Goal: Information Seeking & Learning: Learn about a topic

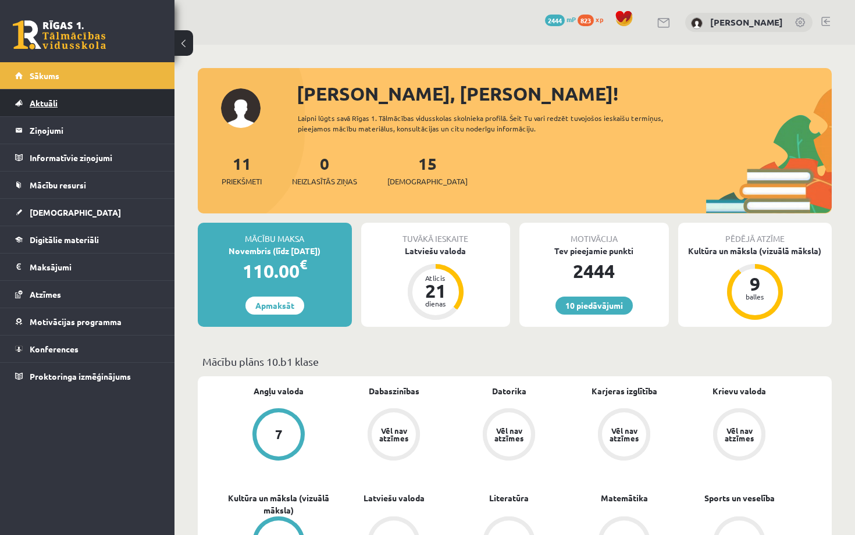
click at [101, 112] on link "Aktuāli" at bounding box center [87, 103] width 145 height 27
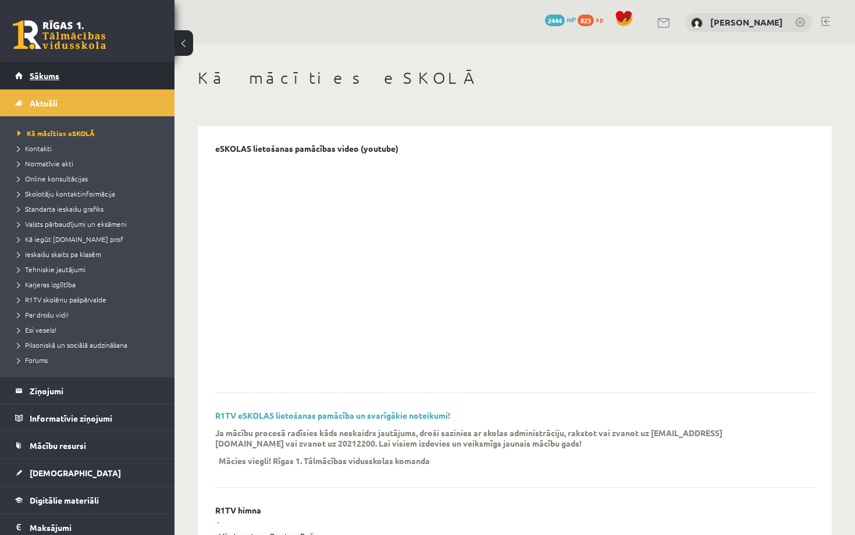
click at [86, 73] on link "Sākums" at bounding box center [87, 75] width 145 height 27
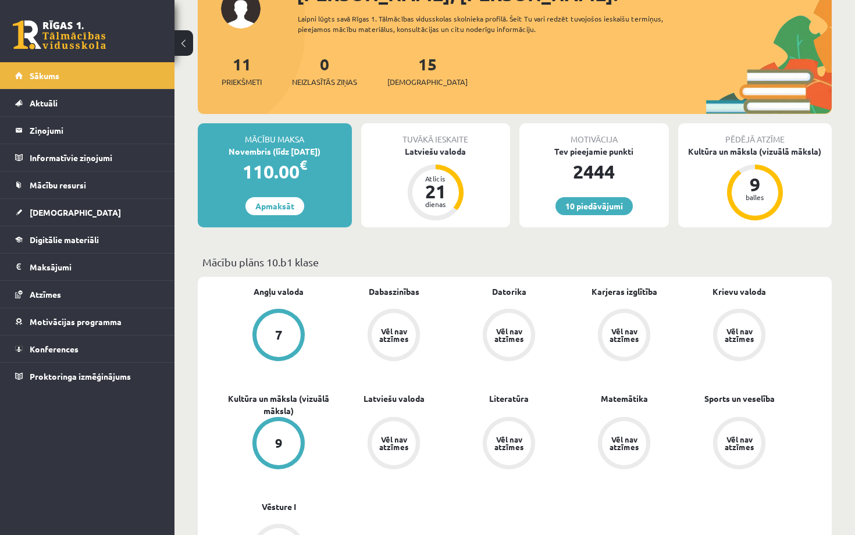
scroll to position [101, 0]
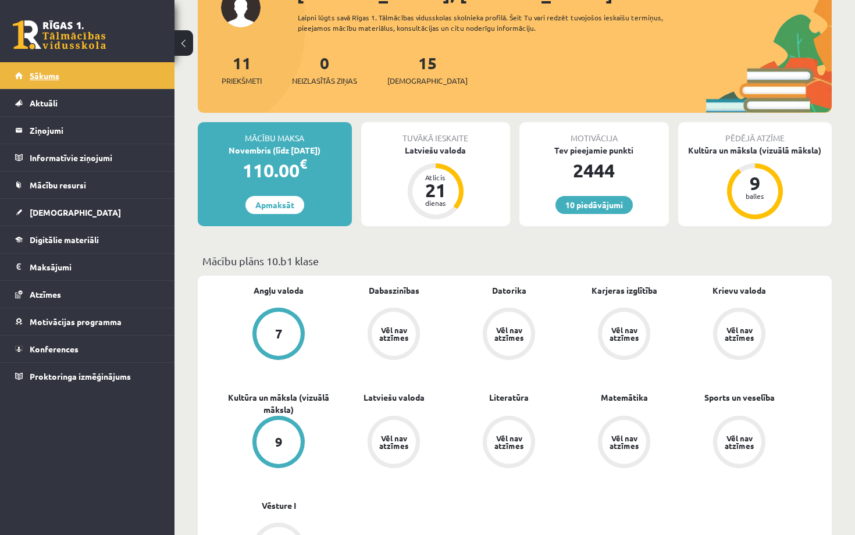
click at [93, 78] on link "Sākums" at bounding box center [87, 75] width 145 height 27
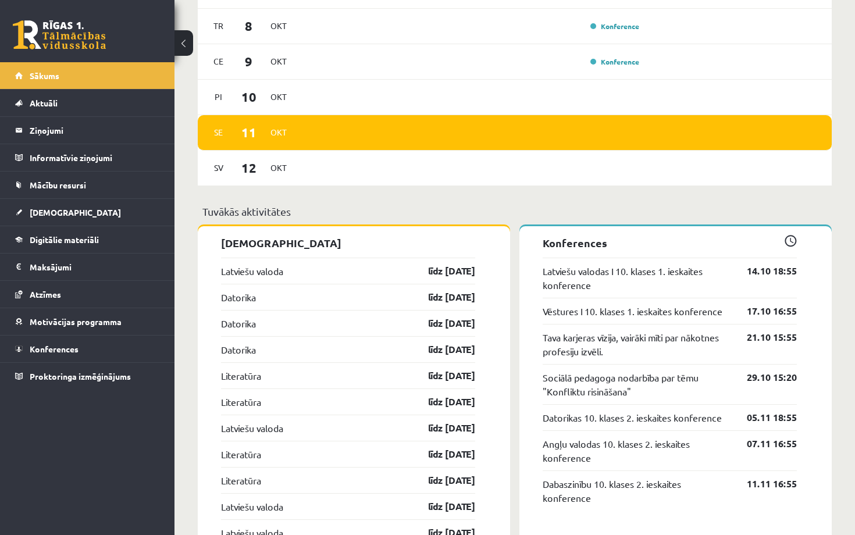
scroll to position [853, 0]
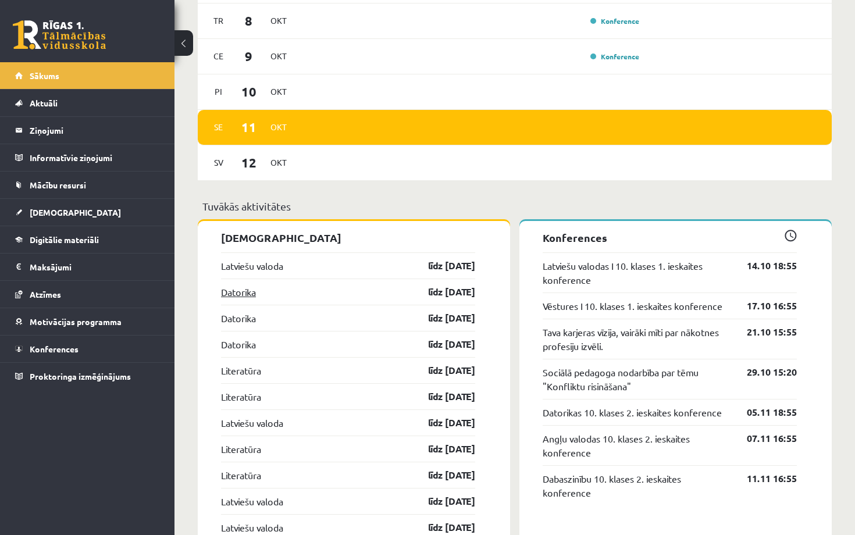
click at [250, 293] on link "Datorika" at bounding box center [238, 292] width 35 height 14
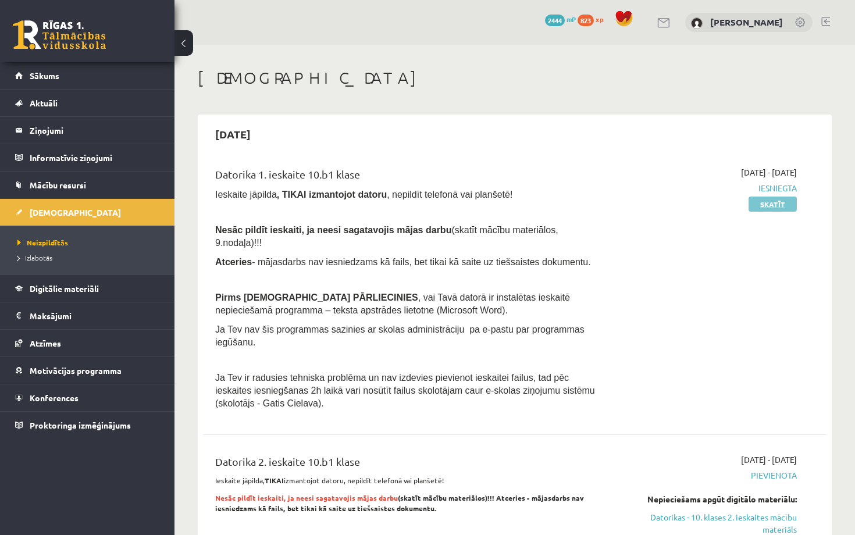
click at [785, 208] on link "Skatīt" at bounding box center [773, 204] width 48 height 15
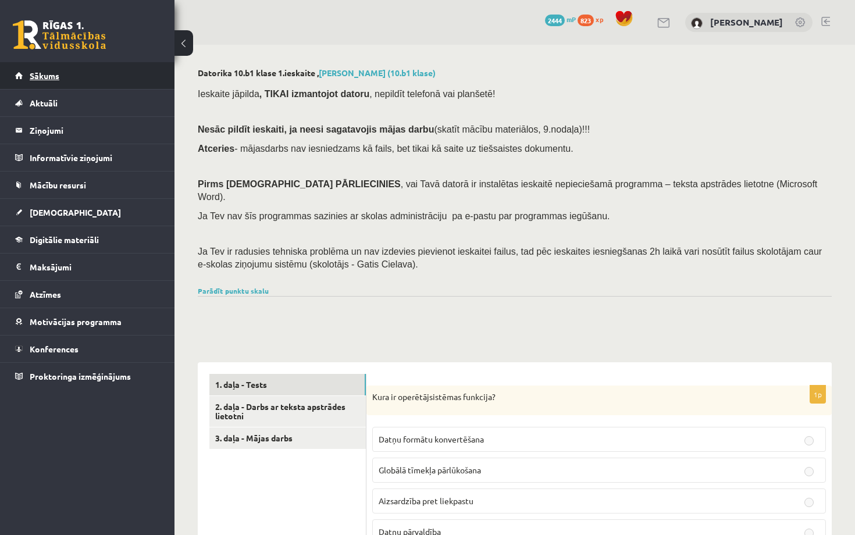
click at [95, 67] on link "Sākums" at bounding box center [87, 75] width 145 height 27
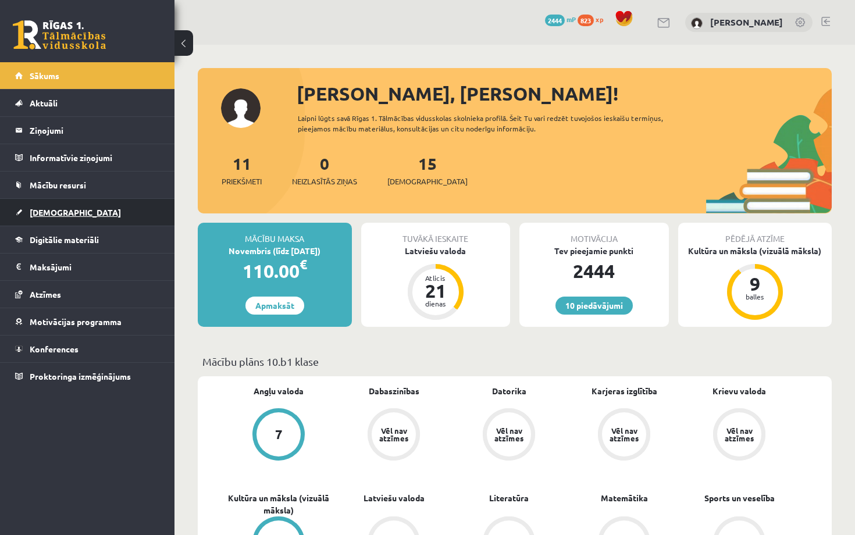
click at [89, 209] on link "[DEMOGRAPHIC_DATA]" at bounding box center [87, 212] width 145 height 27
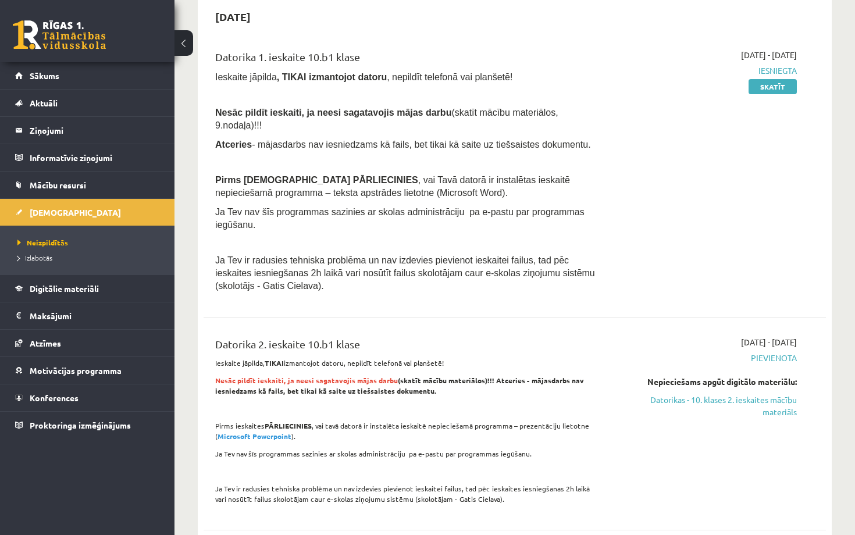
scroll to position [169, 0]
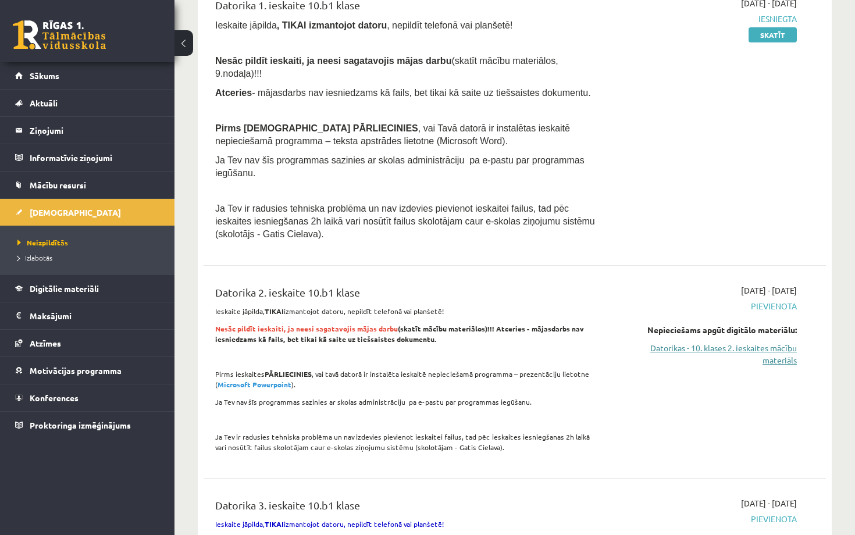
click at [697, 347] on link "Datorikas - 10. klases 2. ieskaites mācību materiāls" at bounding box center [706, 354] width 182 height 24
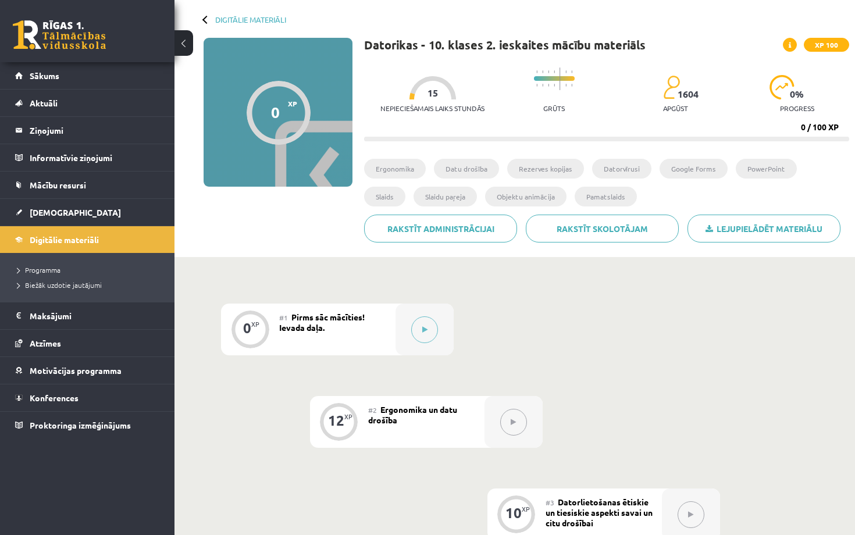
scroll to position [51, 0]
click at [430, 332] on button at bounding box center [424, 330] width 27 height 27
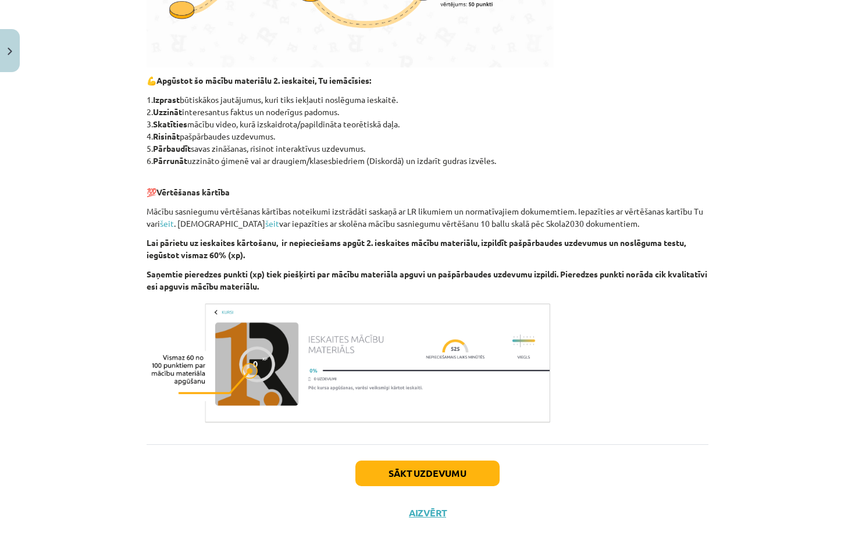
scroll to position [544, 0]
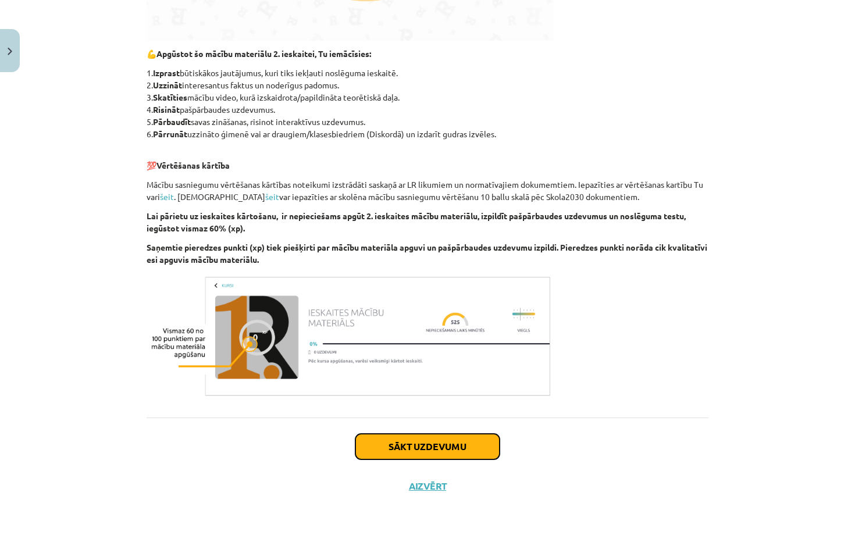
click at [400, 442] on button "Sākt uzdevumu" at bounding box center [428, 447] width 144 height 26
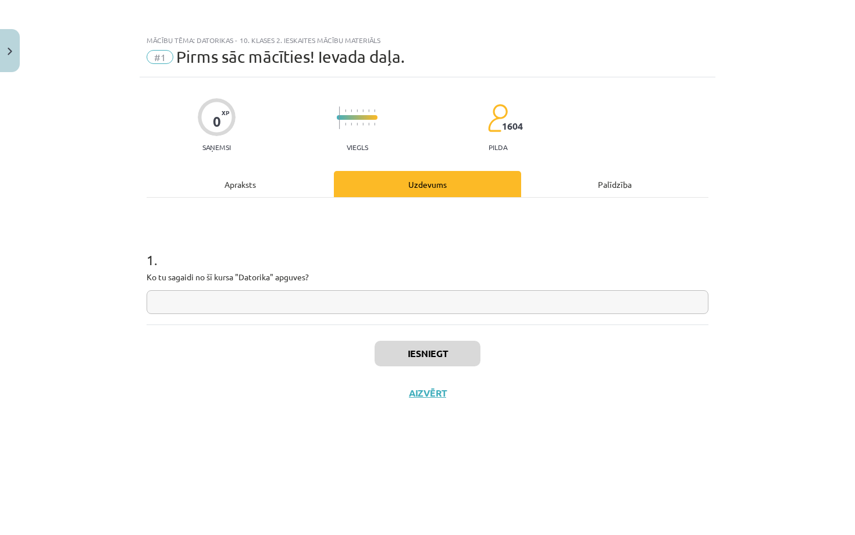
scroll to position [0, 0]
click at [321, 306] on input "text" at bounding box center [428, 302] width 562 height 24
type input "*"
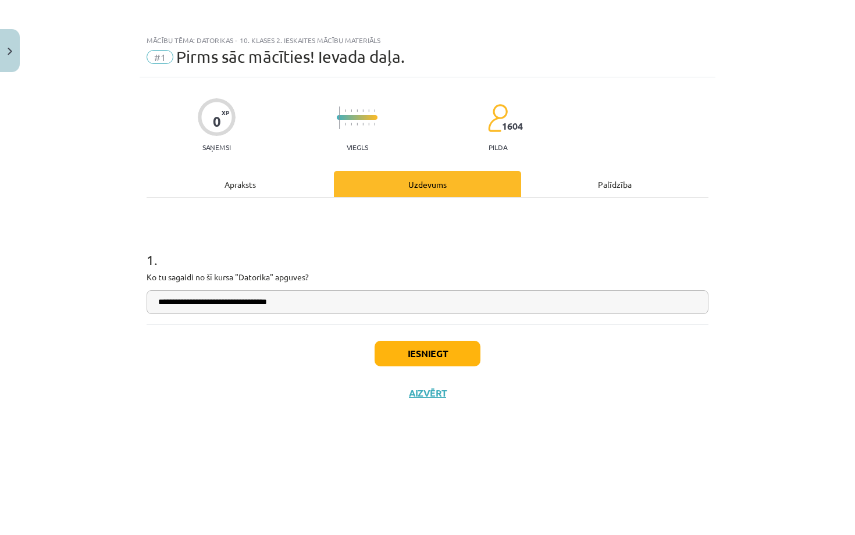
type input "**********"
click at [424, 356] on button "Iesniegt" at bounding box center [428, 354] width 106 height 26
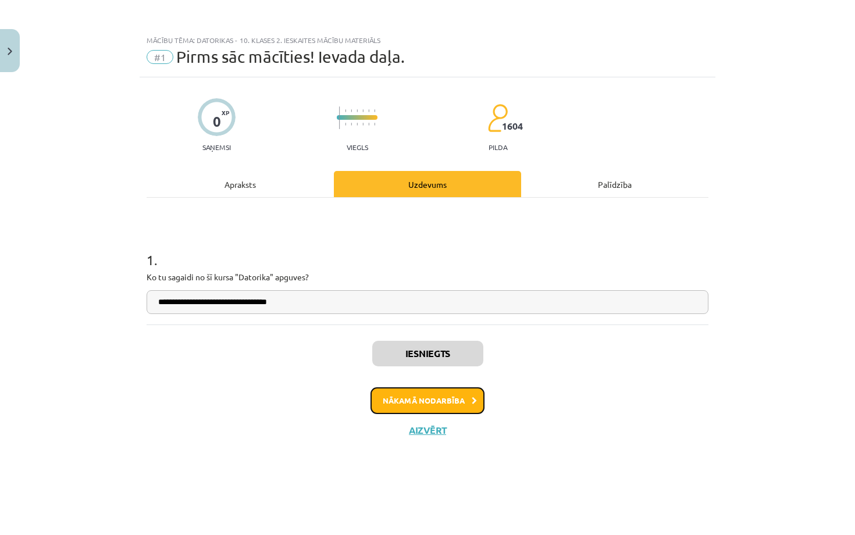
click at [431, 403] on button "Nākamā nodarbība" at bounding box center [428, 401] width 114 height 27
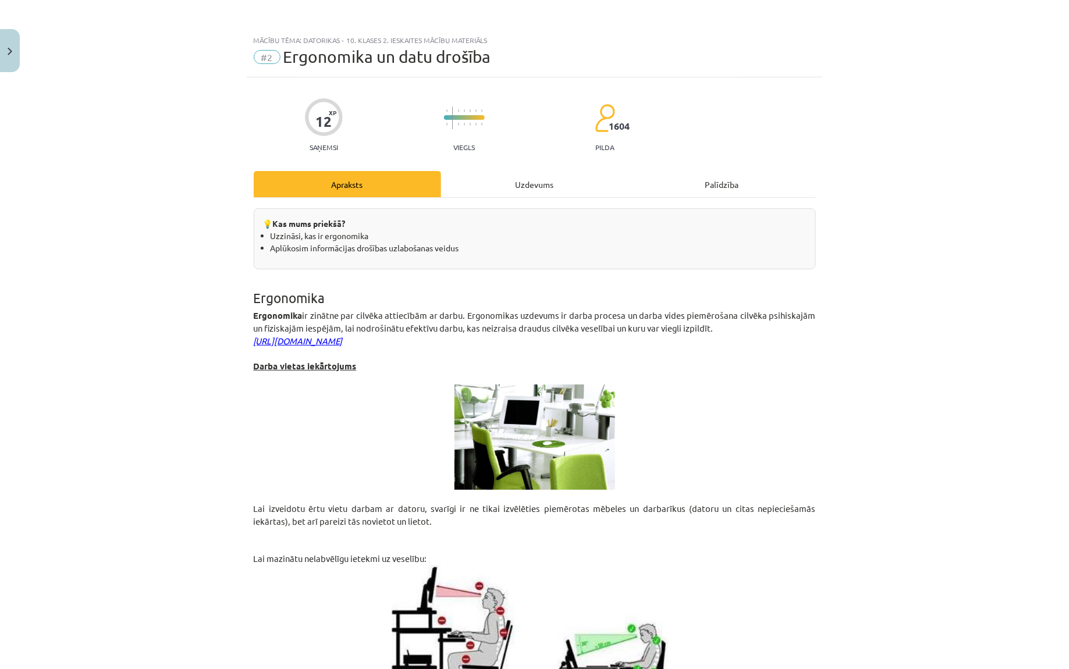
click at [369, 56] on span "Ergonomika un datu drošība" at bounding box center [387, 56] width 208 height 19
copy div "#2 Ergonomika un datu drošība"
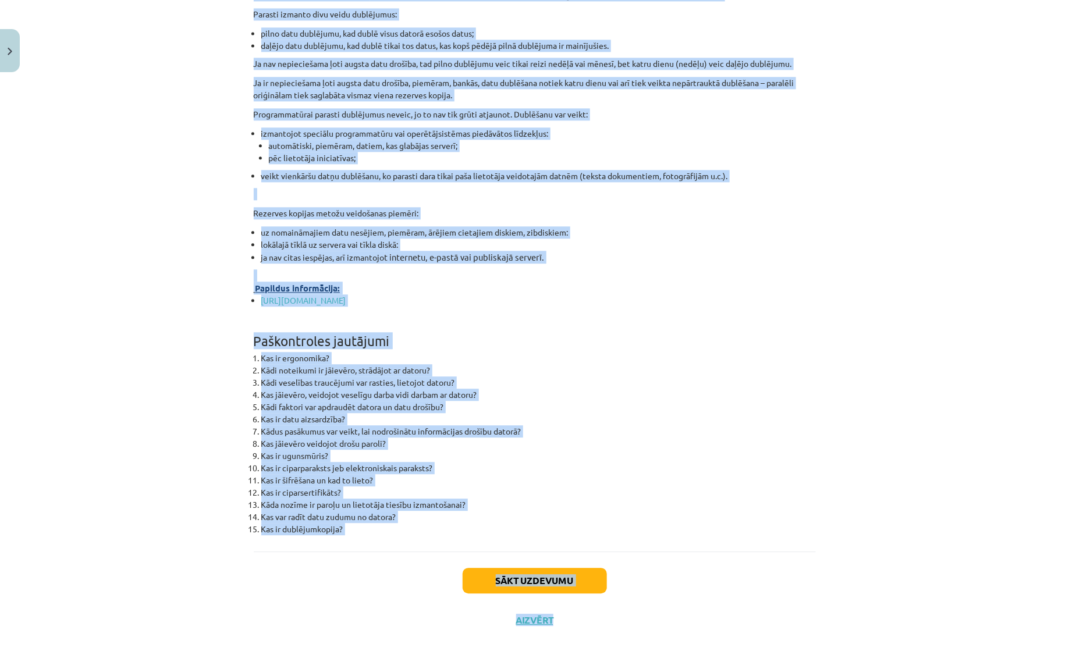
scroll to position [3453, 0]
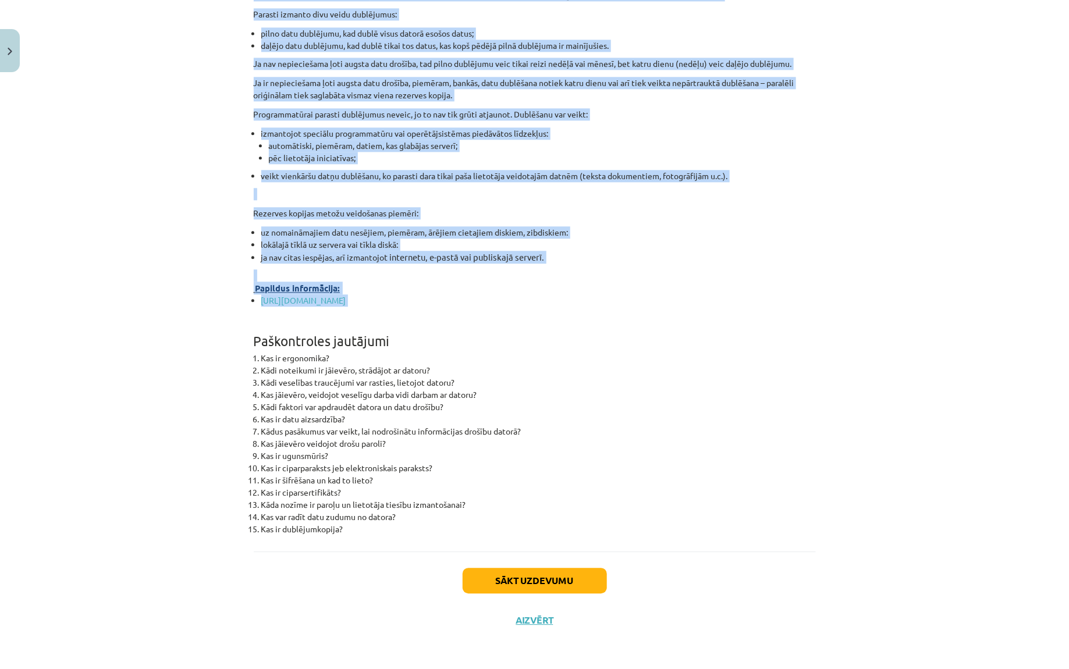
drag, startPoint x: 253, startPoint y: 292, endPoint x: 642, endPoint y: 319, distance: 390.3
copy div "Ergonomika Ergonomika ir zinātne par cilvēka attiecībām ar darbu. Ergonomikas u…"
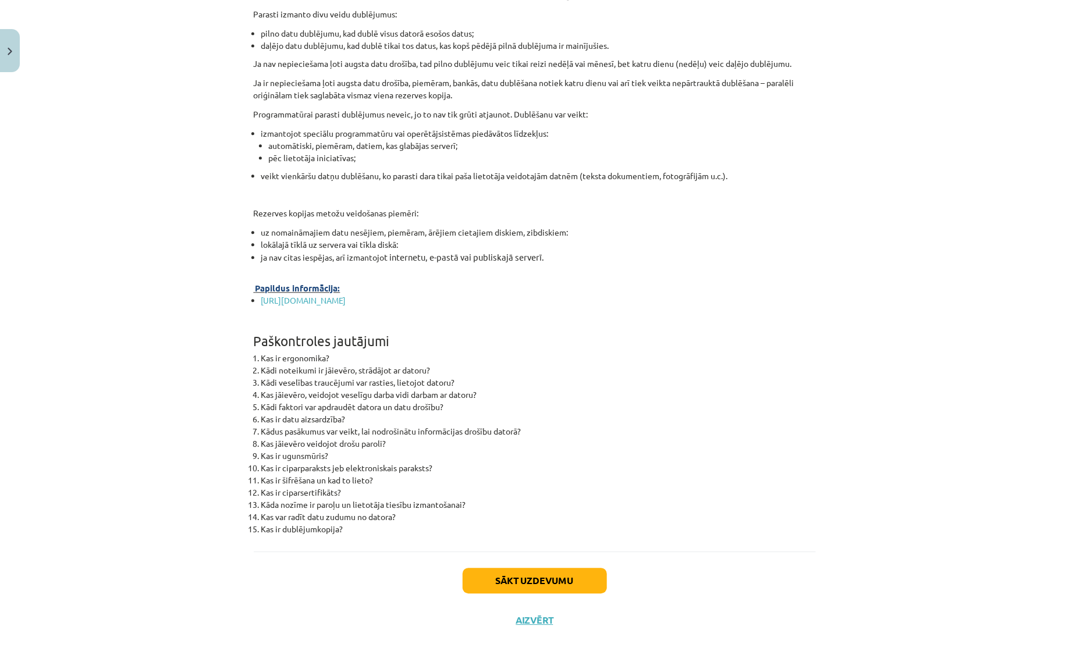
click at [446, 343] on h1 "Paškontroles jautājumi" at bounding box center [535, 330] width 562 height 36
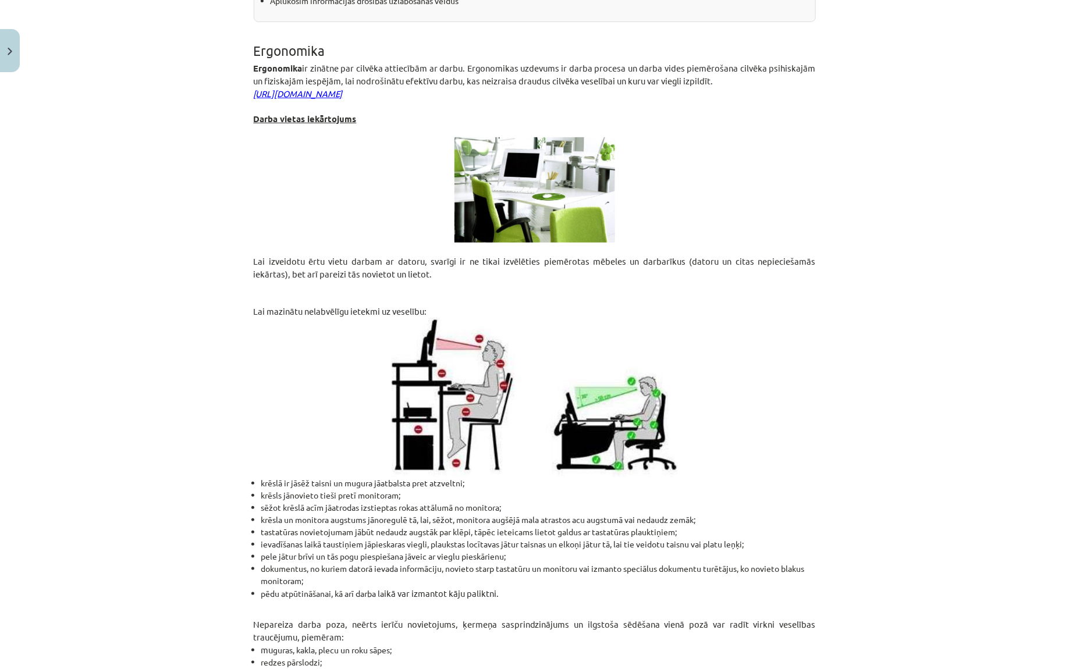
scroll to position [0, 0]
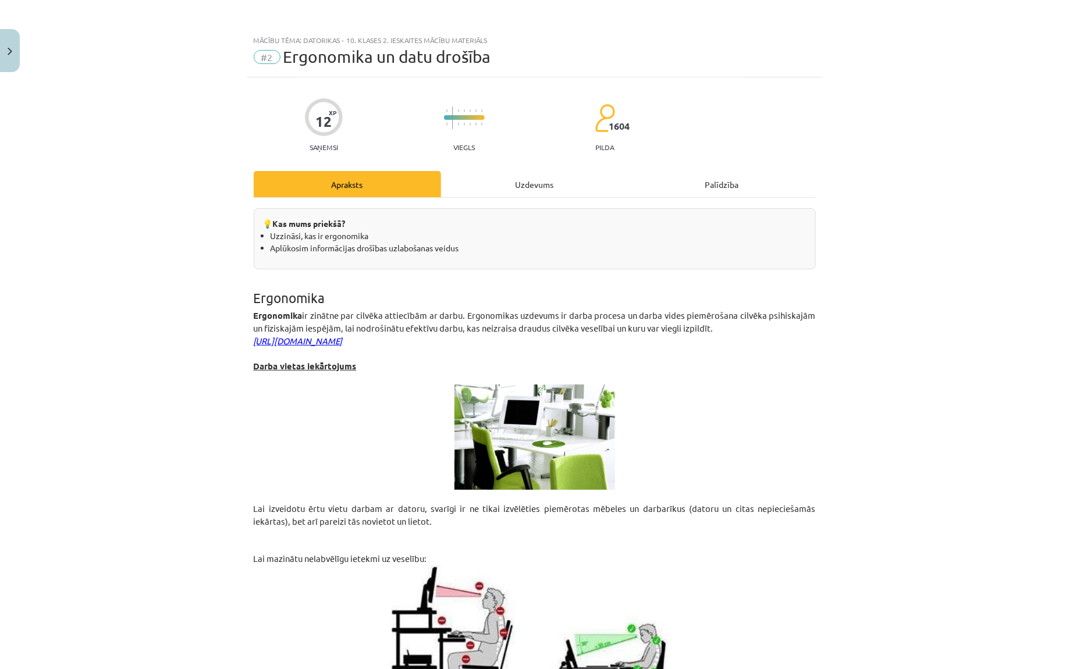
click at [530, 189] on div "Uzdevums" at bounding box center [534, 184] width 187 height 26
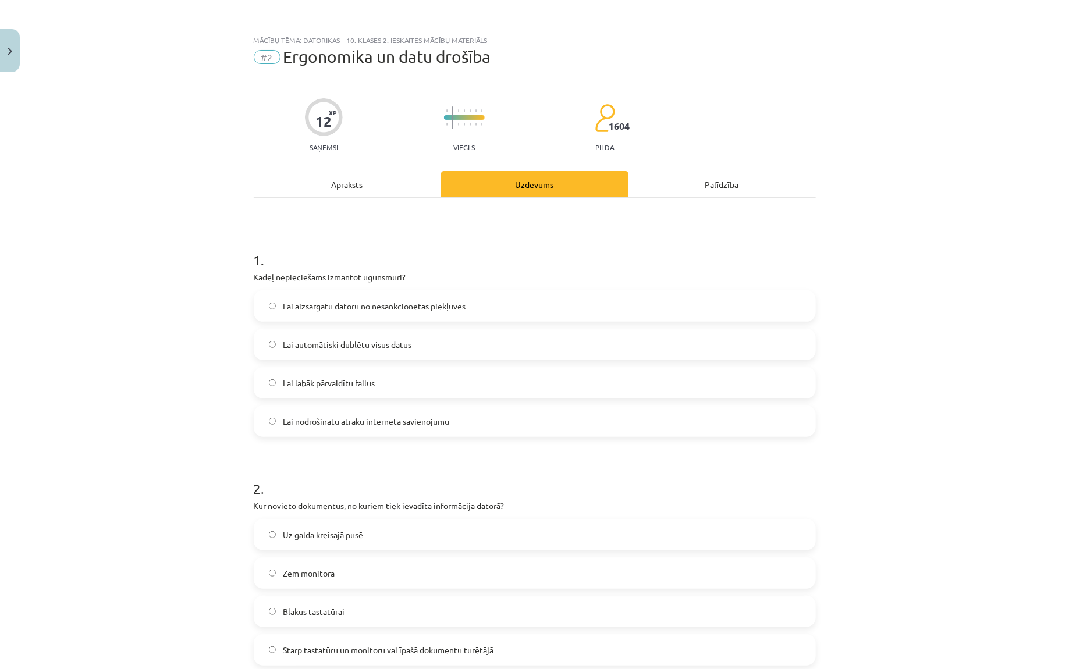
scroll to position [29, 0]
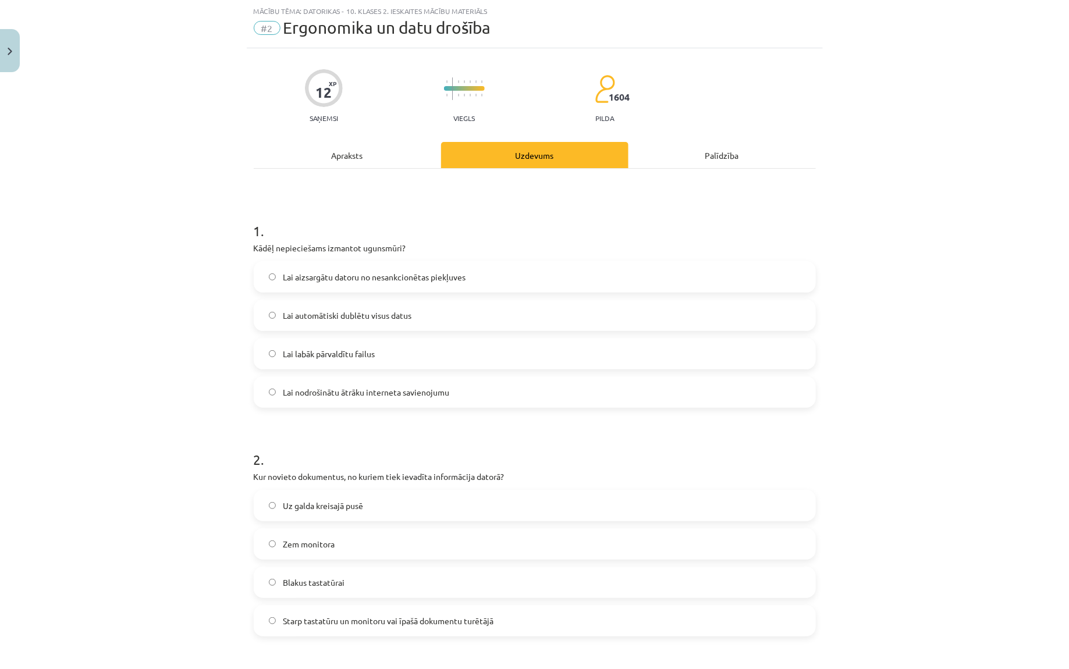
click at [382, 250] on p "Kādēļ nepieciešams izmantot ugunsmūri?" at bounding box center [535, 248] width 562 height 12
copy p "ugunsmūri"
click at [413, 267] on label "Lai aizsargātu datoru no nesankcionētas piekļuves" at bounding box center [535, 276] width 560 height 29
click at [233, 309] on div "Mācību tēma: Datorikas - 10. klases 2. ieskaites mācību materiāls #2 Ergonomika…" at bounding box center [534, 334] width 1069 height 669
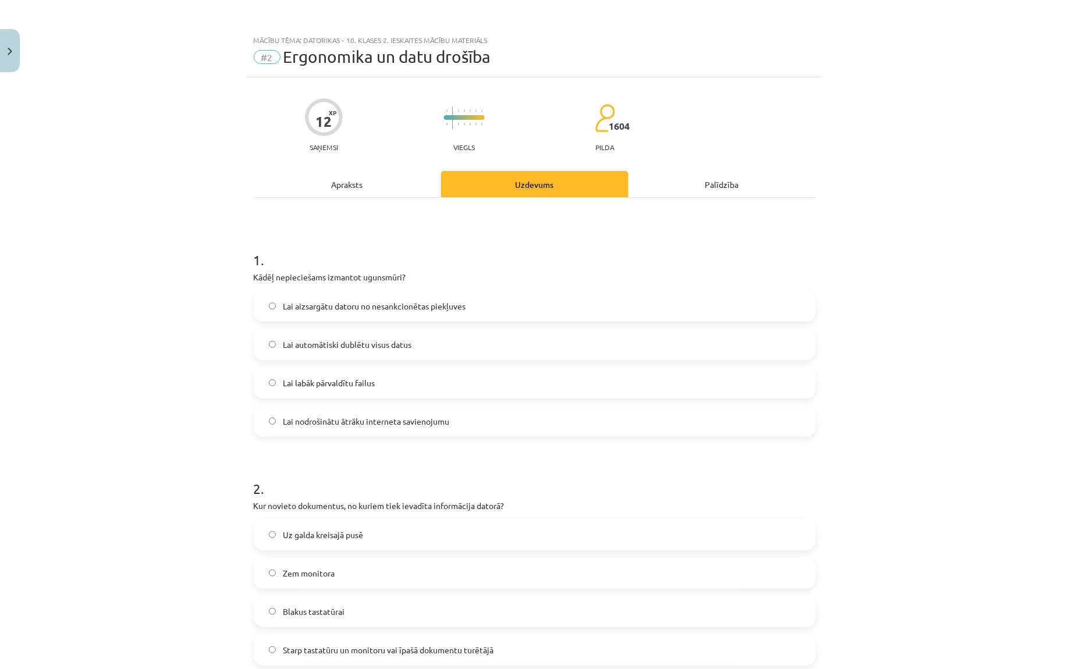
scroll to position [248, 0]
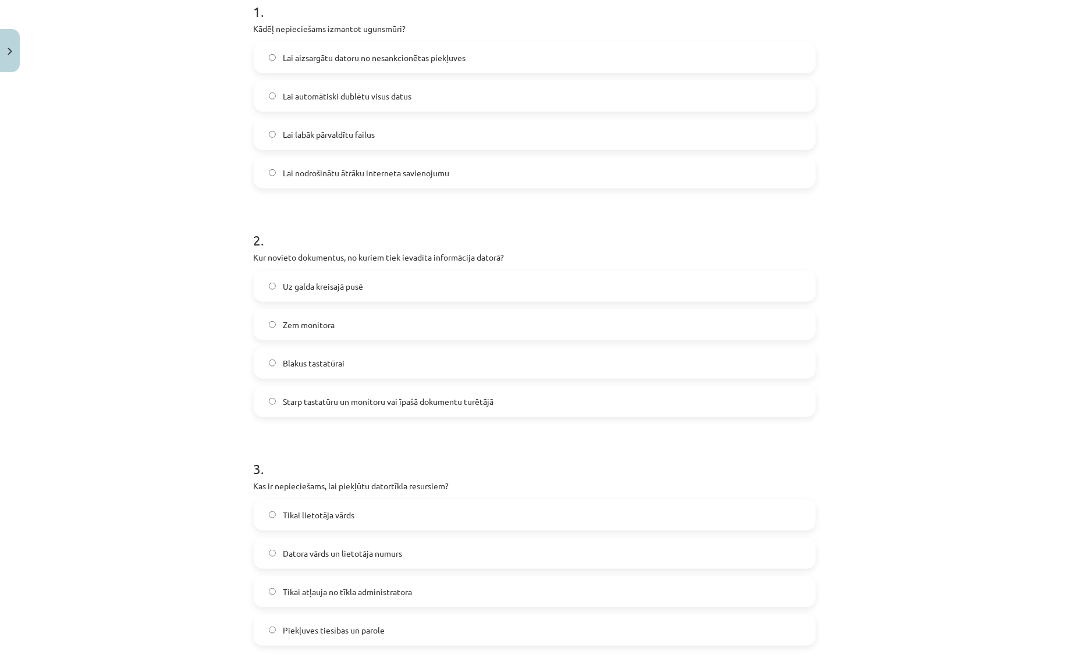
click at [318, 254] on p "Kur novieto dokumentus, no kuriem tiek ievadīta informācija datorā?" at bounding box center [535, 257] width 562 height 12
copy p "dokumentus"
click at [337, 397] on span "Starp tastatūru un monitoru vai īpašā dokumentu turētājā" at bounding box center [388, 402] width 211 height 12
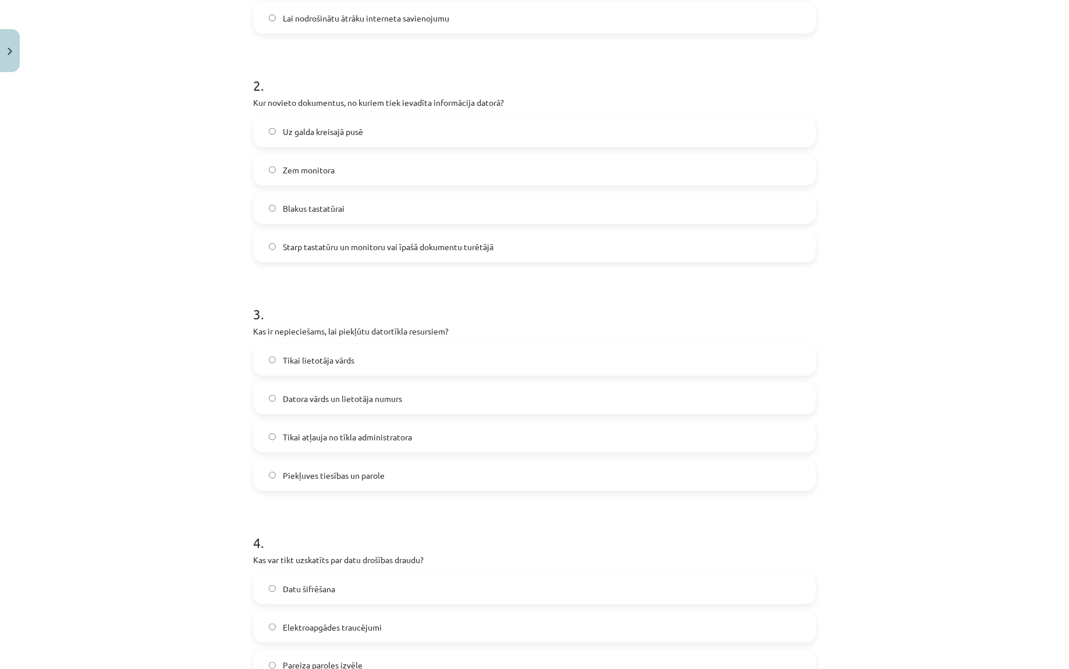
scroll to position [406, 0]
click at [348, 327] on p "Kas ir nepieciešams, lai piekļūtu datortīkla resursiem?" at bounding box center [535, 329] width 562 height 12
copy p "piekļūtu"
click at [344, 479] on label "Piekļuves tiesības un parole" at bounding box center [535, 473] width 560 height 29
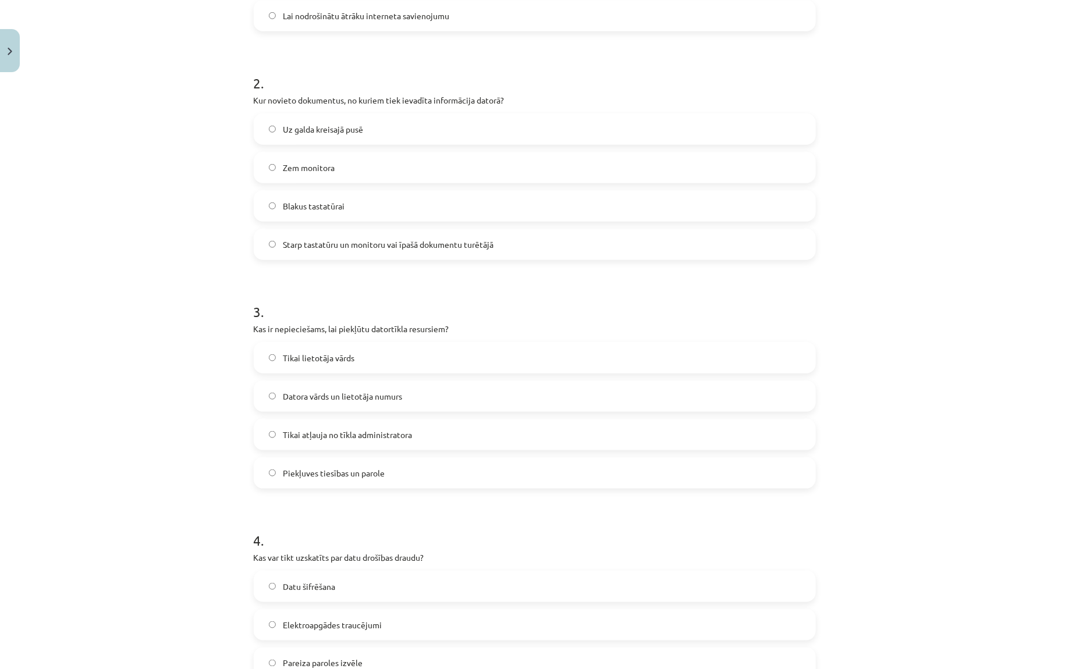
click at [346, 367] on label "Tikai lietotāja vārds" at bounding box center [535, 357] width 560 height 29
click at [329, 478] on label "Piekļuves tiesības un parole" at bounding box center [535, 473] width 560 height 29
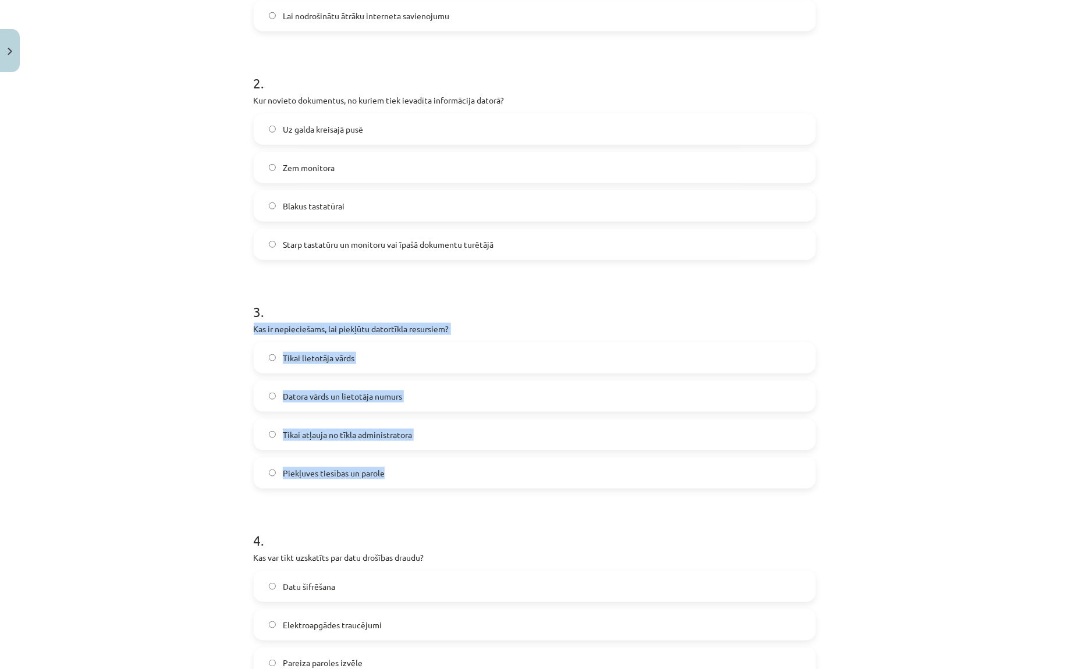
drag, startPoint x: 251, startPoint y: 330, endPoint x: 427, endPoint y: 485, distance: 233.7
click at [427, 486] on div "12 XP Saņemsi Viegls 1604 pilda Apraksts Uzdevums Palīdzība 1 . Kādēļ nepiecieš…" at bounding box center [535, 476] width 576 height 1609
copy div "Kas ir nepieciešams, lai piekļūtu datortīkla resursiem? Tikai lietotāja vārds D…"
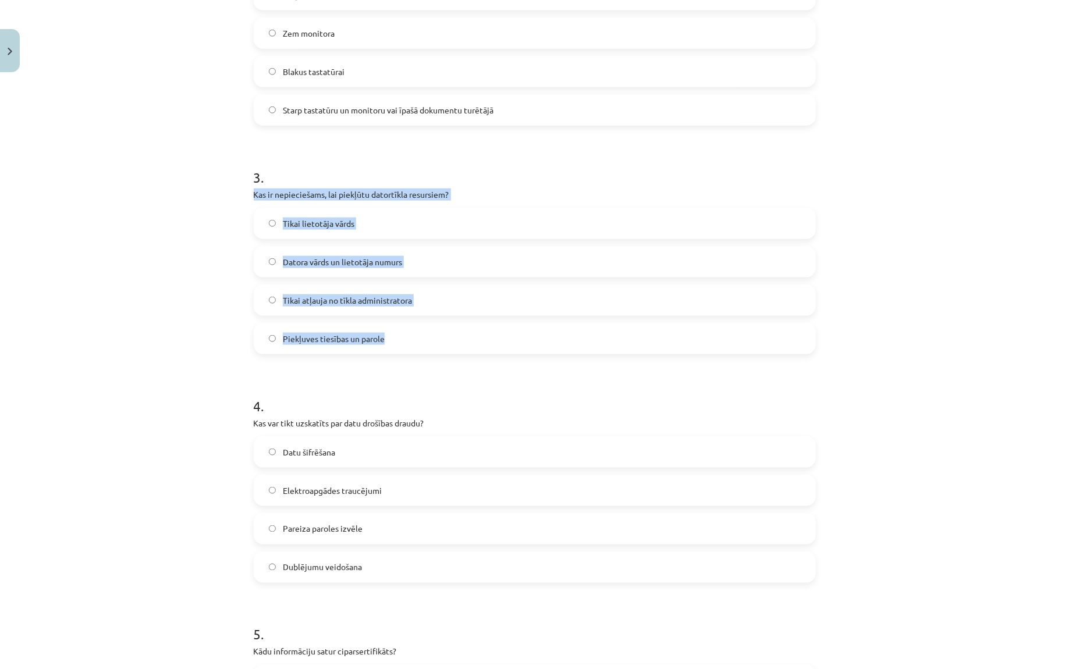
scroll to position [571, 0]
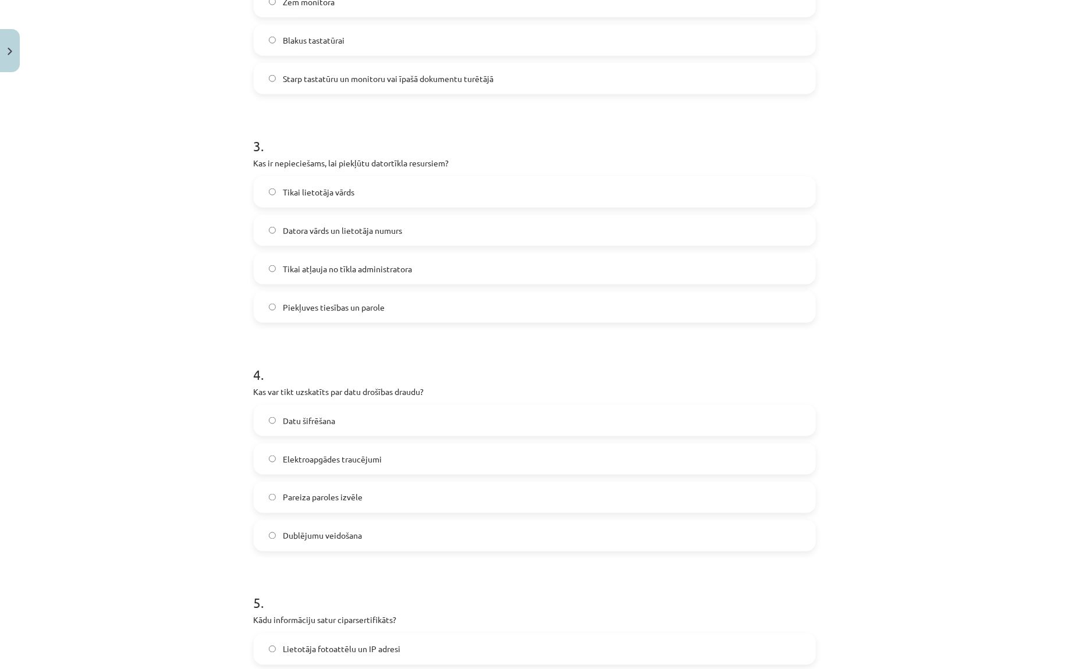
click at [176, 399] on div "Mācību tēma: Datorikas - 10. klases 2. ieskaites mācību materiāls #2 Ergonomika…" at bounding box center [534, 334] width 1069 height 669
drag, startPoint x: 346, startPoint y: 393, endPoint x: 419, endPoint y: 390, distance: 72.8
click at [419, 390] on p "Kas var tikt uzskatīts par datu drošības draudu?" at bounding box center [535, 392] width 562 height 12
copy p "datu drošības draud"
click at [242, 403] on div "Mācību tēma: Datorikas - 10. klases 2. ieskaites mācību materiāls #2 Ergonomika…" at bounding box center [534, 334] width 1069 height 669
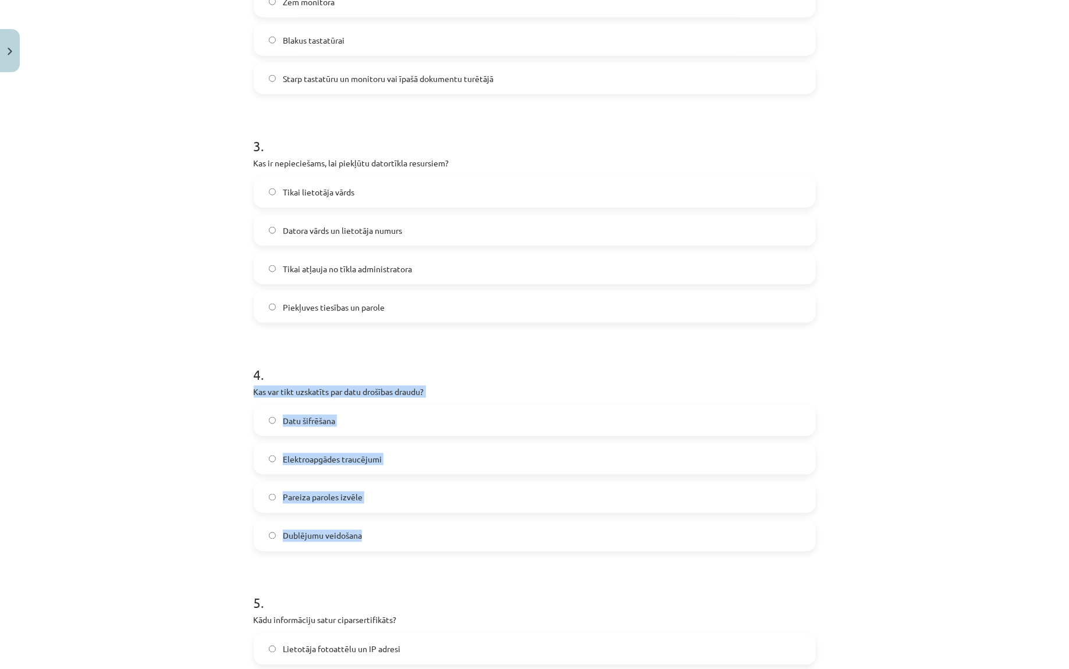
drag, startPoint x: 250, startPoint y: 392, endPoint x: 381, endPoint y: 547, distance: 203.2
click at [381, 535] on div "12 XP Saņemsi Viegls 1604 pilda Apraksts Uzdevums Palīdzība 1 . Kādēļ nepiecieš…" at bounding box center [535, 310] width 576 height 1609
copy div "Kas var tikt uzskatīts par datu drošības draudu? Datu šifrēšana Elektroapgādes …"
click at [357, 457] on span "Elektroapgādes traucējumi" at bounding box center [332, 459] width 99 height 12
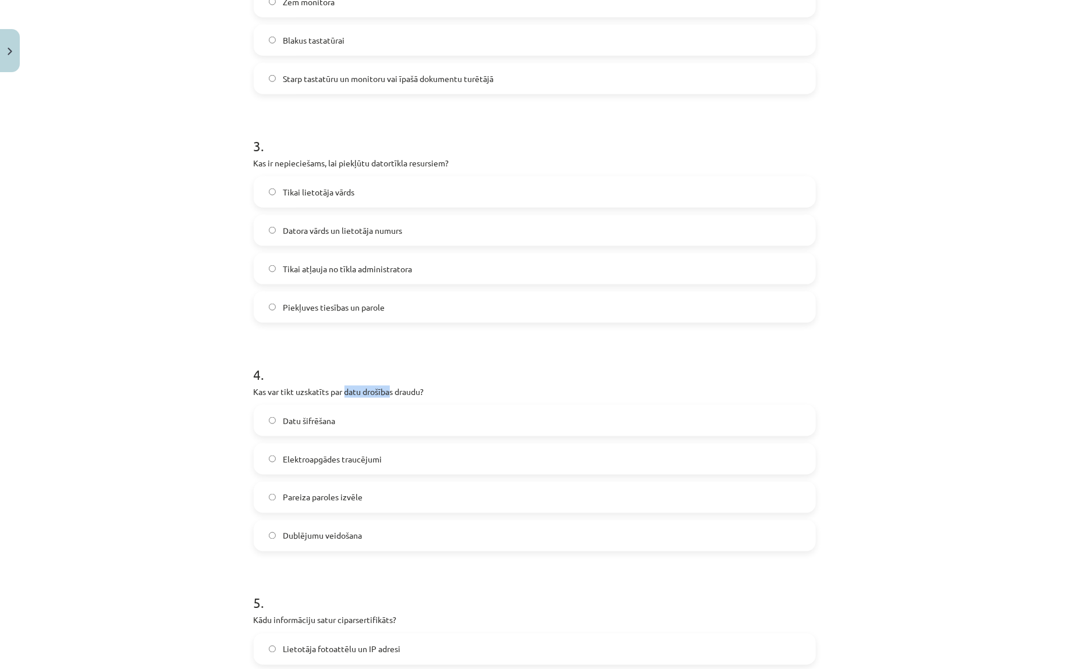
drag, startPoint x: 346, startPoint y: 393, endPoint x: 390, endPoint y: 395, distance: 44.3
click at [390, 395] on p "Kas var tikt uzskatīts par datu drošības draudu?" at bounding box center [535, 392] width 562 height 12
click at [325, 454] on span "Elektroapgādes traucējumi" at bounding box center [332, 459] width 99 height 12
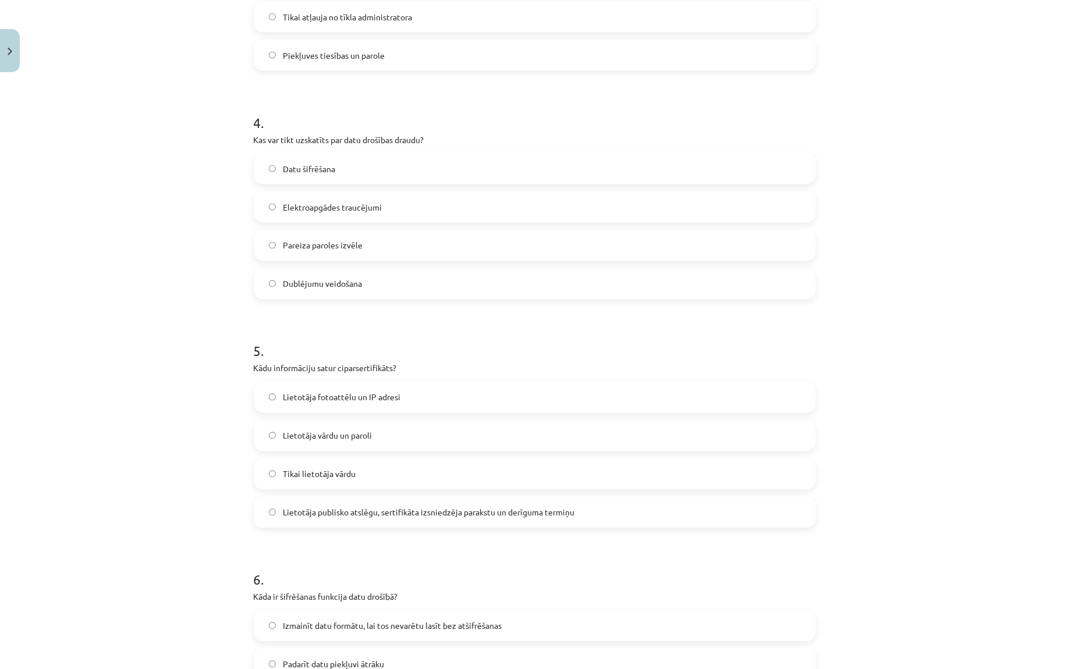
scroll to position [843, 0]
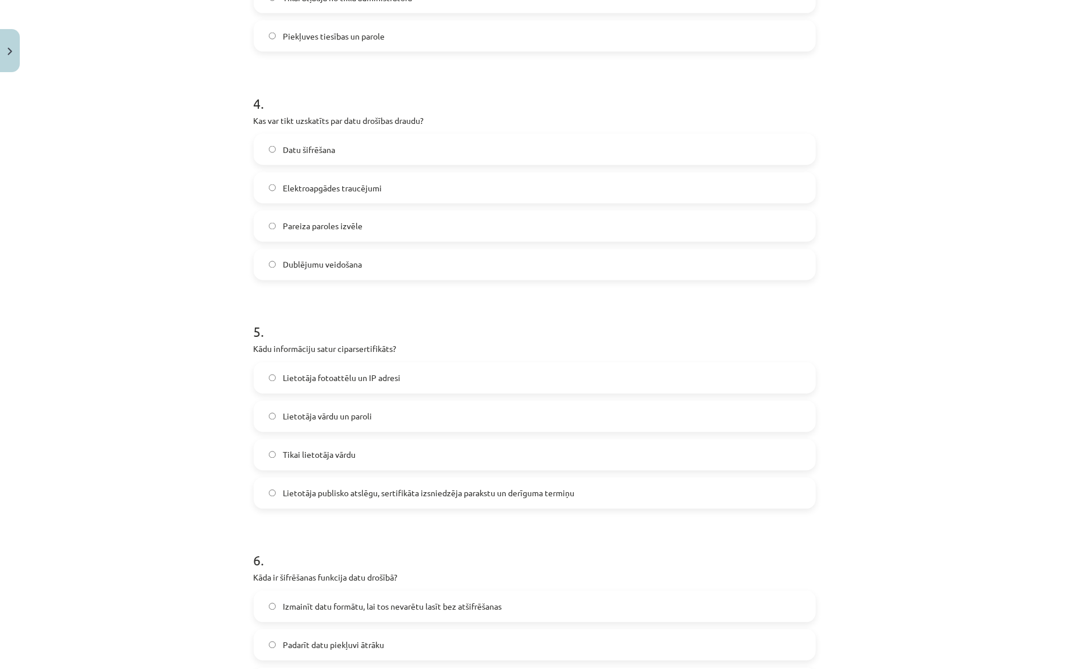
click at [195, 268] on div "Mācību tēma: Datorikas - 10. klases 2. ieskaites mācību materiāls #2 Ergonomika…" at bounding box center [534, 334] width 1069 height 669
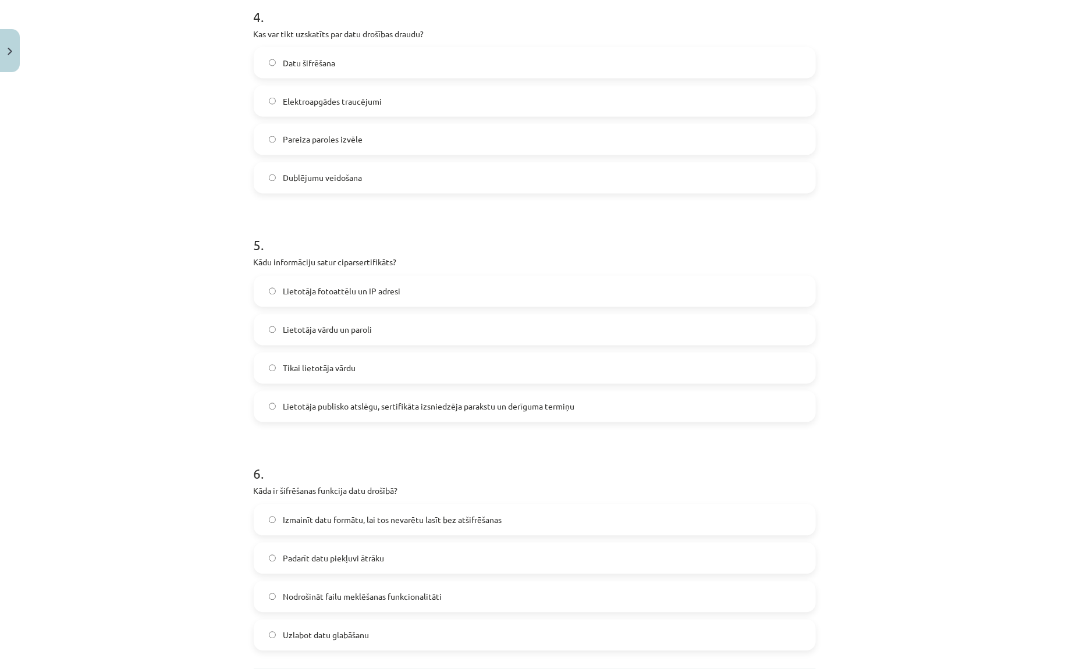
scroll to position [972, 0]
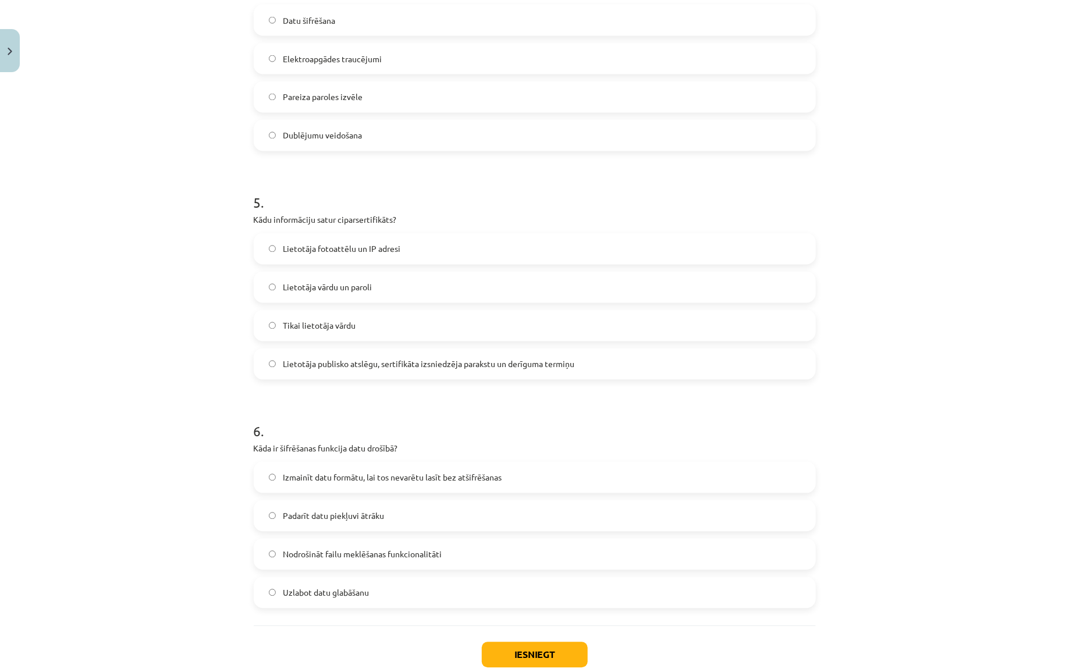
click at [361, 219] on p "Kādu informāciju satur ciparsertifikāts?" at bounding box center [535, 220] width 562 height 12
copy p "ciparsertifikāts"
click at [339, 359] on span "Lietotāja publisko atslēgu, sertifikāta izsniedzēja parakstu un derīguma termiņu" at bounding box center [429, 364] width 292 height 12
click at [193, 305] on div "Mācību tēma: Datorikas - 10. klases 2. ieskaites mācību materiāls #2 Ergonomika…" at bounding box center [534, 334] width 1069 height 669
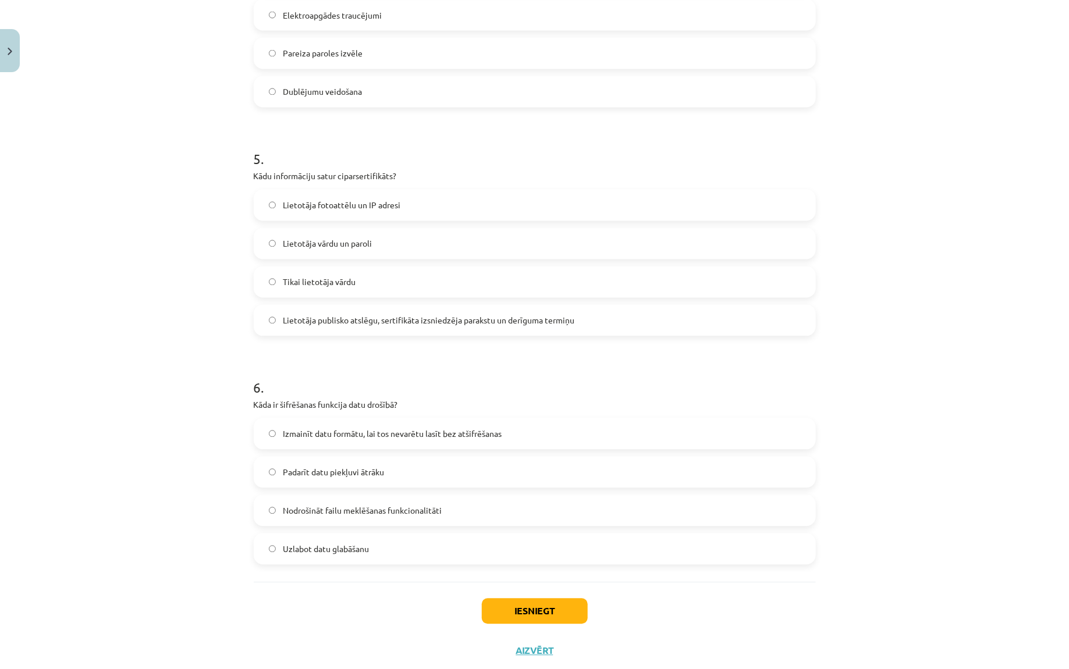
scroll to position [1045, 0]
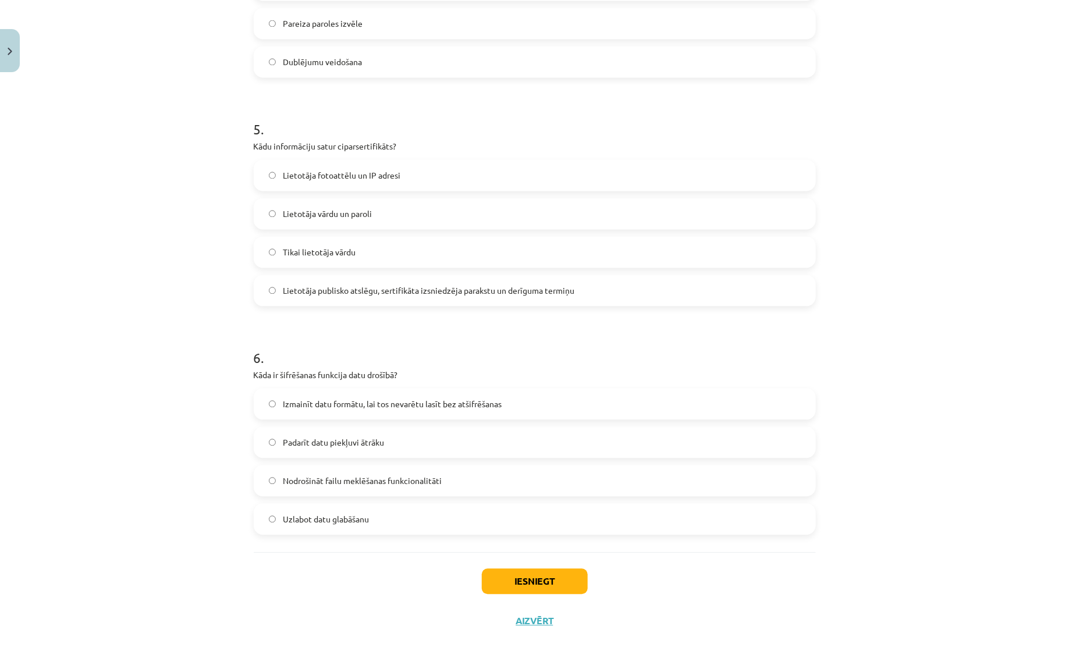
click at [304, 376] on p "Kāda ir šifrēšanas funkcija datu drošībā?" at bounding box center [535, 375] width 562 height 12
copy p "šifrēšanas"
click at [190, 449] on div "Mācību tēma: Datorikas - 10. klases 2. ieskaites mācību materiāls #2 Ergonomika…" at bounding box center [534, 334] width 1069 height 669
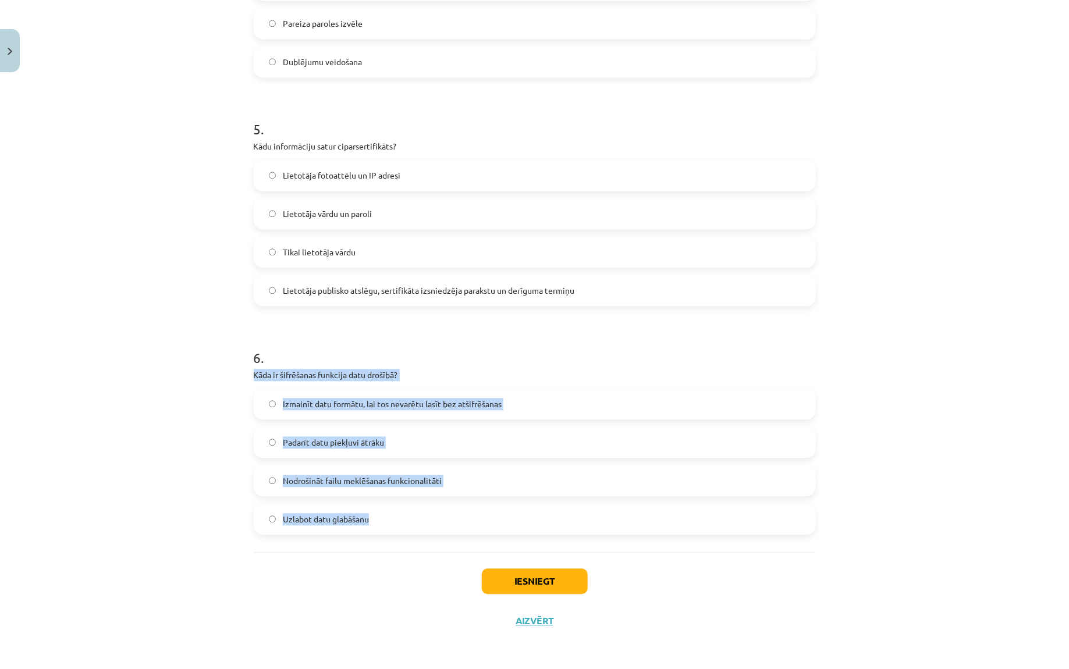
drag, startPoint x: 247, startPoint y: 375, endPoint x: 379, endPoint y: 541, distance: 212.5
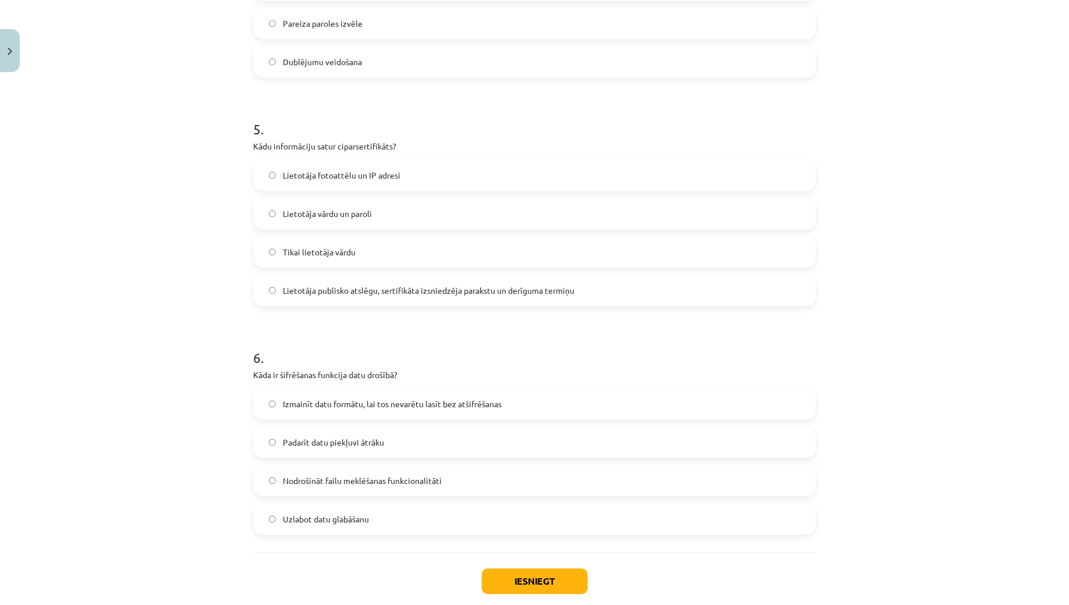
click at [324, 407] on span "Izmainīt datu formātu, lai tos nevarētu lasīt bez atšifrēšanas" at bounding box center [392, 405] width 219 height 12
click at [510, 535] on button "Iesniegt" at bounding box center [535, 582] width 106 height 26
click at [855, 306] on div "Mācību tēma: Datorikas - 10. klases 2. ieskaites mācību materiāls #2 Ergonomika…" at bounding box center [534, 302] width 1069 height 605
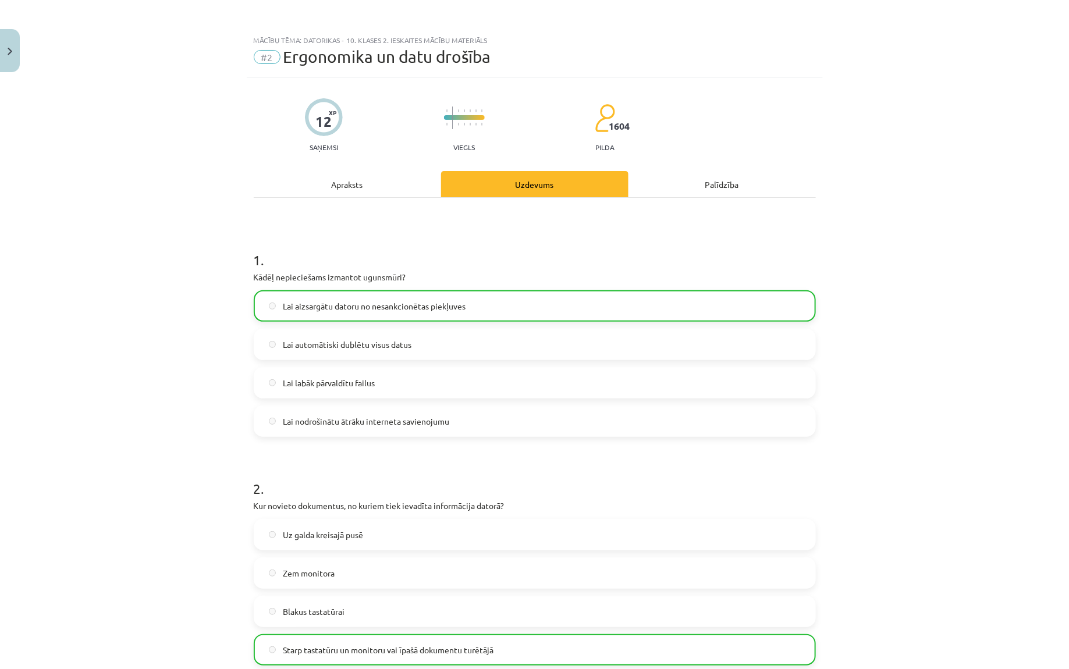
scroll to position [1082, 0]
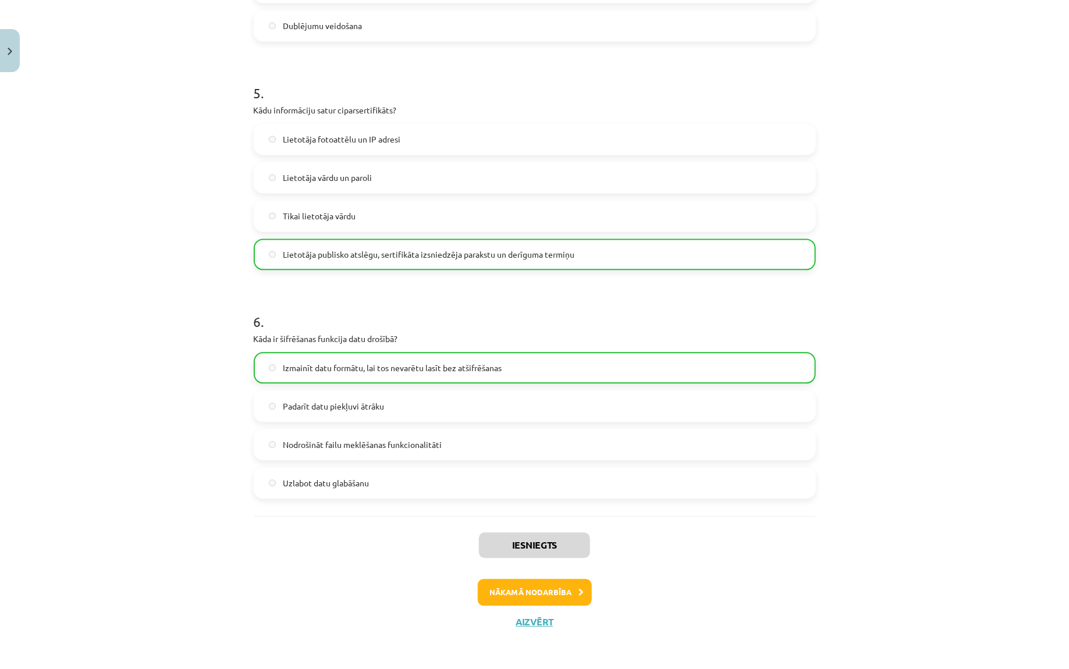
click at [531, 535] on div "Iesniegts Nākamā nodarbība Aizvērt" at bounding box center [535, 575] width 562 height 119
click at [535, 535] on div "Iesniegts Nākamā nodarbība Aizvērt" at bounding box center [535, 575] width 562 height 119
click at [535, 535] on button "Aizvērt" at bounding box center [535, 622] width 44 height 12
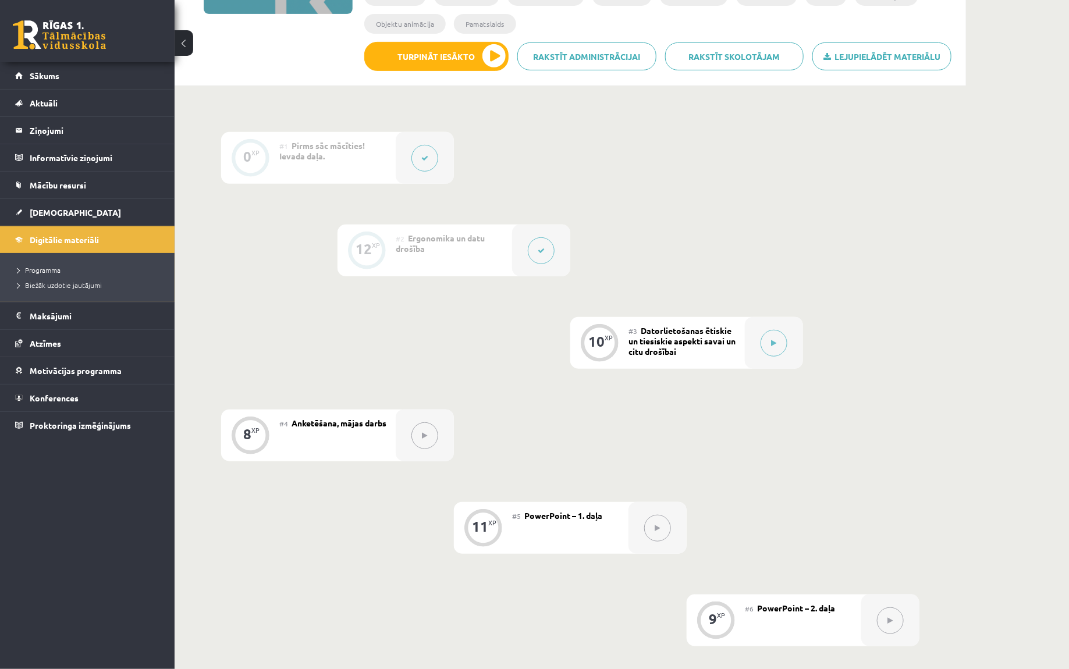
scroll to position [264, 0]
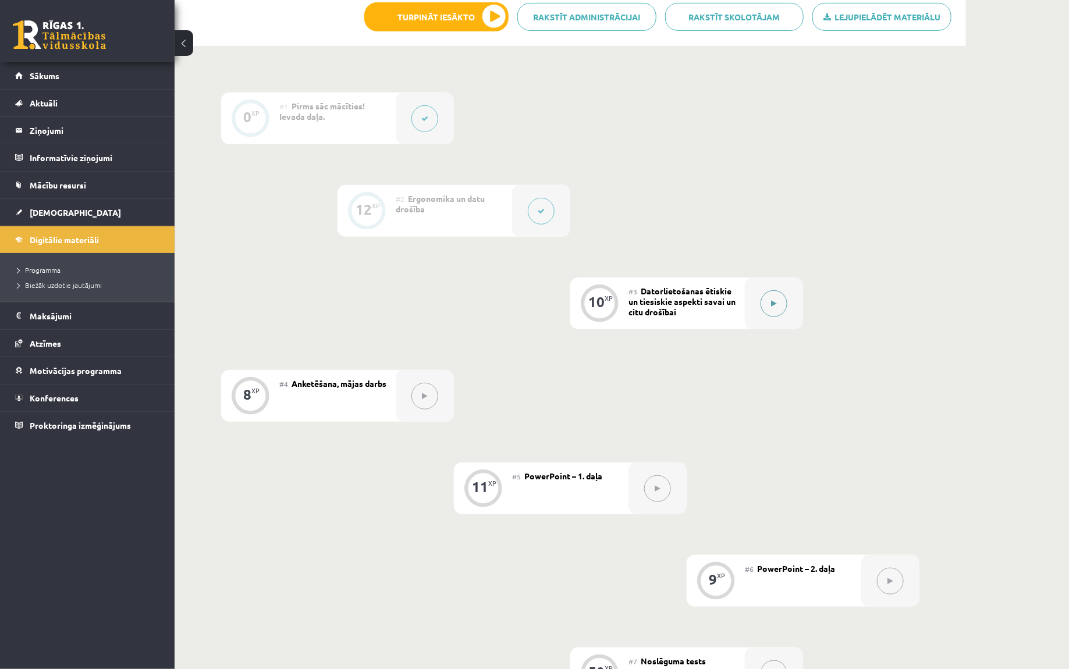
click at [763, 299] on button at bounding box center [774, 303] width 27 height 27
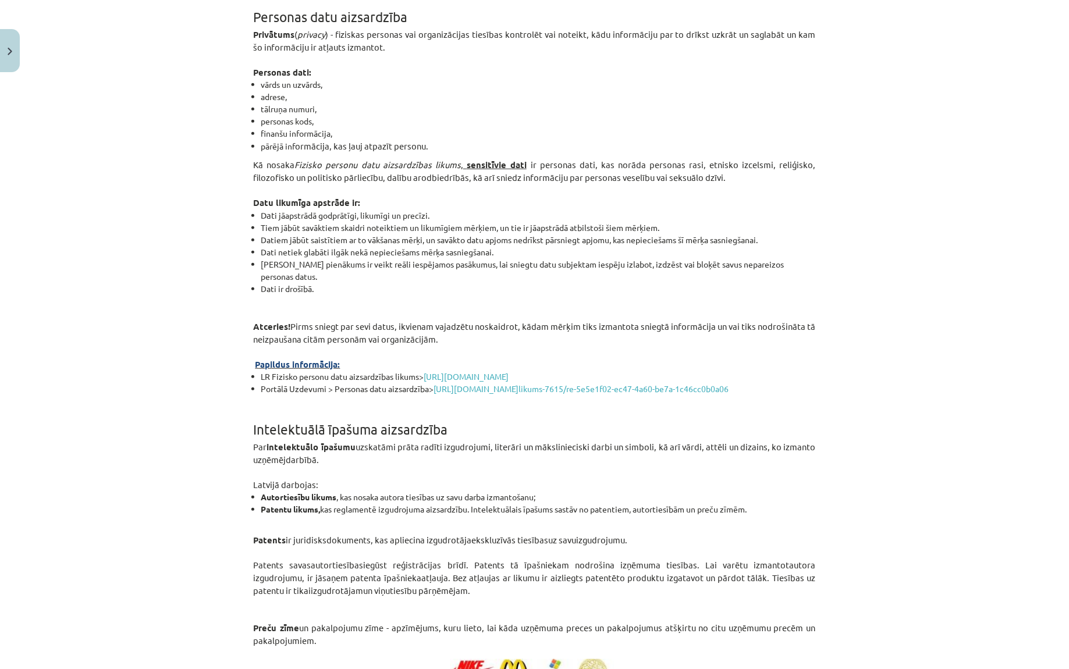
scroll to position [0, 0]
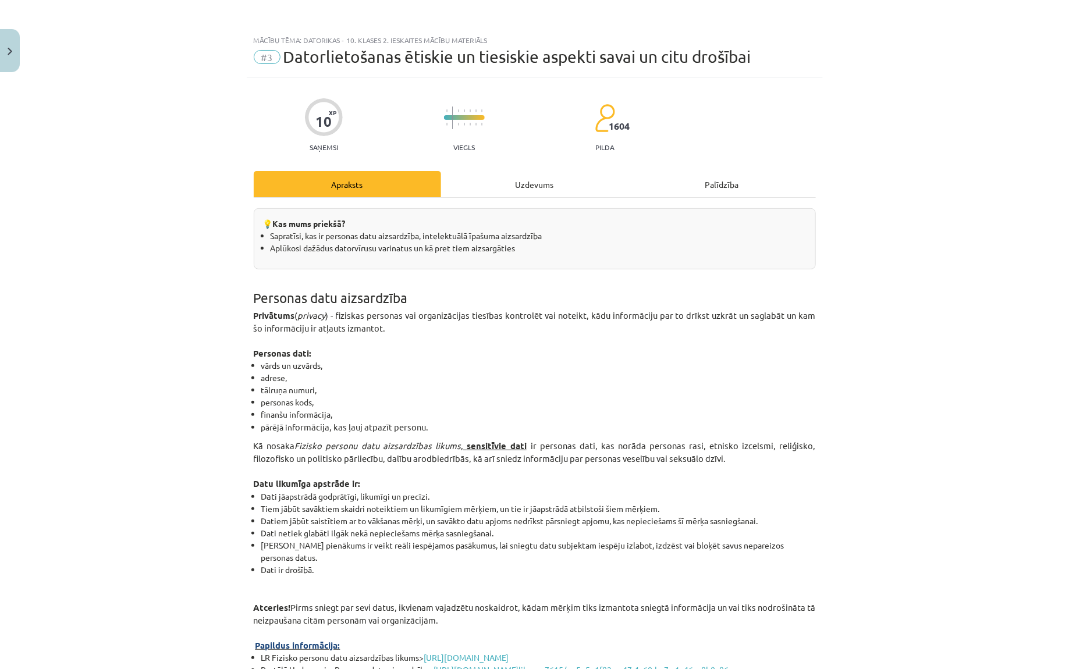
click at [389, 66] on span "Datorlietošanas ētiskie un tiesiskie aspekti savai un citu drošībai" at bounding box center [517, 56] width 468 height 19
click at [393, 60] on span "Datorlietošanas ētiskie un tiesiskie aspekti savai un citu drošībai" at bounding box center [517, 56] width 468 height 19
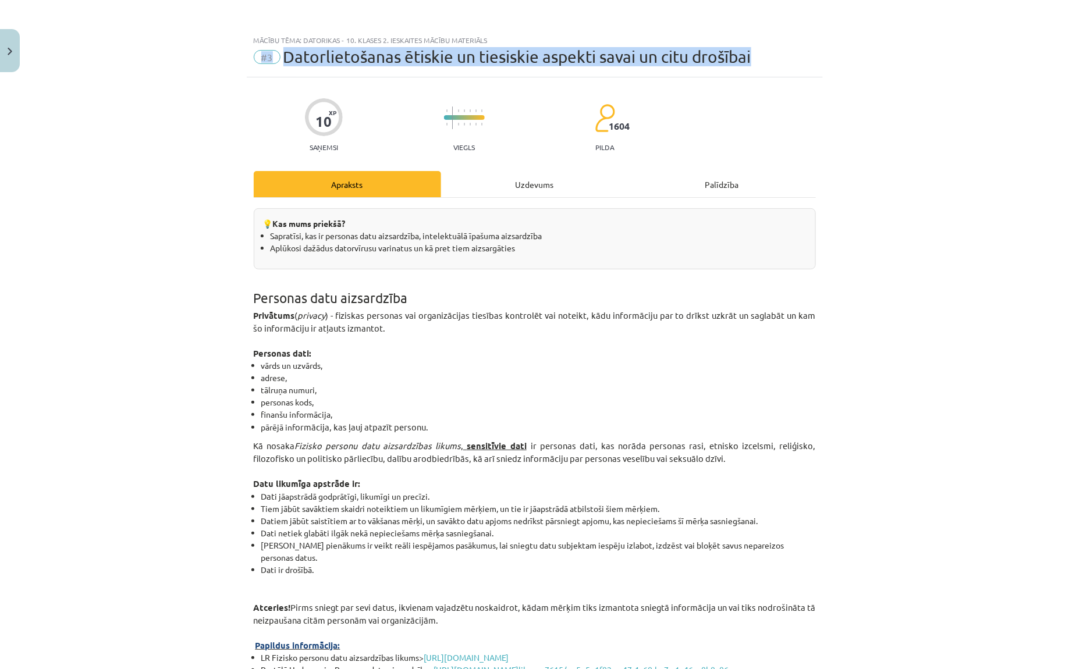
click at [393, 60] on span "Datorlietošanas ētiskie un tiesiskie aspekti savai un citu drošībai" at bounding box center [517, 56] width 468 height 19
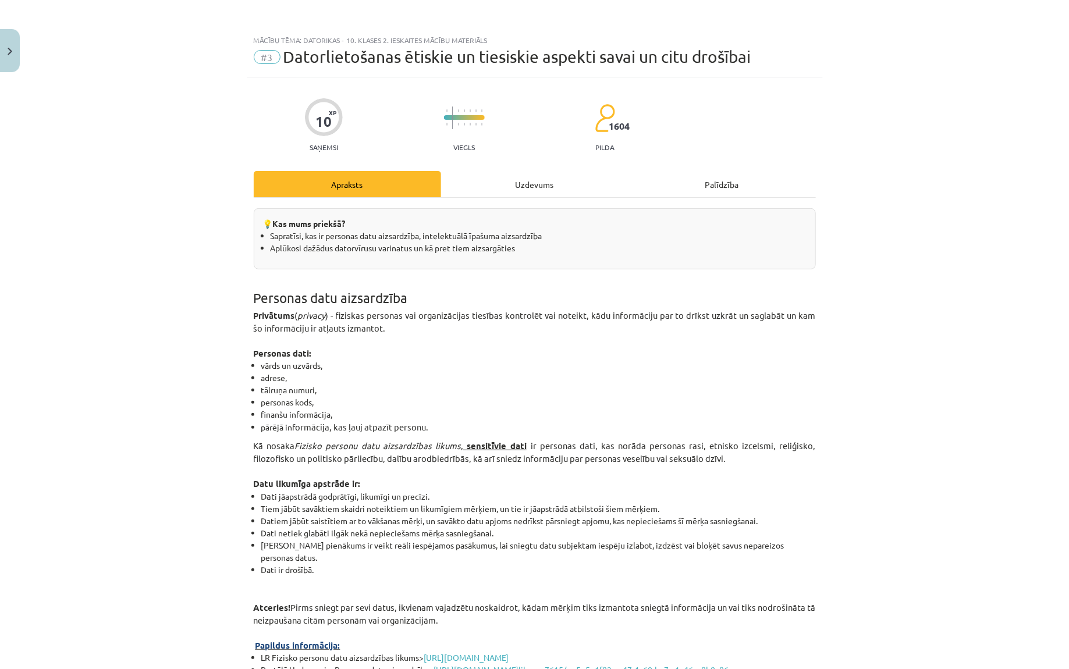
click at [311, 309] on p "Privātums ( privacy ) - fiziskas personas vai organizācijas tiesības kontrolēt …" at bounding box center [535, 322] width 562 height 26
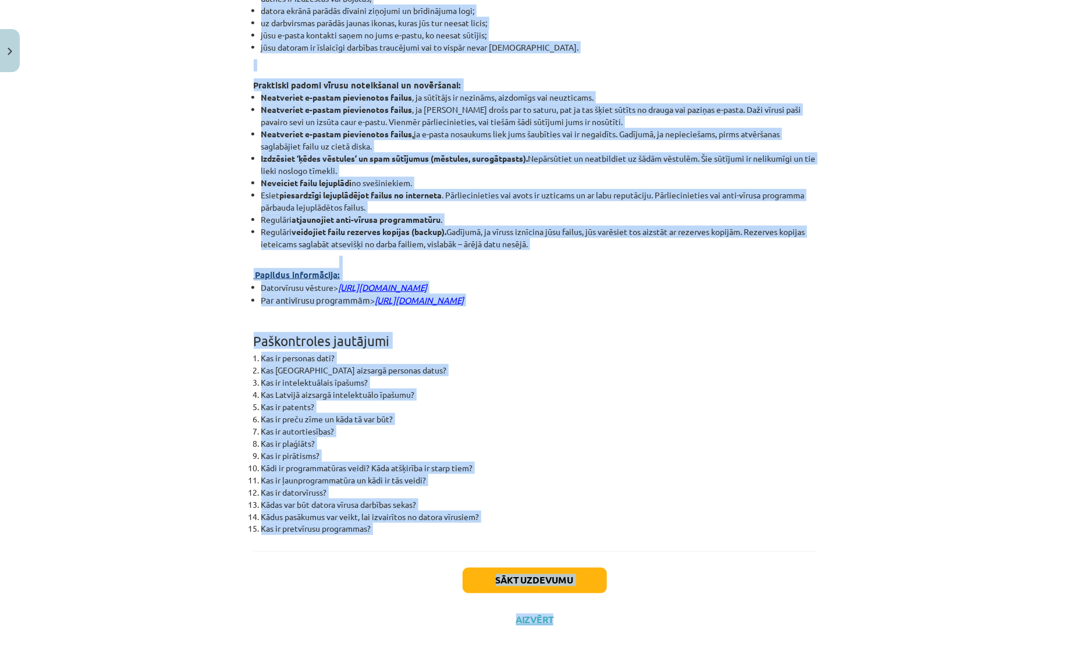
scroll to position [2719, 0]
drag, startPoint x: 244, startPoint y: 286, endPoint x: 813, endPoint y: 247, distance: 570.4
click at [813, 247] on div "Mācību tēma: Datorikas - 10. klases 2. ieskaites mācību materiāls #3 Datorlieto…" at bounding box center [534, 334] width 1069 height 669
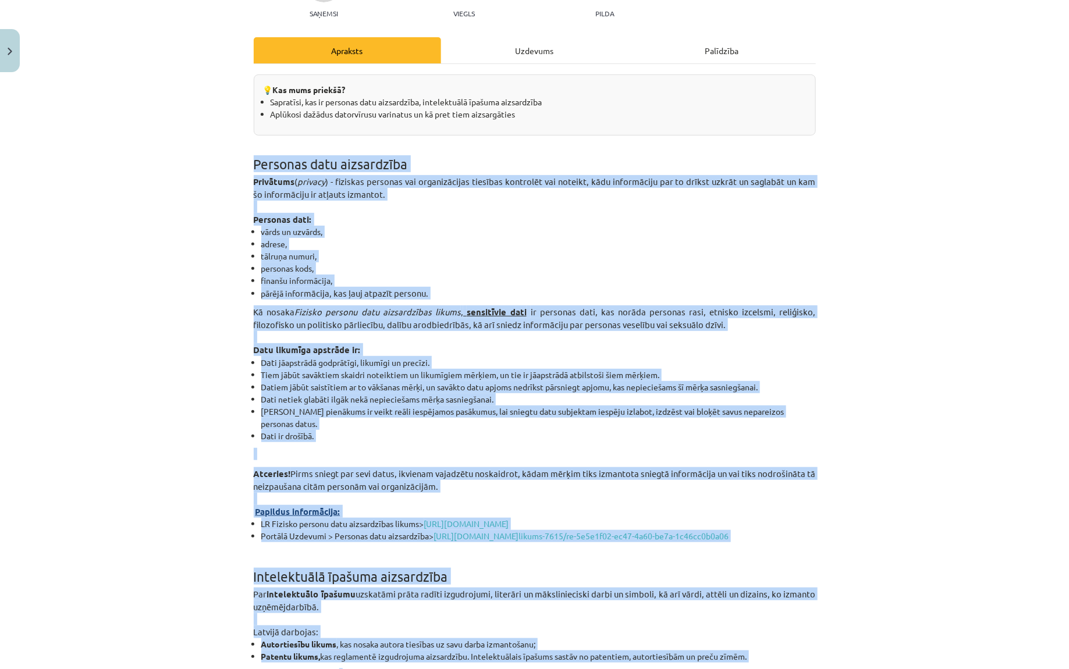
scroll to position [0, 0]
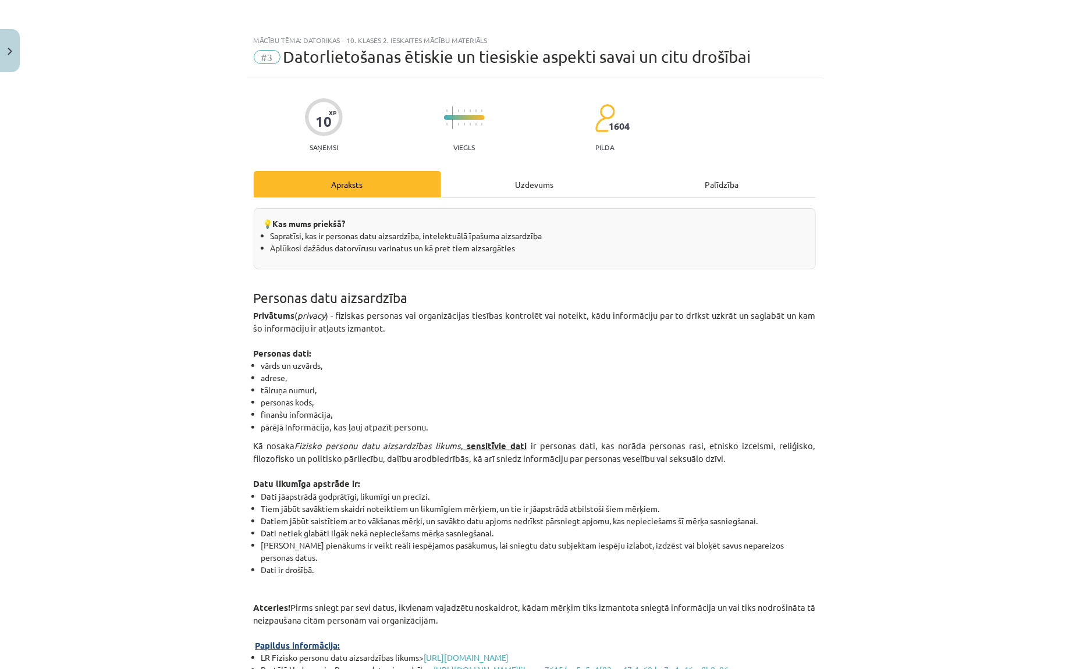
click at [397, 381] on li "adrese," at bounding box center [538, 378] width 555 height 12
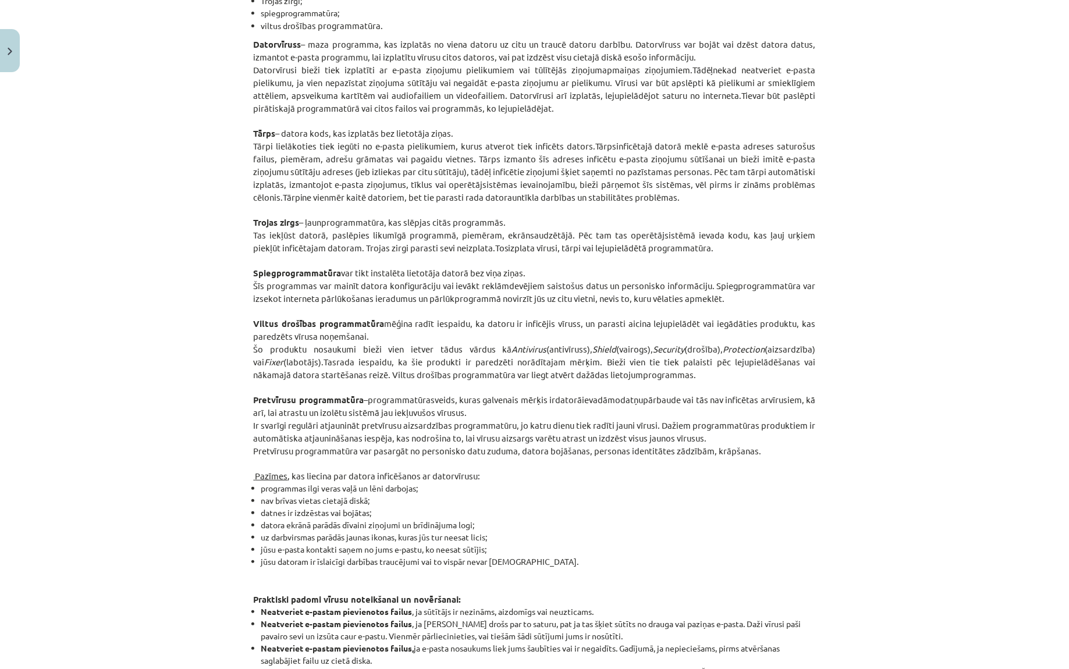
scroll to position [2719, 0]
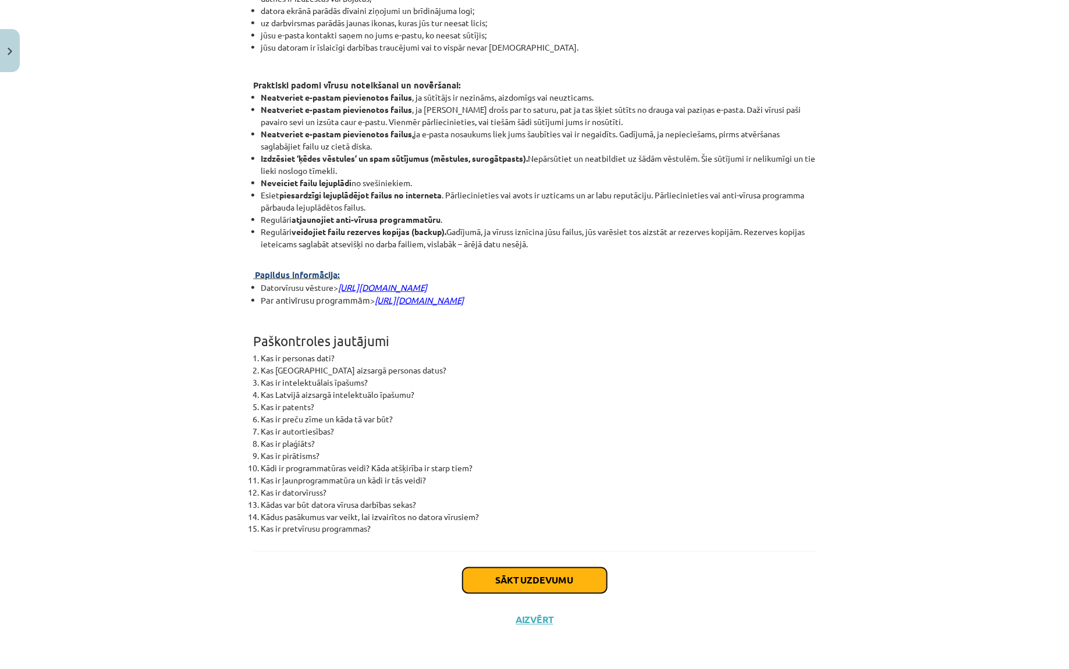
click at [527, 535] on button "Sākt uzdevumu" at bounding box center [535, 581] width 144 height 26
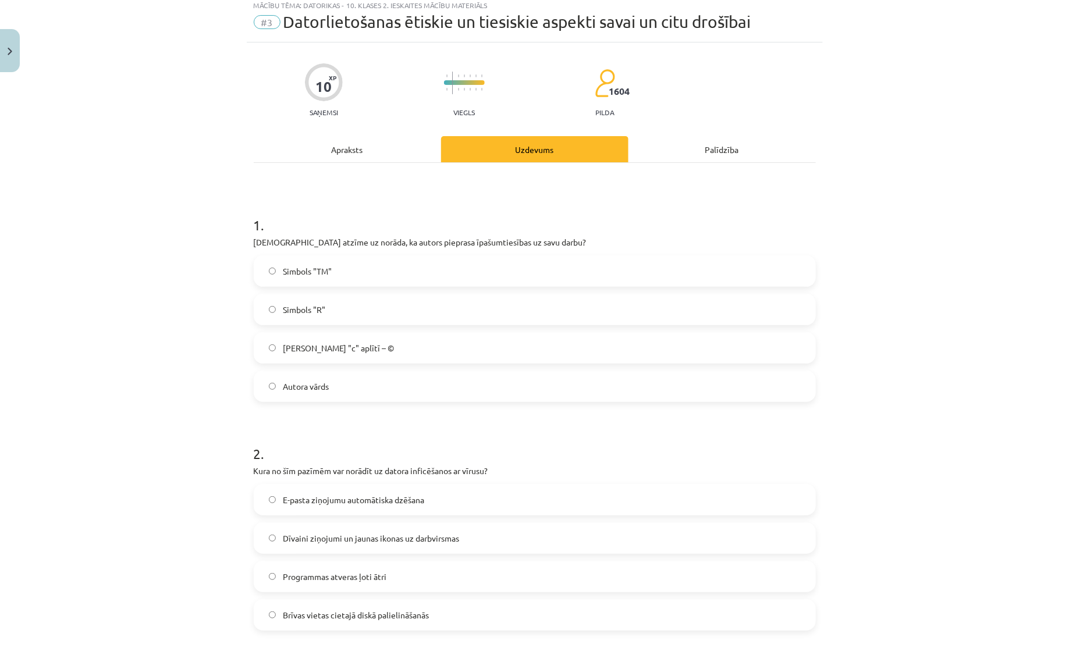
scroll to position [29, 0]
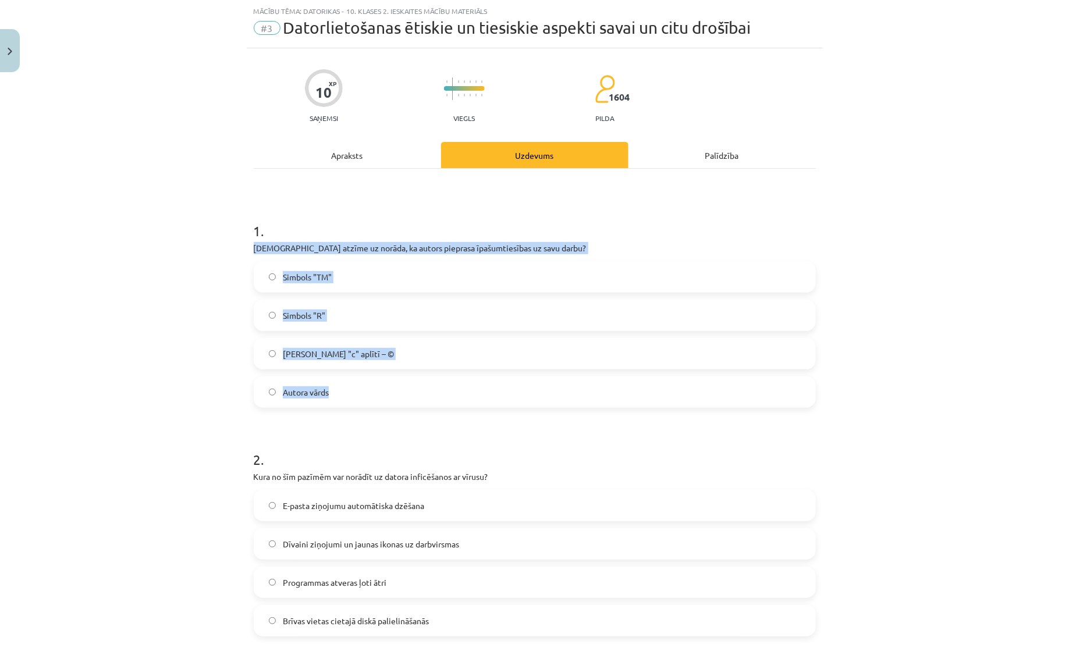
drag, startPoint x: 248, startPoint y: 248, endPoint x: 373, endPoint y: 392, distance: 191.0
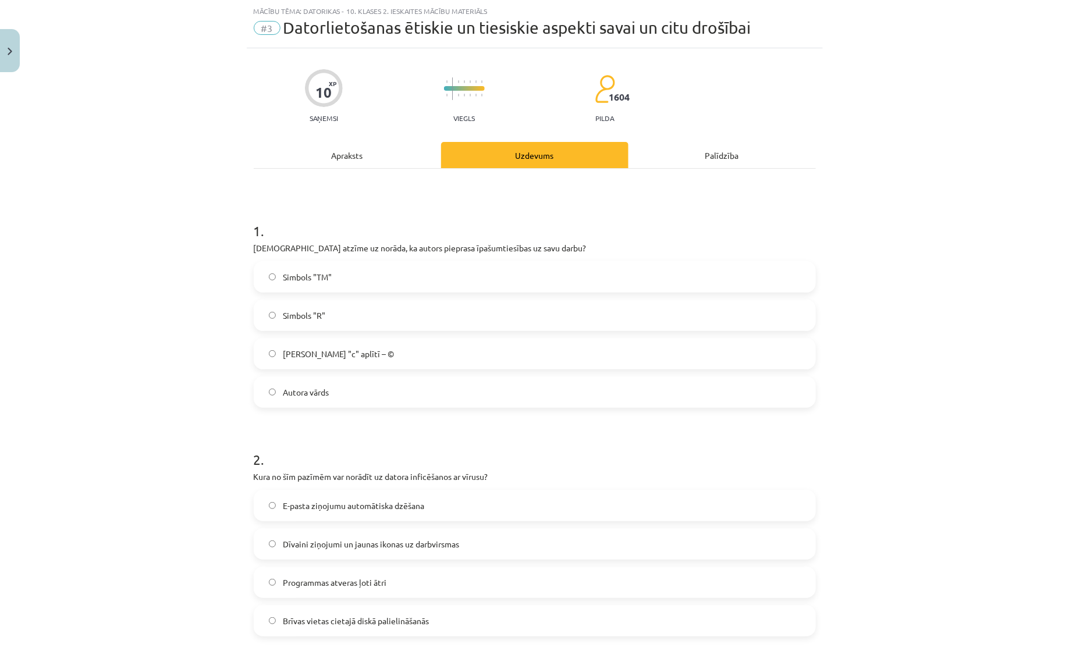
click at [382, 232] on h1 "1 ." at bounding box center [535, 220] width 562 height 36
click at [421, 250] on p "Kura atzīme uz norāda, ka autors pieprasa īpašumtiesības uz savu darbu?" at bounding box center [535, 248] width 562 height 12
click at [368, 349] on label "Burts "c" aplītī – ©" at bounding box center [535, 353] width 560 height 29
click at [161, 332] on div "Mācību tēma: Datorikas - 10. klases 2. ieskaites mācību materiāls #3 Datorlieto…" at bounding box center [534, 334] width 1069 height 669
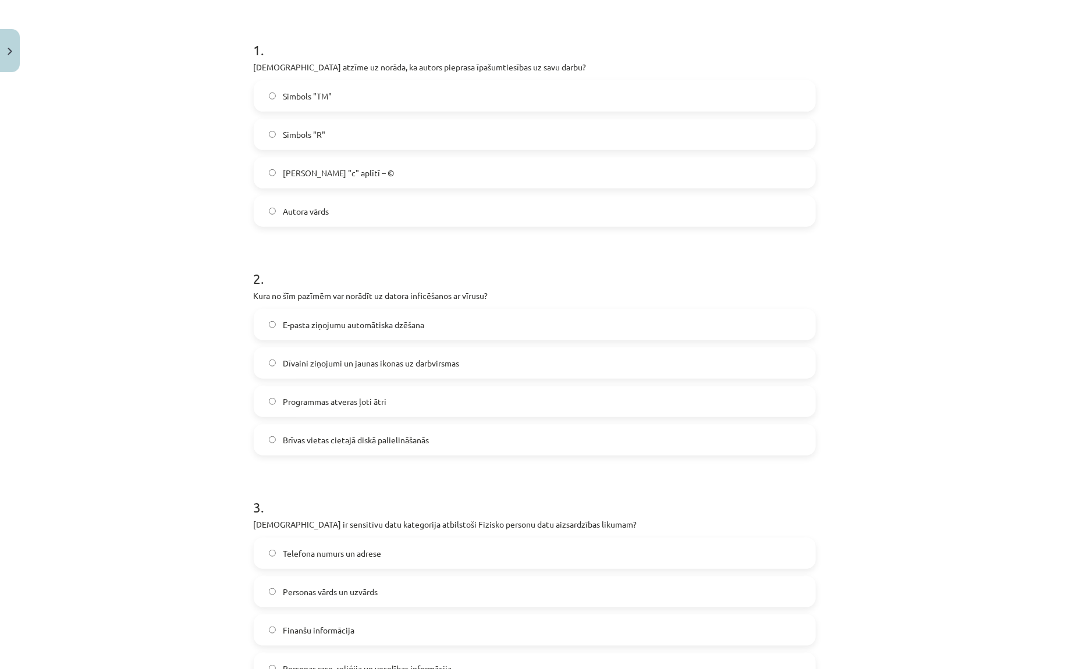
scroll to position [220, 0]
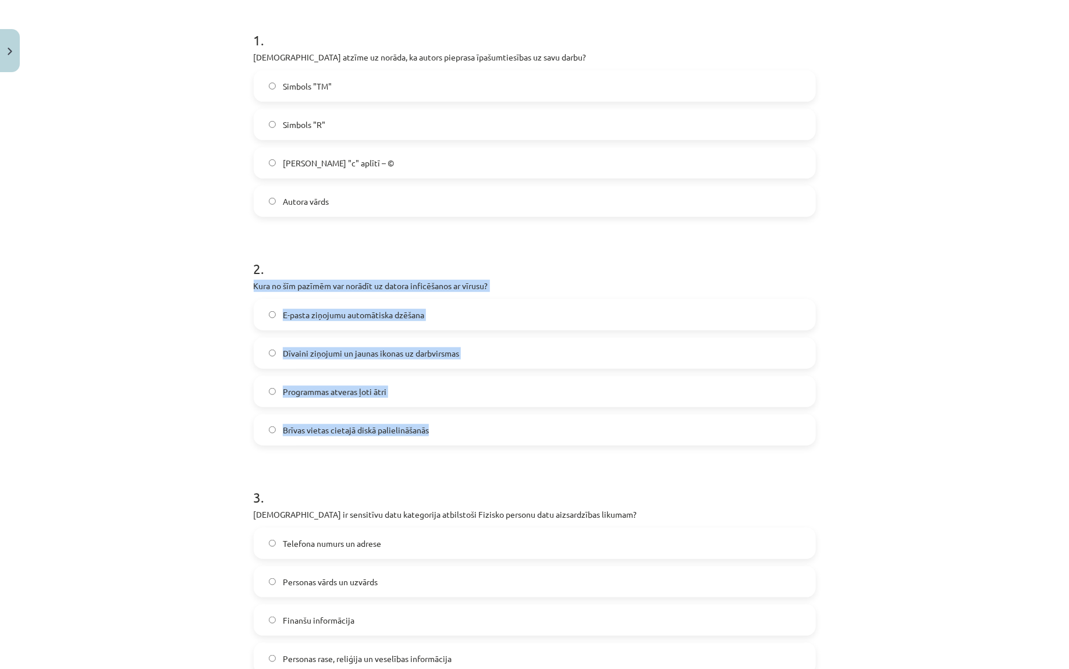
drag, startPoint x: 247, startPoint y: 285, endPoint x: 462, endPoint y: 438, distance: 263.3
click at [463, 438] on div "10 XP Saņemsi Viegls 1604 pilda Apraksts Uzdevums Palīdzība 1 . Kura atzīme uz …" at bounding box center [535, 547] width 576 height 1380
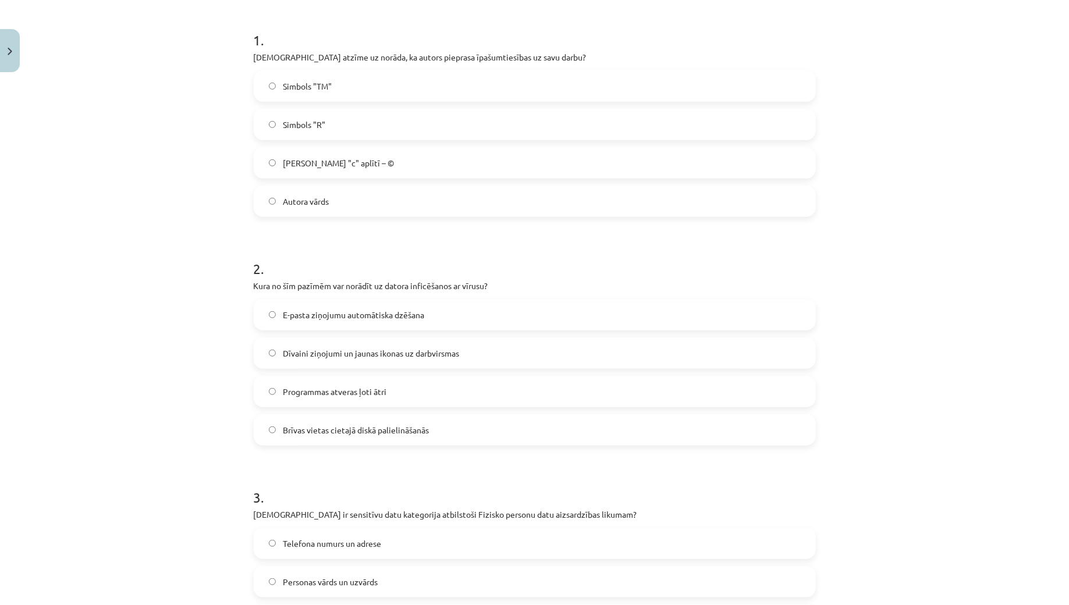
click at [436, 347] on span "Dīvaini ziņojumi un jaunas ikonas uz darbvirsmas" at bounding box center [371, 353] width 176 height 12
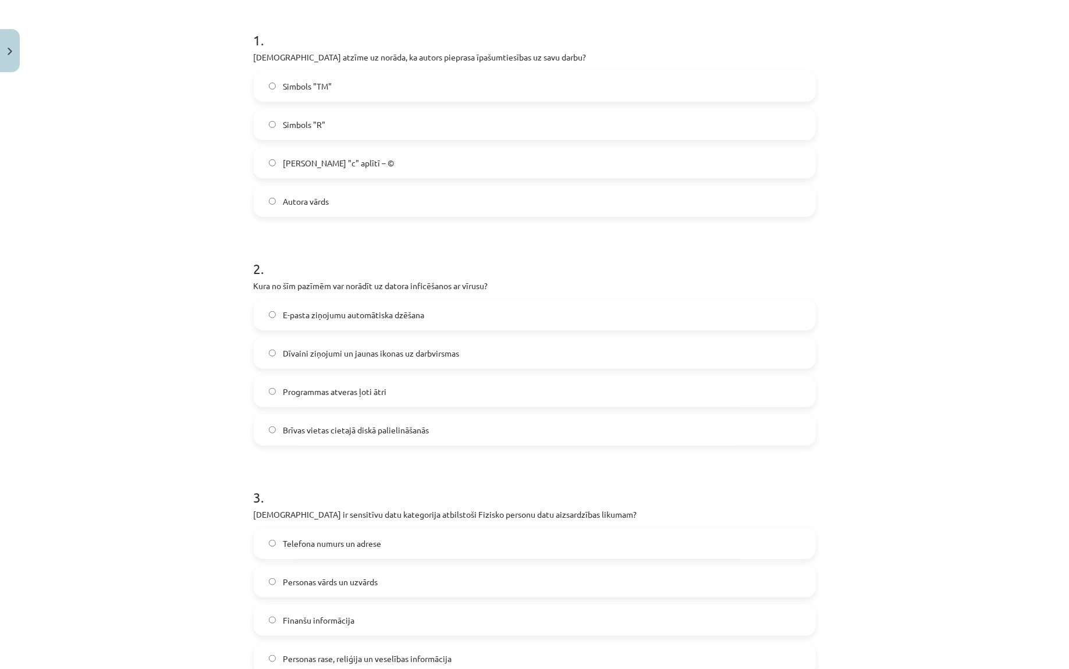
click at [200, 343] on div "Mācību tēma: Datorikas - 10. klases 2. ieskaites mācību materiāls #3 Datorlieto…" at bounding box center [534, 334] width 1069 height 669
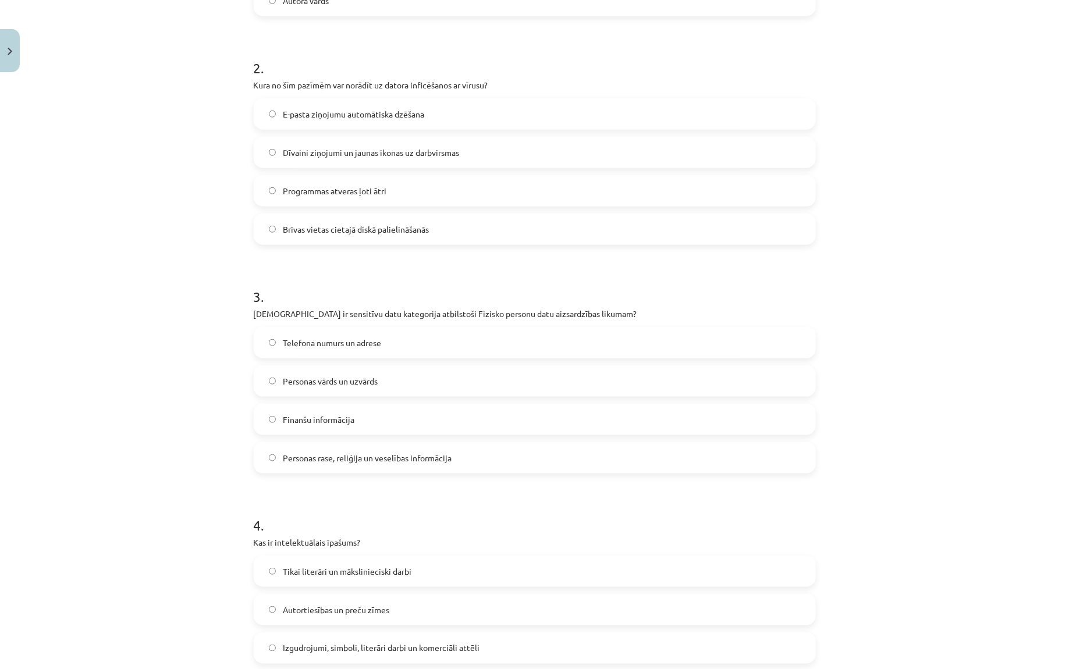
scroll to position [458, 0]
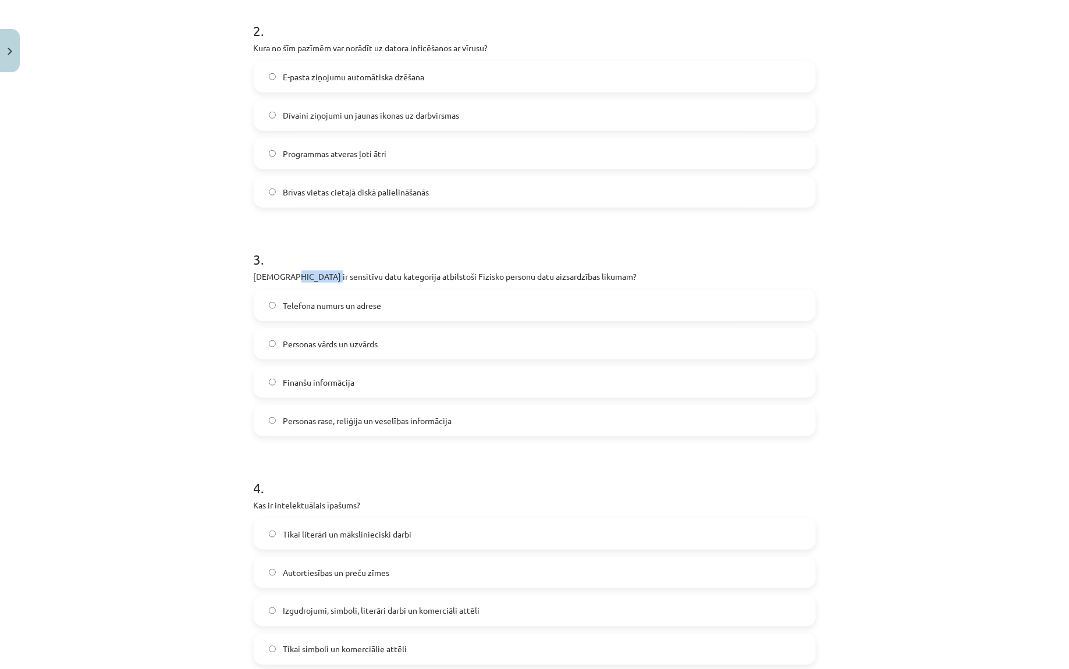
drag, startPoint x: 283, startPoint y: 275, endPoint x: 318, endPoint y: 279, distance: 35.1
click at [318, 279] on p "Kura ir sensitīvu datu kategorija atbilstoši Fizisko personu datu aizsardzības …" at bounding box center [535, 277] width 562 height 12
click at [319, 277] on p "Kura ir sensitīvu datu kategorija atbilstoši Fizisko personu datu aizsardzības …" at bounding box center [535, 277] width 562 height 12
drag, startPoint x: 281, startPoint y: 276, endPoint x: 372, endPoint y: 273, distance: 90.8
click at [372, 273] on p "Kura ir sensitīvu datu kategorija atbilstoši Fizisko personu datu aizsardzības …" at bounding box center [535, 277] width 562 height 12
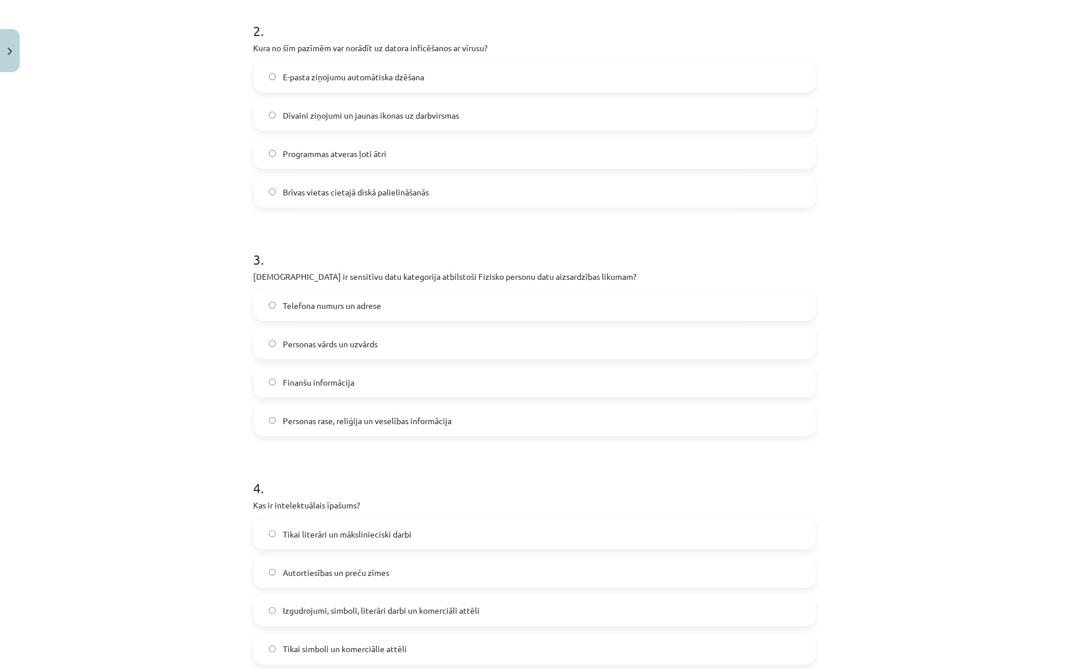
click at [208, 327] on div "Mācību tēma: Datorikas - 10. klases 2. ieskaites mācību materiāls #3 Datorlieto…" at bounding box center [534, 334] width 1069 height 669
click at [332, 418] on span "Personas rase, reliģija un veselības informācija" at bounding box center [367, 421] width 169 height 12
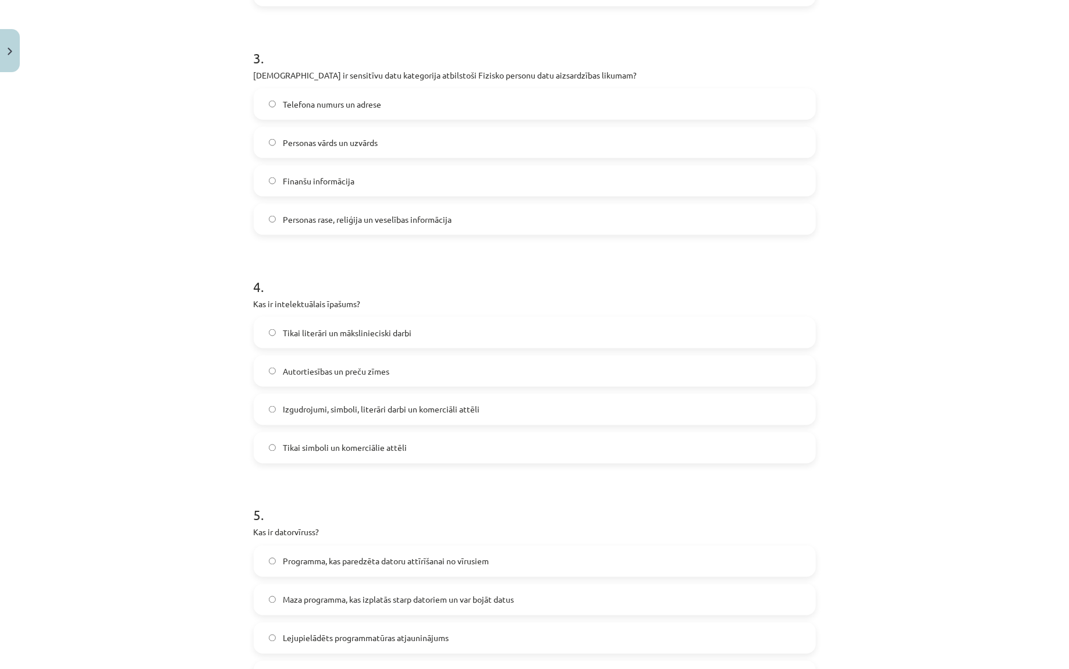
scroll to position [662, 0]
drag, startPoint x: 275, startPoint y: 301, endPoint x: 355, endPoint y: 301, distance: 79.7
click at [355, 301] on p "Kas ir intelektuālais īpašums?" at bounding box center [535, 302] width 562 height 12
click at [218, 356] on div "Mācību tēma: Datorikas - 10. klases 2. ieskaites mācību materiāls #3 Datorlieto…" at bounding box center [534, 334] width 1069 height 669
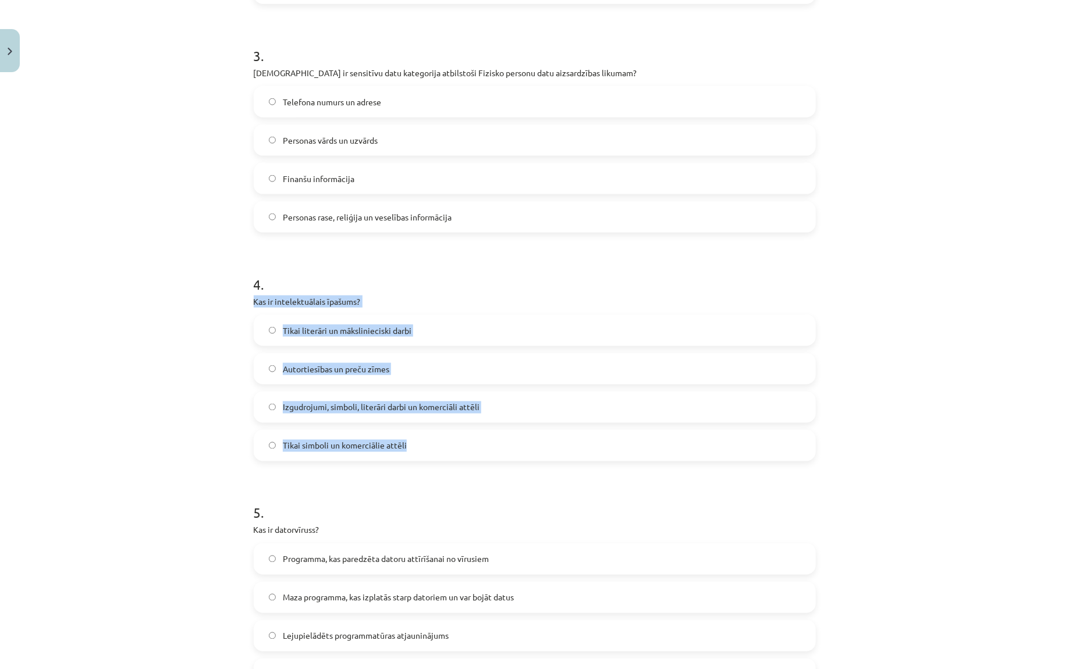
drag, startPoint x: 247, startPoint y: 300, endPoint x: 432, endPoint y: 454, distance: 240.9
click at [432, 454] on div "10 XP Saņemsi Viegls 1604 pilda Apraksts Uzdevums Palīdzība 1 . Kura atzīme uz …" at bounding box center [535, 106] width 576 height 1380
click at [312, 406] on span "Izgudrojumi, simboli, literāri darbi un komerciāli attēli" at bounding box center [381, 408] width 197 height 12
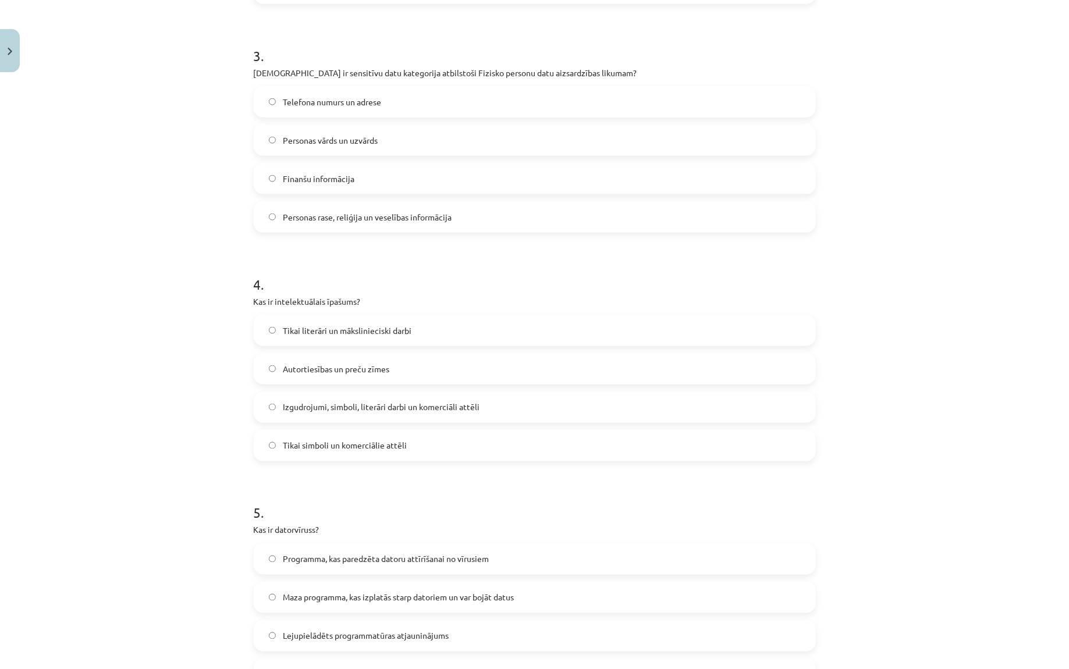
click at [215, 360] on div "Mācību tēma: Datorikas - 10. klases 2. ieskaites mācību materiāls #3 Datorlieto…" at bounding box center [534, 334] width 1069 height 669
click at [169, 310] on div "Mācību tēma: Datorikas - 10. klases 2. ieskaites mācību materiāls #3 Datorlieto…" at bounding box center [534, 334] width 1069 height 669
click at [170, 312] on div "Mācību tēma: Datorikas - 10. klases 2. ieskaites mācību materiāls #3 Datorlieto…" at bounding box center [534, 334] width 1069 height 669
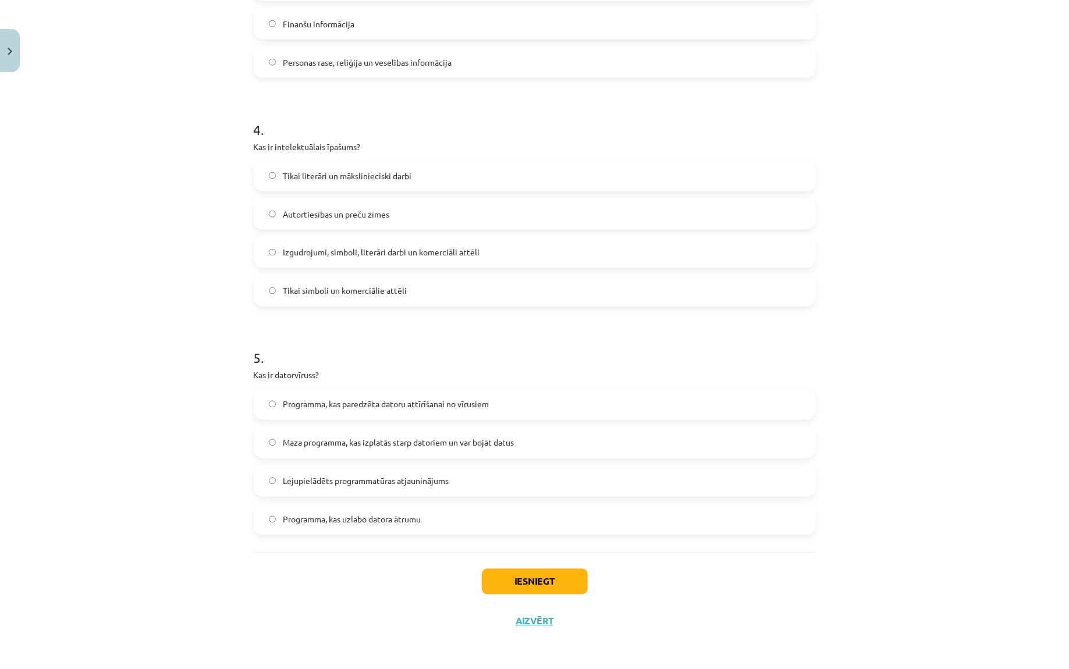
click at [285, 371] on p "Kas ir datorvīruss?" at bounding box center [535, 375] width 562 height 12
click at [386, 449] on label "Maza programma, kas izplatās starp datoriem un var bojāt datus" at bounding box center [535, 442] width 560 height 29
click at [519, 535] on button "Iesniegt" at bounding box center [535, 582] width 106 height 26
click at [855, 333] on div "Mācību tēma: Datorikas - 10. klases 2. ieskaites mācību materiāls #3 Datorlieto…" at bounding box center [534, 334] width 1069 height 669
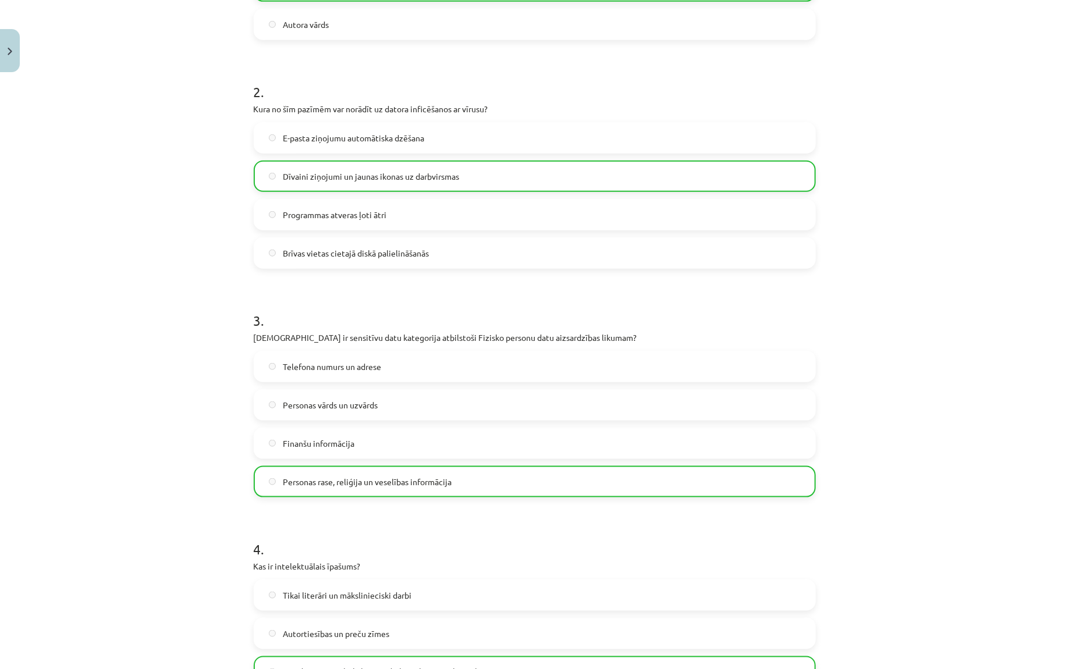
scroll to position [853, 0]
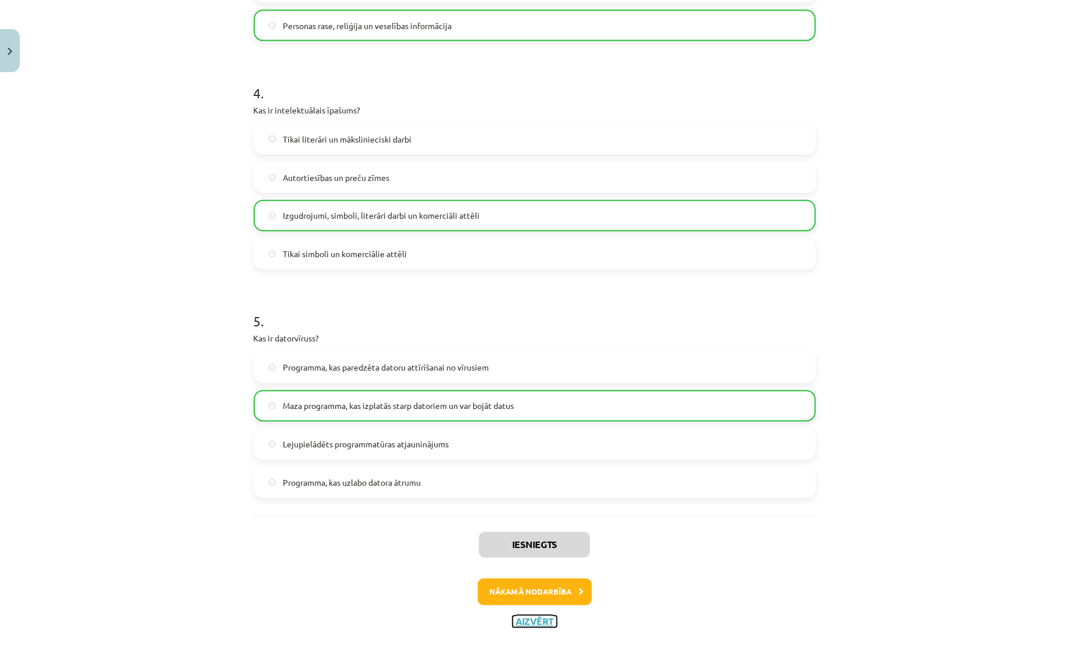
click at [535, 535] on button "Aizvērt" at bounding box center [535, 622] width 44 height 12
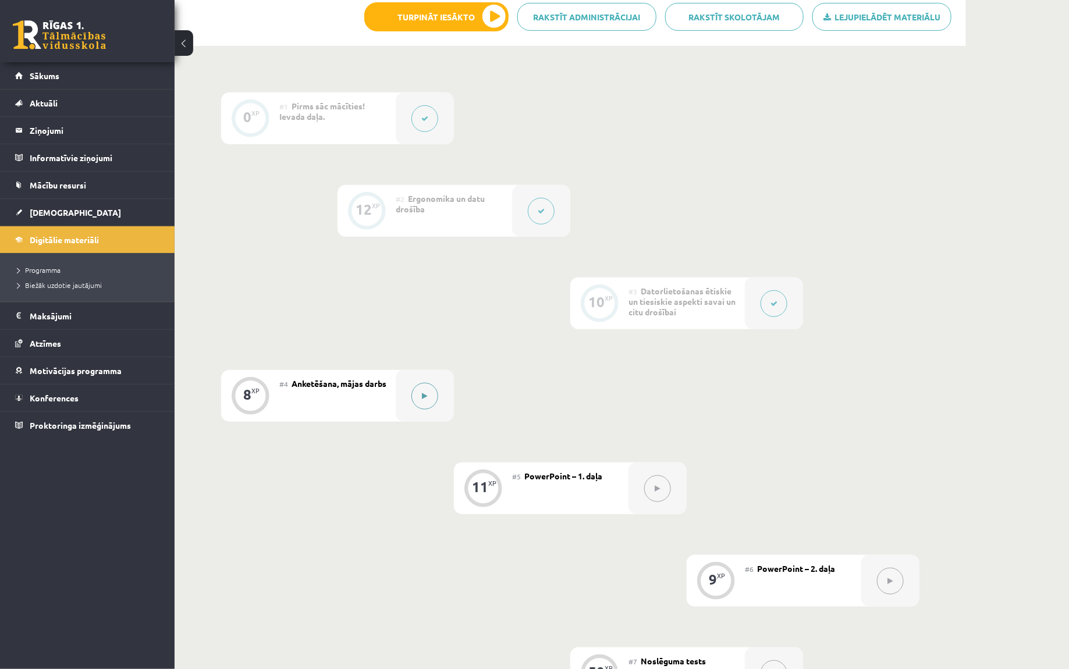
click at [434, 399] on button at bounding box center [424, 396] width 27 height 27
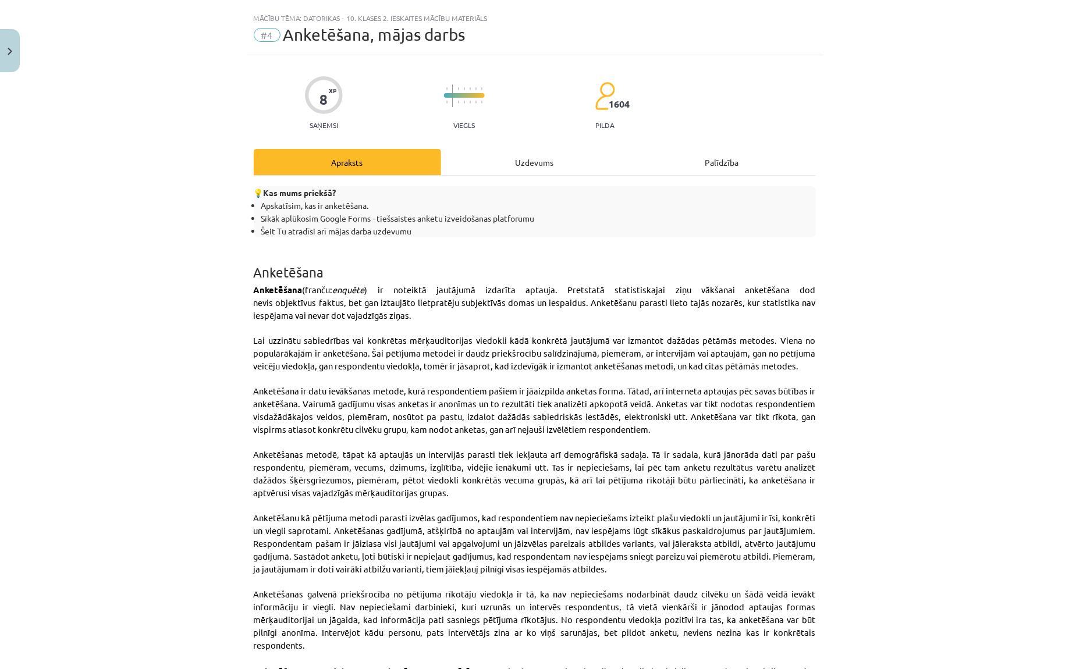
scroll to position [0, 0]
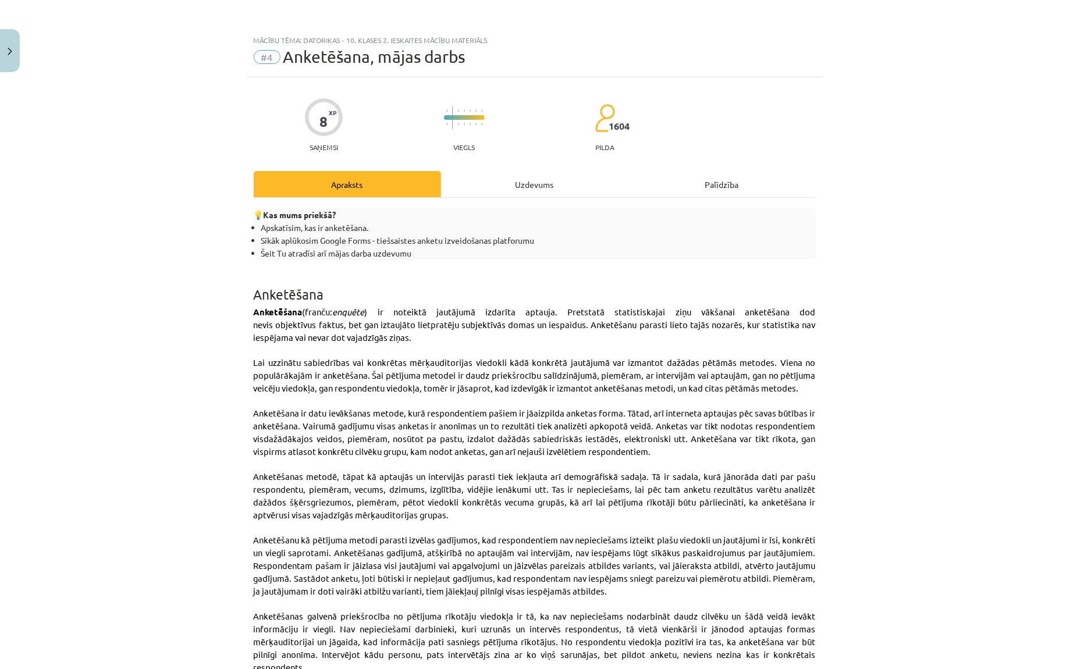
click at [374, 63] on span "Anketēšana, mājas darbs" at bounding box center [374, 56] width 182 height 19
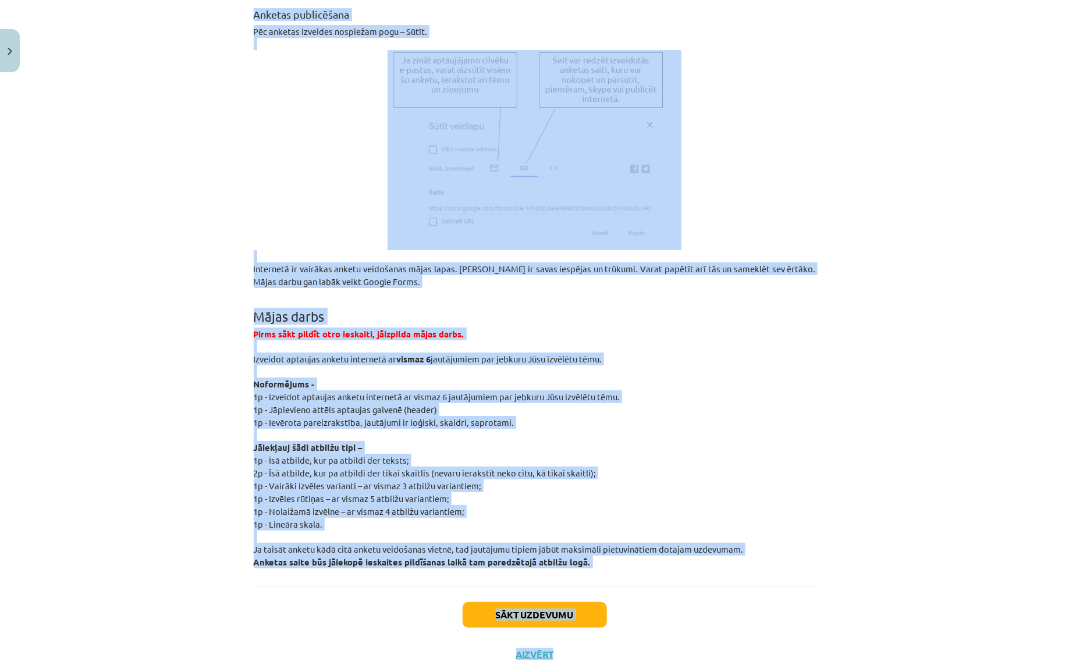
scroll to position [1952, 0]
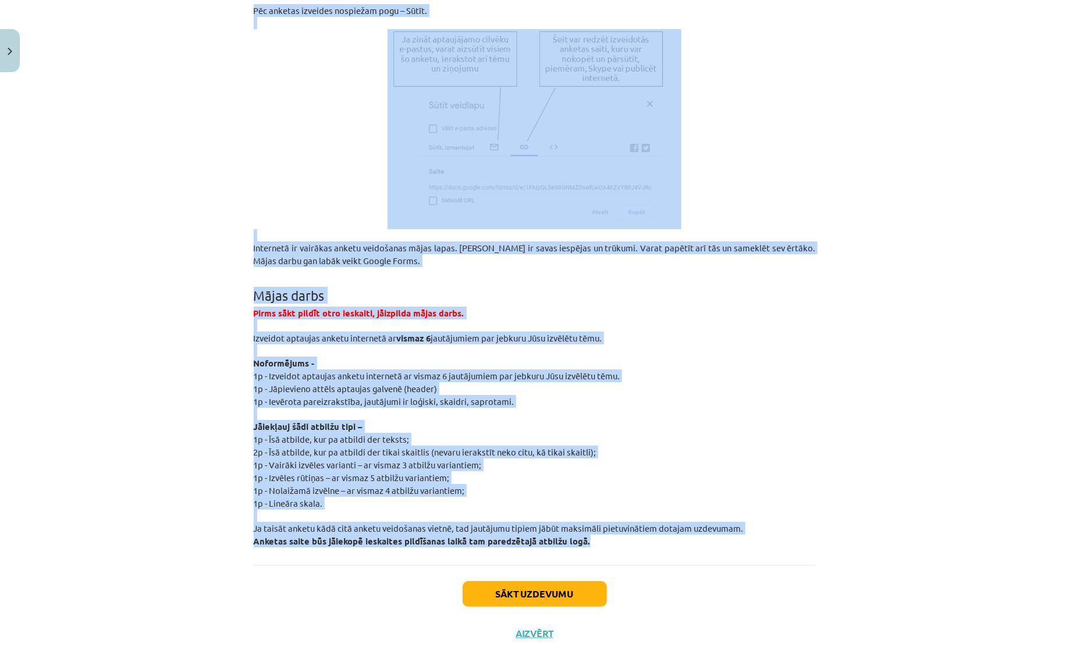
drag, startPoint x: 254, startPoint y: 293, endPoint x: 627, endPoint y: 531, distance: 442.9
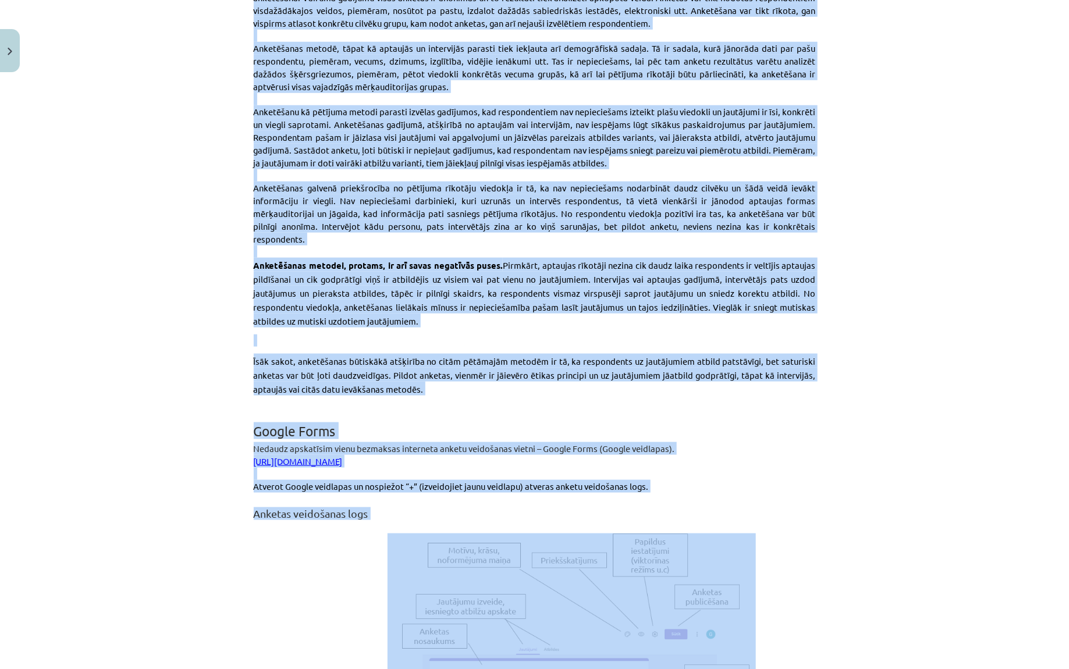
scroll to position [0, 0]
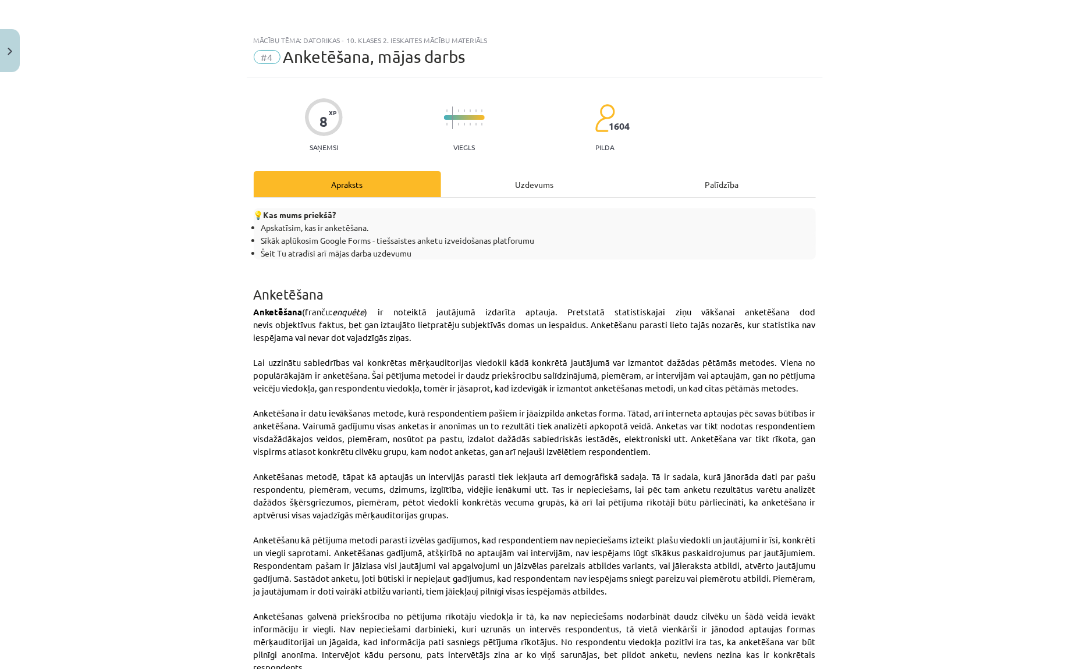
click at [513, 174] on div "Uzdevums" at bounding box center [534, 184] width 187 height 26
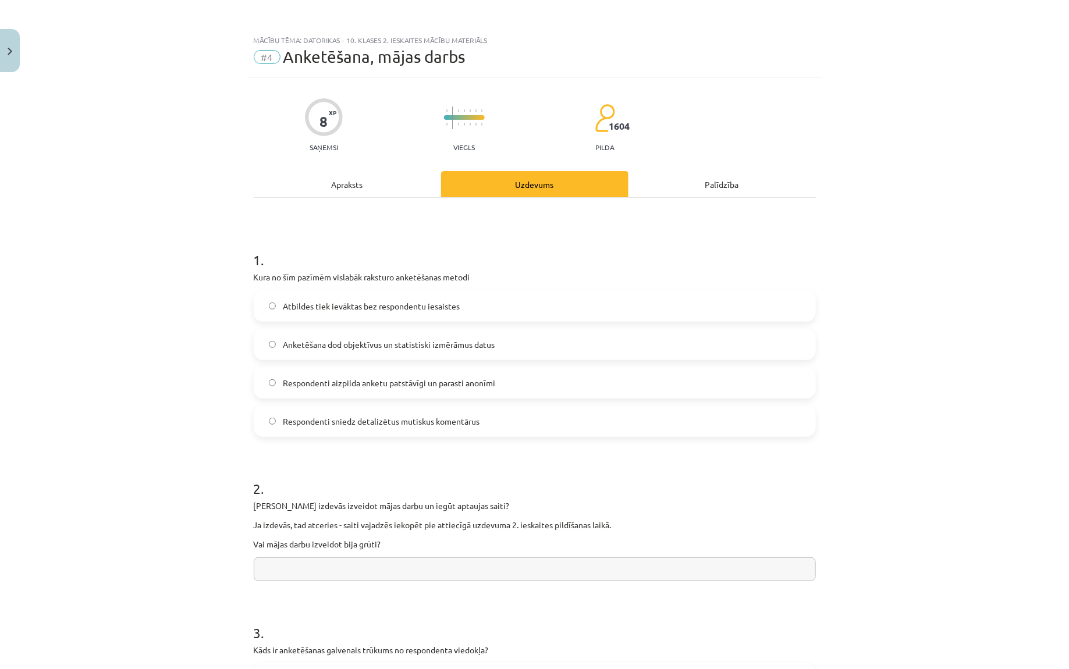
click at [355, 186] on div "Apraksts" at bounding box center [347, 184] width 187 height 26
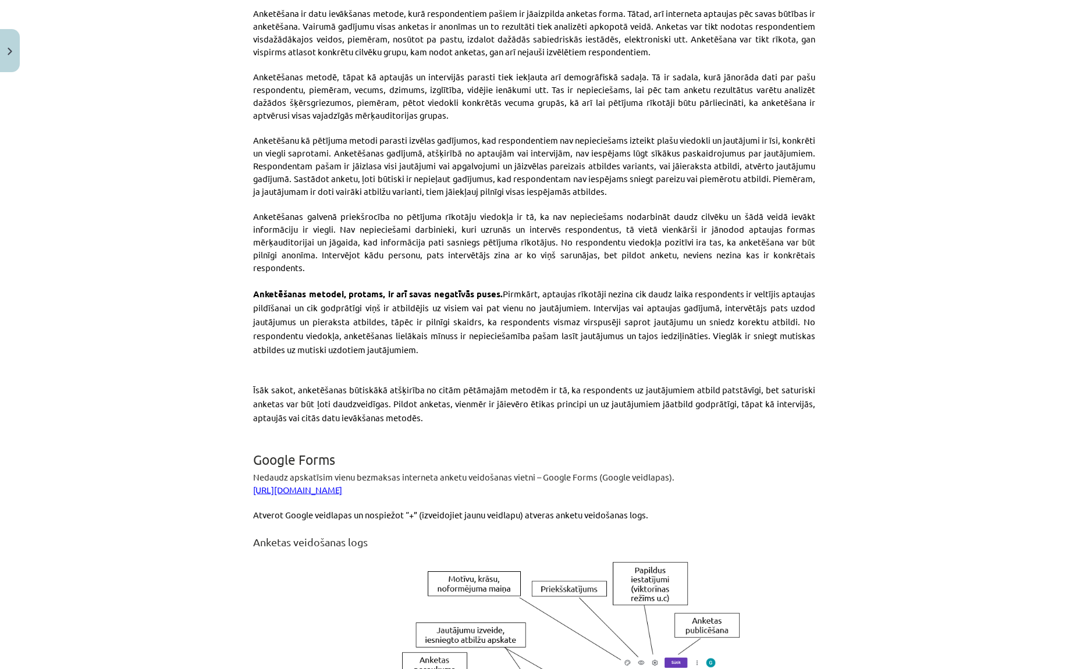
scroll to position [400, 0]
click at [343, 484] on link "https://www.google.com/intl/lv/forms/about/" at bounding box center [298, 489] width 89 height 11
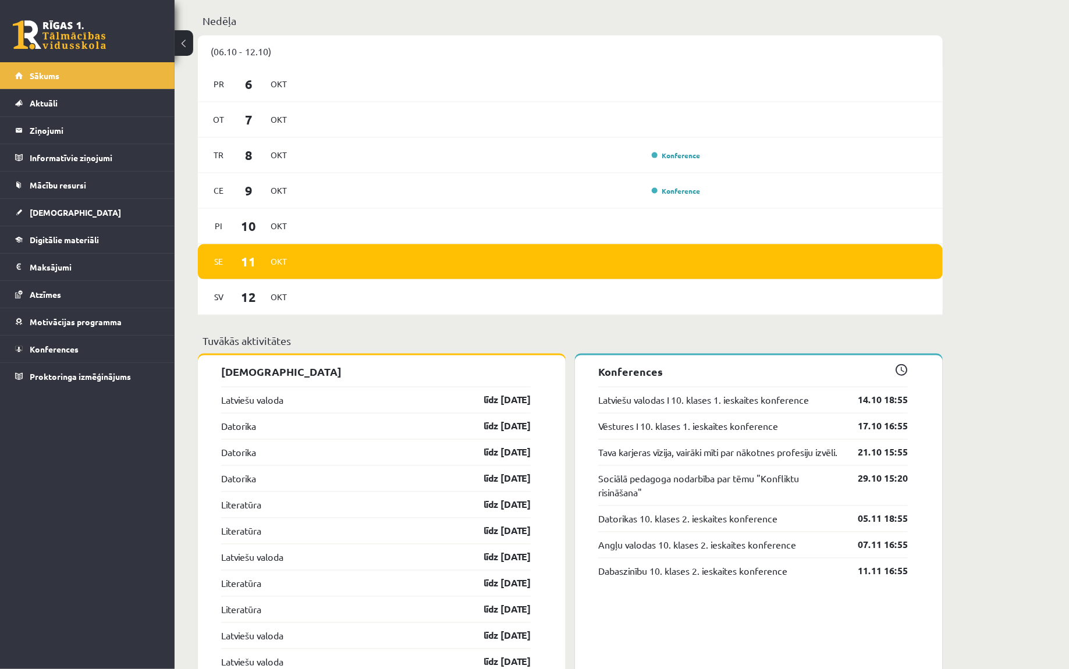
scroll to position [765, 0]
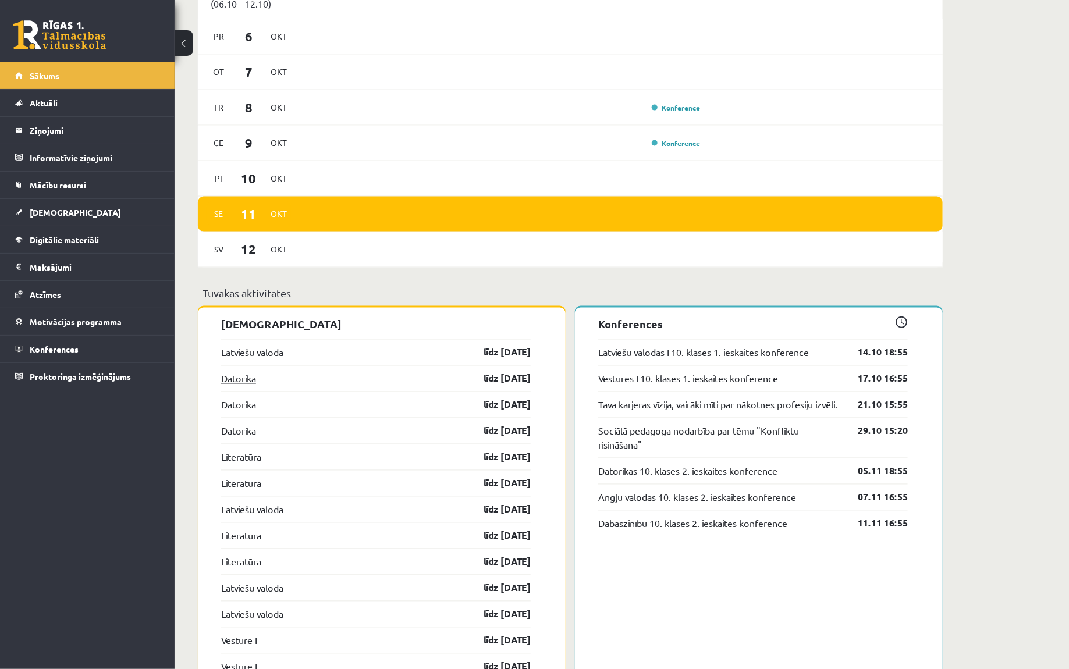
click at [231, 376] on link "Datorika" at bounding box center [238, 379] width 35 height 14
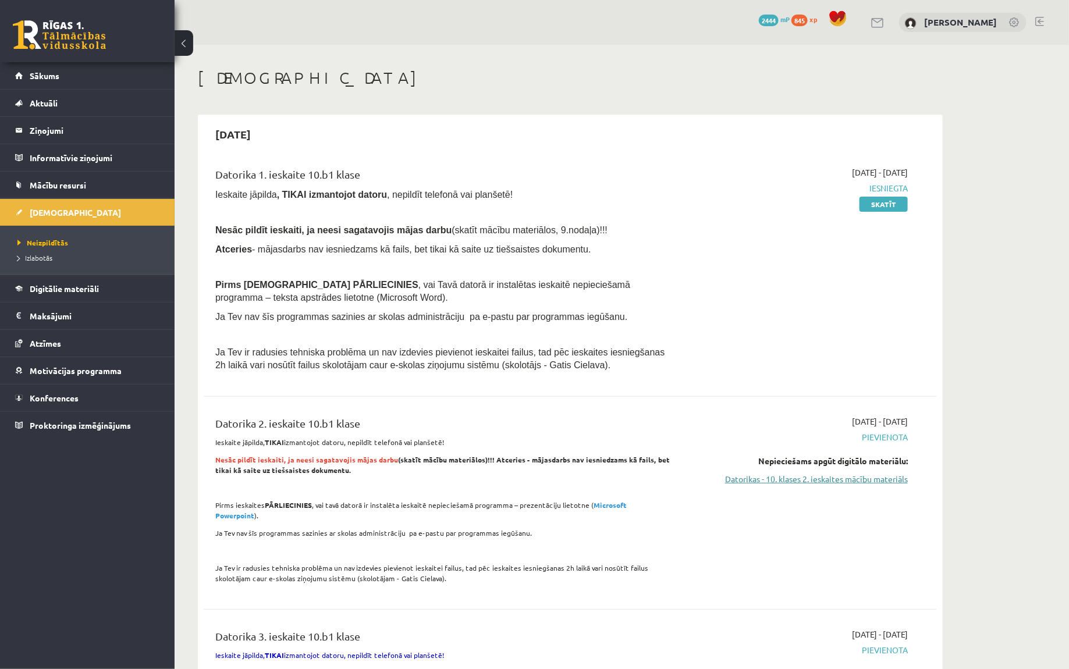
click at [839, 478] on link "Datorikas - 10. klases 2. ieskaites mācību materiāls" at bounding box center [797, 479] width 219 height 12
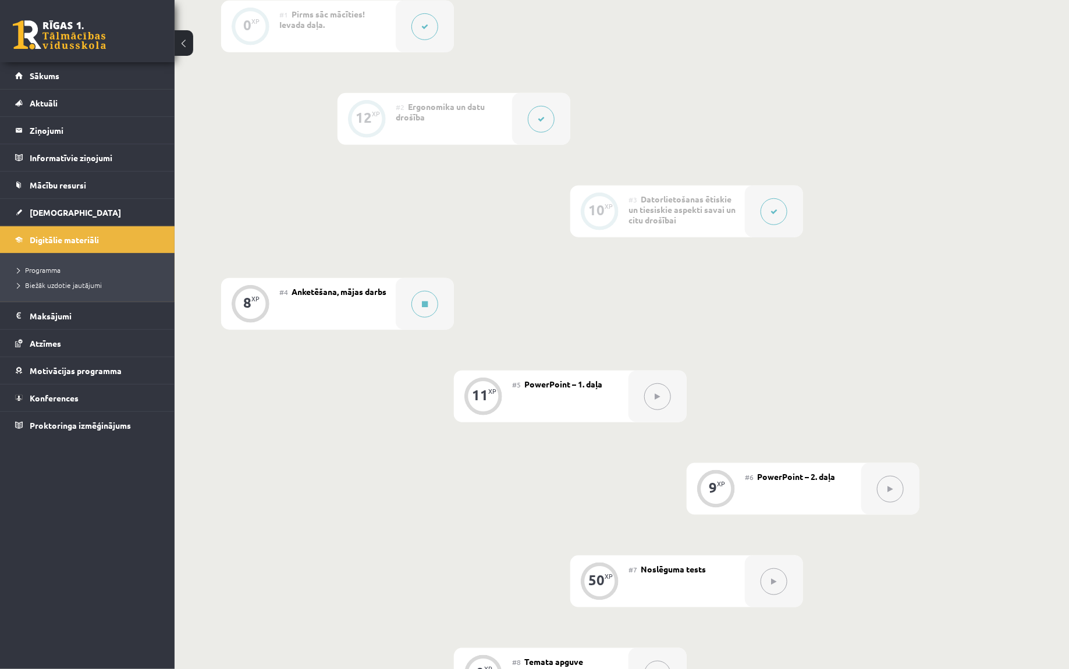
scroll to position [510, 0]
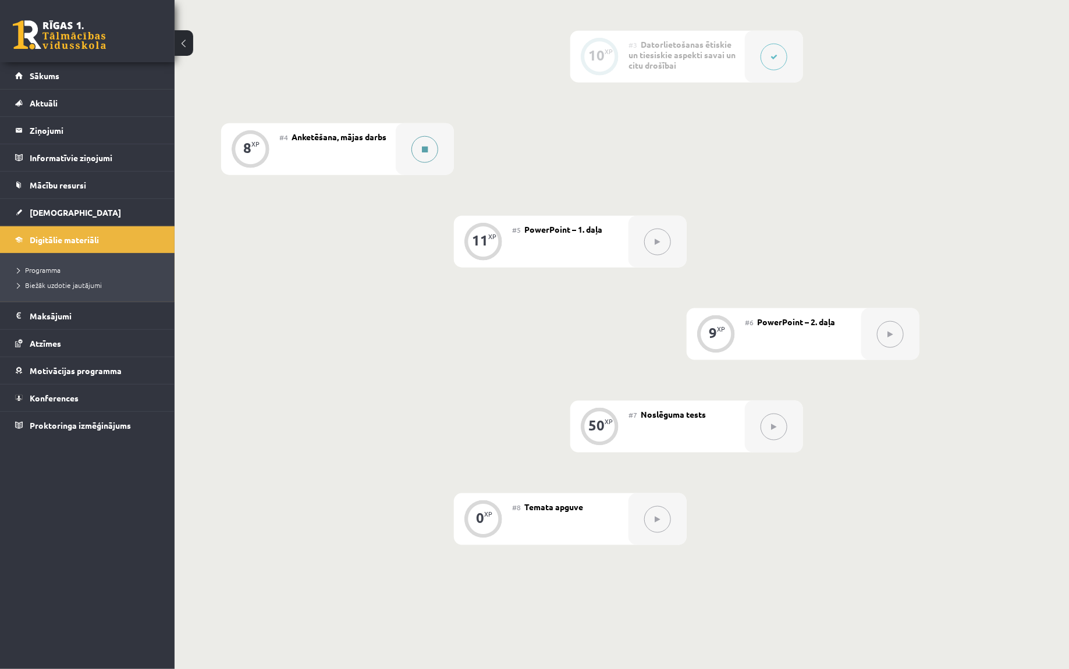
click at [418, 157] on button at bounding box center [424, 149] width 27 height 27
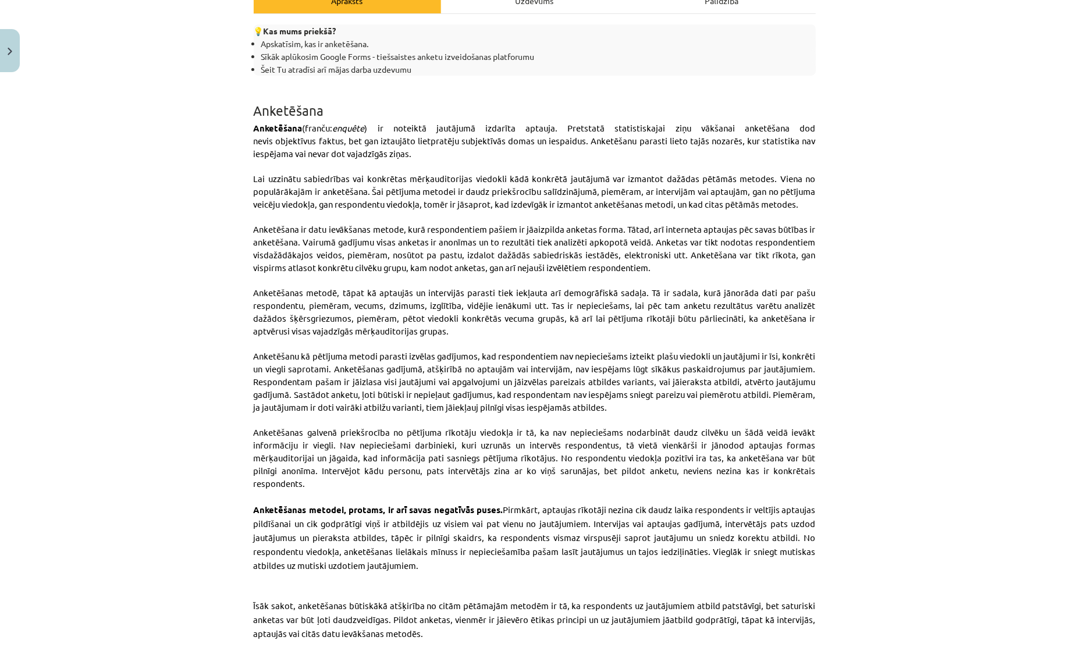
scroll to position [184, 0]
drag, startPoint x: 524, startPoint y: 16, endPoint x: 613, endPoint y: 16, distance: 89.6
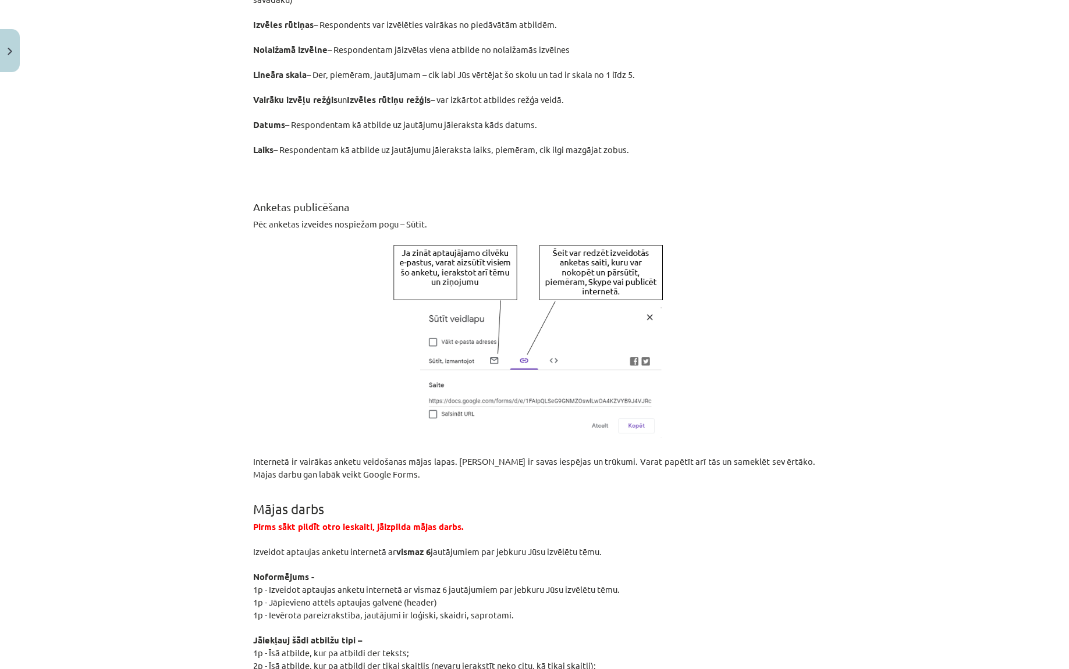
scroll to position [1952, 0]
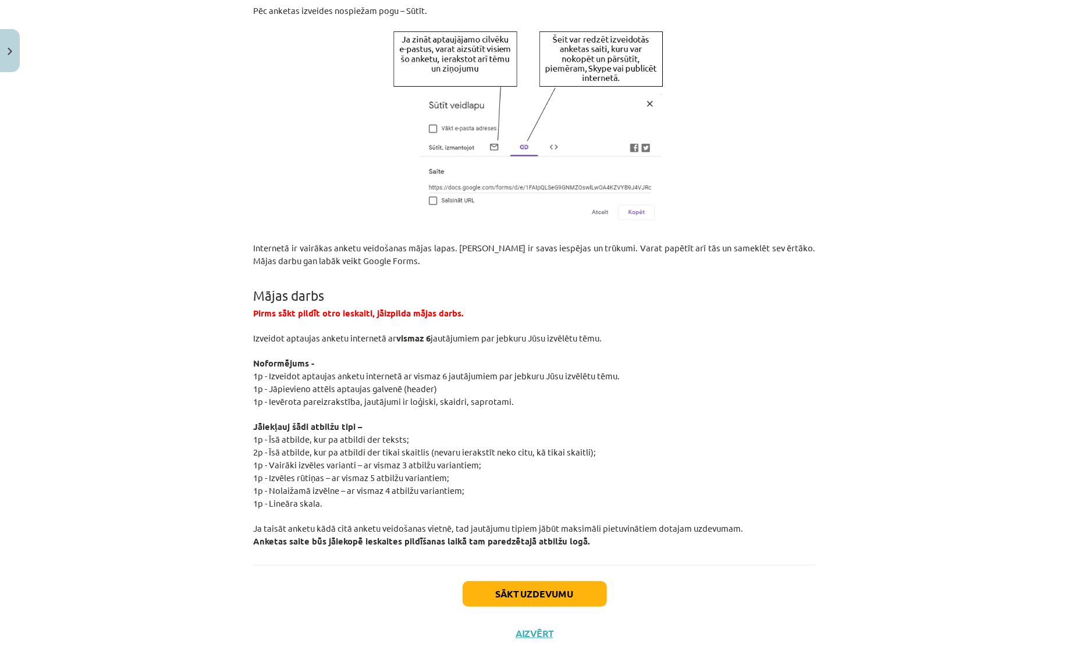
click at [368, 434] on span "1p - Īsā atbilde, kur pa atbildi der teksts;" at bounding box center [332, 439] width 156 height 11
click at [369, 446] on span "2p - Īsā atbilde, kur pa atbildi der tikai skaitlis (nevaru ierakstīt neko citu…" at bounding box center [425, 451] width 343 height 11
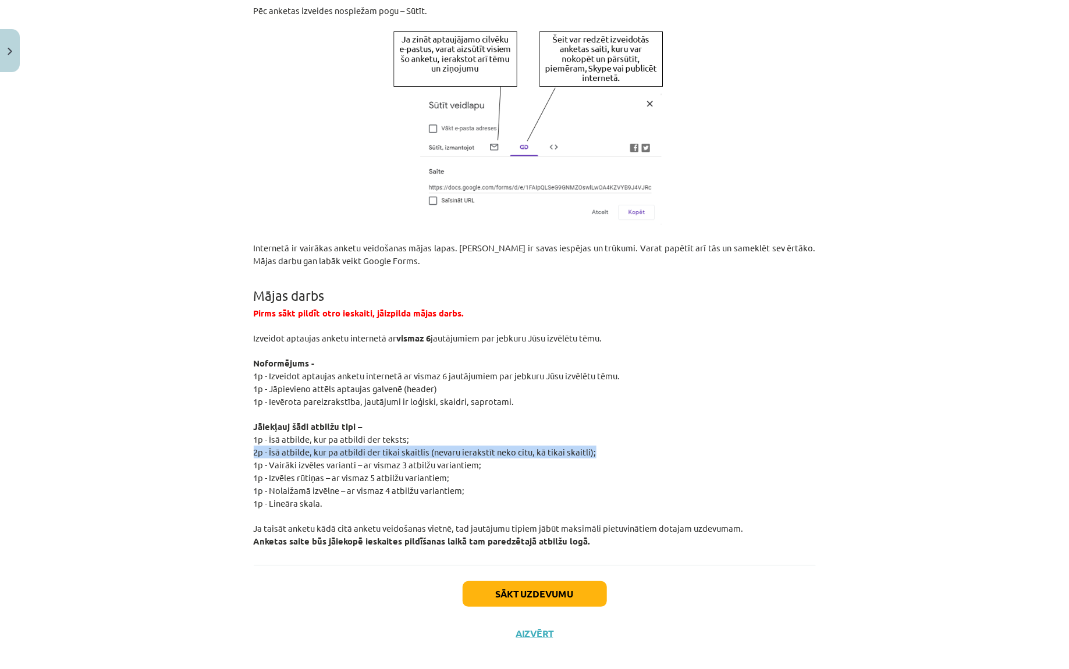
click at [369, 446] on span "2p - Īsā atbilde, kur pa atbildi der tikai skaitlis (nevaru ierakstīt neko citu…" at bounding box center [425, 451] width 343 height 11
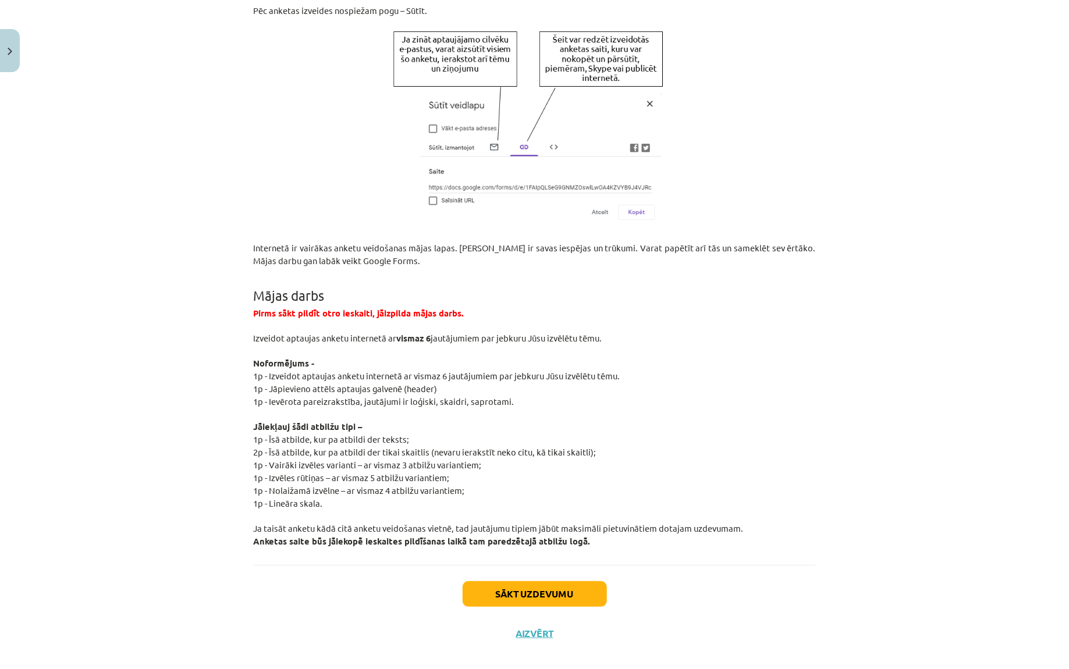
click at [438, 446] on span "2p - Īsā atbilde, kur pa atbildi der tikai skaitlis (nevaru ierakstīt neko citu…" at bounding box center [425, 451] width 343 height 11
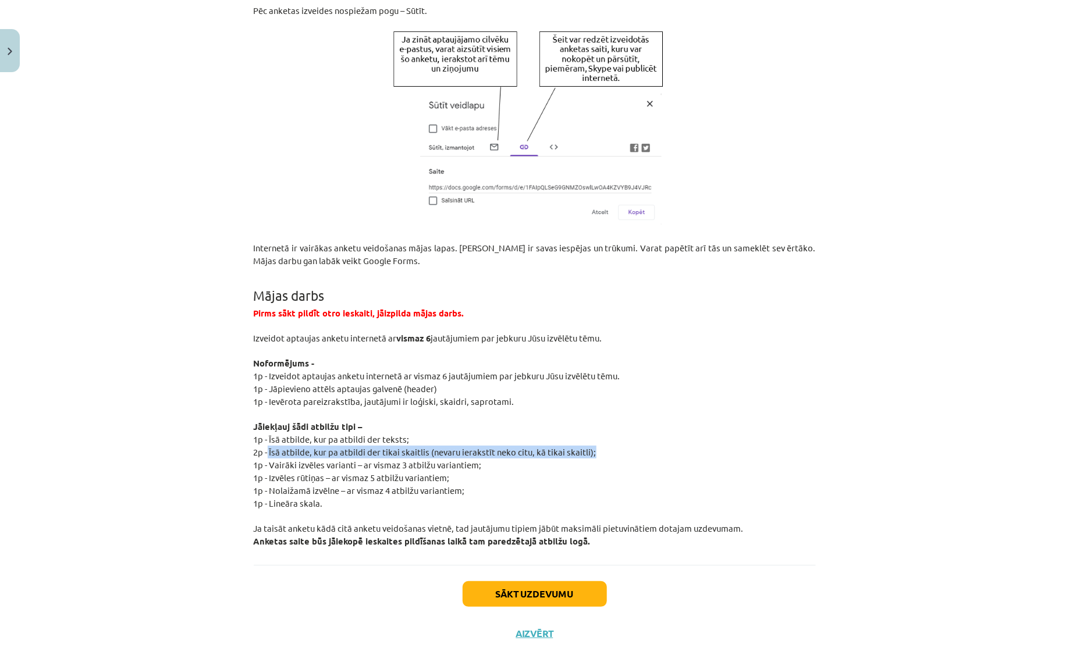
drag, startPoint x: 267, startPoint y: 436, endPoint x: 593, endPoint y: 447, distance: 326.0
click at [595, 446] on p "2p - Īsā atbilde, kur pa atbildi der tikai skaitlis (nevaru ierakstīt neko citu…" at bounding box center [535, 452] width 562 height 13
copy span "Īsā atbilde, kur pa atbildi der tikai skaitlis (nevaru ierakstīt neko citu, kā …"
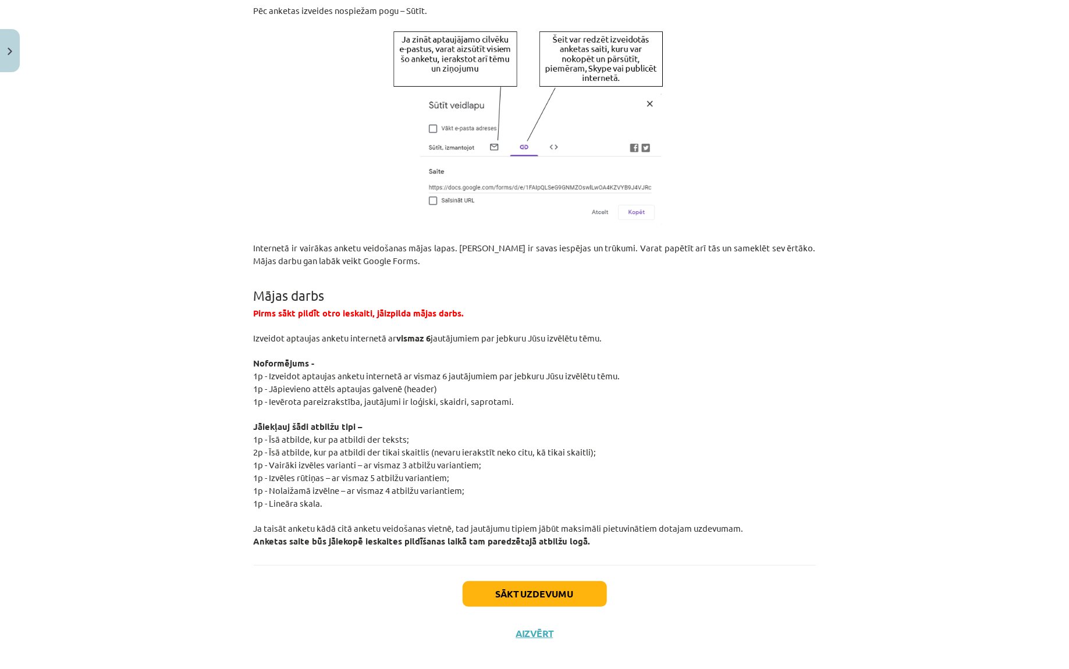
click at [319, 434] on span "1p - Īsā atbilde, kur pa atbildi der teksts;" at bounding box center [332, 439] width 156 height 11
click at [347, 434] on span "1p - Īsā atbilde, kur pa atbildi der teksts;" at bounding box center [332, 439] width 156 height 11
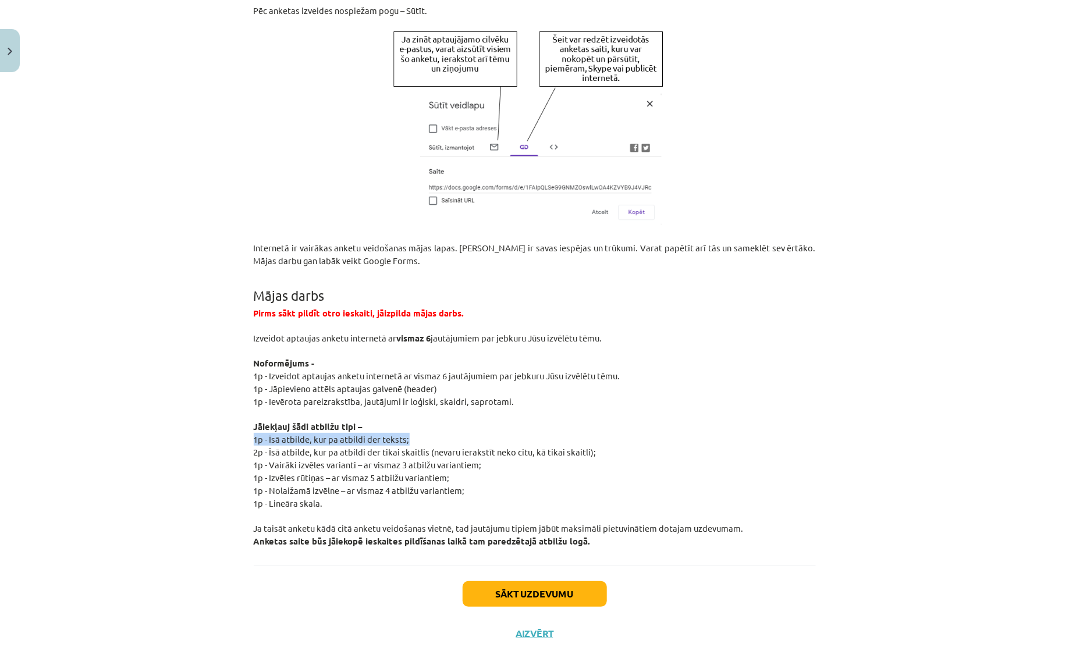
click at [347, 434] on span "1p - Īsā atbilde, kur pa atbildi der teksts;" at bounding box center [332, 439] width 156 height 11
click at [349, 446] on span "2p - Īsā atbilde, kur pa atbildi der tikai skaitlis (nevaru ierakstīt neko citu…" at bounding box center [425, 451] width 343 height 11
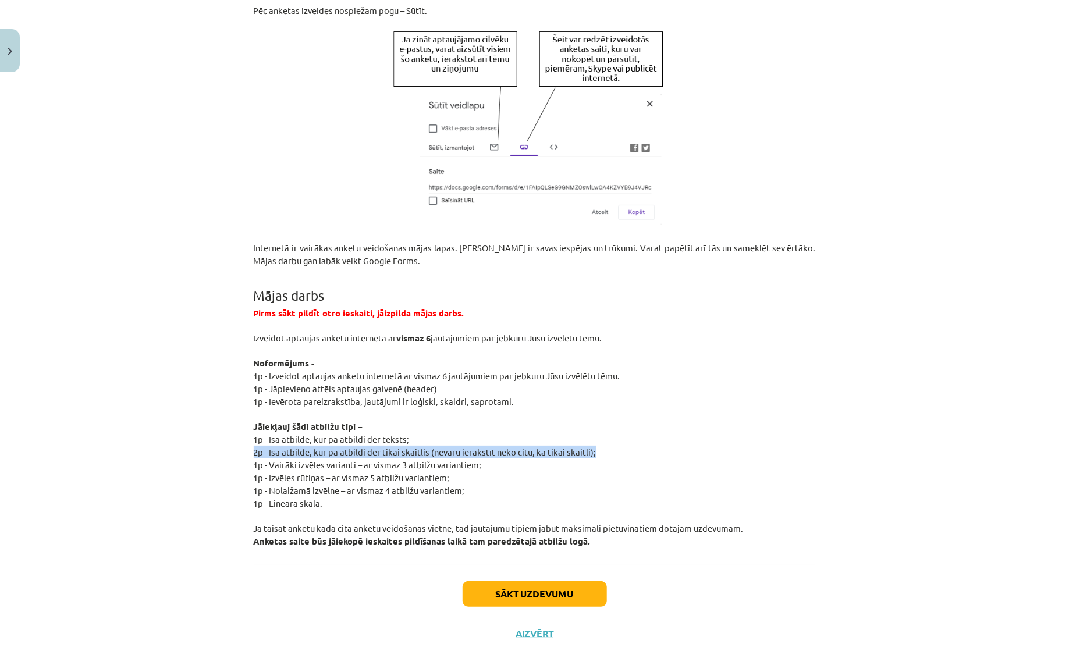
click at [349, 446] on span "2p - Īsā atbilde, kur pa atbildi der tikai skaitlis (nevaru ierakstīt neko citu…" at bounding box center [425, 451] width 343 height 11
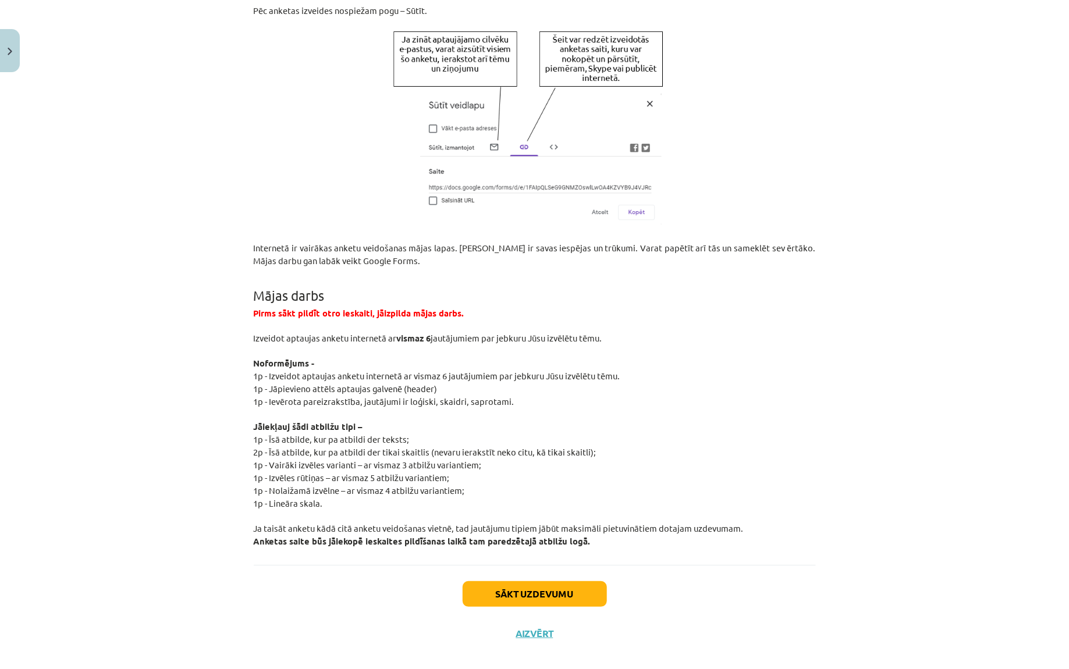
click at [353, 459] on span "1p - Vairāki izvēles varianti – ar vismaz 3 atbilžu variantiem;" at bounding box center [368, 464] width 228 height 11
click at [332, 459] on span "1p - Vairāki izvēles varianti – ar vismaz 3 atbilžu variantiem;" at bounding box center [368, 464] width 228 height 11
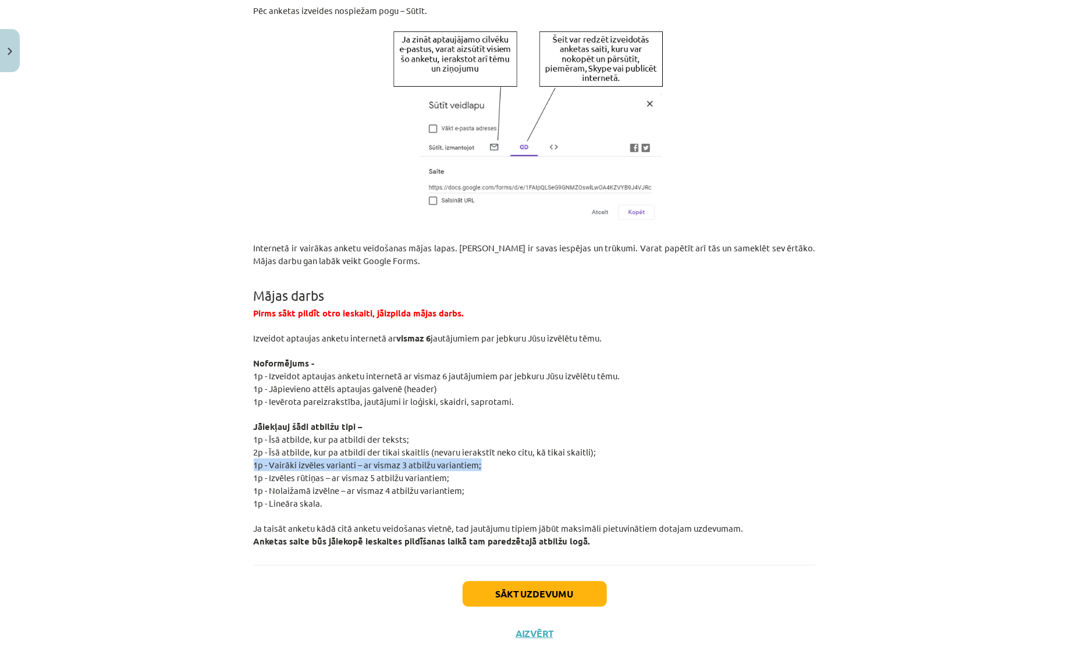
click at [332, 459] on span "1p - Vairāki izvēles varianti – ar vismaz 3 atbilžu variantiem;" at bounding box center [368, 464] width 228 height 11
click at [364, 485] on span "1p - Nolaižamā izvēlne – ar vismaz 4 atbilžu variantiem;" at bounding box center [359, 490] width 211 height 11
click at [378, 485] on span "1p - Nolaižamā izvēlne – ar vismaz 4 atbilžu variantiem;" at bounding box center [359, 490] width 211 height 11
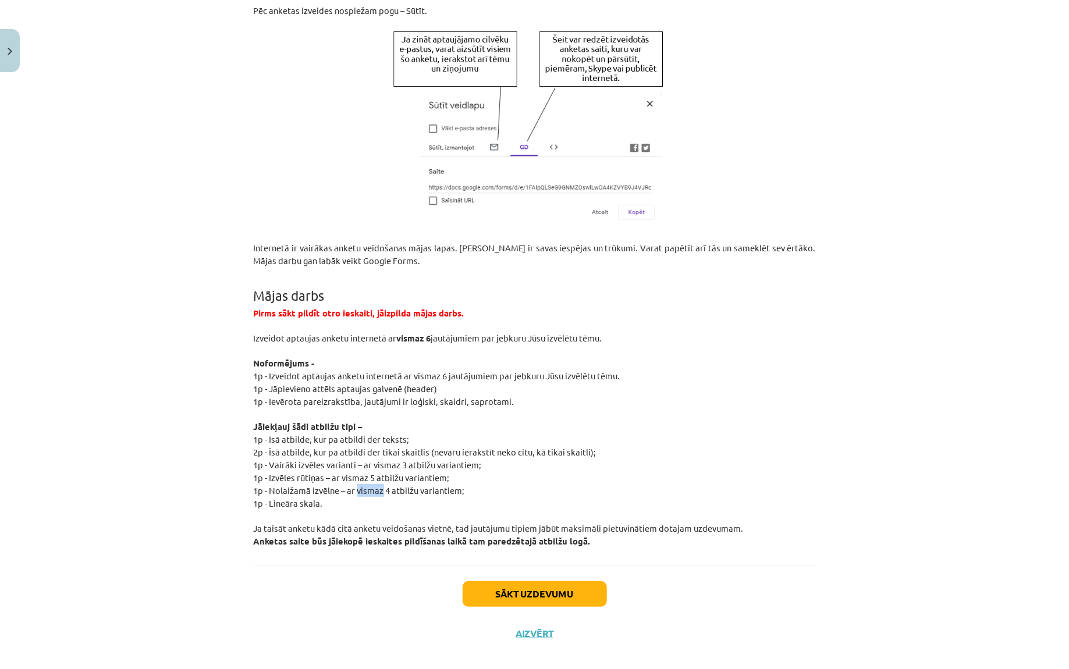
click at [378, 485] on span "1p - Nolaižamā izvēlne – ar vismaz 4 atbilžu variantiem;" at bounding box center [359, 490] width 211 height 11
click at [328, 497] on p "1p - Lineāra skala." at bounding box center [535, 503] width 562 height 13
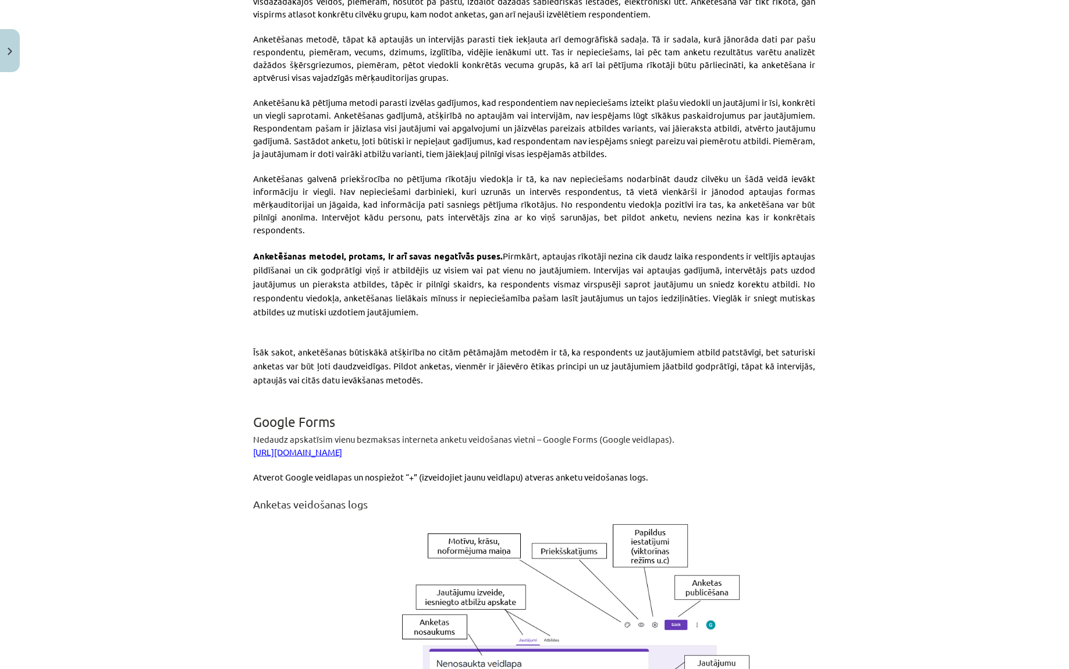
scroll to position [0, 0]
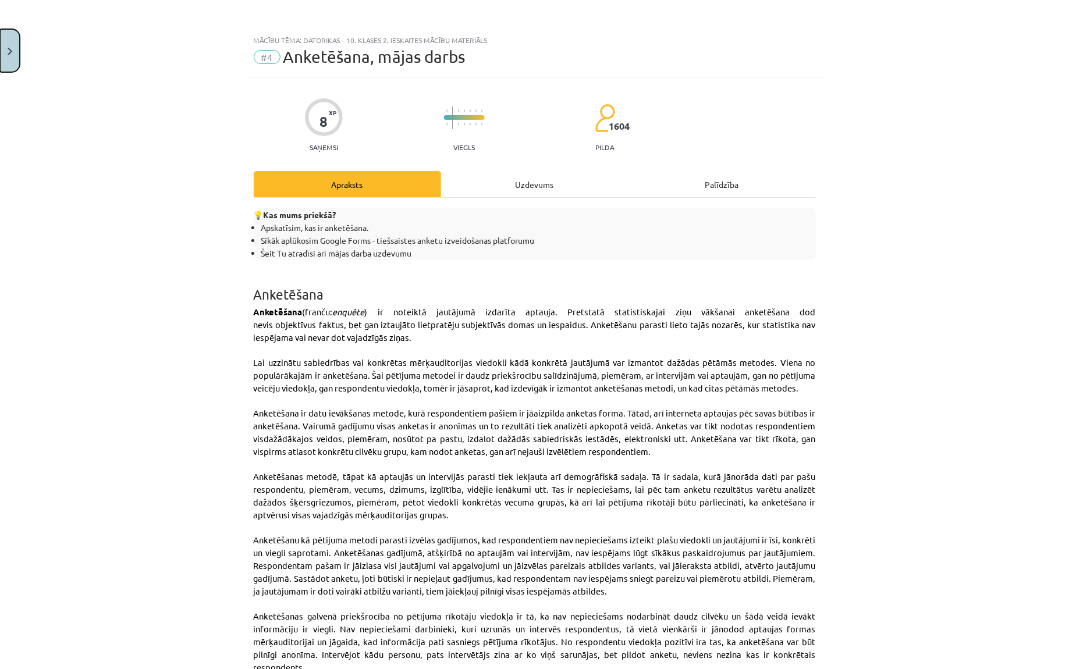
click at [10, 47] on button "Close" at bounding box center [10, 50] width 20 height 43
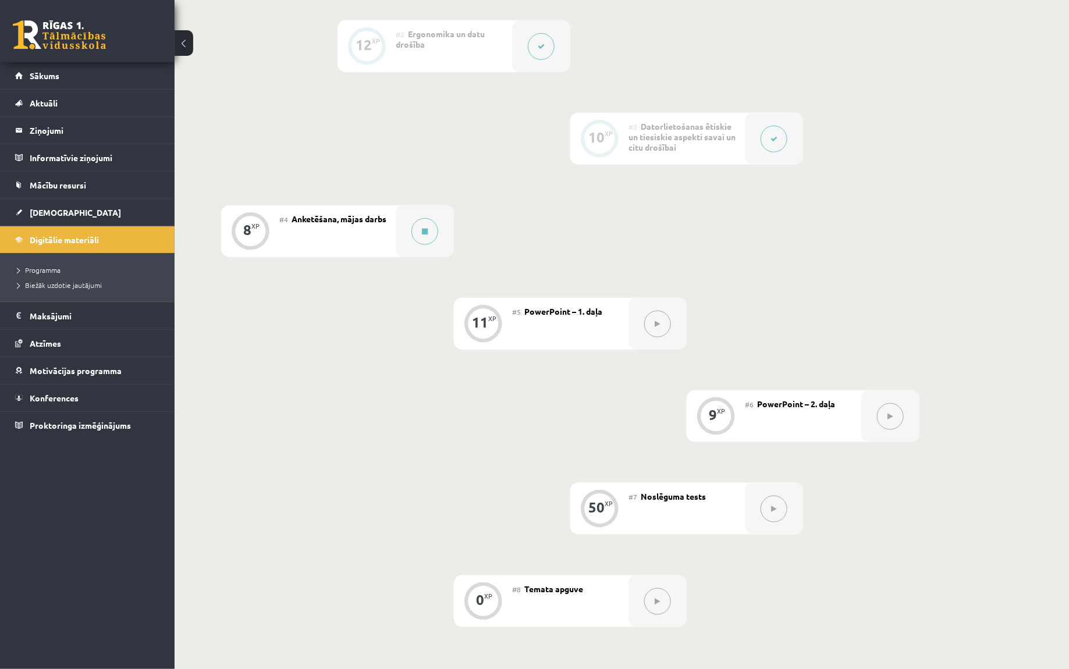
scroll to position [372, 0]
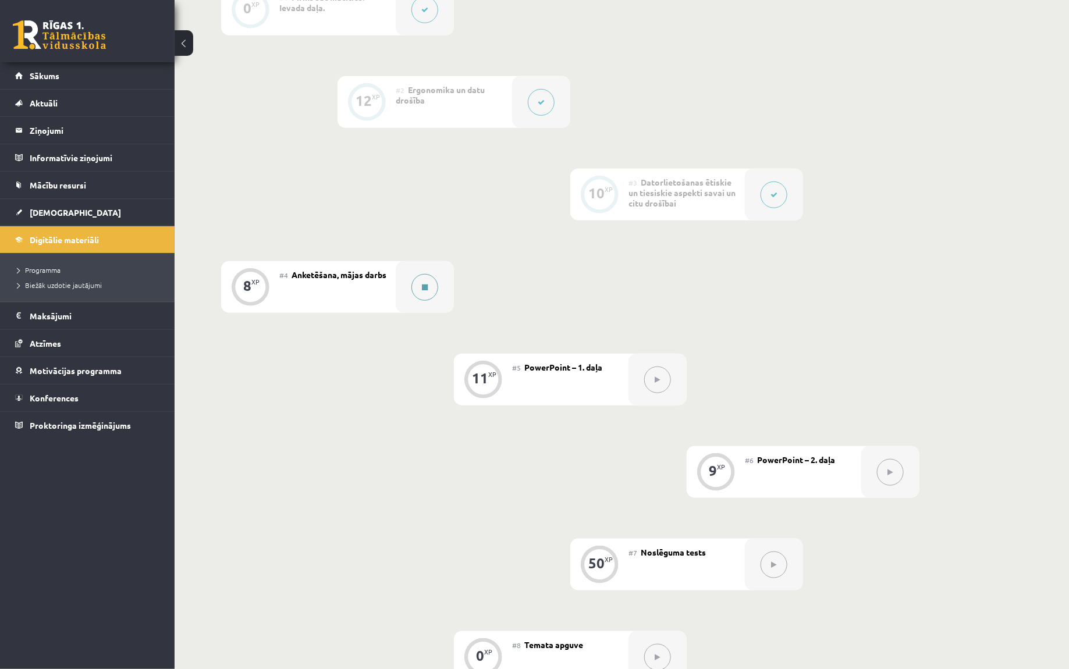
click at [426, 287] on icon at bounding box center [425, 287] width 6 height 7
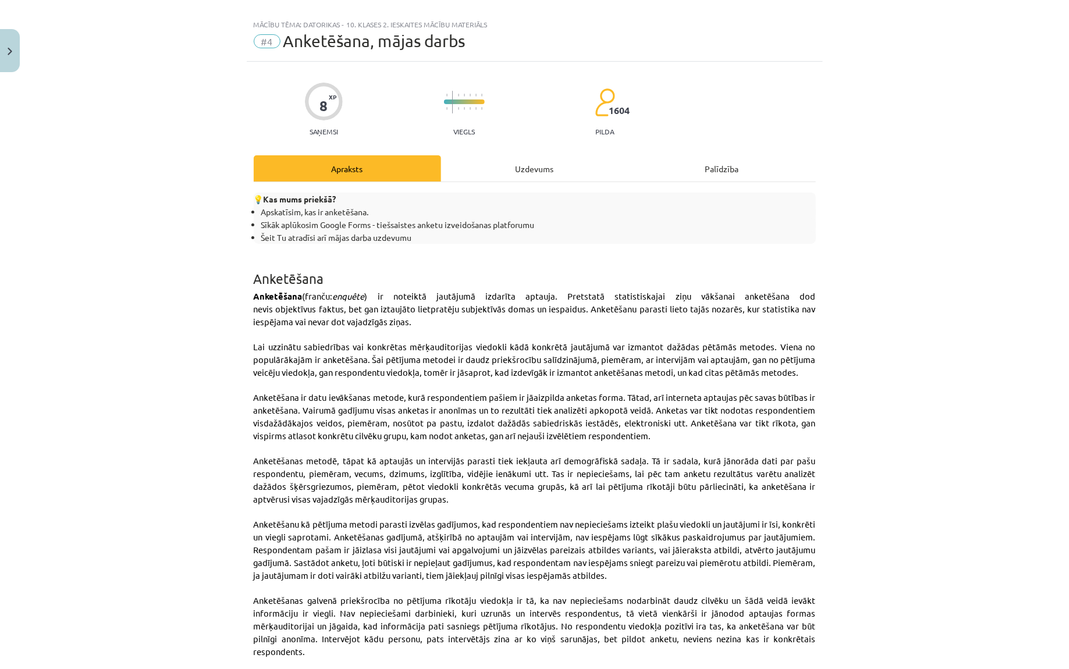
scroll to position [0, 0]
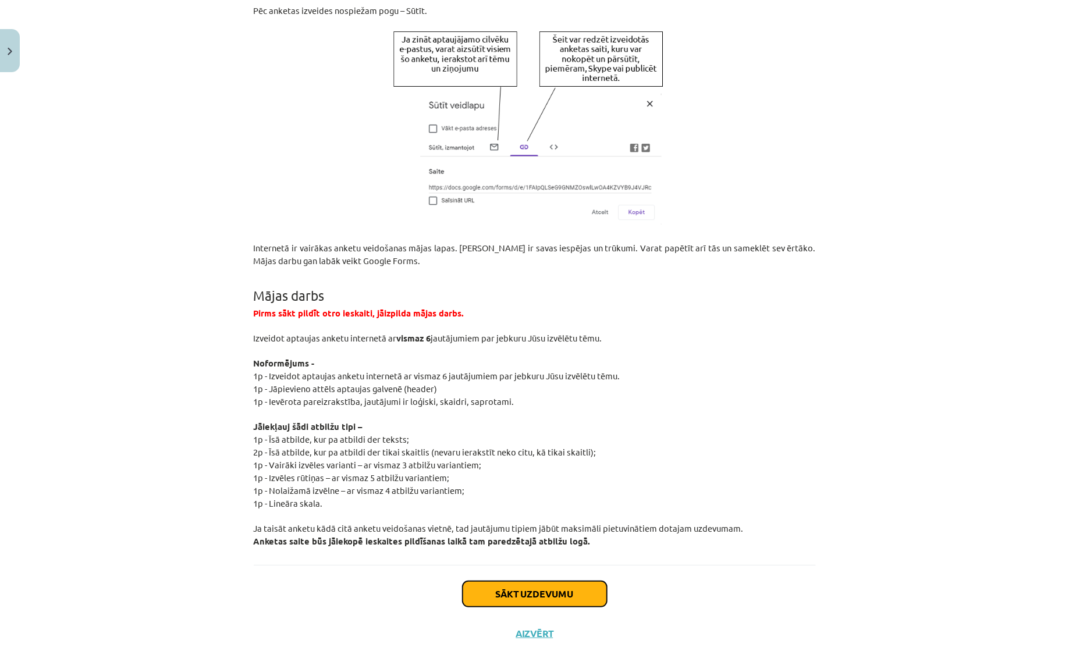
click at [509, 581] on button "Sākt uzdevumu" at bounding box center [535, 594] width 144 height 26
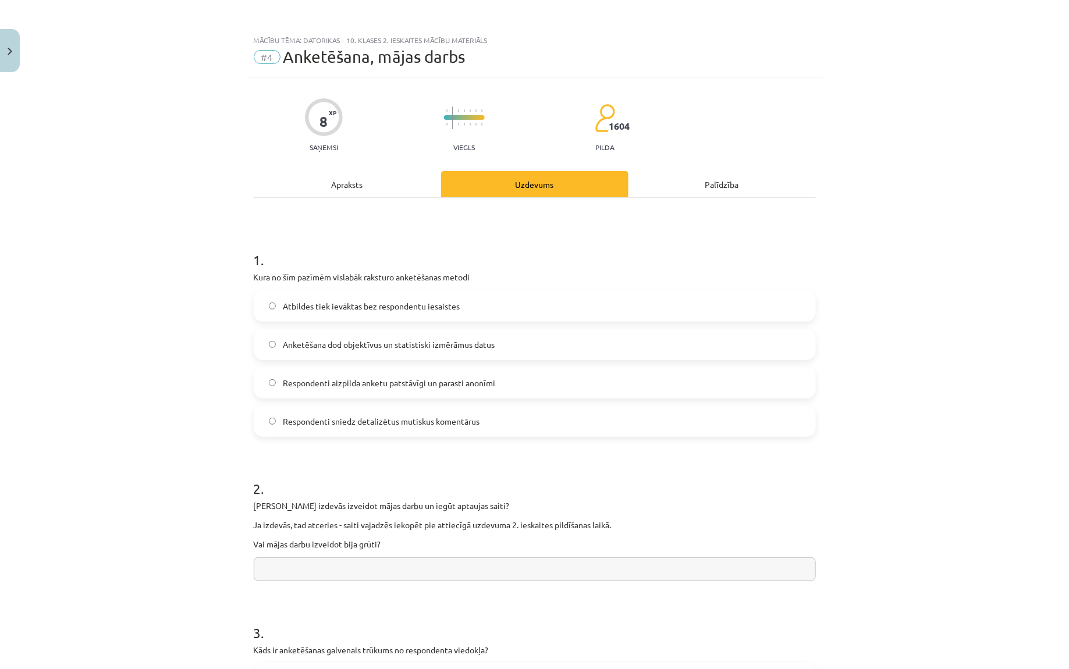
click at [335, 335] on label "Anketēšana dod objektīvus un statistiski izmērāmus datus" at bounding box center [535, 344] width 560 height 29
click at [339, 368] on label "Respondenti aizpilda anketu patstāvīgi un parasti anonīmi" at bounding box center [535, 382] width 560 height 29
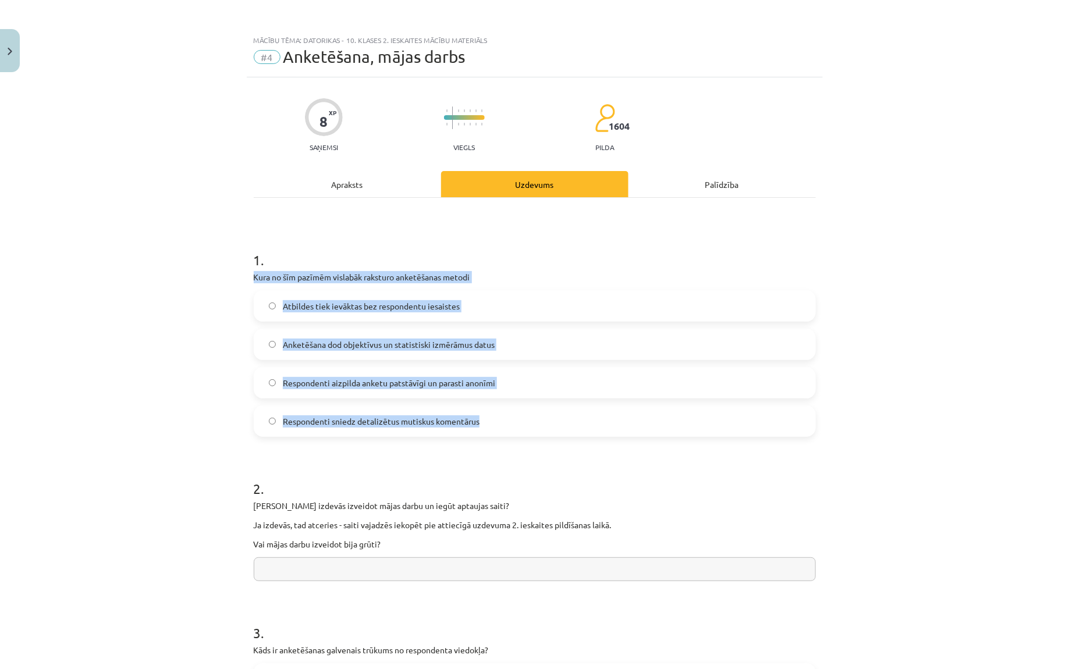
drag, startPoint x: 254, startPoint y: 276, endPoint x: 483, endPoint y: 428, distance: 275.0
click at [483, 428] on div "1 . Kura no šīm pazīmēm vislabāk raksturo anketēšanas metodi Atbildes tiek ievā…" at bounding box center [535, 334] width 562 height 205
copy div "Kura no šīm pazīmēm vislabāk raksturo anketēšanas metodi Atbildes tiek ievāktas…"
click at [175, 346] on div "Mācību tēma: Datorikas - 10. klases 2. ieskaites mācību materiāls #4 Anketēšana…" at bounding box center [534, 334] width 1069 height 669
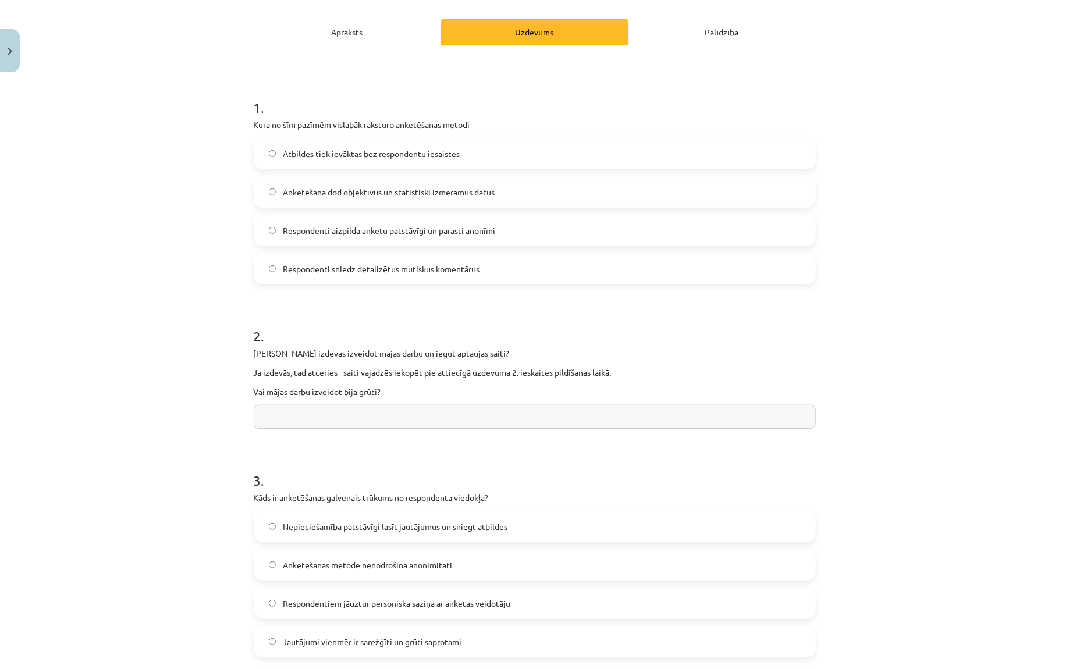
scroll to position [215, 0]
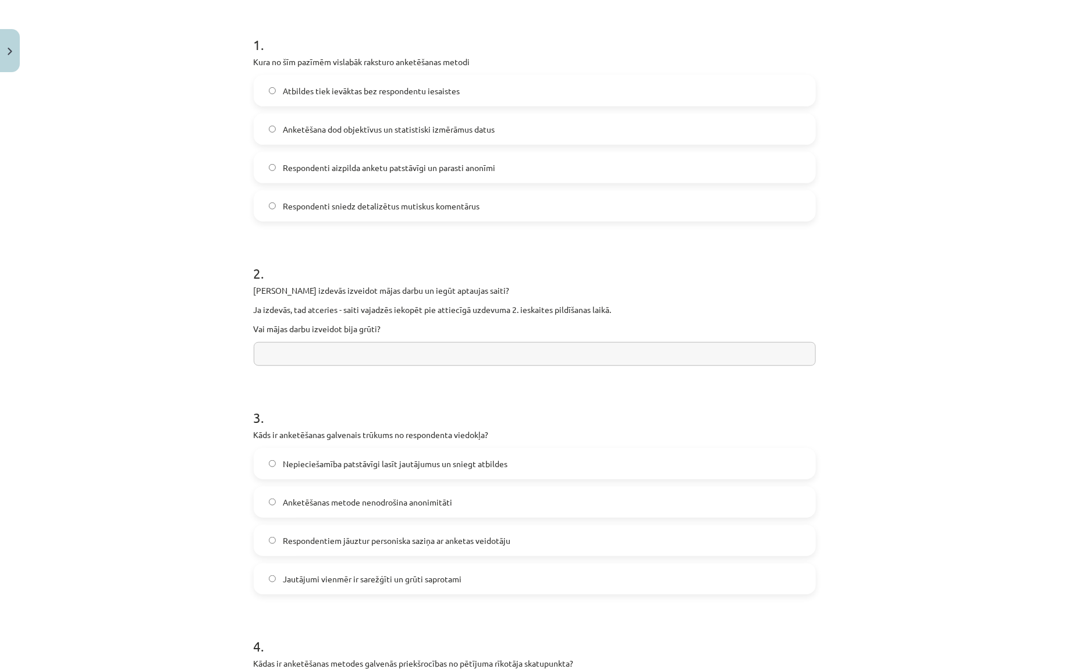
click at [389, 349] on input "text" at bounding box center [535, 354] width 562 height 24
paste input "**********"
click at [258, 350] on input "**********" at bounding box center [535, 354] width 562 height 24
click at [490, 350] on input "**********" at bounding box center [535, 354] width 562 height 24
type input "**********"
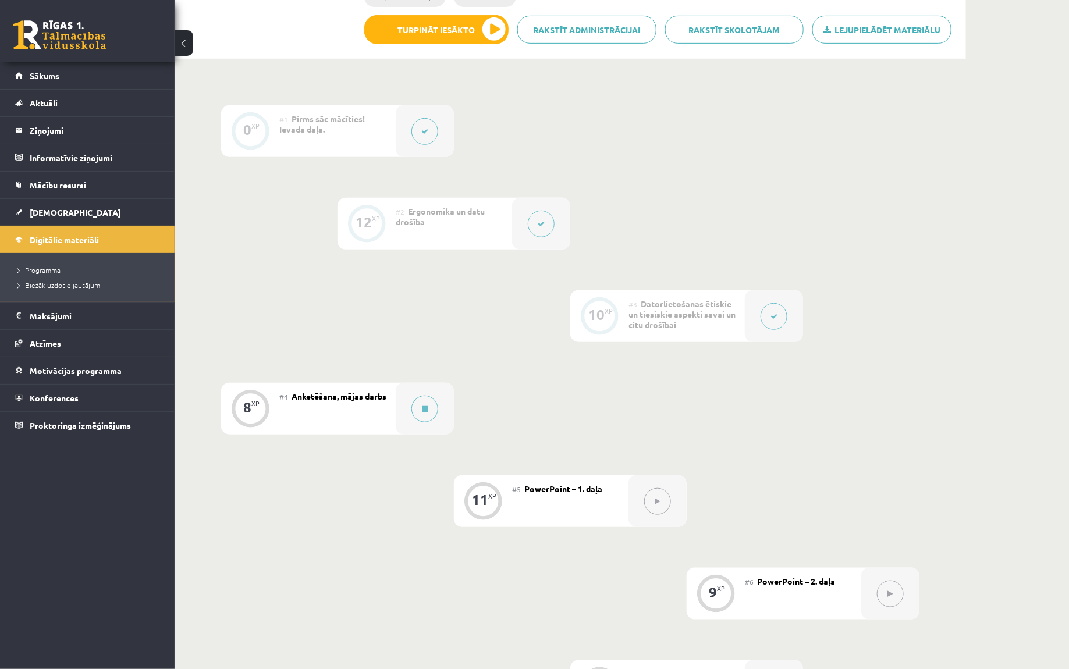
scroll to position [304, 0]
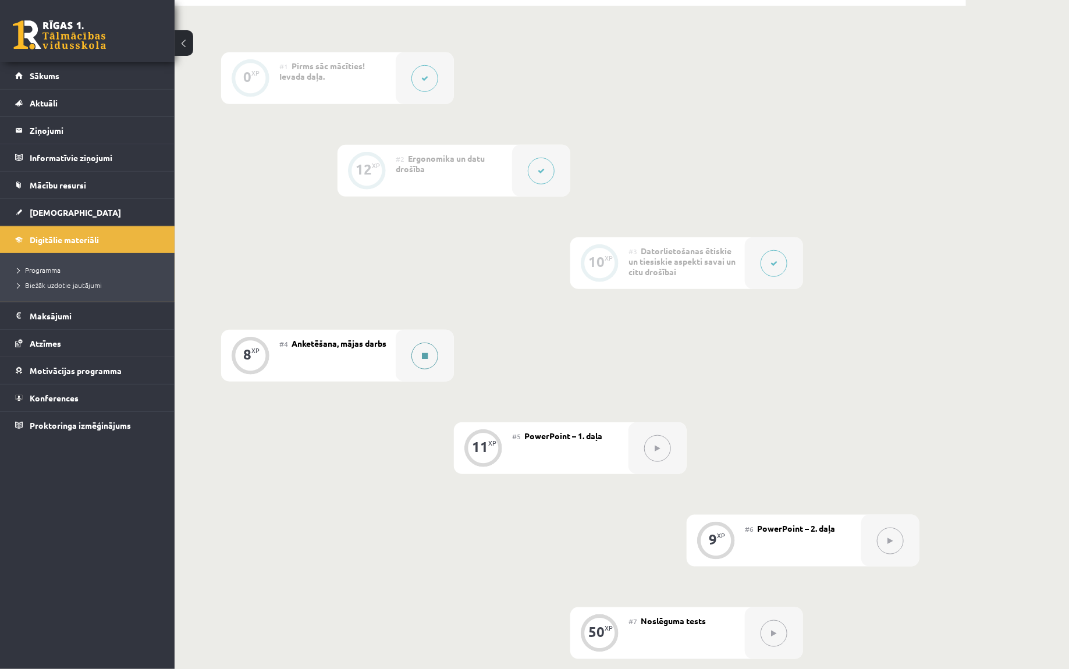
click at [432, 346] on button at bounding box center [424, 356] width 27 height 27
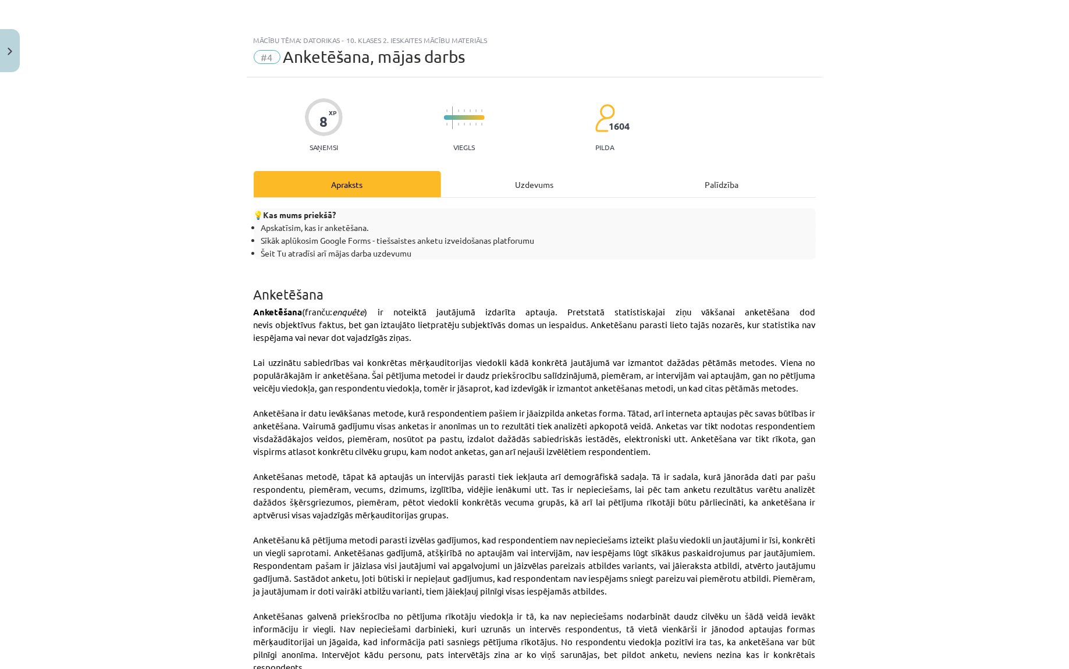
click at [554, 181] on div "Uzdevums" at bounding box center [534, 184] width 187 height 26
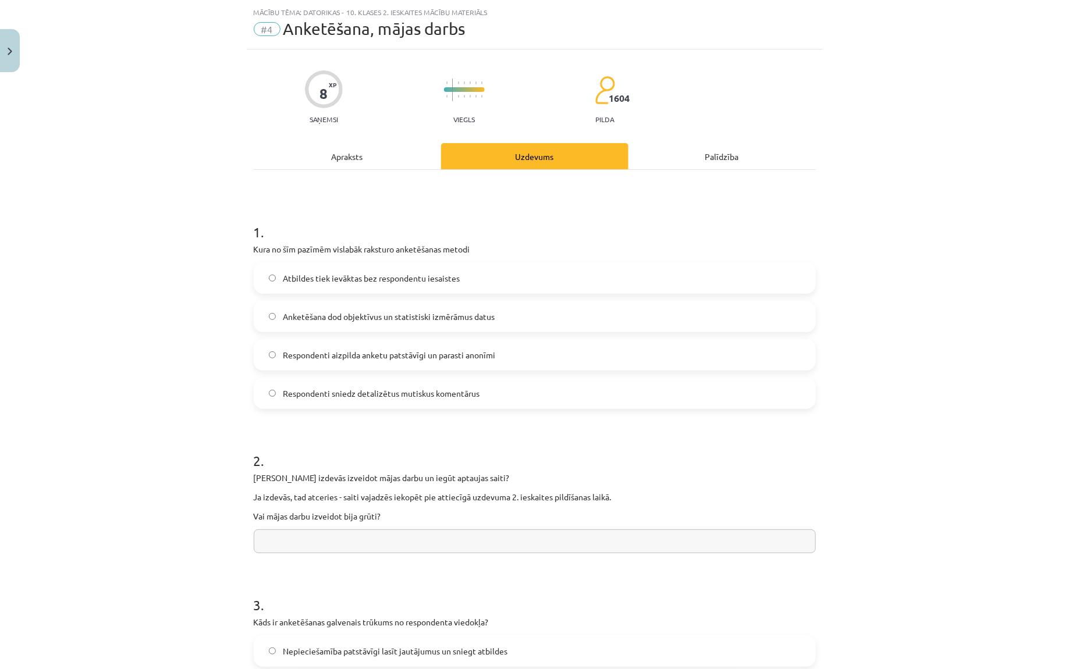
scroll to position [29, 0]
click at [375, 348] on span "Respondenti aizpilda anketu patstāvīgi un parasti anonīmi" at bounding box center [389, 354] width 212 height 12
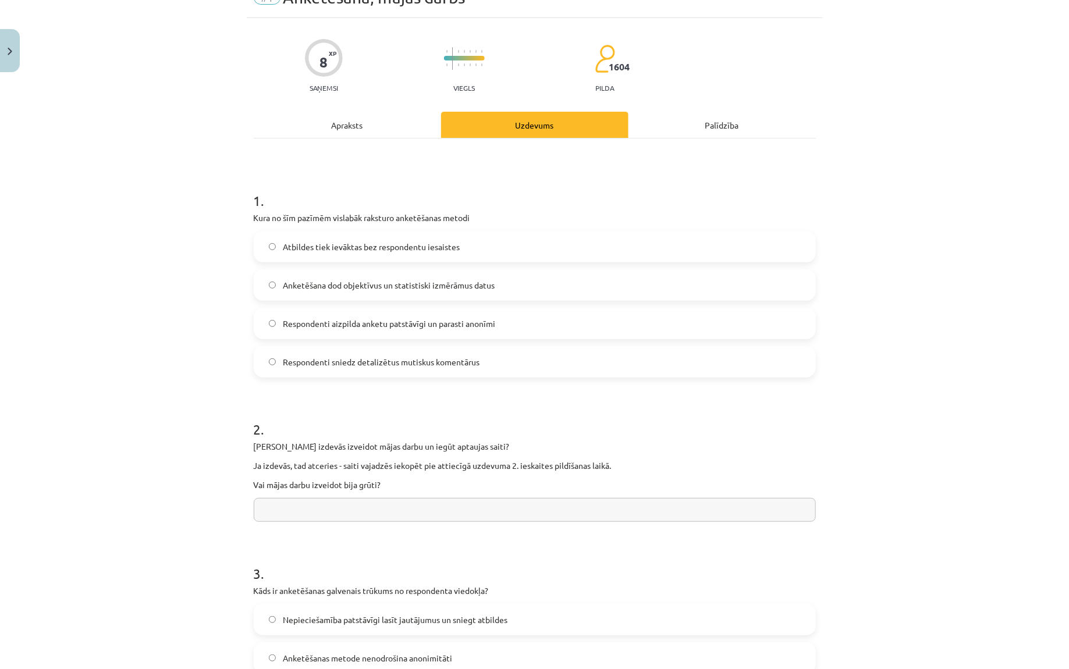
scroll to position [73, 0]
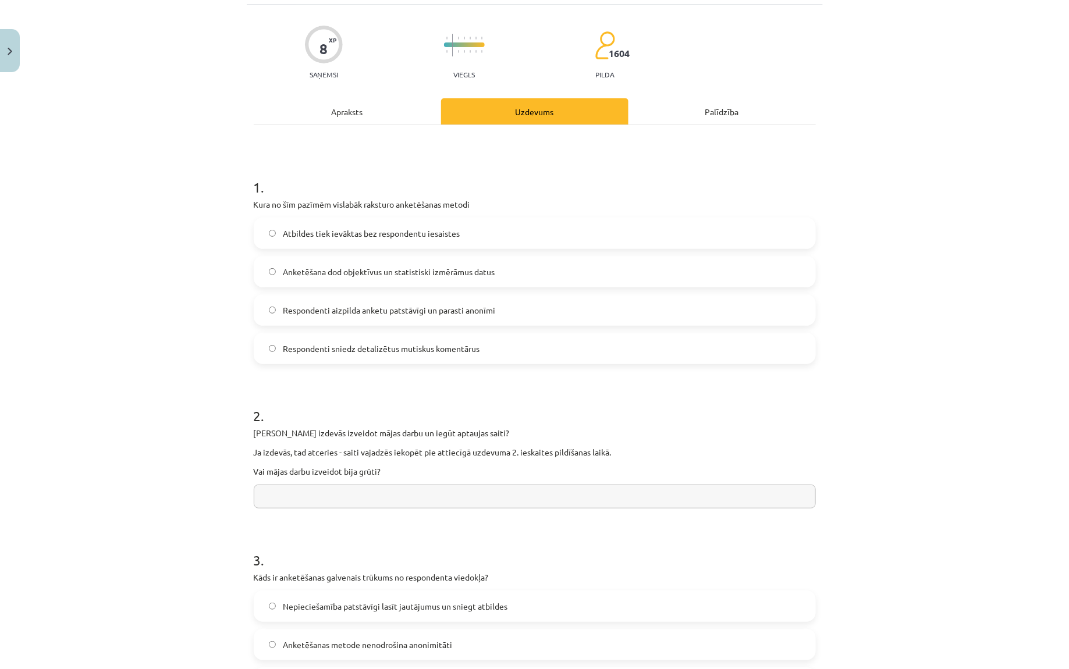
click at [326, 506] on input "text" at bounding box center [535, 497] width 562 height 24
type input "*"
paste input "**********"
click at [306, 497] on input "**********" at bounding box center [535, 497] width 562 height 24
click at [484, 493] on input "**********" at bounding box center [535, 497] width 562 height 24
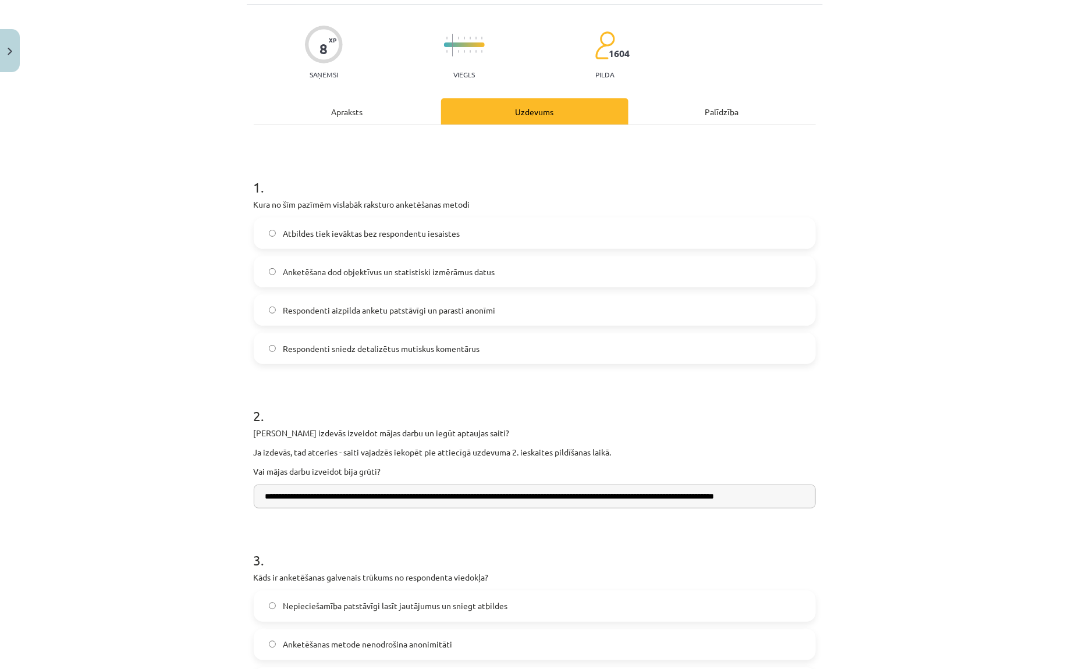
scroll to position [0, 11]
type input "**********"
click at [845, 438] on div "**********" at bounding box center [534, 334] width 1069 height 669
drag, startPoint x: 744, startPoint y: 490, endPoint x: 837, endPoint y: 486, distance: 93.2
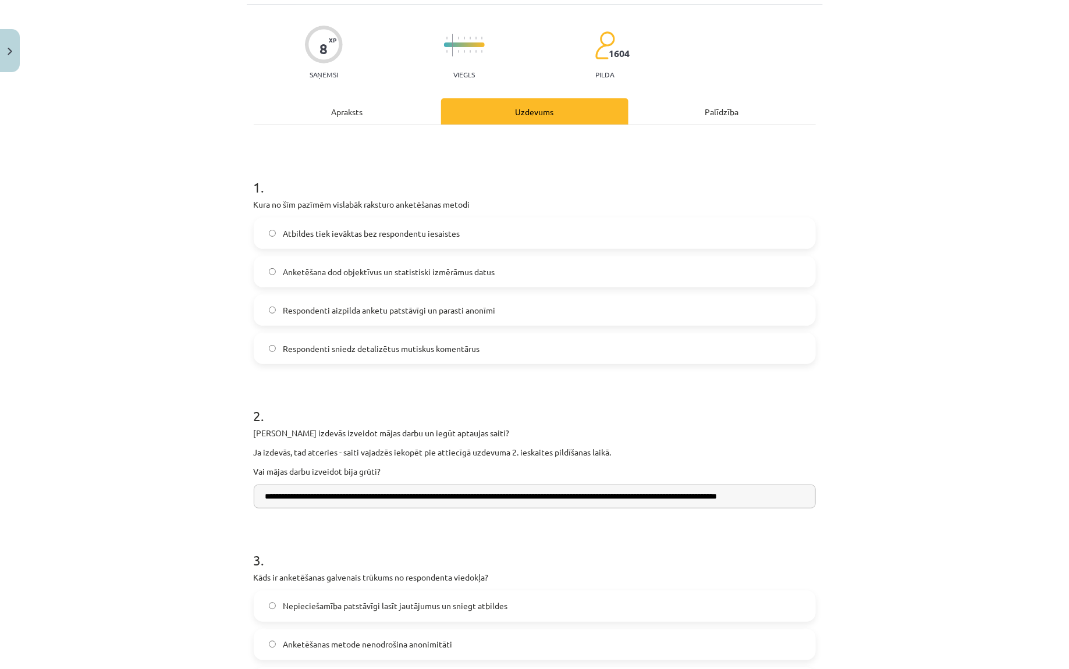
click at [838, 486] on div "**********" at bounding box center [534, 334] width 1069 height 669
drag, startPoint x: 776, startPoint y: 497, endPoint x: 847, endPoint y: 496, distance: 71.6
click at [847, 496] on div "**********" at bounding box center [534, 334] width 1069 height 669
drag, startPoint x: 779, startPoint y: 497, endPoint x: 840, endPoint y: 497, distance: 60.5
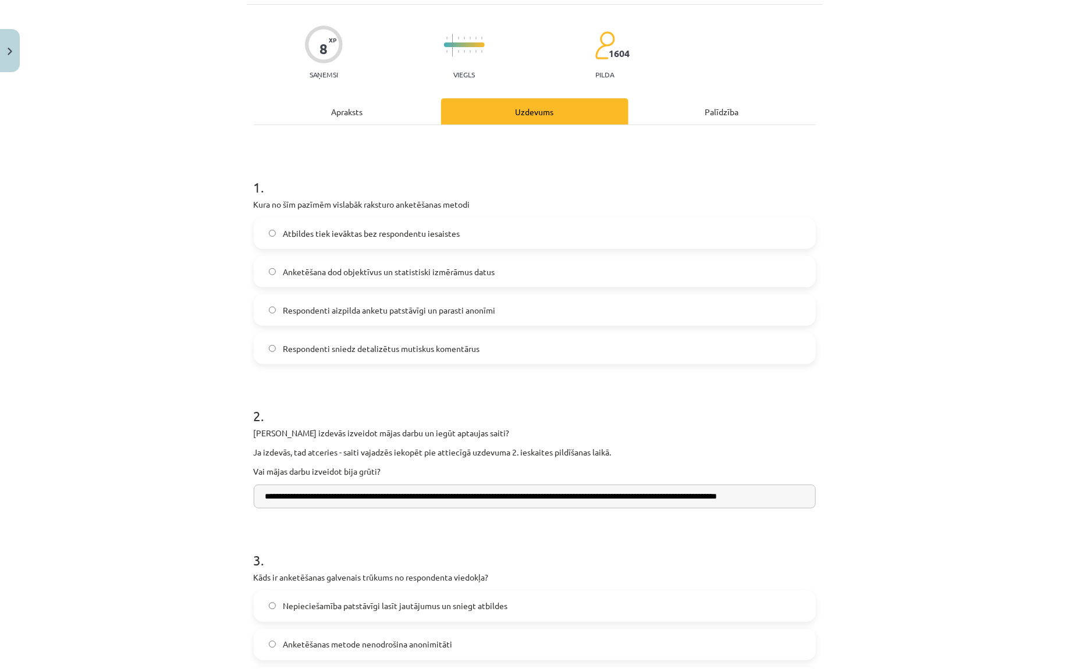
click at [840, 497] on div "**********" at bounding box center [534, 334] width 1069 height 669
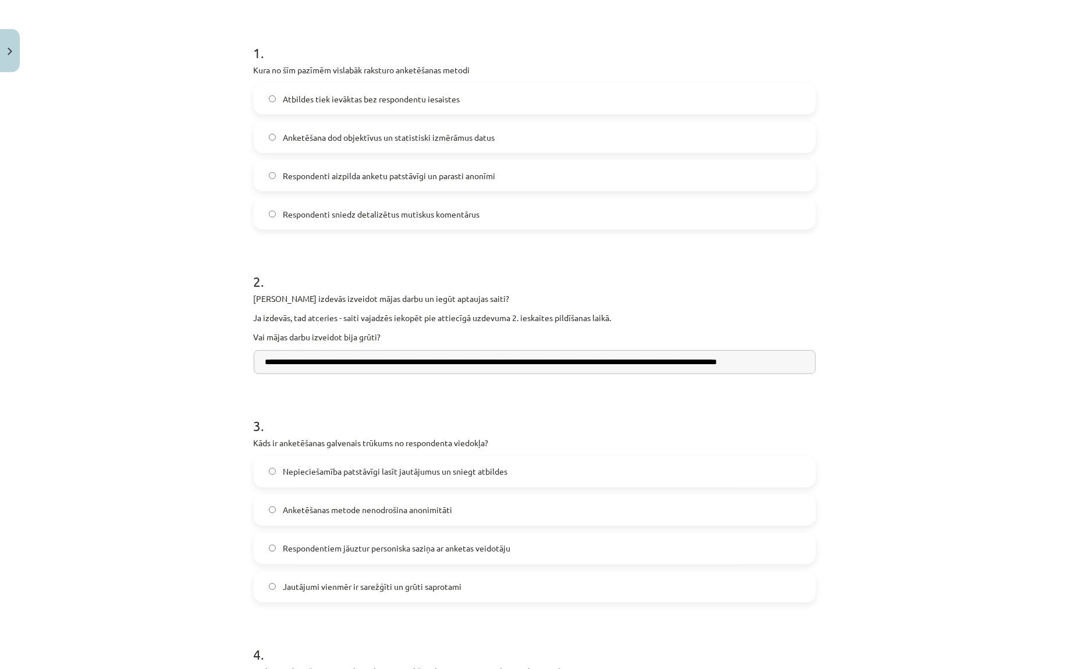
scroll to position [255, 0]
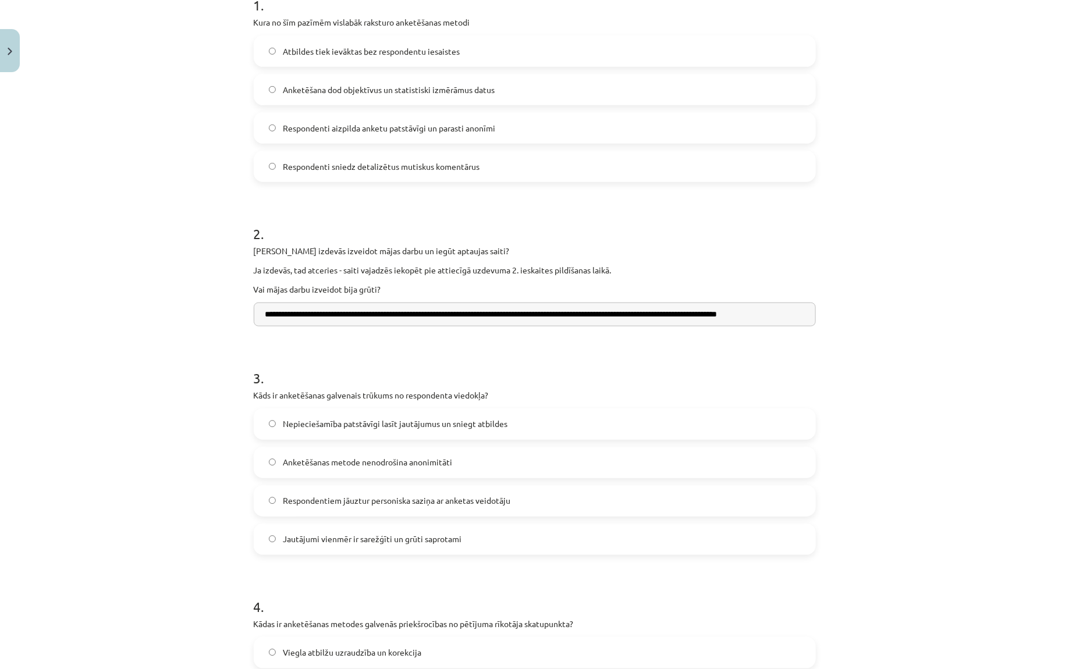
click at [524, 496] on label "Respondentiem jāuztur personiska saziņa ar anketas veidotāju" at bounding box center [535, 500] width 560 height 29
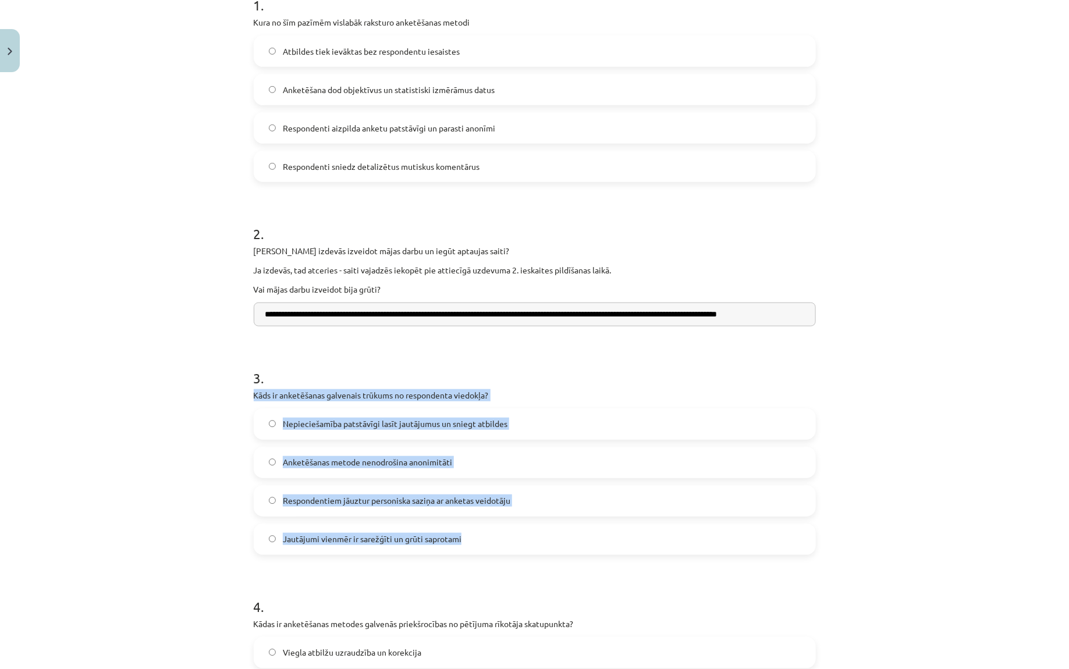
drag, startPoint x: 247, startPoint y: 396, endPoint x: 473, endPoint y: 545, distance: 270.5
click at [473, 545] on div "**********" at bounding box center [535, 471] width 576 height 1296
copy div "Kāds ir anketēšanas galvenais trūkums no respondenta viedokļa? Nepieciešamība p…"
click at [431, 420] on span "Nepieciešamība patstāvīgi lasīt jautājumus un sniegt atbildes" at bounding box center [395, 424] width 225 height 12
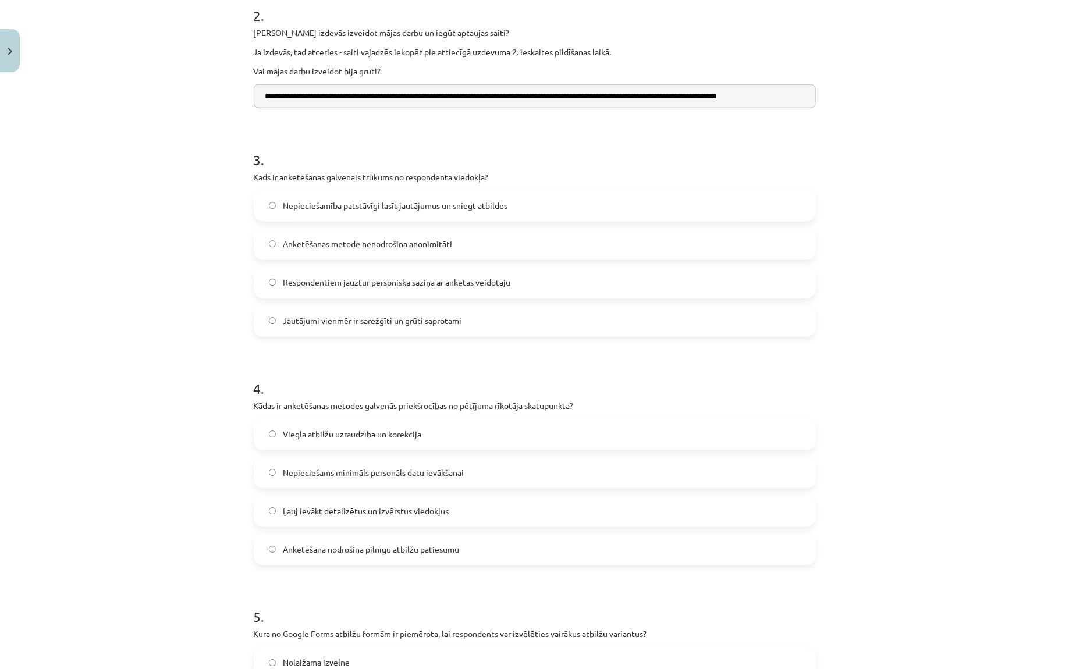
scroll to position [477, 0]
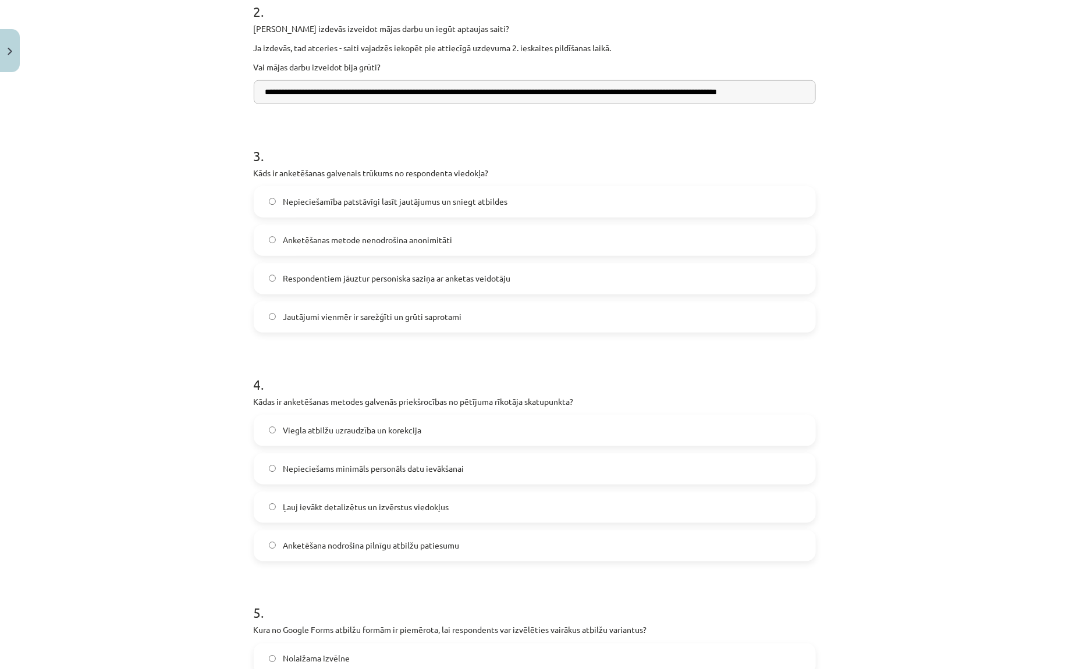
click at [345, 432] on span "Viegla atbilžu uzraudzība un korekcija" at bounding box center [352, 430] width 138 height 12
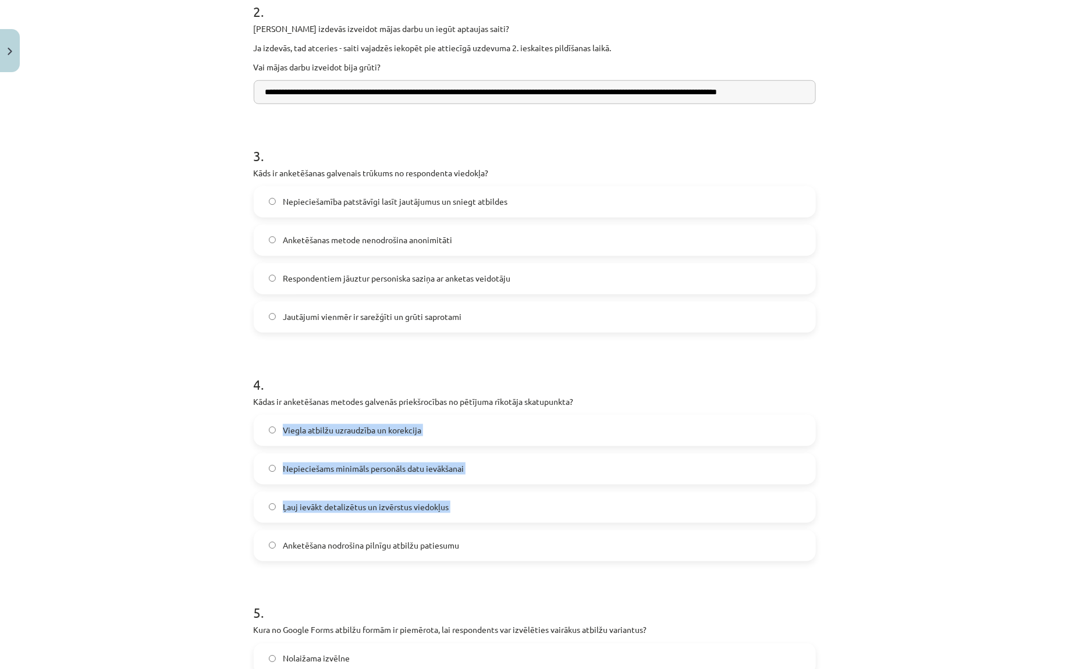
drag, startPoint x: 246, startPoint y: 410, endPoint x: 469, endPoint y: 528, distance: 253.0
click at [469, 528] on div "**********" at bounding box center [534, 334] width 1069 height 669
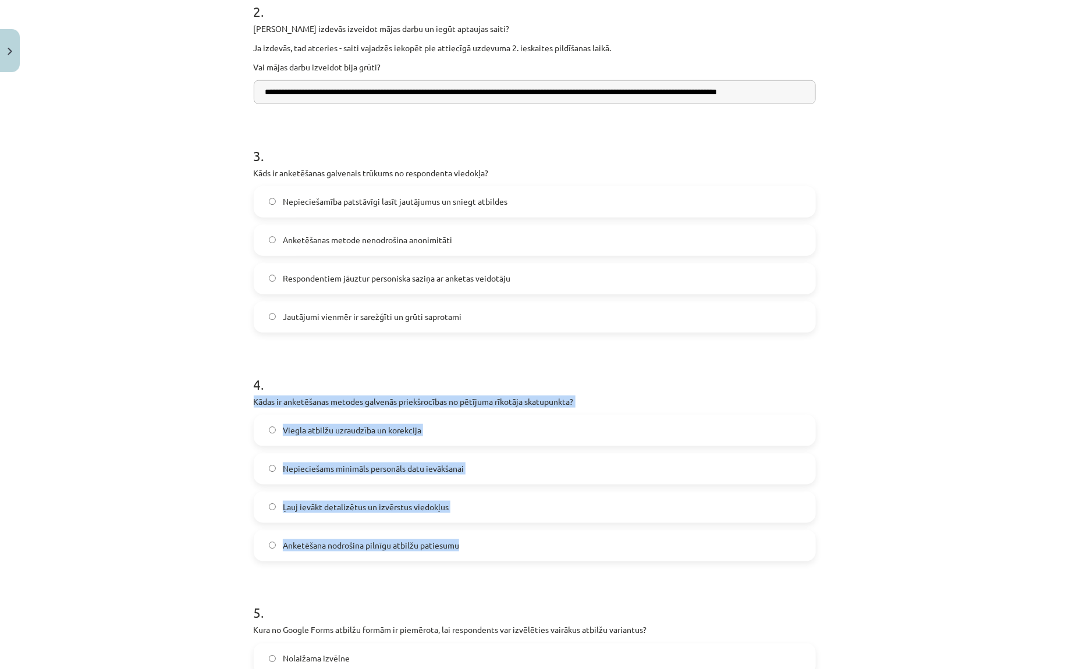
drag, startPoint x: 250, startPoint y: 402, endPoint x: 473, endPoint y: 546, distance: 265.8
click at [473, 546] on div "**********" at bounding box center [535, 248] width 576 height 1296
copy div "Kādas ir anketēšanas metodes galvenās priekšrocības no pētījuma rīkotāja skatup…"
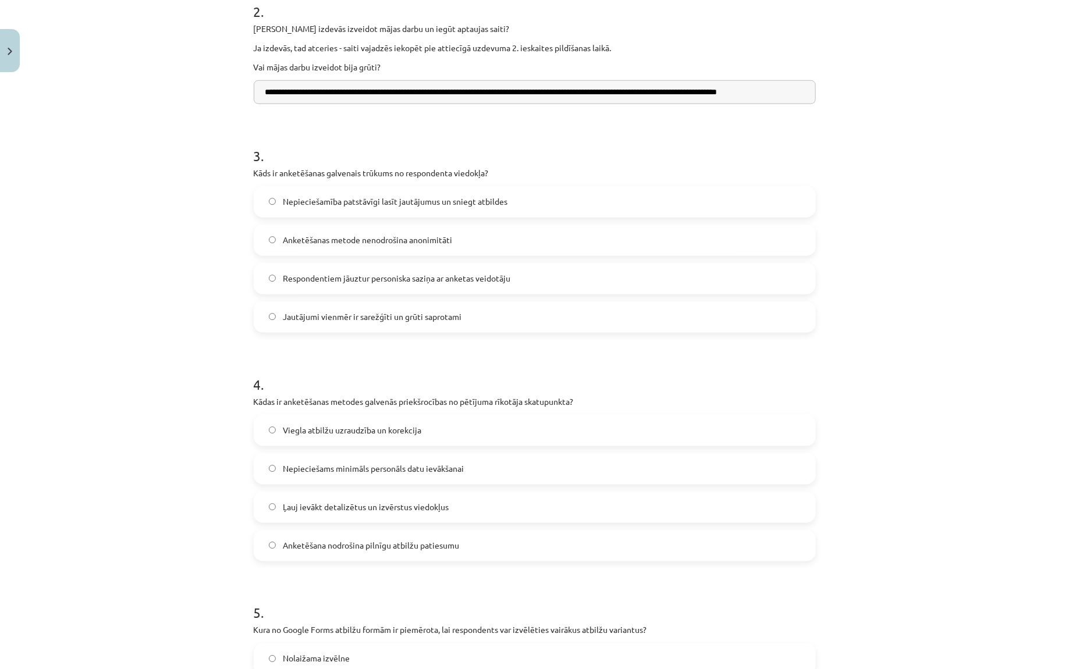
click at [372, 404] on p "Kādas ir anketēšanas metodes galvenās priekšrocības no pētījuma rīkotāja skatup…" at bounding box center [535, 402] width 562 height 12
click at [421, 407] on p "Kādas ir anketēšanas metodes galvenās priekšrocības no pētījuma rīkotāja skatup…" at bounding box center [535, 402] width 562 height 12
copy p "priekšrocības"
click at [216, 365] on div "**********" at bounding box center [534, 334] width 1069 height 669
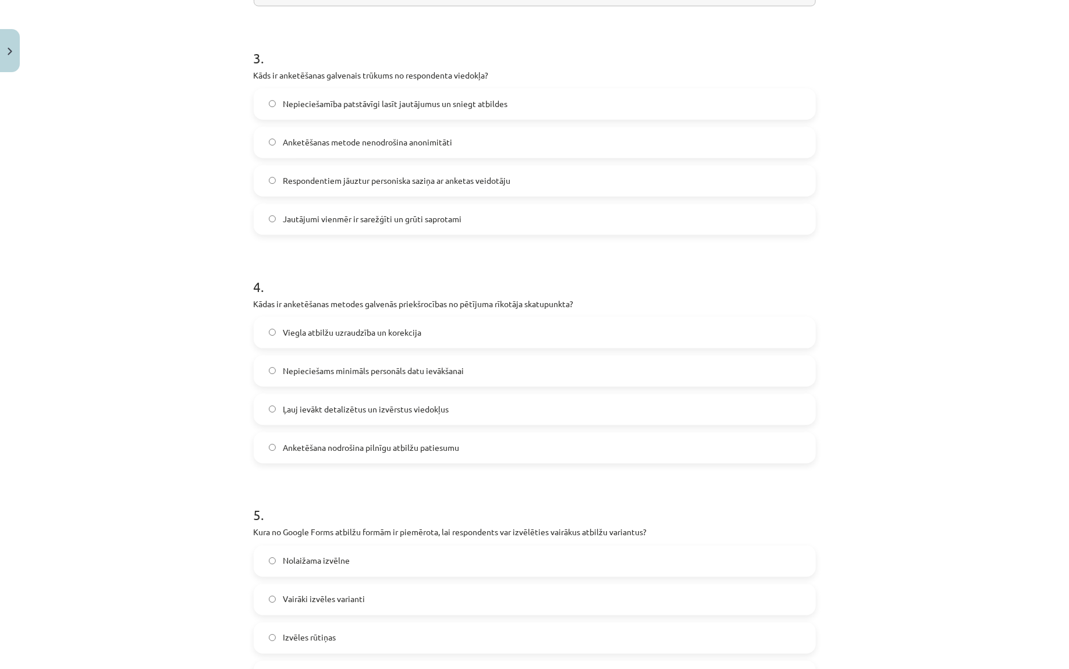
scroll to position [582, 0]
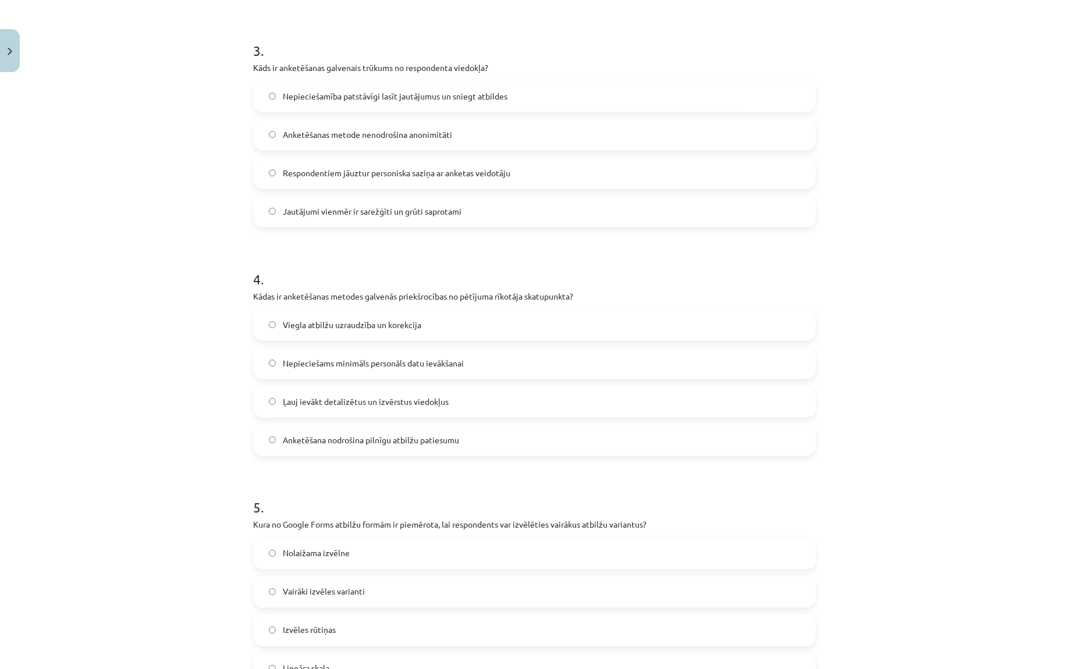
click at [345, 358] on span "Nepieciešams minimāls personāls datu ievākšanai" at bounding box center [373, 363] width 181 height 12
click at [215, 395] on div "**********" at bounding box center [534, 334] width 1069 height 669
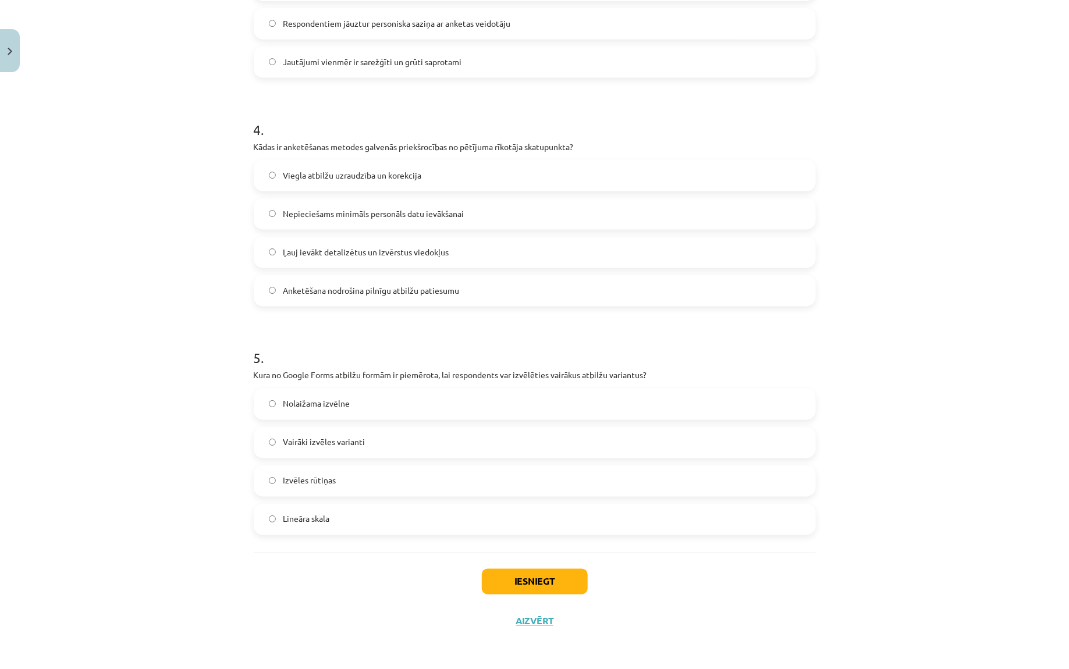
click at [318, 475] on span "Izvēles rūtiņas" at bounding box center [309, 481] width 53 height 12
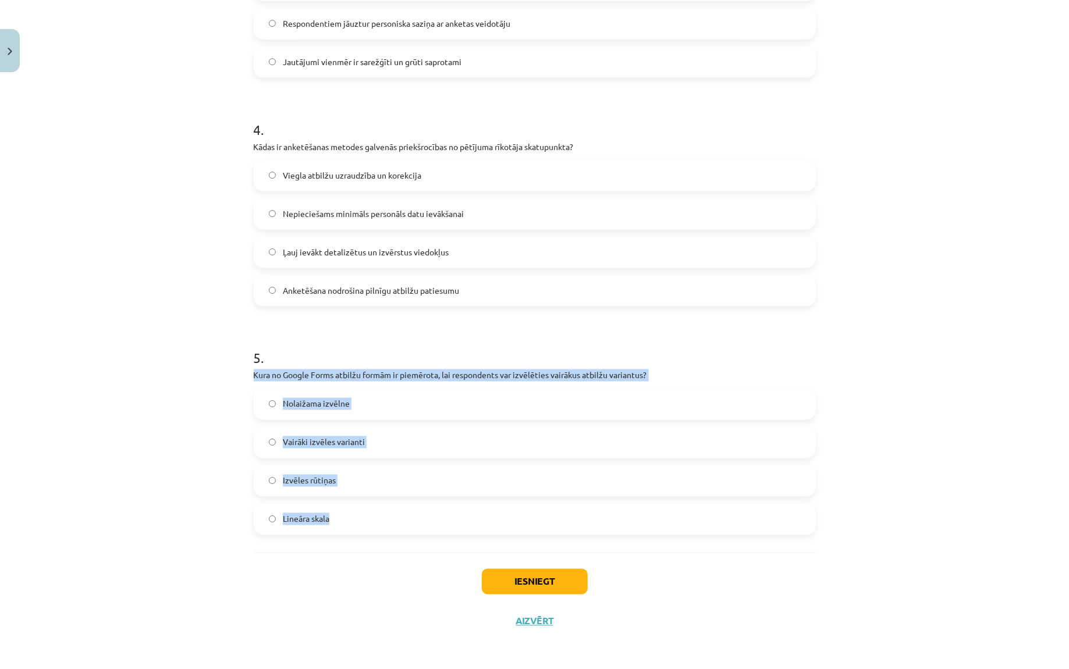
drag, startPoint x: 241, startPoint y: 372, endPoint x: 365, endPoint y: 516, distance: 190.2
click at [365, 516] on div "**********" at bounding box center [534, 334] width 1069 height 669
copy div "Kura no Google Forms atbilžu formām ir piemērota, lai respondents var izvēlētie…"
click at [191, 452] on div "**********" at bounding box center [534, 334] width 1069 height 669
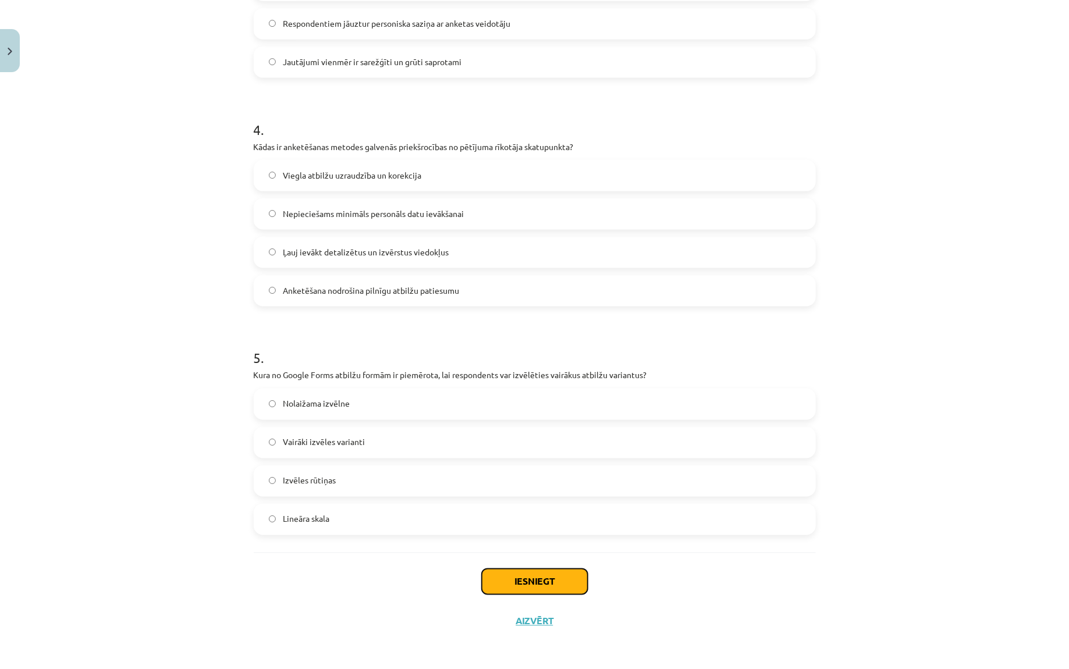
click at [502, 577] on button "Iesniegt" at bounding box center [535, 582] width 106 height 26
click at [861, 307] on div "**********" at bounding box center [534, 334] width 1069 height 669
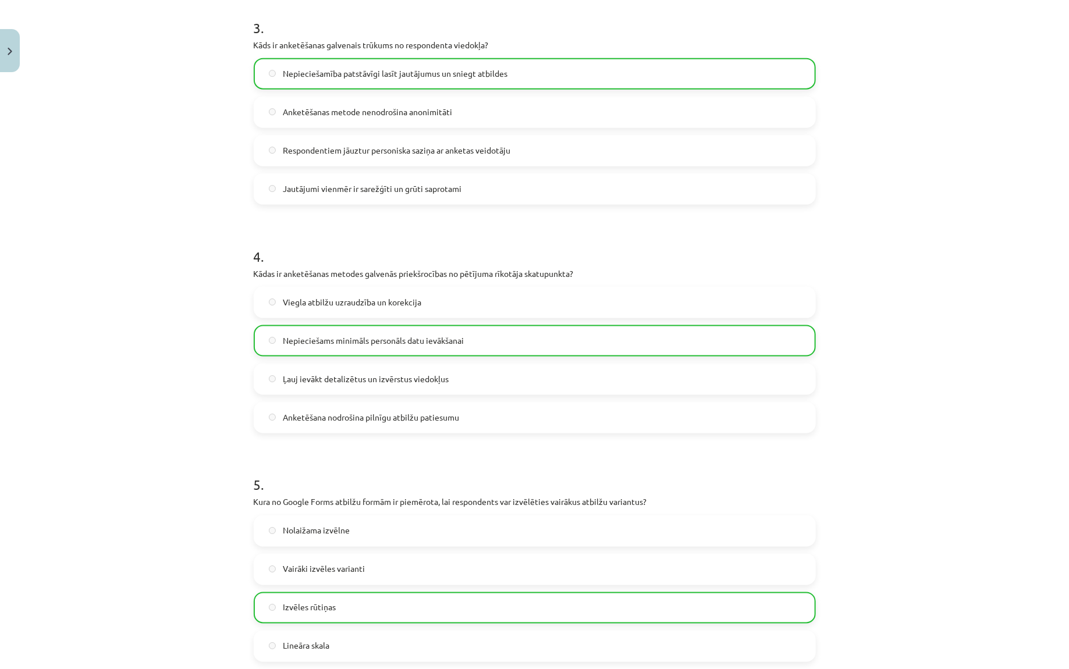
scroll to position [769, 0]
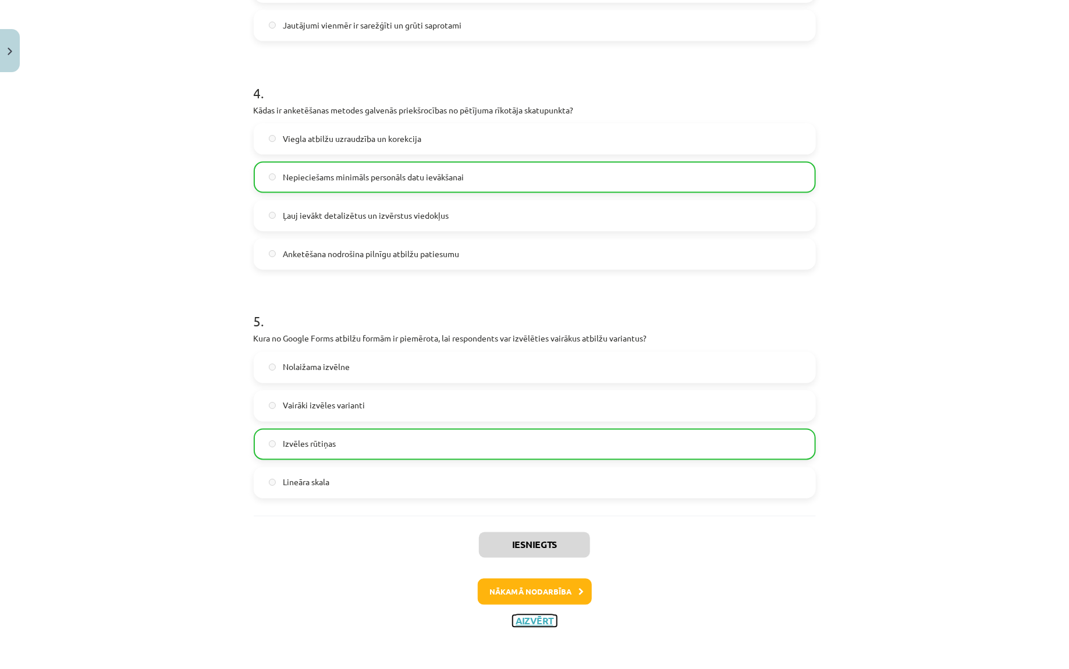
click at [541, 619] on button "Aizvērt" at bounding box center [535, 622] width 44 height 12
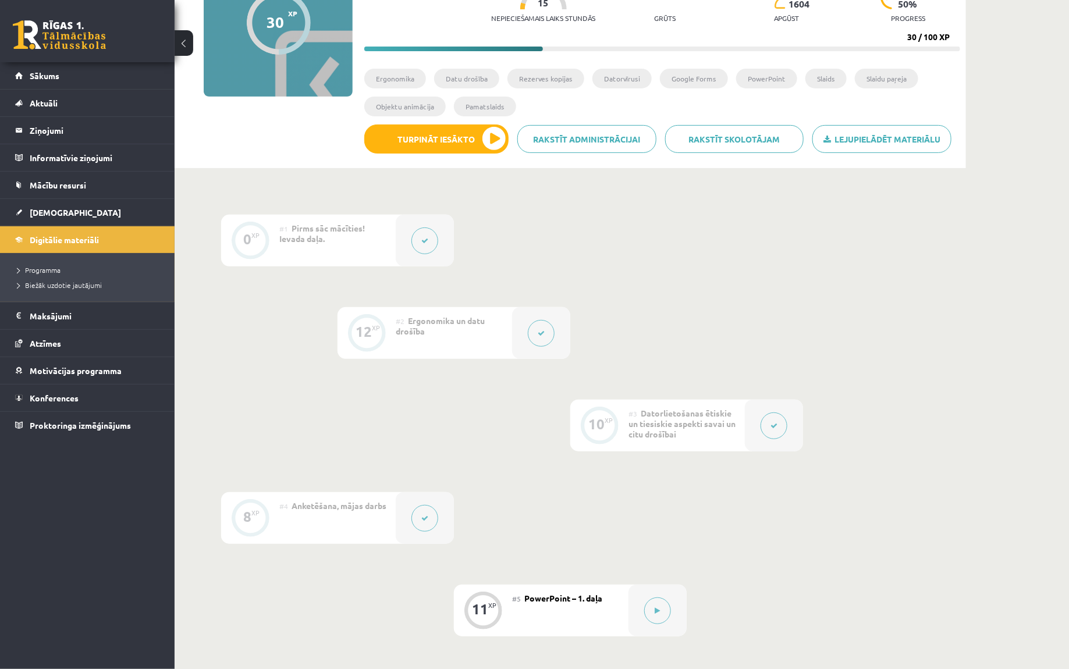
scroll to position [0, 0]
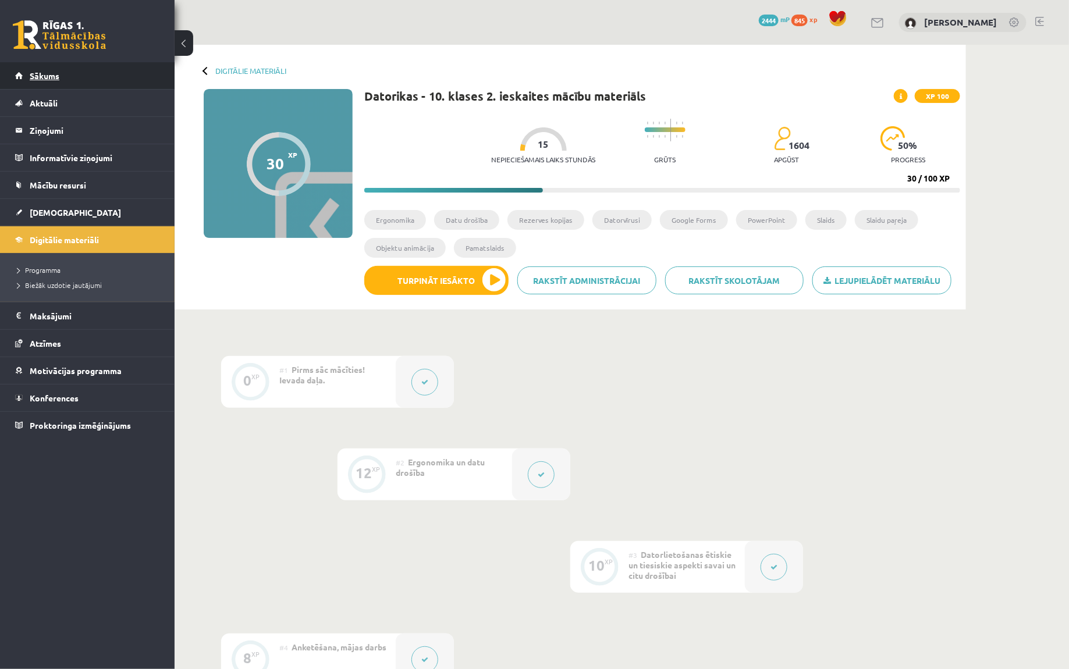
click at [117, 76] on link "Sākums" at bounding box center [87, 75] width 145 height 27
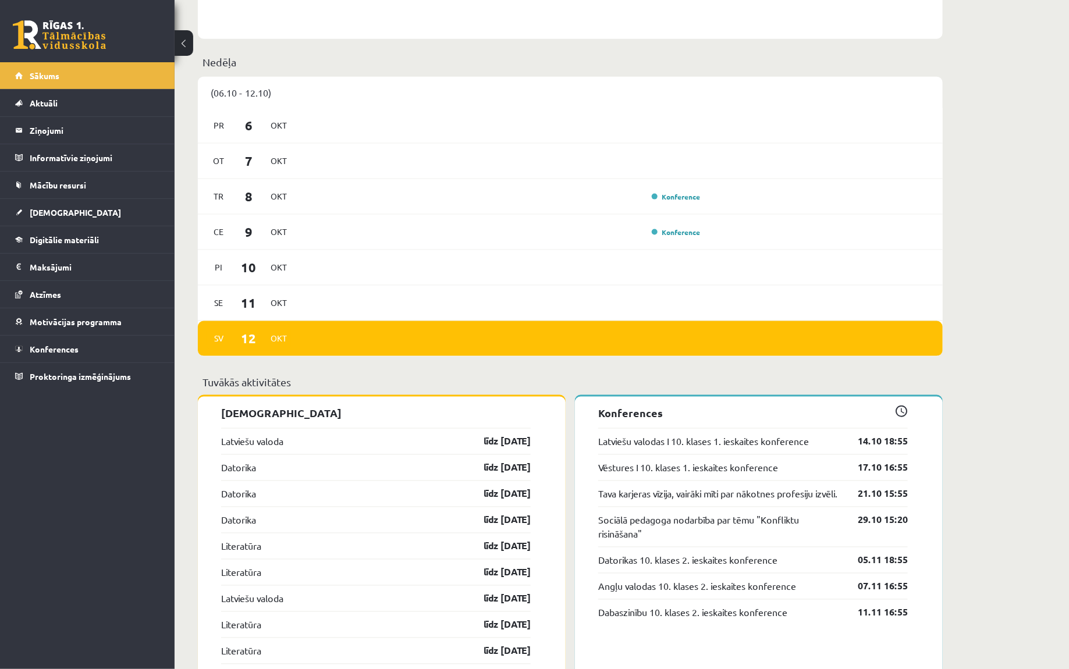
scroll to position [699, 0]
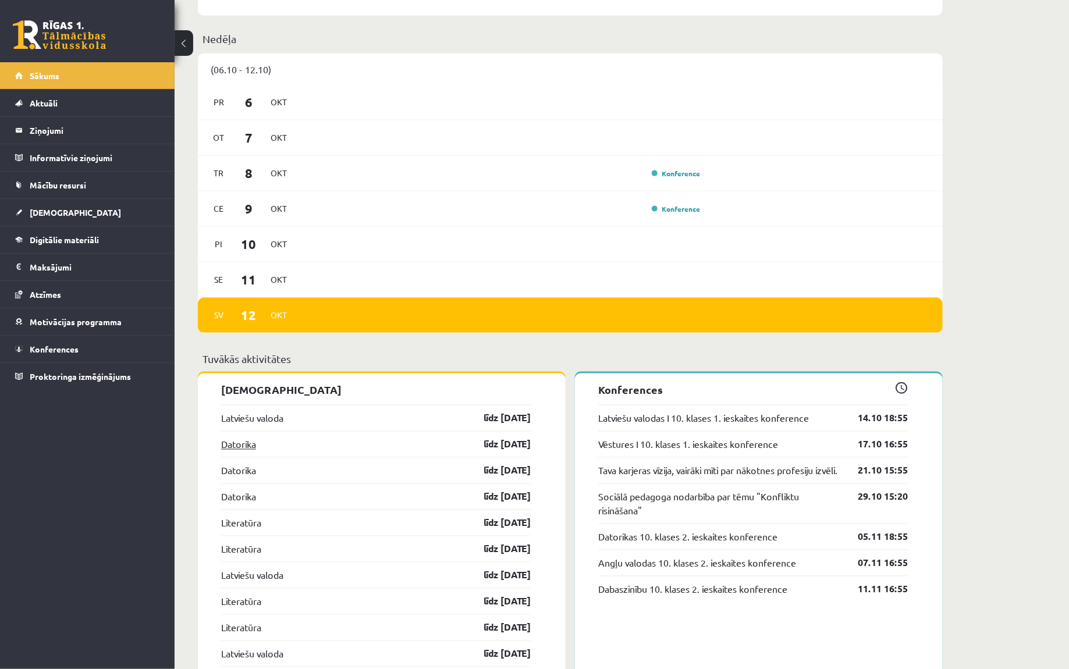
click at [247, 449] on link "Datorika" at bounding box center [238, 445] width 35 height 14
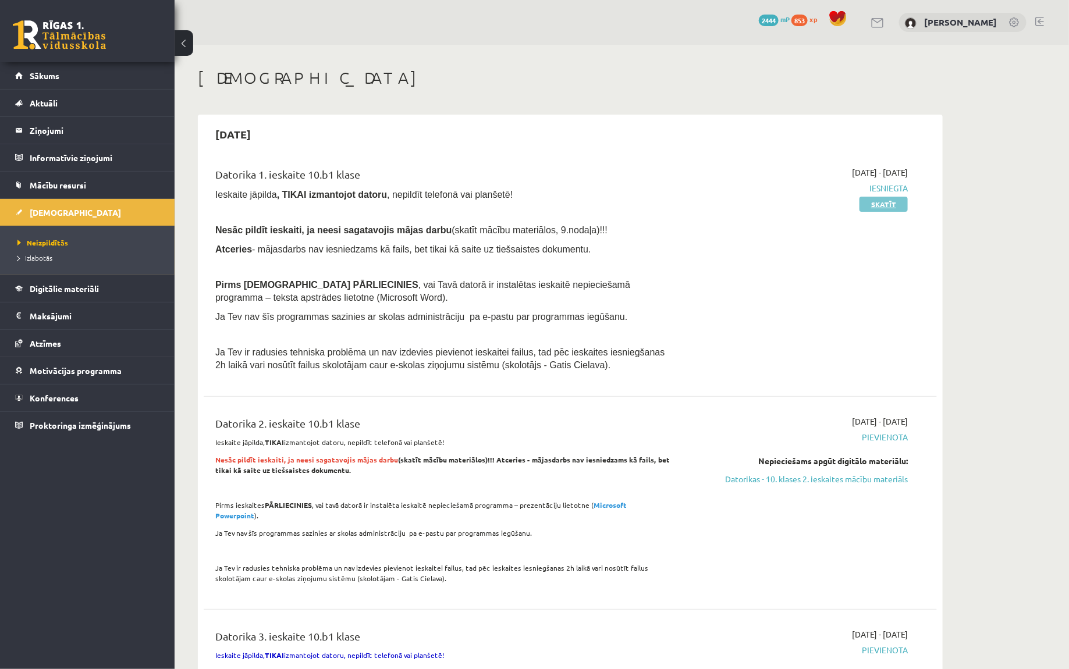
click at [867, 203] on link "Skatīt" at bounding box center [883, 204] width 48 height 15
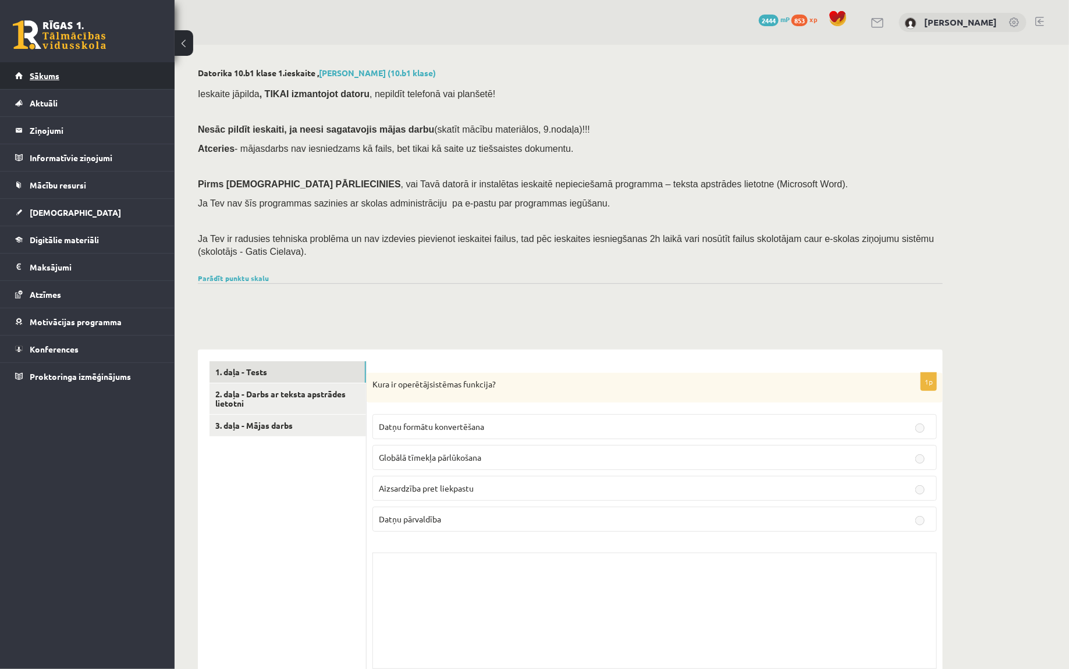
click at [112, 69] on link "Sākums" at bounding box center [87, 75] width 145 height 27
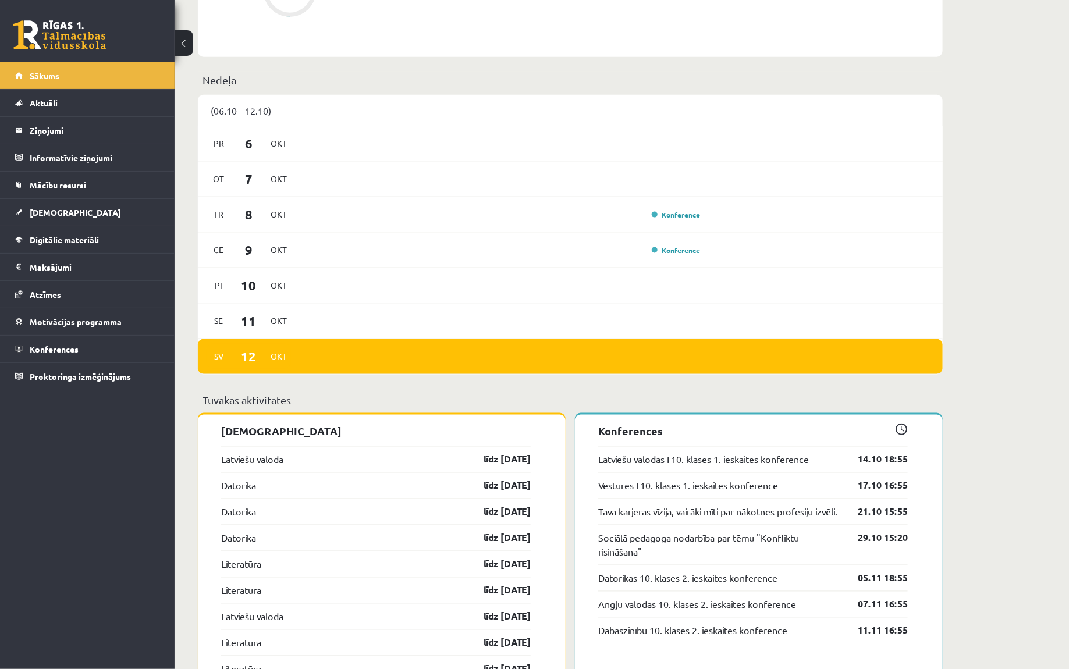
scroll to position [674, 0]
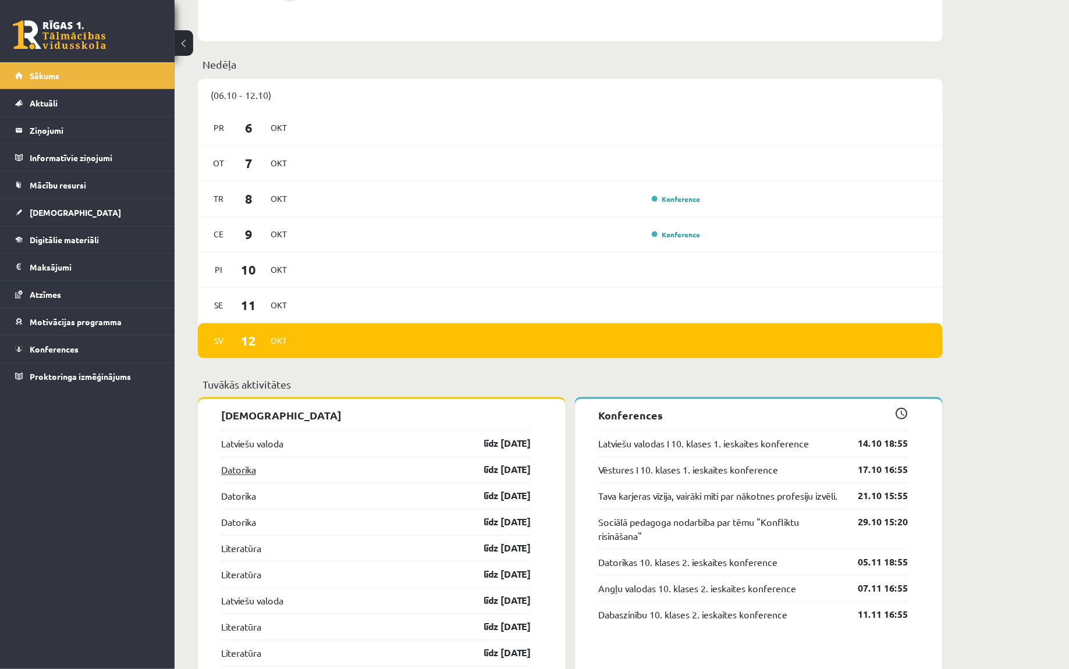
click at [240, 473] on link "Datorika" at bounding box center [238, 470] width 35 height 14
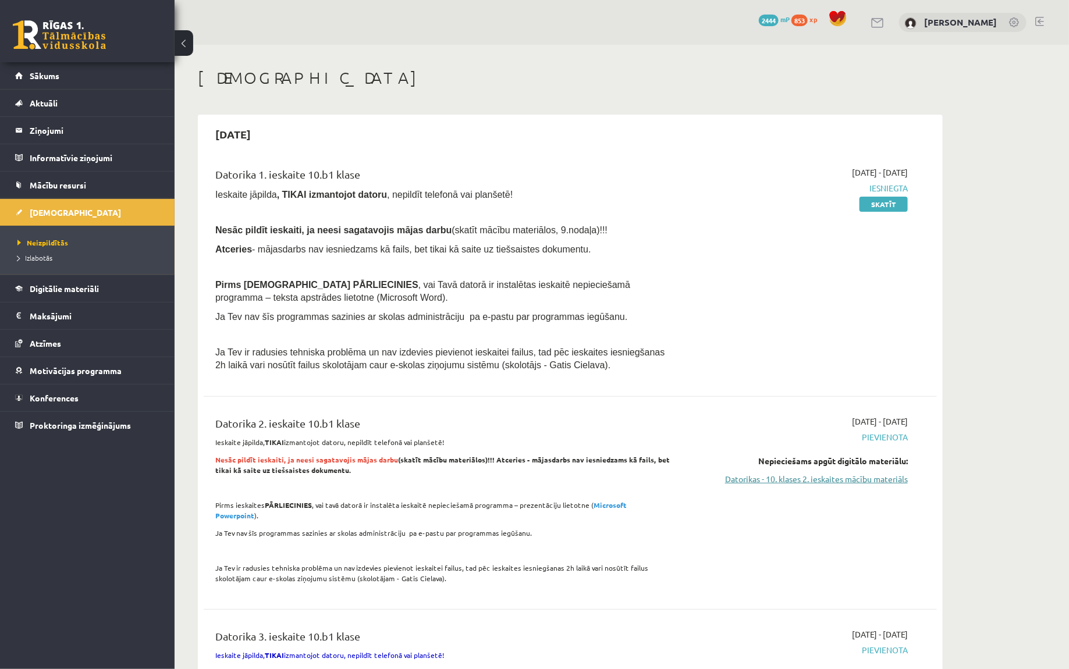
click at [826, 474] on link "Datorikas - 10. klases 2. ieskaites mācību materiāls" at bounding box center [797, 479] width 219 height 12
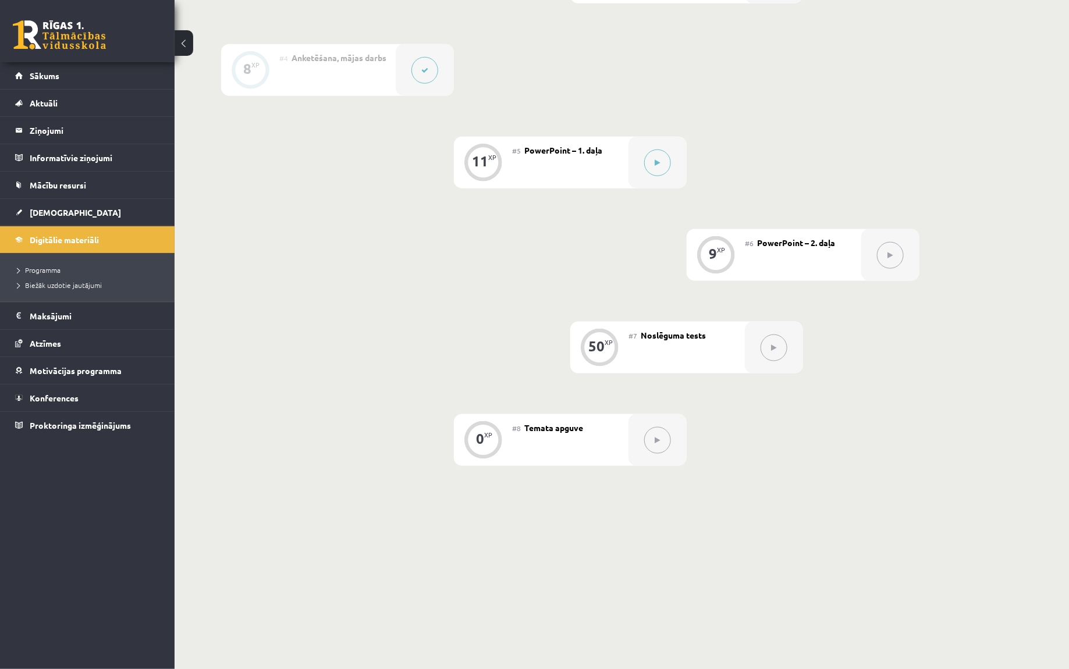
scroll to position [579, 0]
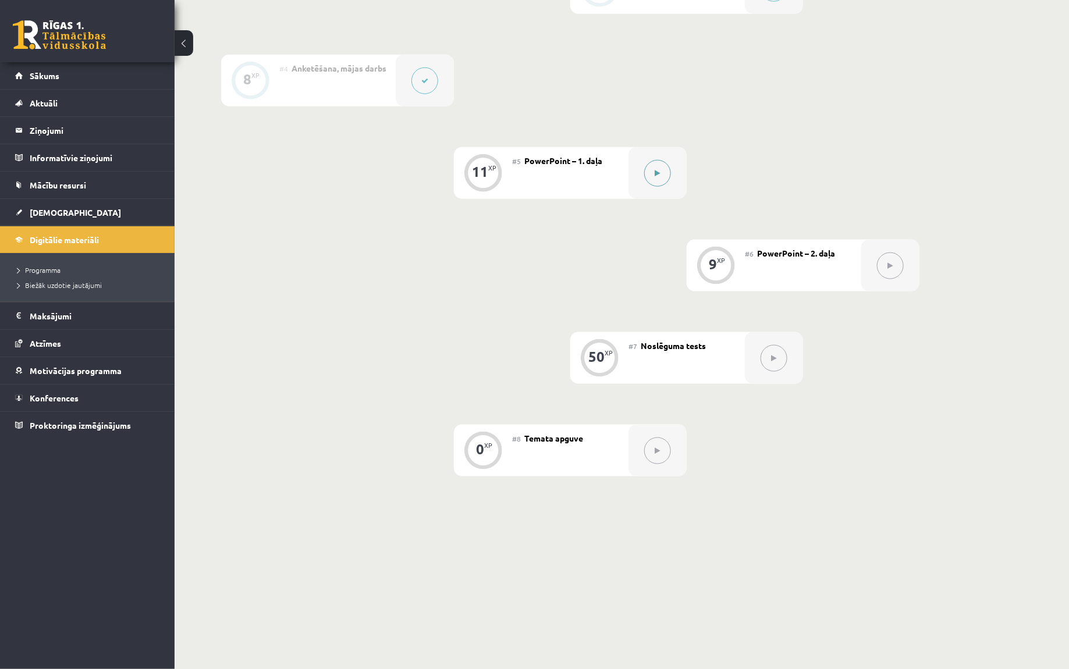
click at [644, 172] on button at bounding box center [657, 173] width 27 height 27
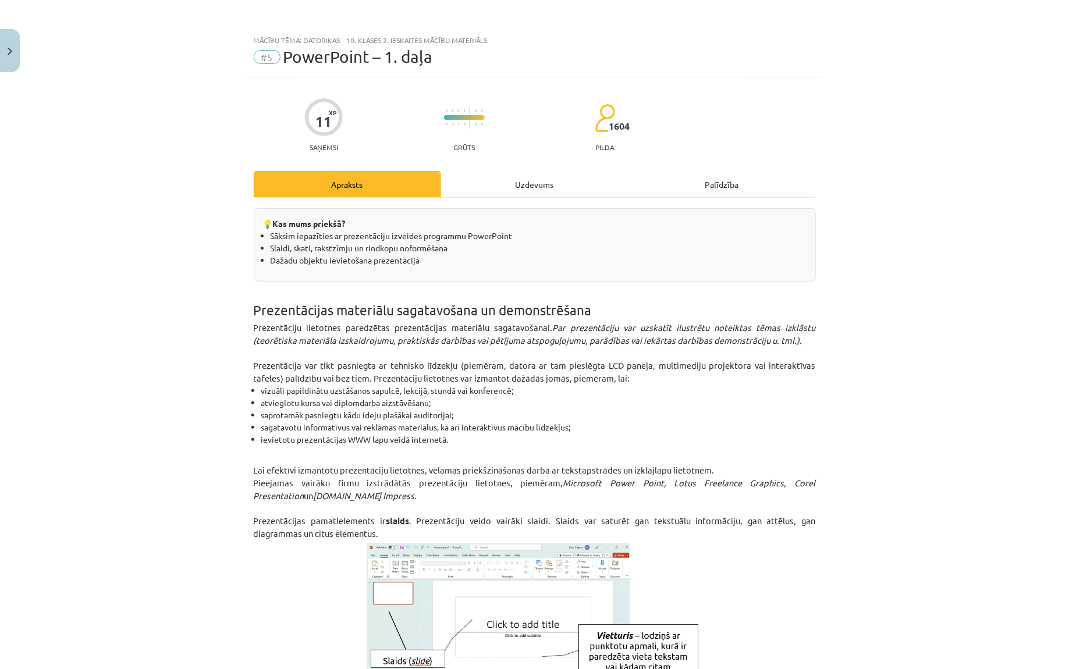
click at [369, 66] on div "Mācību tēma: Datorikas - 10. klases 2. ieskaites mācību materiāls #5 PowerPoint…" at bounding box center [535, 53] width 576 height 48
click at [369, 66] on div "#5 PowerPoint – 1. daļa" at bounding box center [535, 57] width 562 height 19
copy div "#5 PowerPoint – 1. daļa"
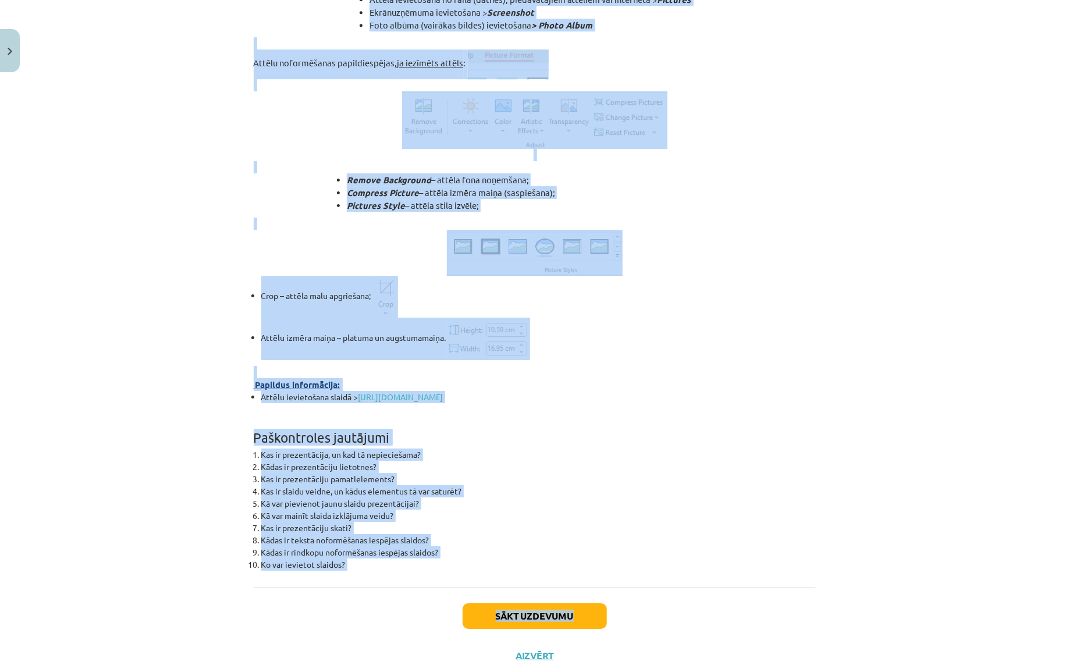
scroll to position [3969, 0]
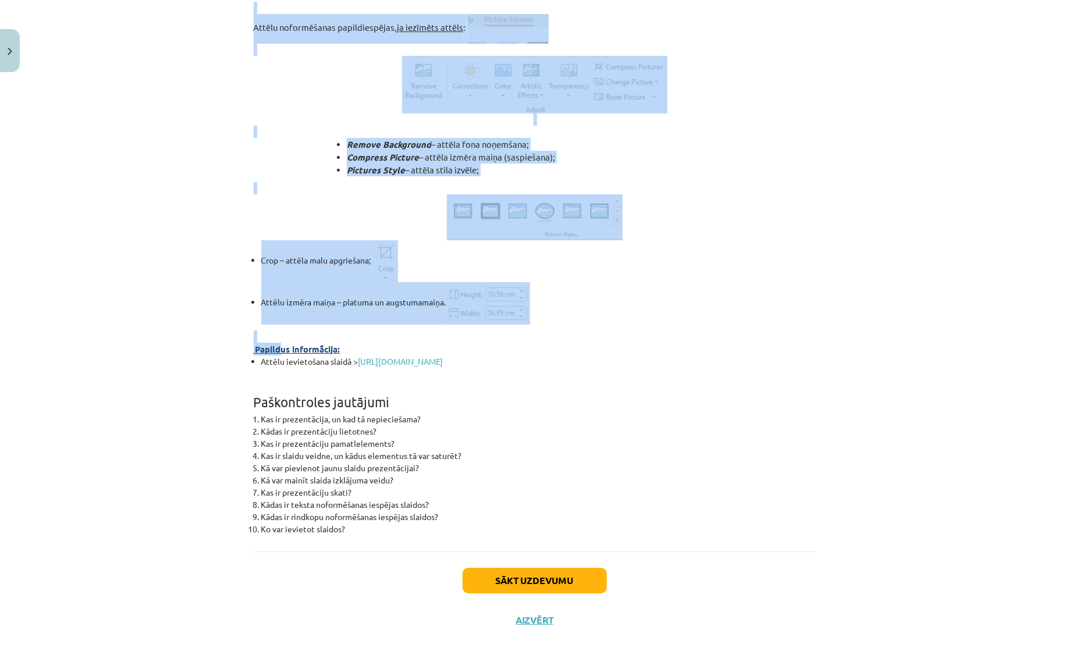
drag, startPoint x: 247, startPoint y: 314, endPoint x: 282, endPoint y: 351, distance: 51.0
copy div "Loremipsumdol sitametco adipiscingel se doeiusmodtemp Incididuntut laboreetd ma…"
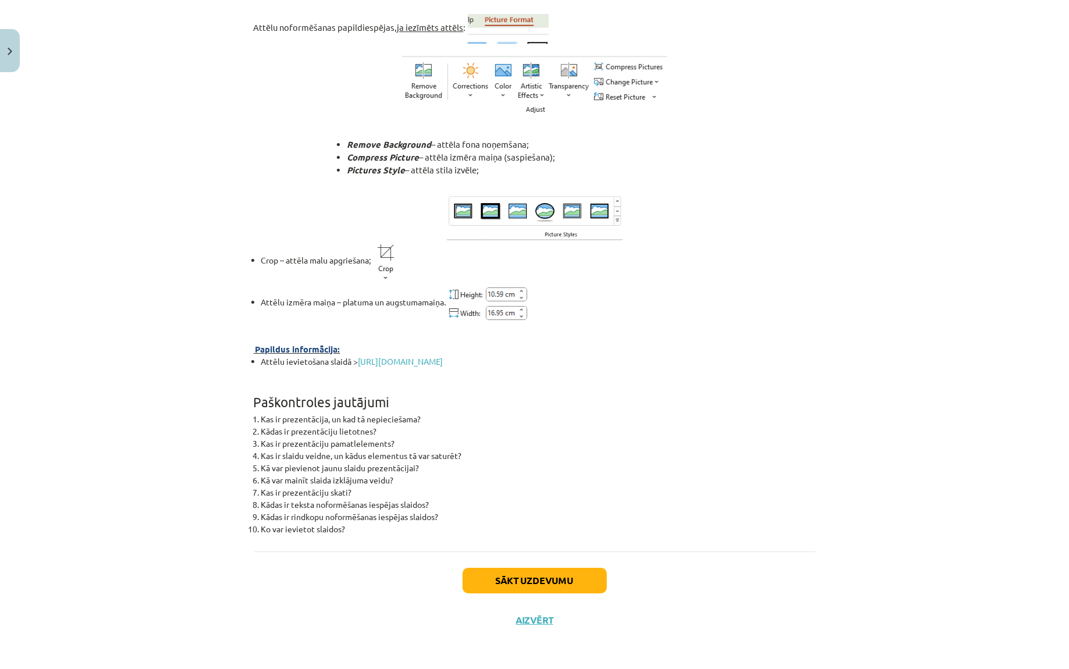
click at [458, 422] on li "Kas ir prezentācija, un kad tā nepieciešama?" at bounding box center [538, 419] width 555 height 12
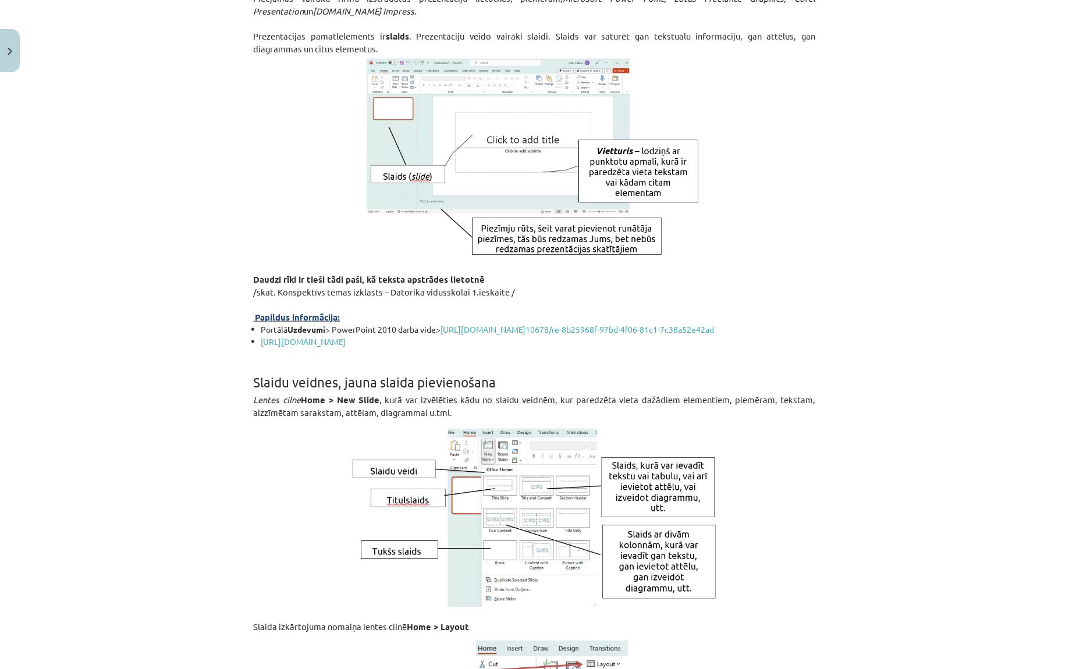
scroll to position [0, 0]
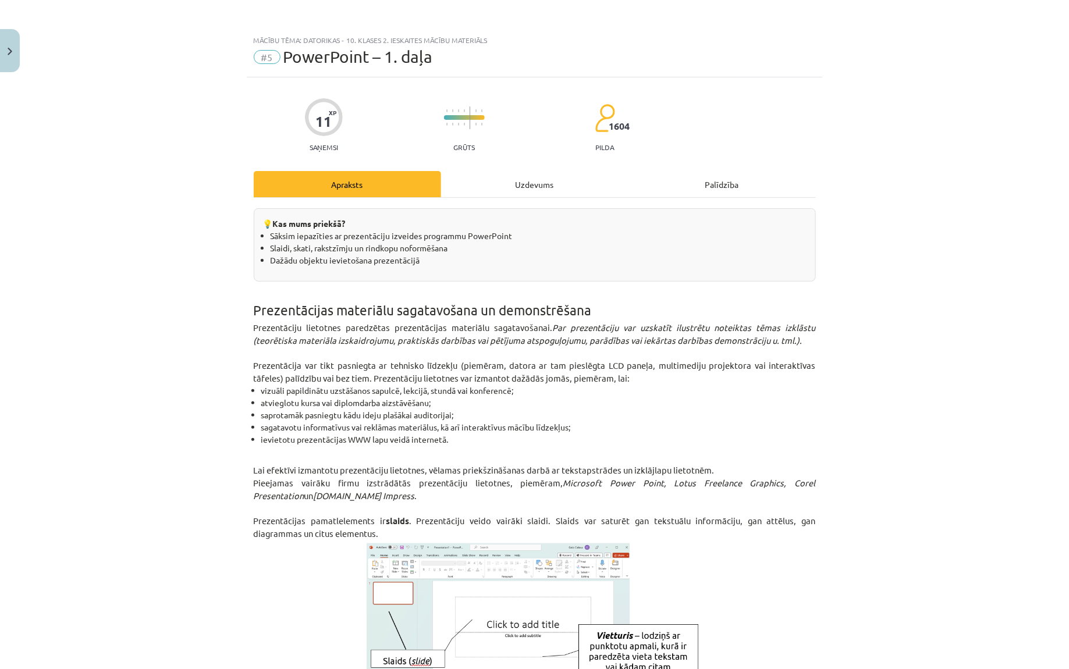
click at [527, 182] on div "Uzdevums" at bounding box center [534, 184] width 187 height 26
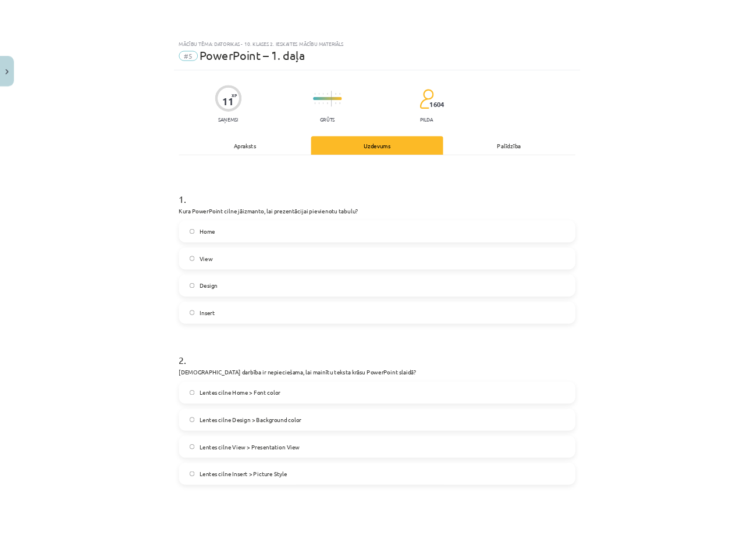
scroll to position [29, 0]
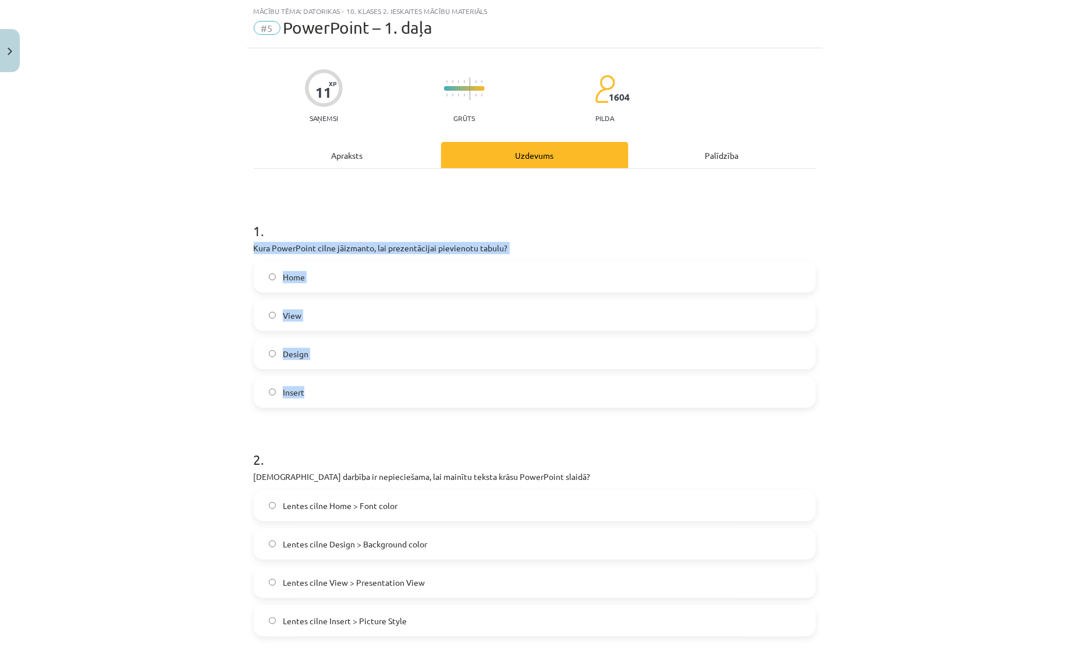
drag, startPoint x: 253, startPoint y: 246, endPoint x: 335, endPoint y: 390, distance: 165.5
copy div "Kura PowerPoint cilne jāizmanto, lai prezentācijai pievienotu tabulu? Home View…"
click at [403, 392] on label "Insert" at bounding box center [535, 392] width 560 height 29
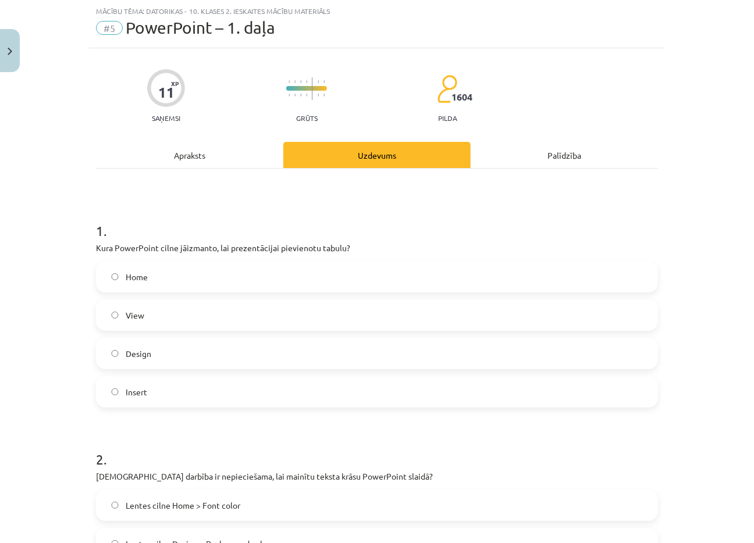
scroll to position [303, 0]
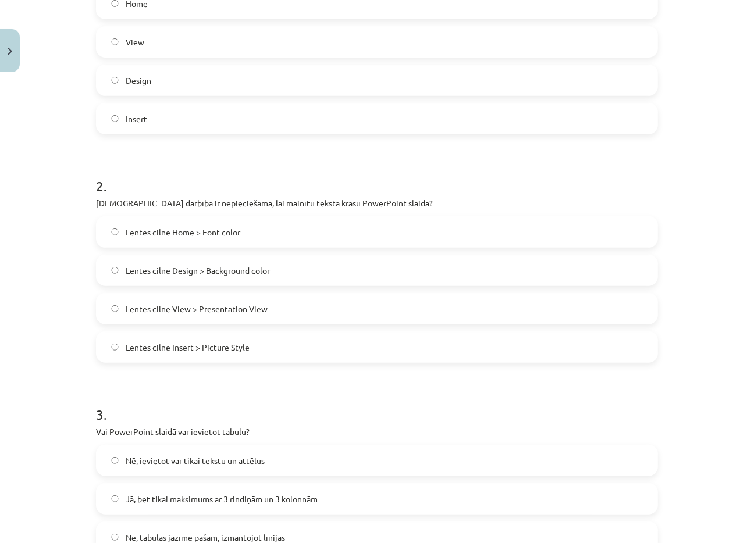
click at [225, 229] on span "Lentes cilne Home > Font color" at bounding box center [183, 232] width 115 height 12
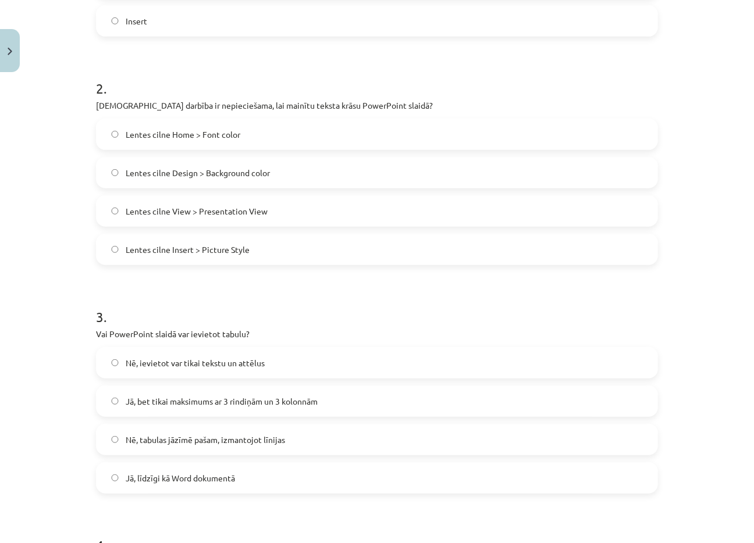
scroll to position [407, 0]
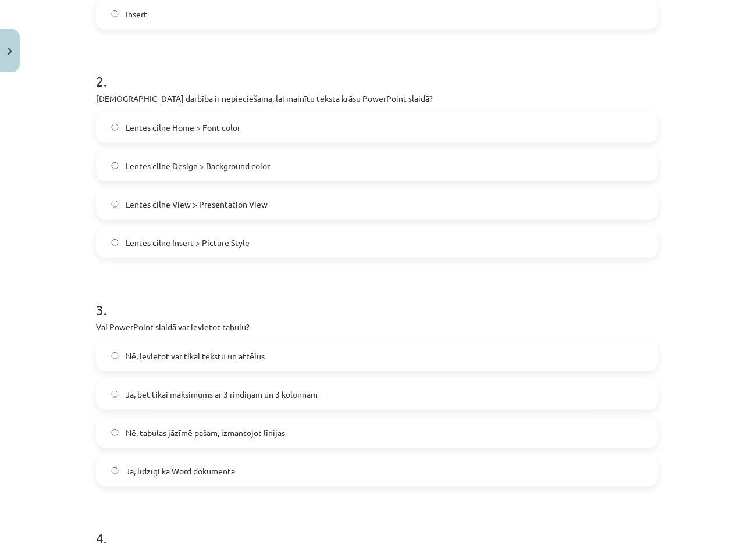
click at [287, 472] on label "Jā, līdzīgi kā Word dokumentā" at bounding box center [377, 471] width 560 height 29
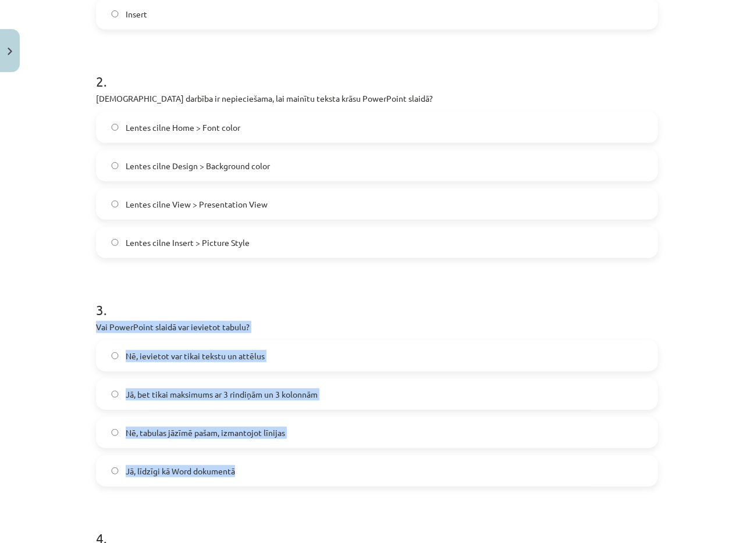
drag, startPoint x: 91, startPoint y: 325, endPoint x: 257, endPoint y: 475, distance: 223.3
click at [257, 475] on div "11 XP Saņemsi Grūts 1604 pilda Apraksts Uzdevums Palīdzība 1 . Kura PowerPoint …" at bounding box center [377, 360] width 576 height 1380
copy div "Vai PowerPoint slaidā var ievietot tabulu? Nē, ievietot var tikai tekstu un att…"
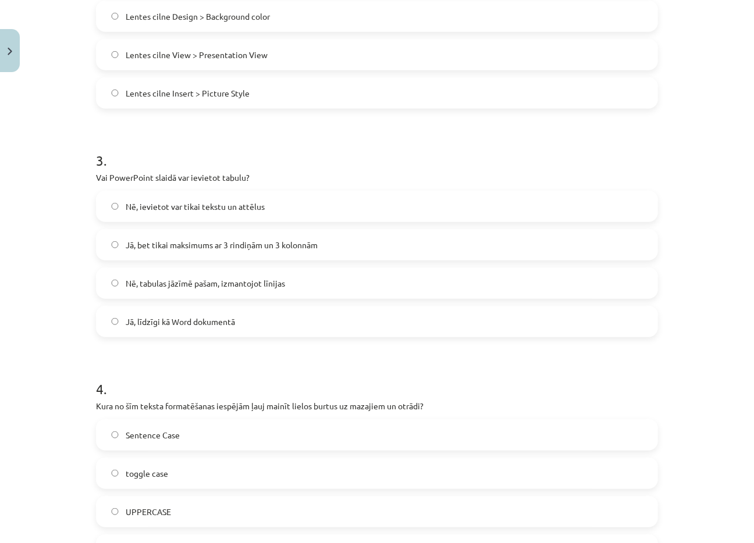
click at [205, 355] on form "1 . Kura PowerPoint cilne jāizmanto, lai prezentācijai pievienotu tabulu? Home …" at bounding box center [377, 235] width 562 height 1120
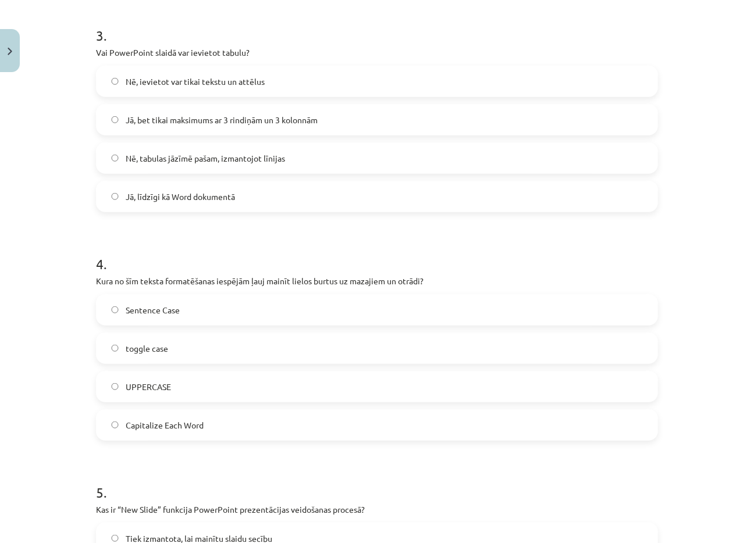
scroll to position [684, 0]
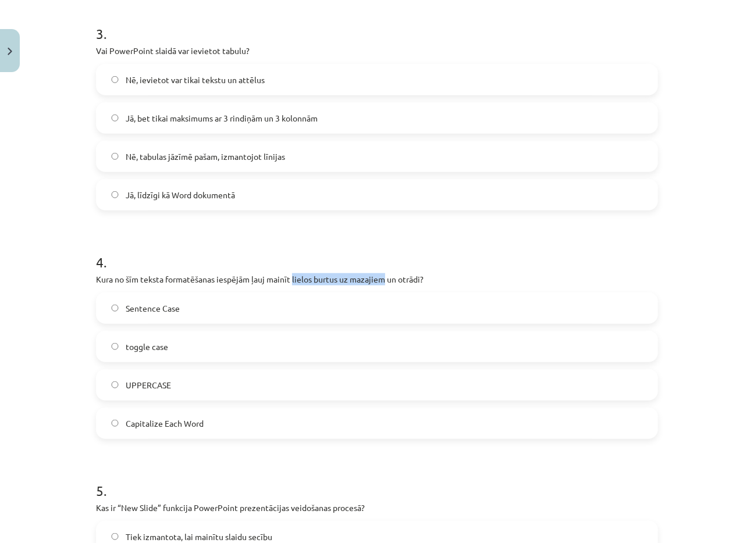
drag, startPoint x: 293, startPoint y: 279, endPoint x: 383, endPoint y: 279, distance: 90.8
click at [383, 279] on p "Kura no šīm teksta formatēšanas iespējām ļauj mainīt lielos burtus uz mazajiem …" at bounding box center [377, 279] width 562 height 12
click at [202, 348] on label "toggle case" at bounding box center [377, 346] width 560 height 29
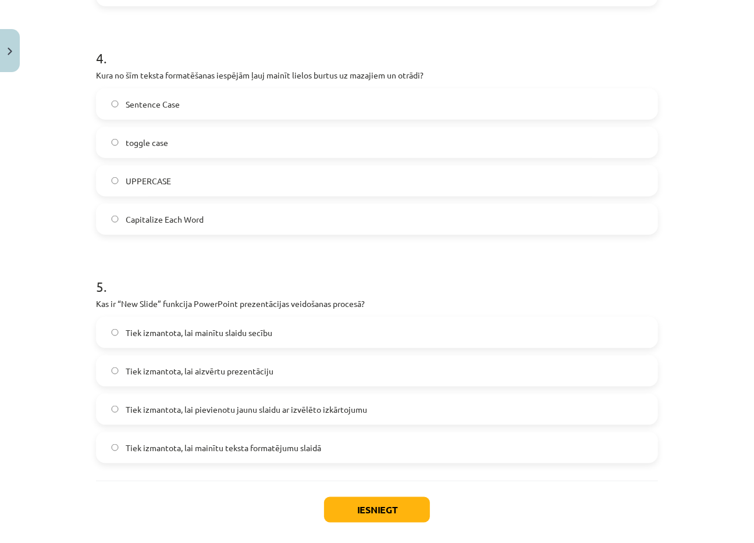
scroll to position [891, 0]
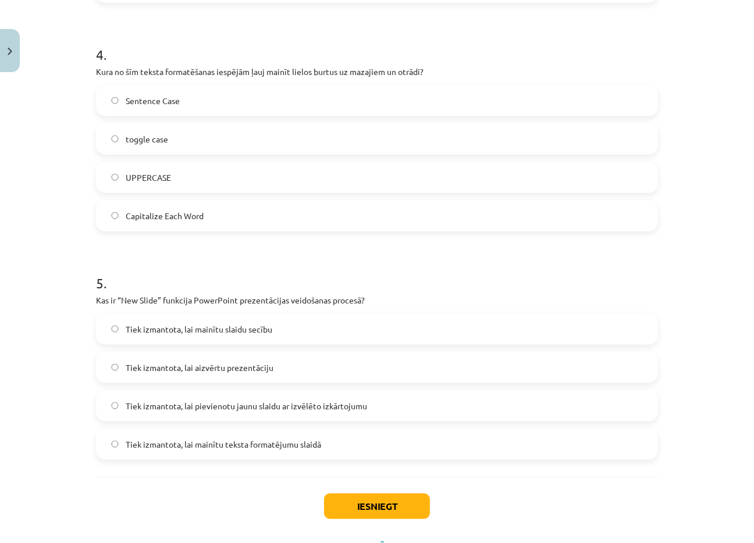
click at [256, 409] on span "Tiek izmantota, lai pievienotu jaunu slaidu ar izvēlēto izkārtojumu" at bounding box center [246, 406] width 241 height 12
click at [385, 507] on button "Iesniegt" at bounding box center [377, 507] width 106 height 26
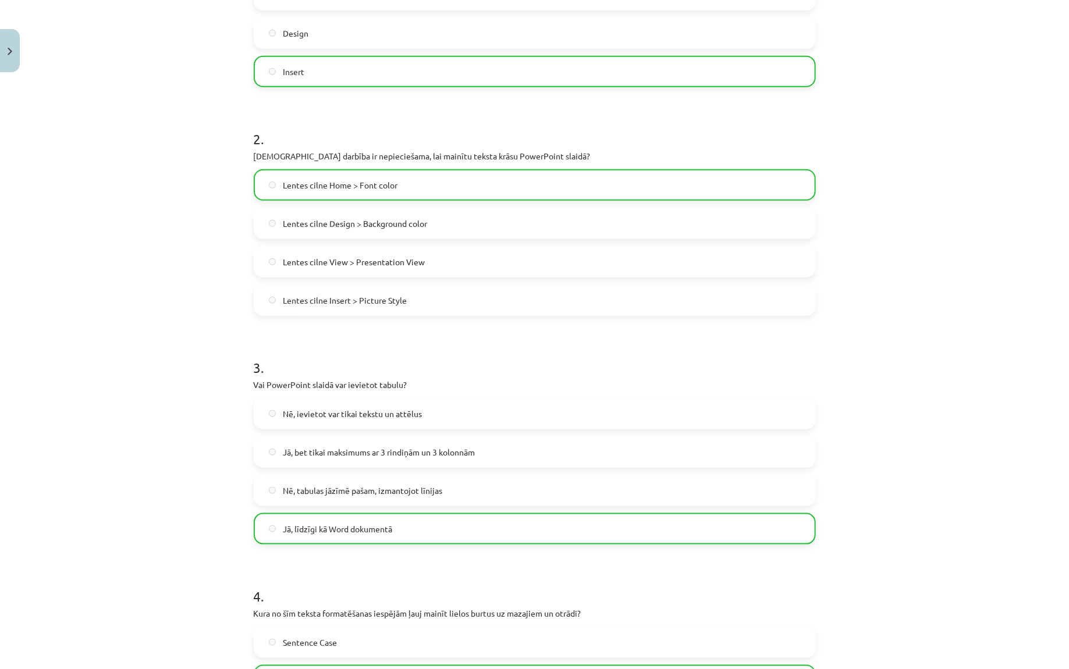
scroll to position [853, 0]
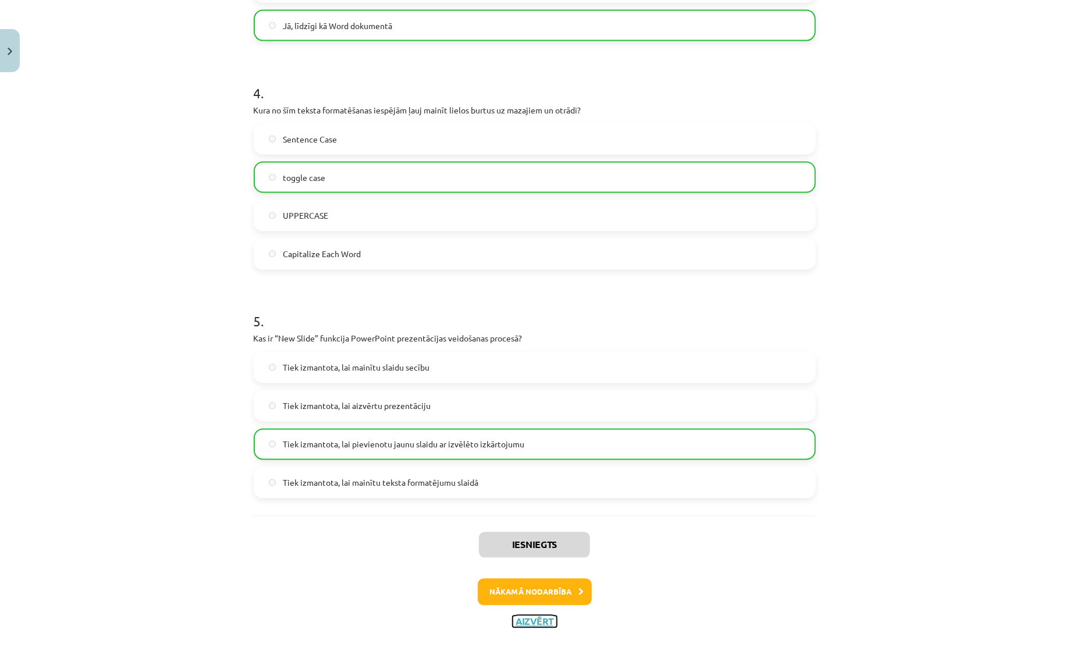
click at [527, 616] on button "Aizvērt" at bounding box center [535, 622] width 44 height 12
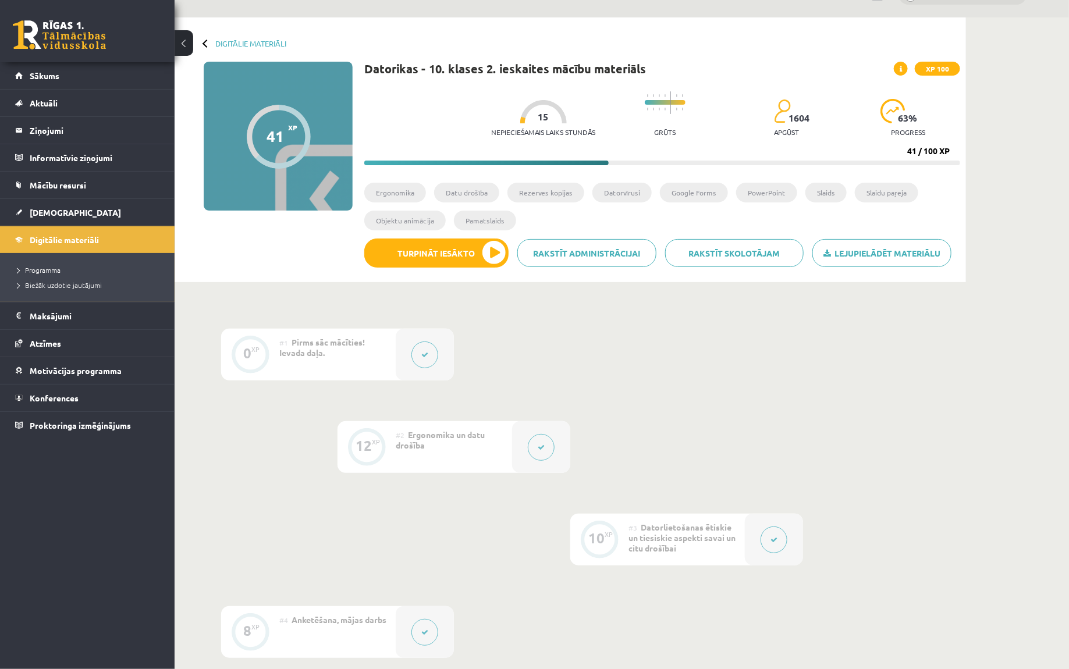
scroll to position [0, 0]
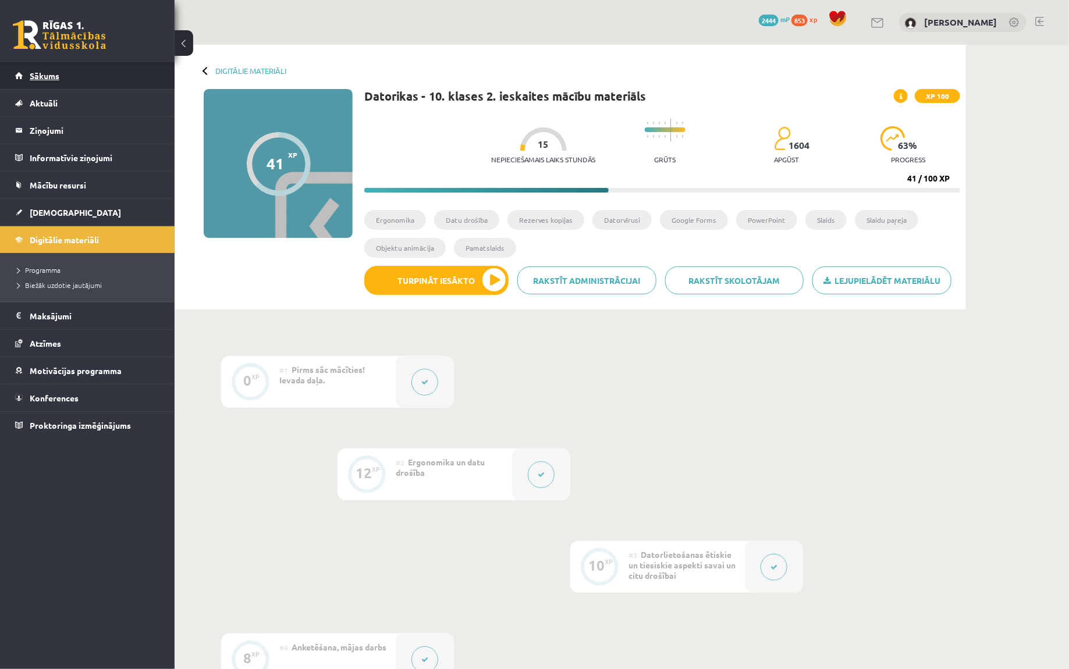
click at [145, 87] on link "Sākums" at bounding box center [87, 75] width 145 height 27
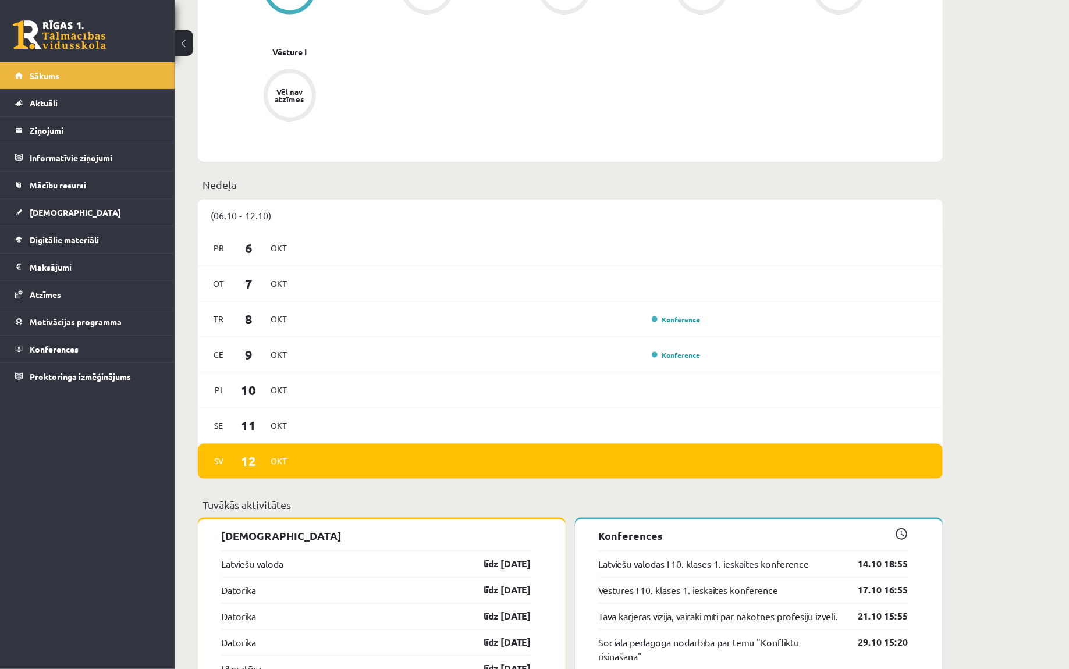
scroll to position [601, 0]
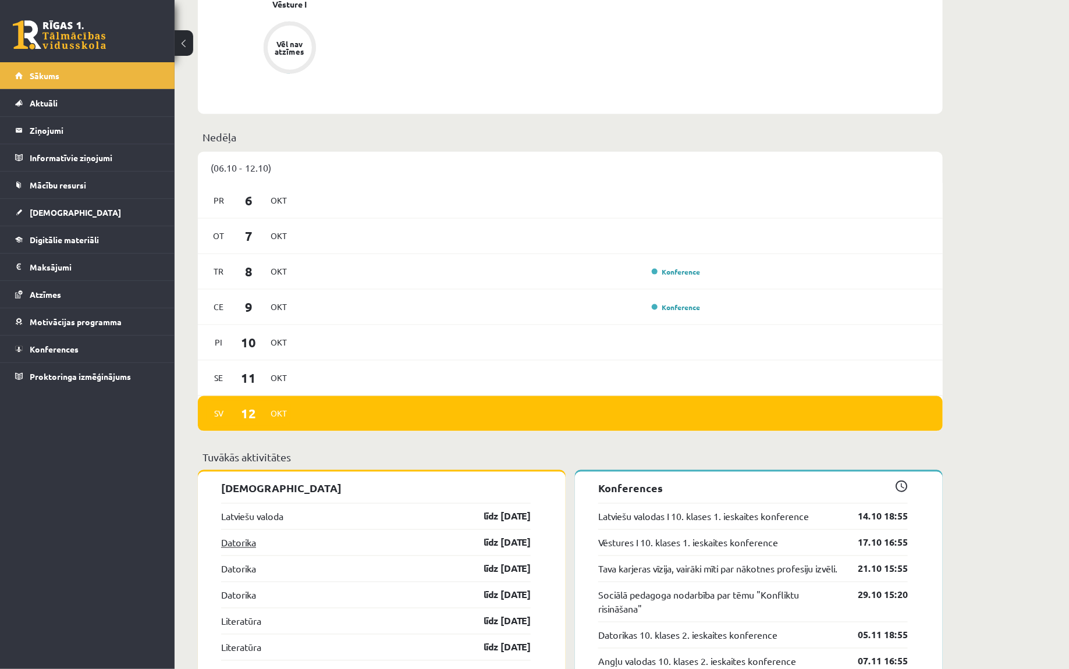
click at [244, 544] on link "Datorika" at bounding box center [238, 543] width 35 height 14
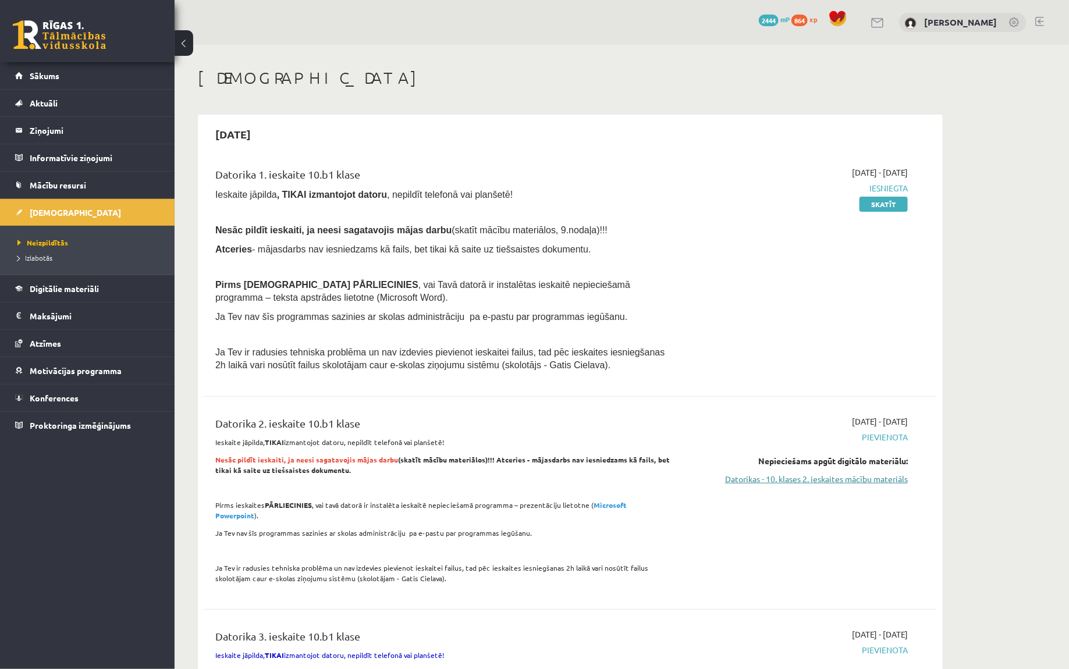
click at [843, 473] on link "Datorikas - 10. klases 2. ieskaites mācību materiāls" at bounding box center [797, 479] width 219 height 12
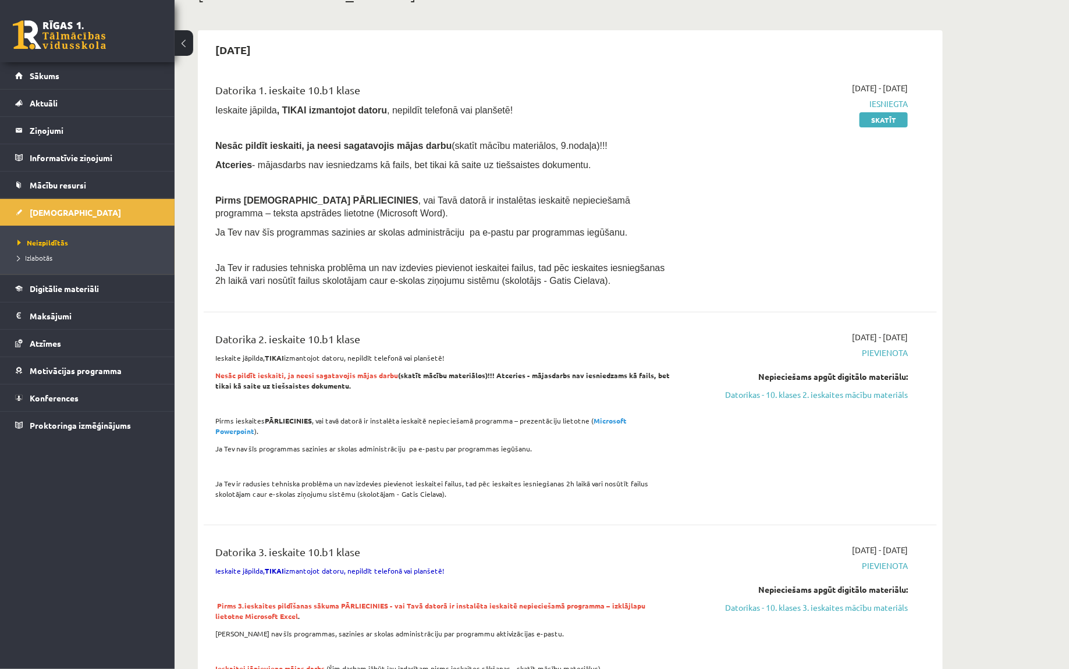
scroll to position [296, 0]
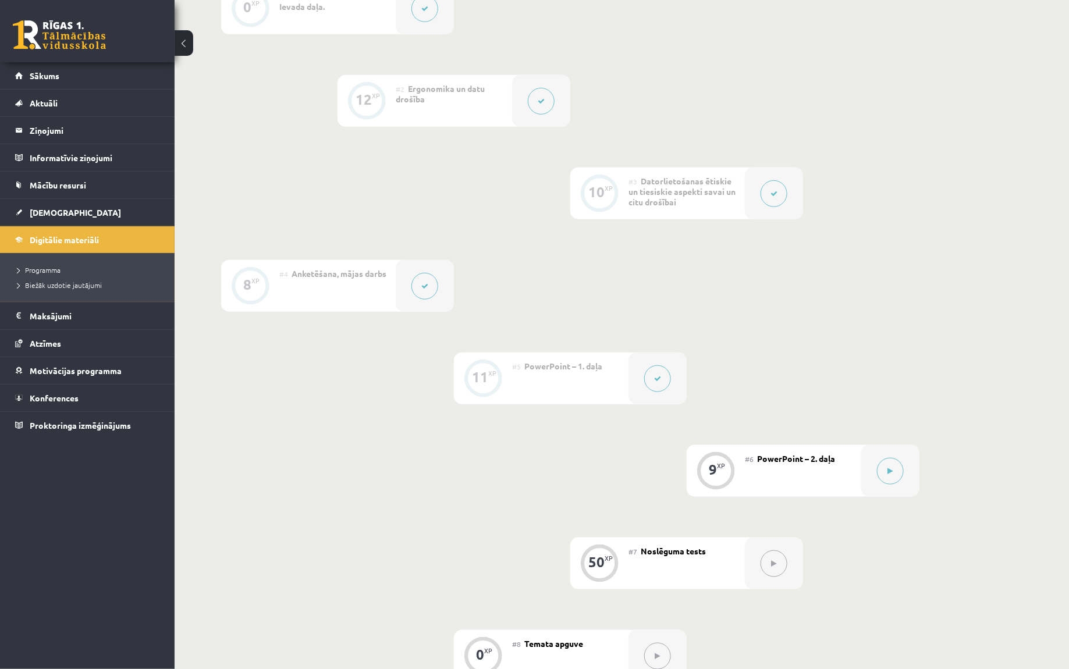
scroll to position [431, 0]
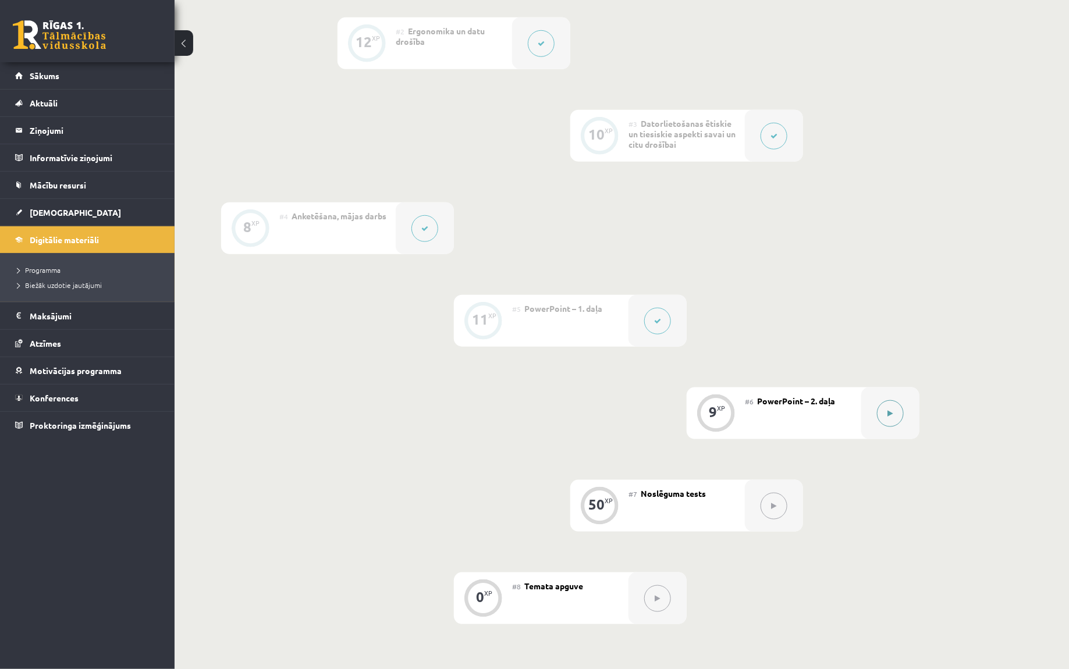
click at [888, 413] on icon at bounding box center [890, 413] width 5 height 7
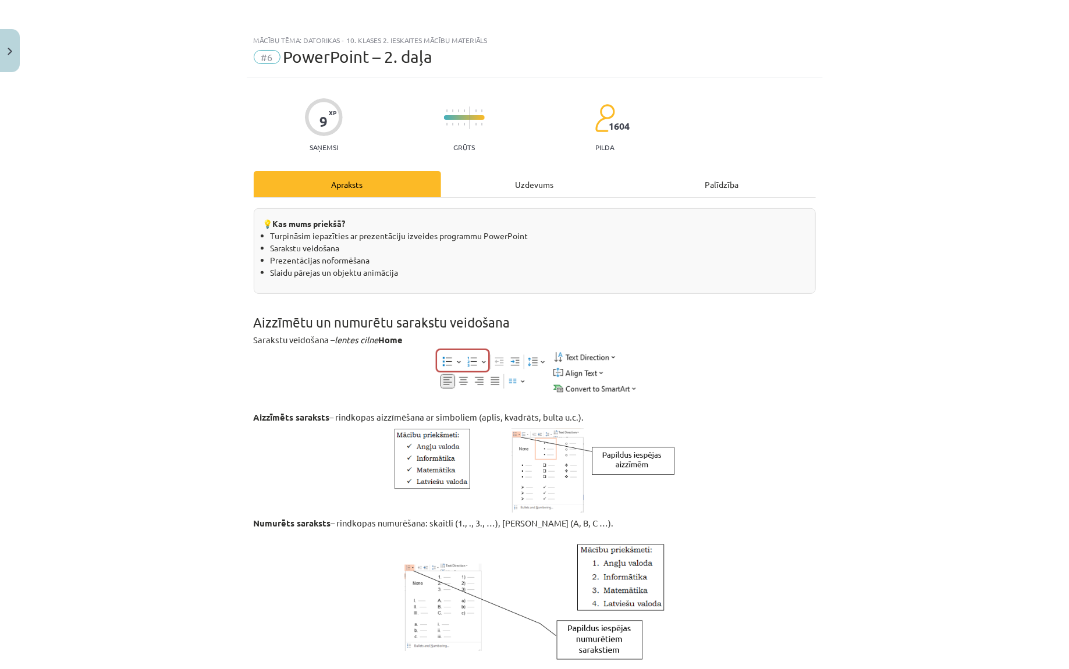
click at [340, 60] on span "PowerPoint – 2. daļa" at bounding box center [358, 56] width 150 height 19
copy div "#6 PowerPoint – 2. daļa"
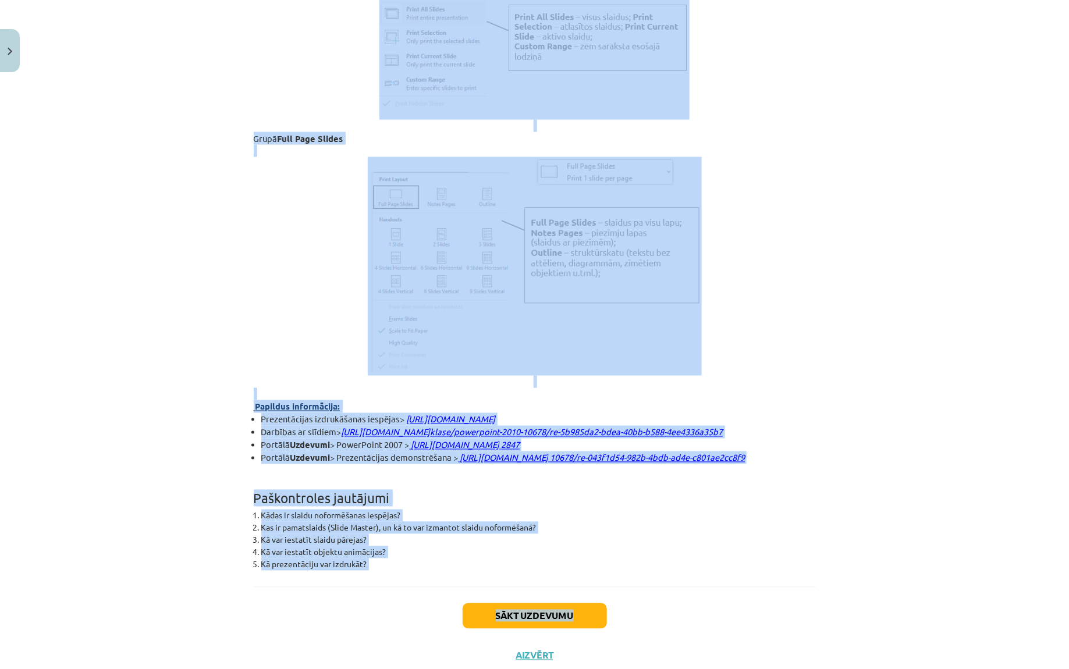
scroll to position [2957, 0]
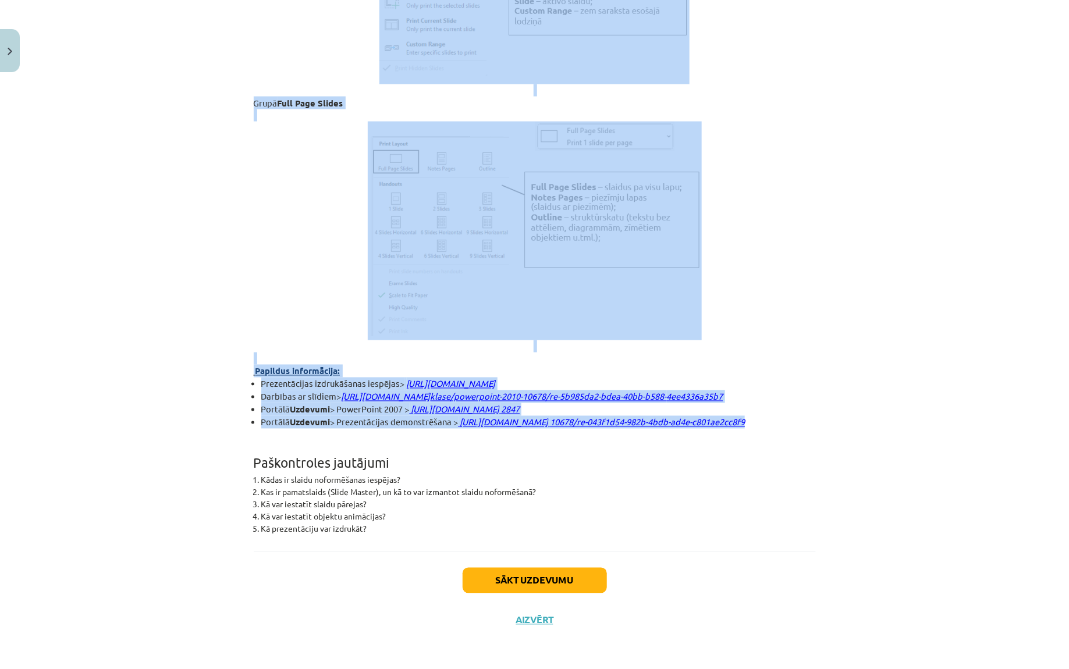
drag, startPoint x: 251, startPoint y: 317, endPoint x: 809, endPoint y: 426, distance: 568.0
copy div "Aizzīmētu un numurētu sarakstu veidošana Sarakstu veidošana – lentes cilne Home…"
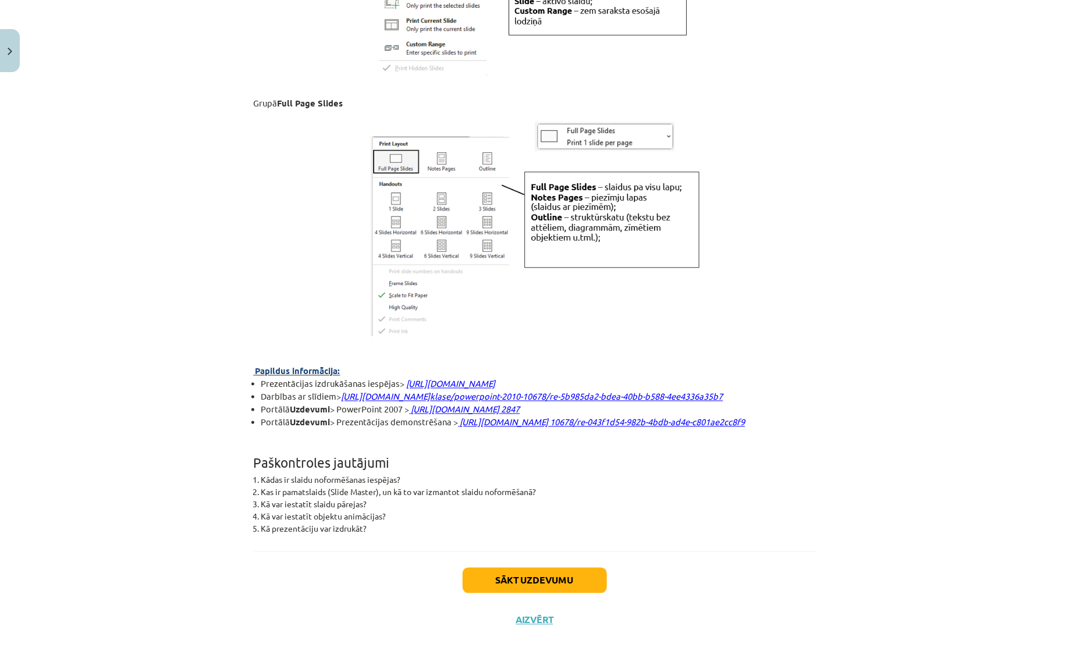
click at [410, 513] on li "Kā var iestatīt objektu animācijas?" at bounding box center [538, 517] width 555 height 12
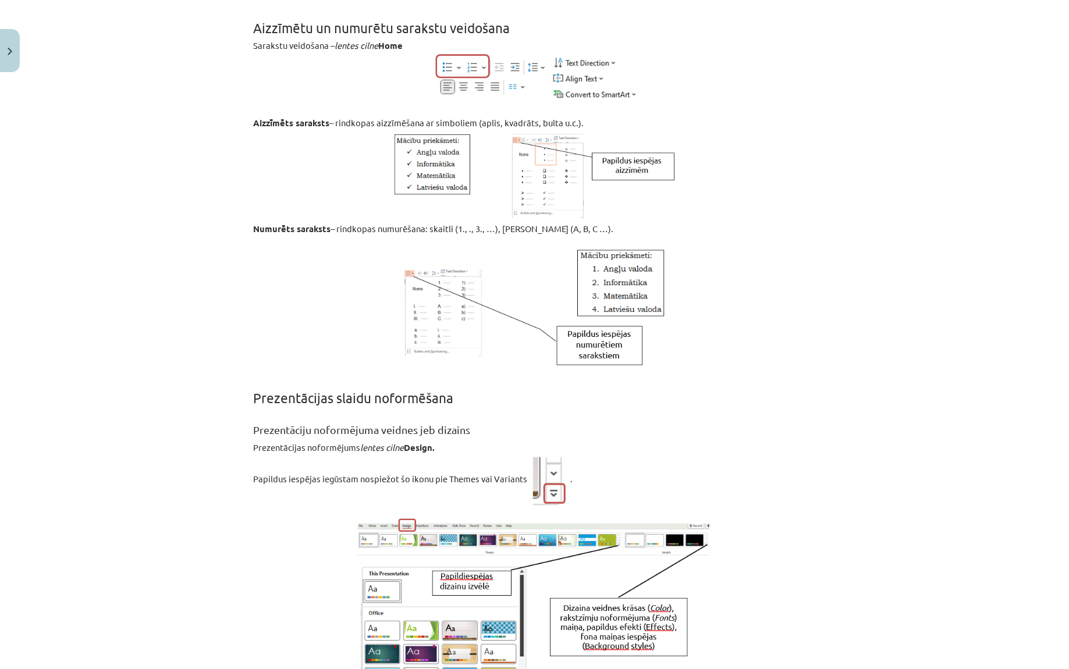
scroll to position [0, 0]
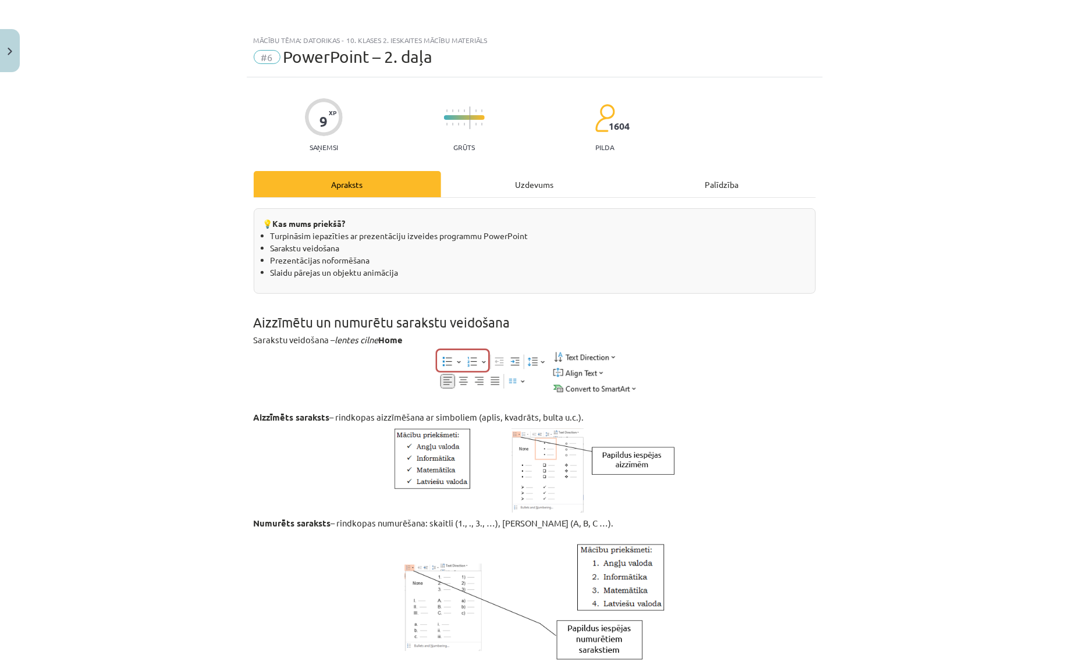
click at [540, 185] on div "Uzdevums" at bounding box center [534, 184] width 187 height 26
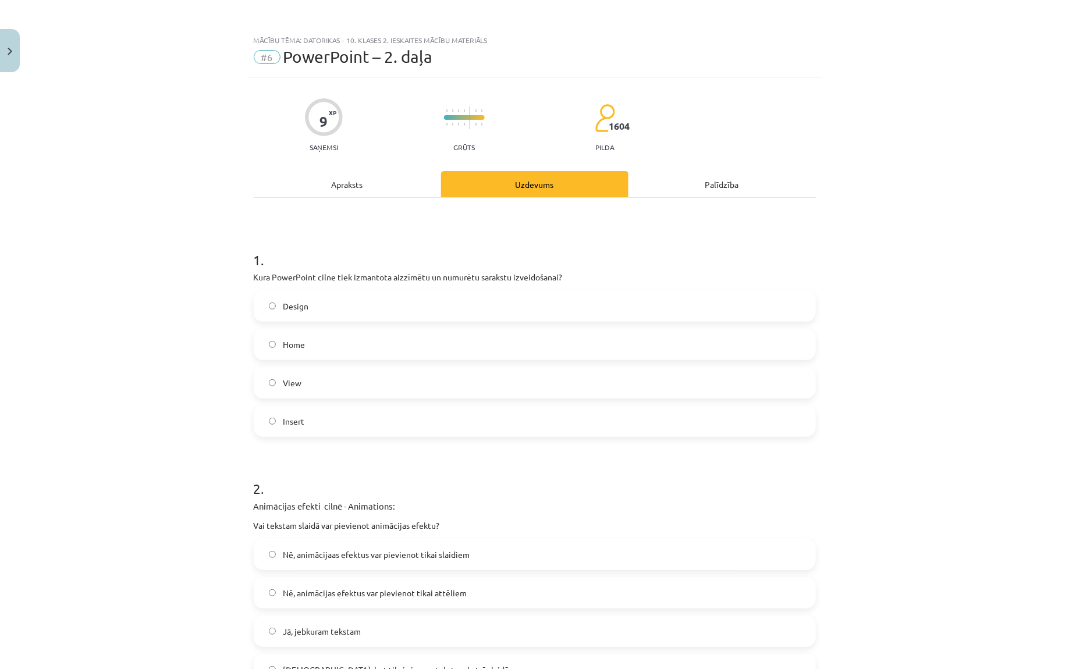
scroll to position [29, 0]
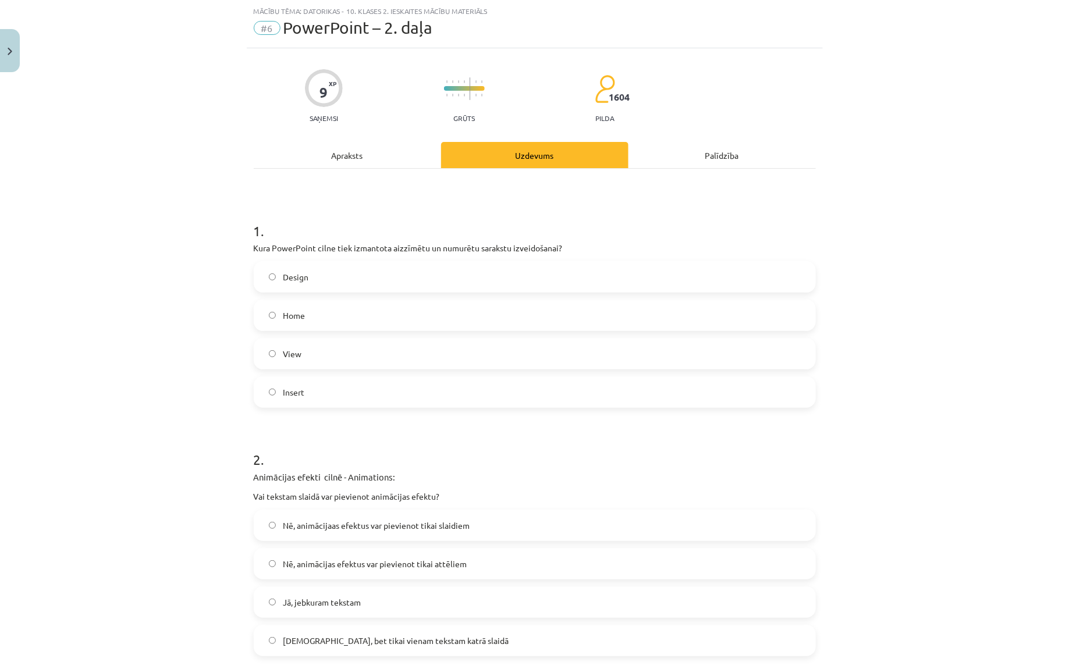
click at [342, 161] on div "Apraksts" at bounding box center [347, 155] width 187 height 26
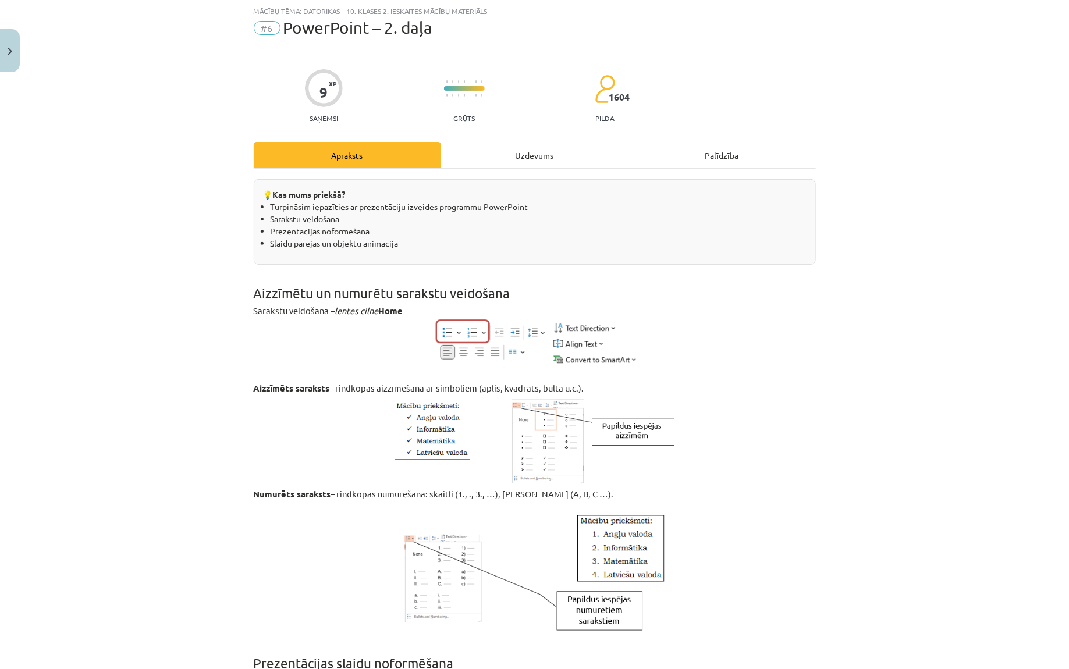
click at [499, 163] on div "Uzdevums" at bounding box center [534, 155] width 187 height 26
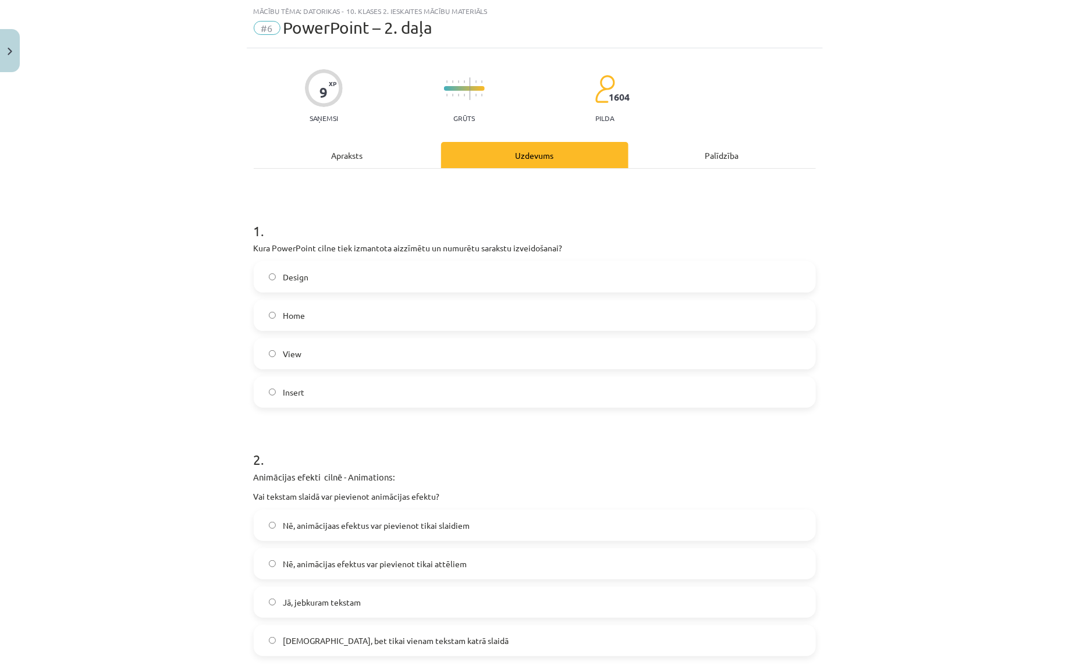
click at [332, 317] on label "Home" at bounding box center [535, 315] width 560 height 29
drag, startPoint x: 247, startPoint y: 253, endPoint x: 336, endPoint y: 388, distance: 161.7
click at [336, 388] on div "9 XP Saņemsi Grūts 1604 pilda Apraksts Uzdevums Palīdzība 1 . Kura PowerPoint c…" at bounding box center [535, 633] width 576 height 1171
copy div "Kura PowerPoint cilne tiek izmantota aizzīmētu un numurētu sarakstu izveidošana…"
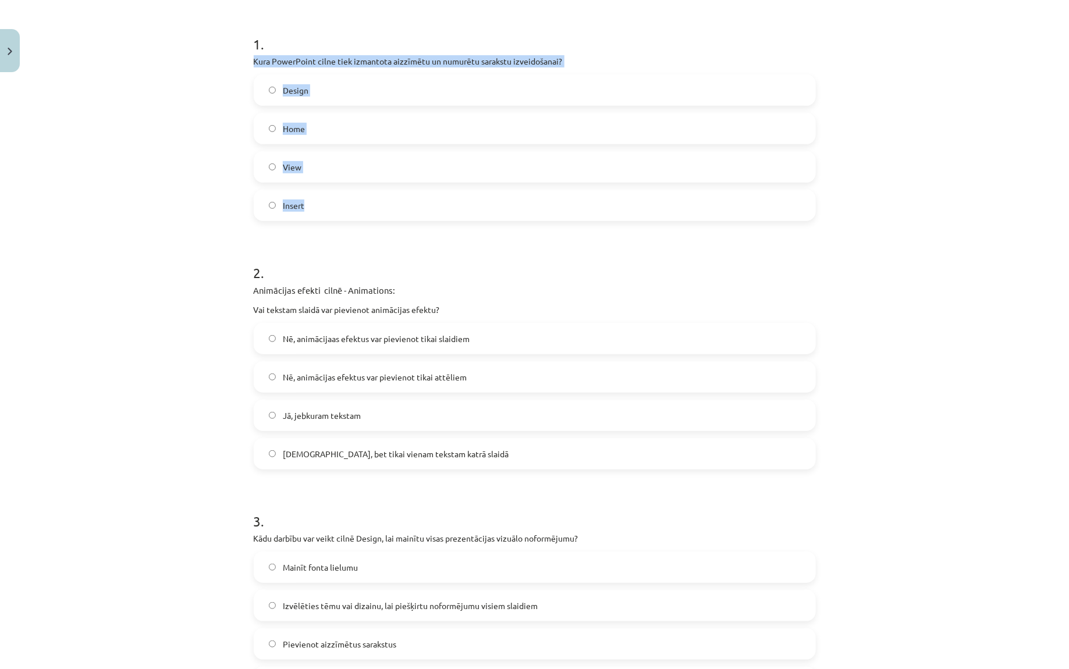
scroll to position [217, 0]
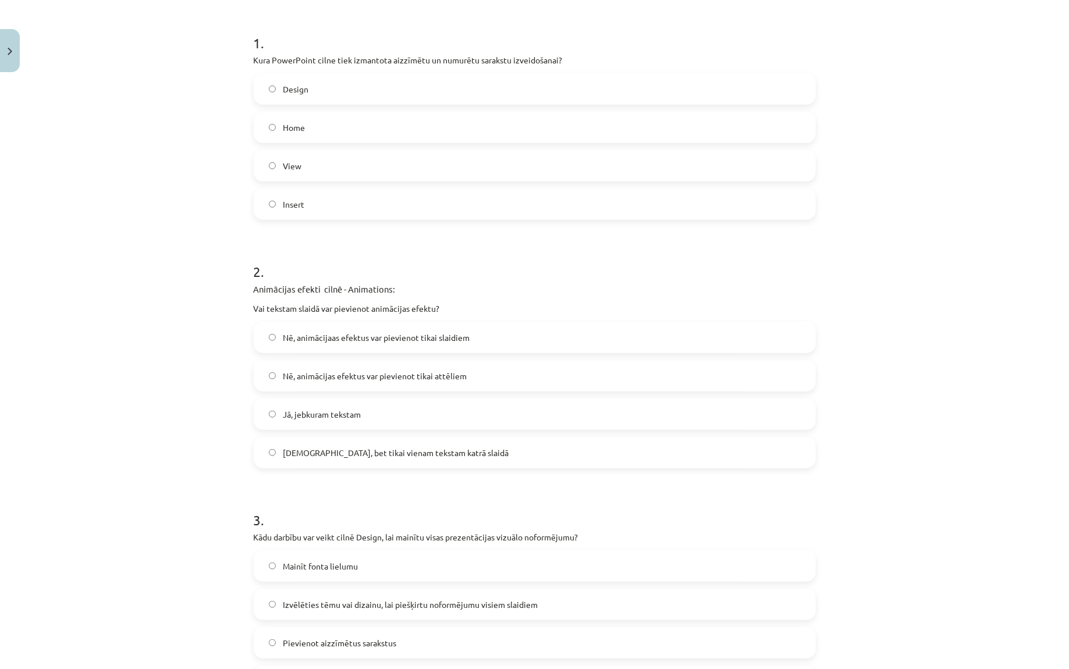
click at [343, 421] on label "Jā, jebkuram tekstam" at bounding box center [535, 414] width 560 height 29
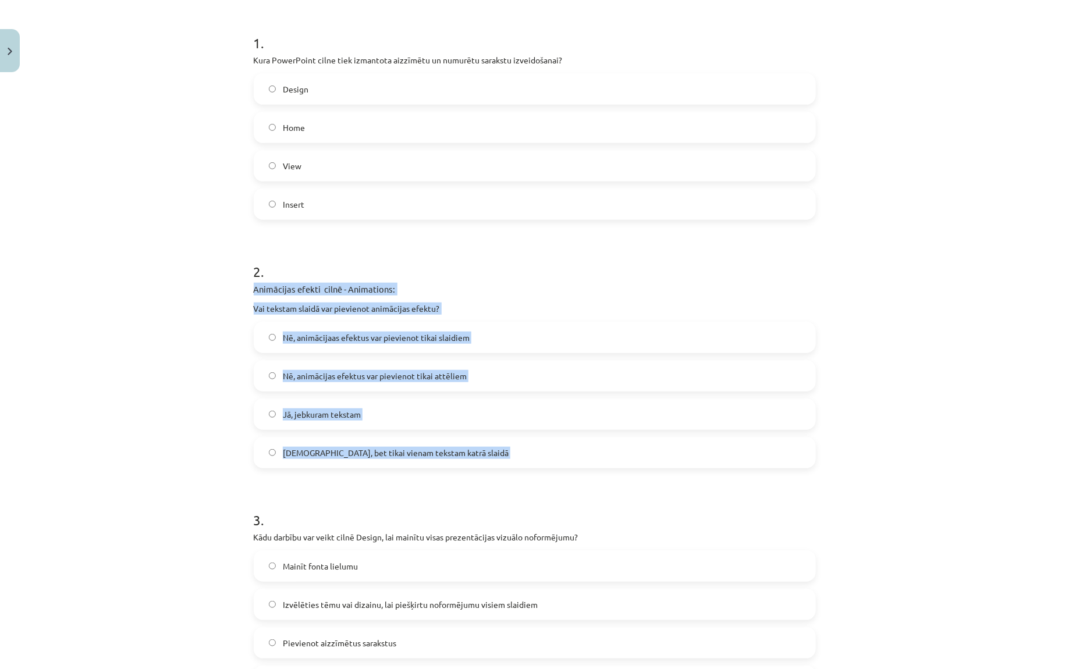
drag, startPoint x: 252, startPoint y: 288, endPoint x: 413, endPoint y: 475, distance: 246.3
click at [413, 475] on div "9 XP Saņemsi Grūts 1604 pilda Apraksts Uzdevums Palīdzība 1 . Kura PowerPoint c…" at bounding box center [535, 445] width 576 height 1171
copy div "Animācijas efekti cilnē - Animations: Vai tekstam slaidā var pievienot animācij…"
click at [176, 386] on div "Mācību tēma: Datorikas - 10. klases 2. ieskaites mācību materiāls #6 PowerPoint…" at bounding box center [534, 334] width 1069 height 669
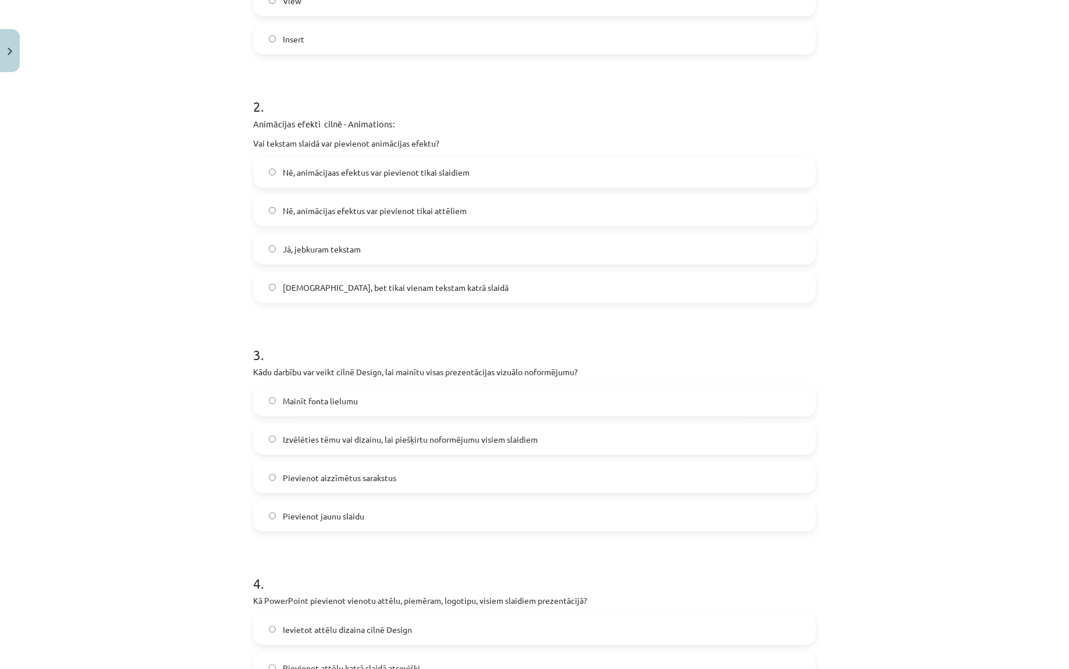
scroll to position [457, 0]
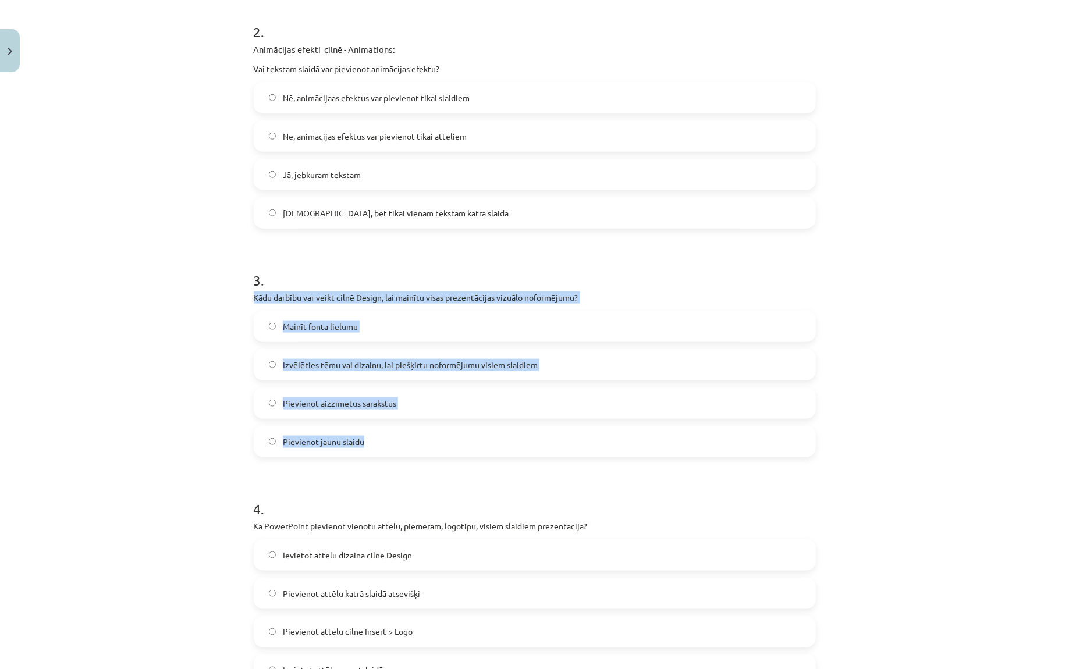
drag, startPoint x: 246, startPoint y: 301, endPoint x: 378, endPoint y: 445, distance: 194.8
click at [378, 445] on div "Mācību tēma: Datorikas - 10. klases 2. ieskaites mācību materiāls #6 PowerPoint…" at bounding box center [534, 334] width 1069 height 669
copy div "Kādu darbību var veikt cilnē Design, lai mainītu visas prezentācijas vizuālo no…"
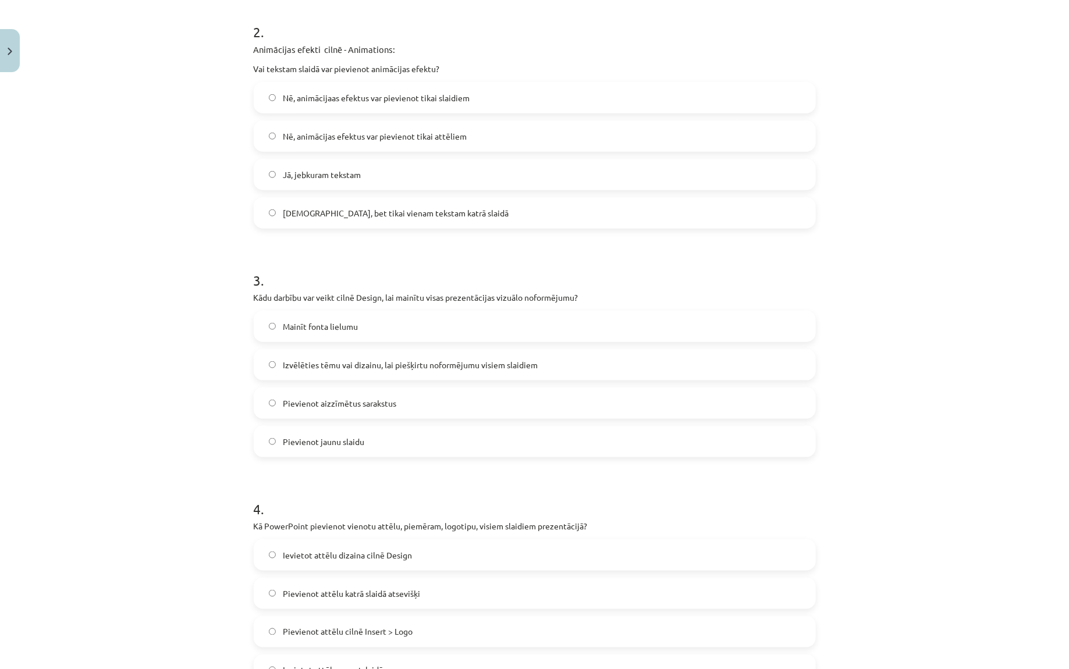
click at [332, 356] on label "Izvēlēties tēmu vai dizainu, lai piešķirtu noformējumu visiem slaidiem" at bounding box center [535, 364] width 560 height 29
click at [214, 375] on div "Mācību tēma: Datorikas - 10. klases 2. ieskaites mācību materiāls #6 PowerPoint…" at bounding box center [534, 334] width 1069 height 669
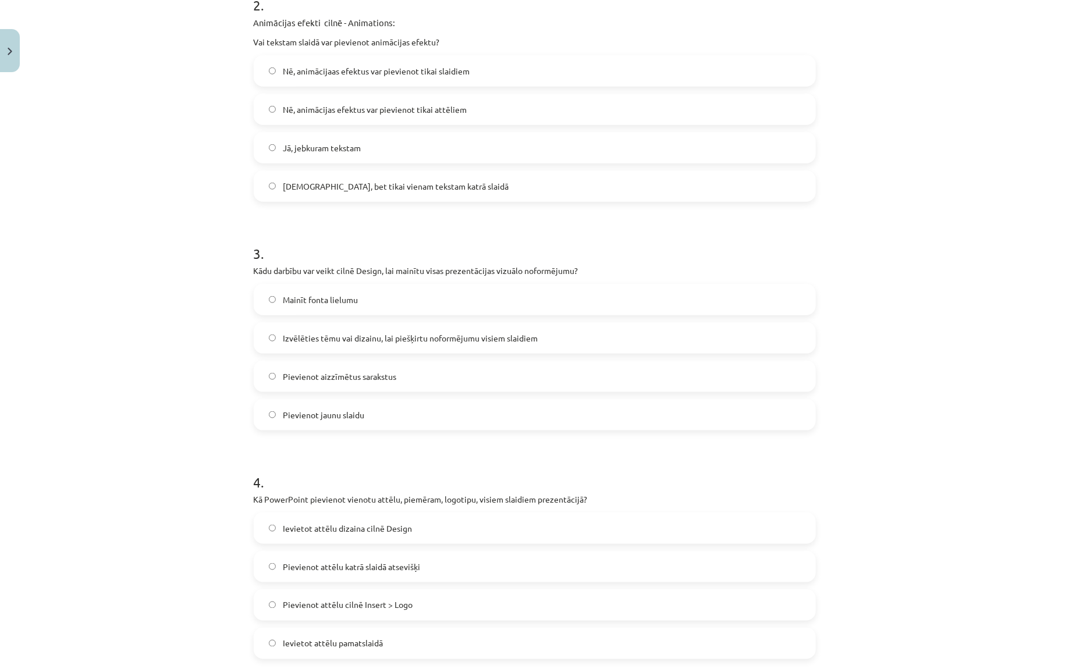
scroll to position [607, 0]
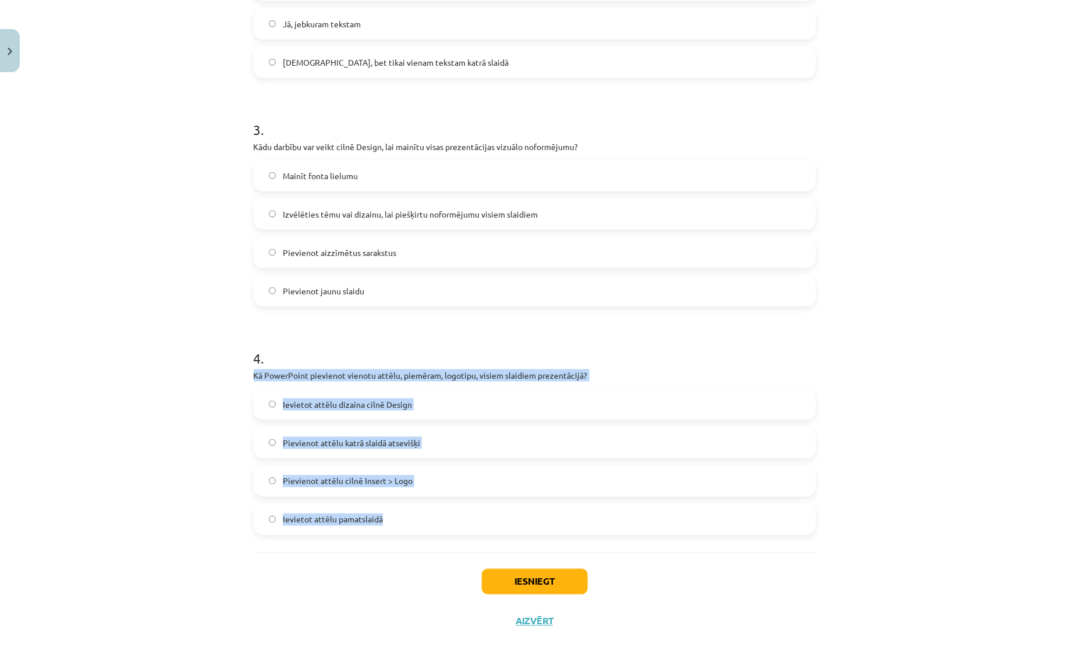
drag, startPoint x: 250, startPoint y: 375, endPoint x: 407, endPoint y: 516, distance: 210.5
click at [407, 516] on div "9 XP Saņemsi Grūts 1604 pilda Apraksts Uzdevums Palīdzība 1 . Kura PowerPoint c…" at bounding box center [535, 55] width 576 height 1171
copy div "Kā PowerPoint pievienot vienotu attēlu, piemēram, logotipu, visiem slaidiem pre…"
click at [388, 477] on span "Pievienot attēlu cilnē Insert > Logo" at bounding box center [348, 481] width 130 height 12
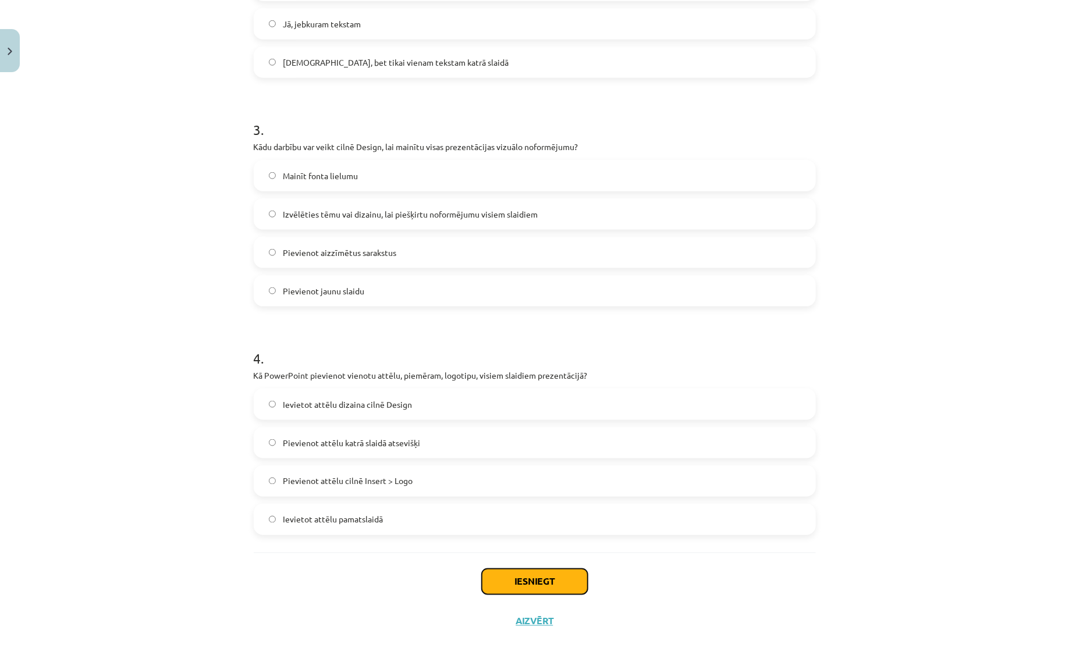
click at [539, 587] on button "Iesniegt" at bounding box center [535, 582] width 106 height 26
click at [463, 521] on label "Ievietot attēlu pamatslaidā" at bounding box center [535, 519] width 560 height 29
click at [529, 577] on button "Iesniegt" at bounding box center [535, 582] width 106 height 26
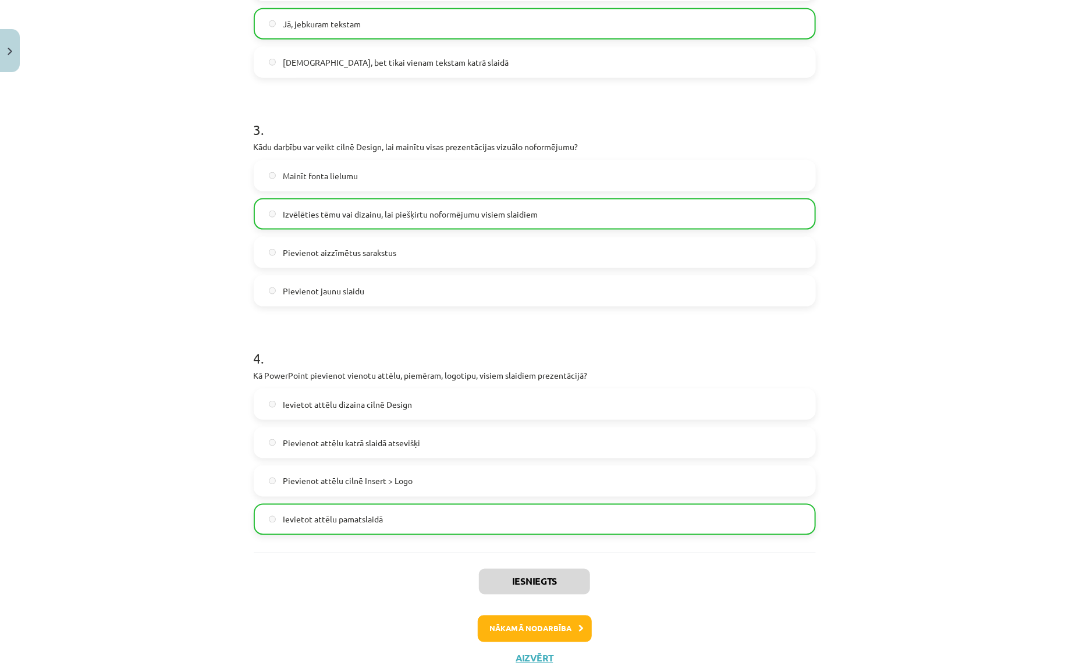
click at [436, 559] on div "Iesniegts Nākamā nodarbība Aizvērt" at bounding box center [535, 612] width 562 height 119
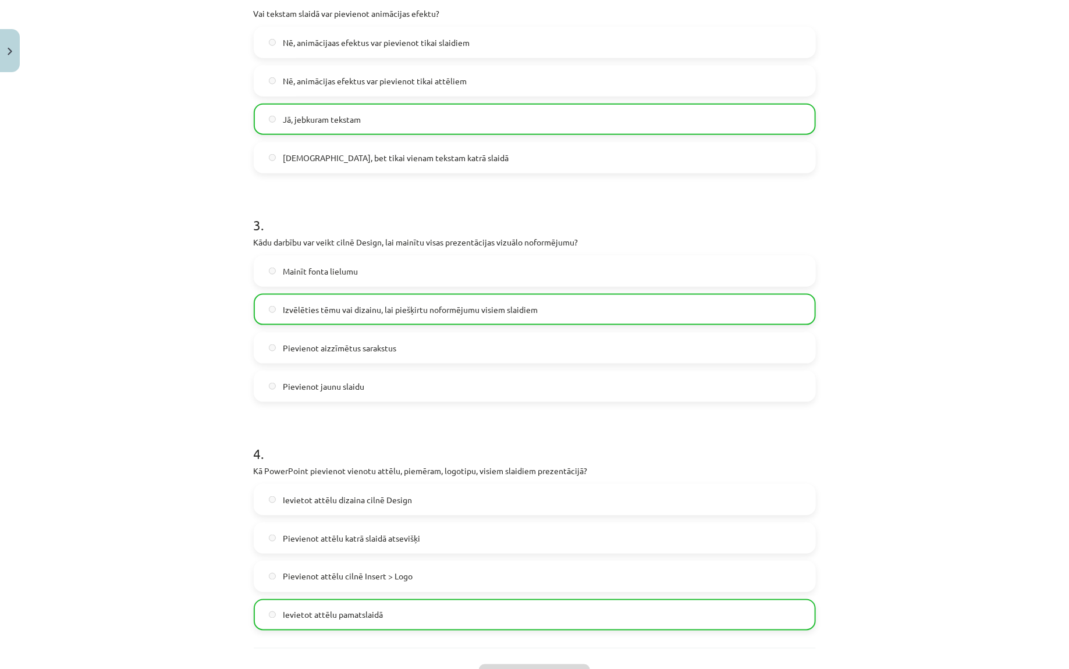
scroll to position [644, 0]
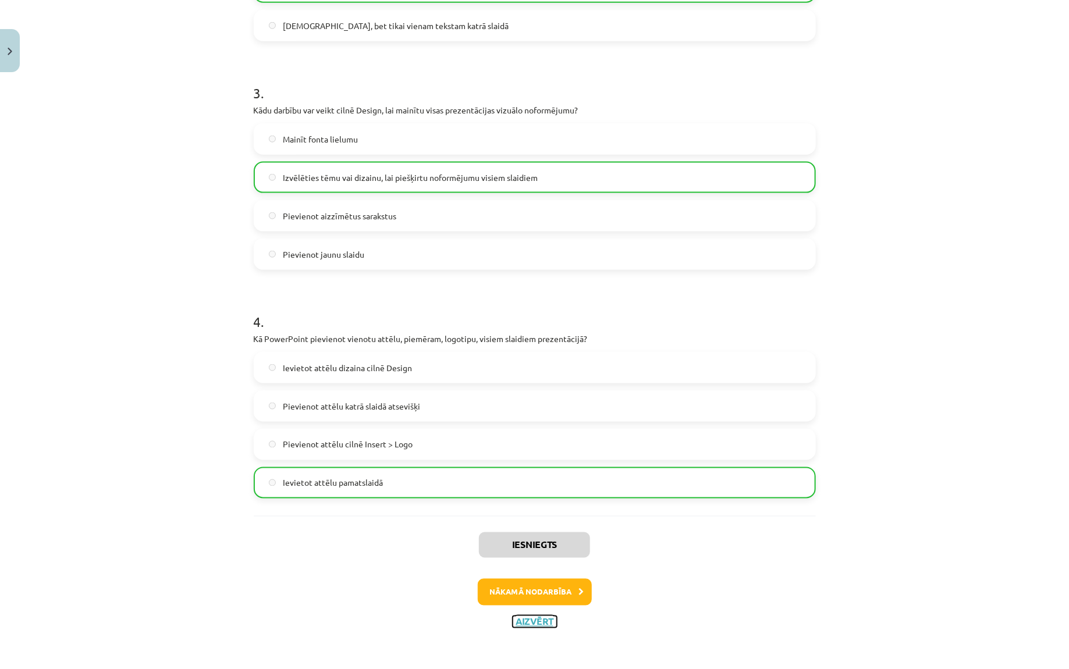
click at [545, 620] on button "Aizvērt" at bounding box center [535, 622] width 44 height 12
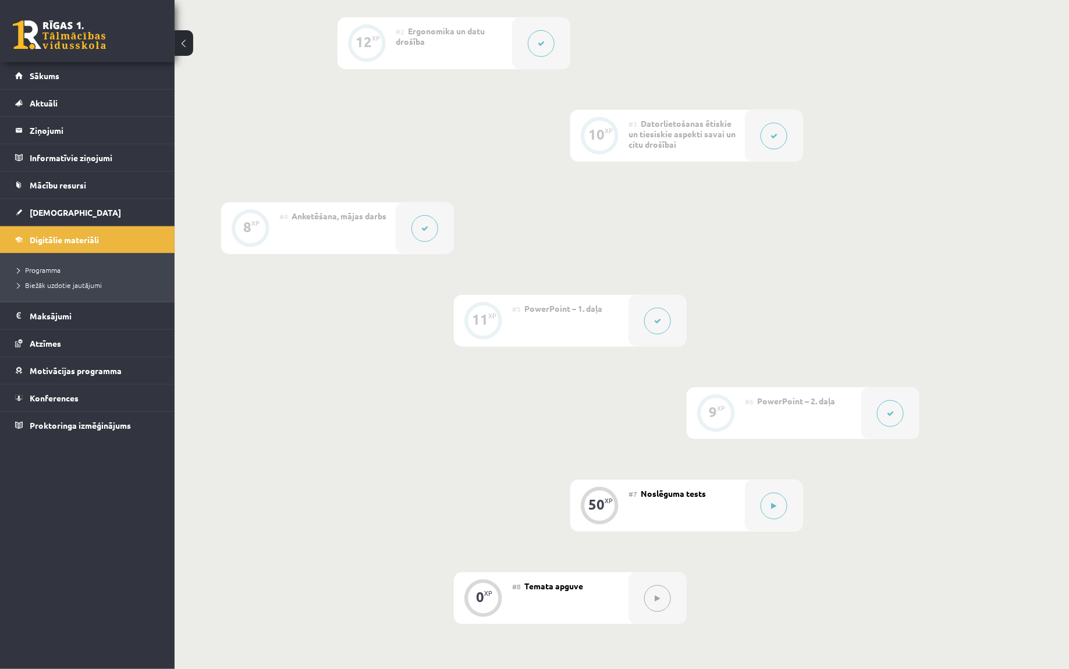
scroll to position [0, 0]
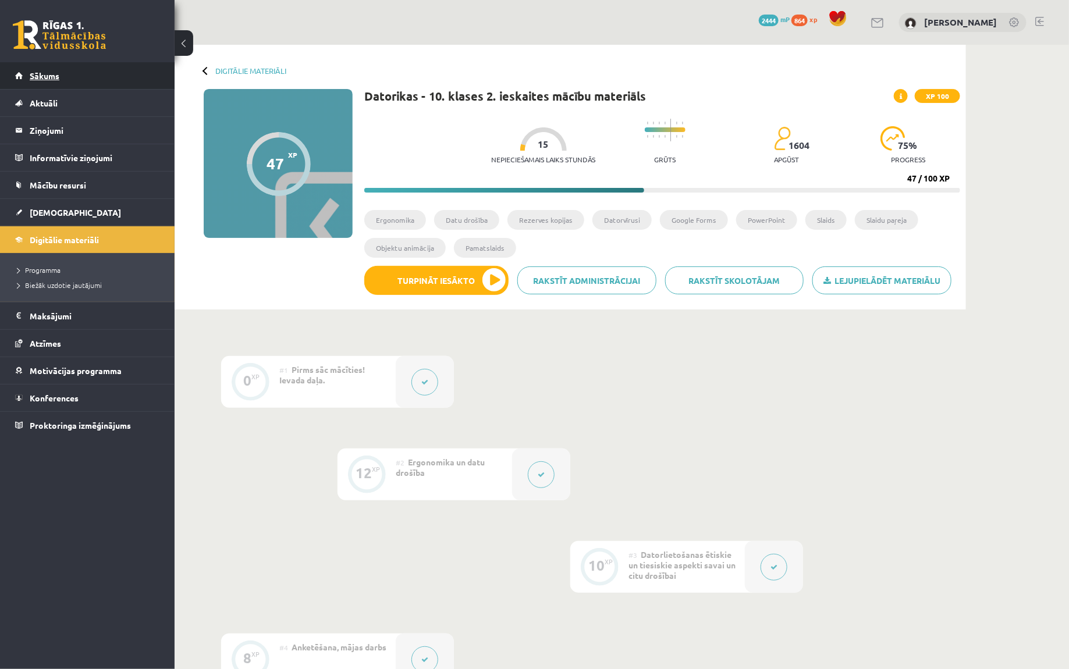
click at [59, 73] on link "Sākums" at bounding box center [87, 75] width 145 height 27
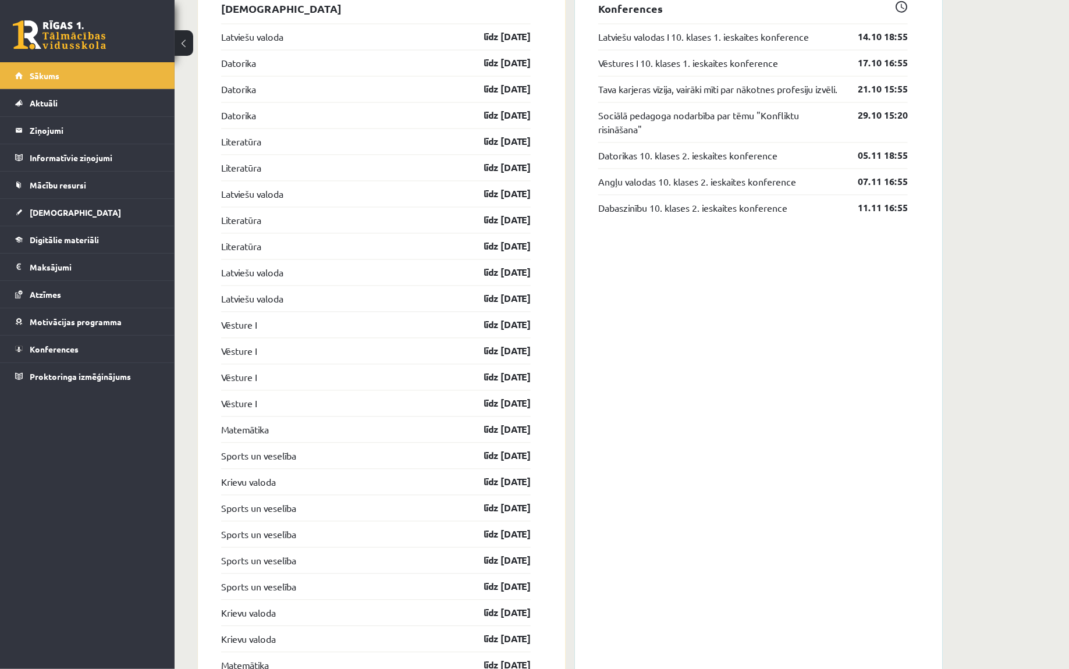
scroll to position [979, 0]
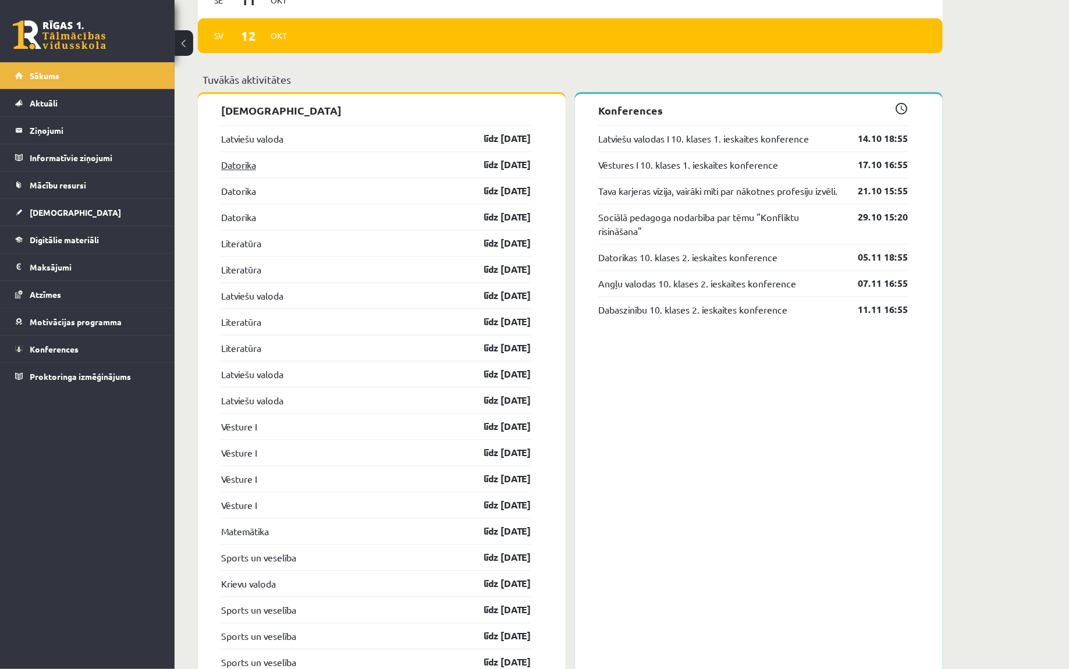
click at [239, 166] on link "Datorika" at bounding box center [238, 165] width 35 height 14
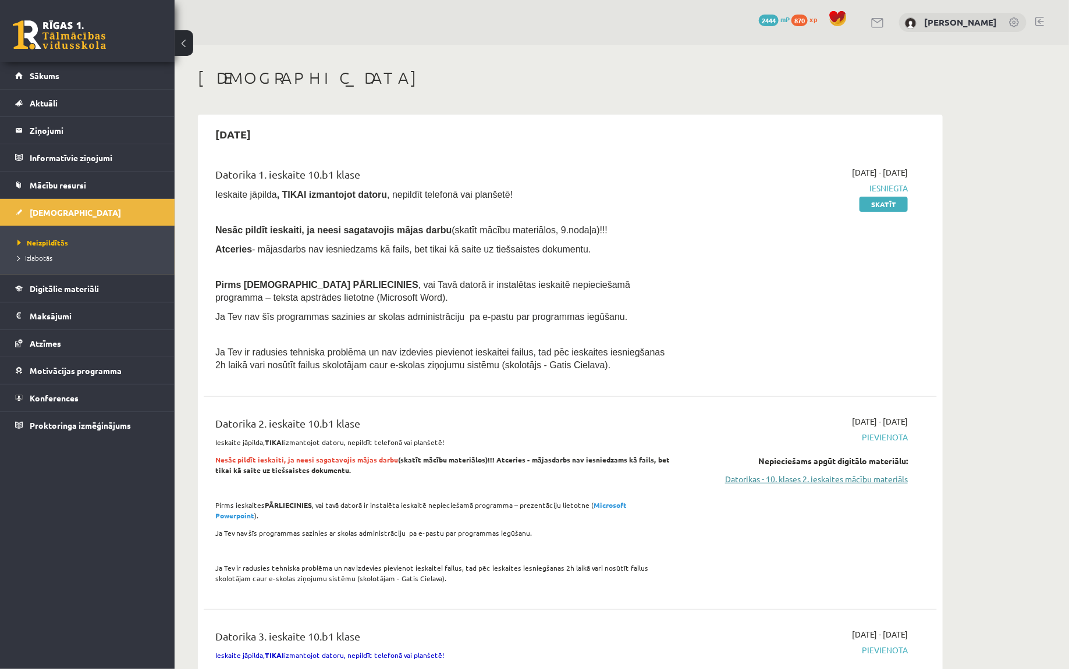
click at [764, 474] on link "Datorikas - 10. klases 2. ieskaites mācību materiāls" at bounding box center [797, 479] width 219 height 12
click at [751, 482] on link "Datorikas - 10. klases 2. ieskaites mācību materiāls" at bounding box center [797, 479] width 219 height 12
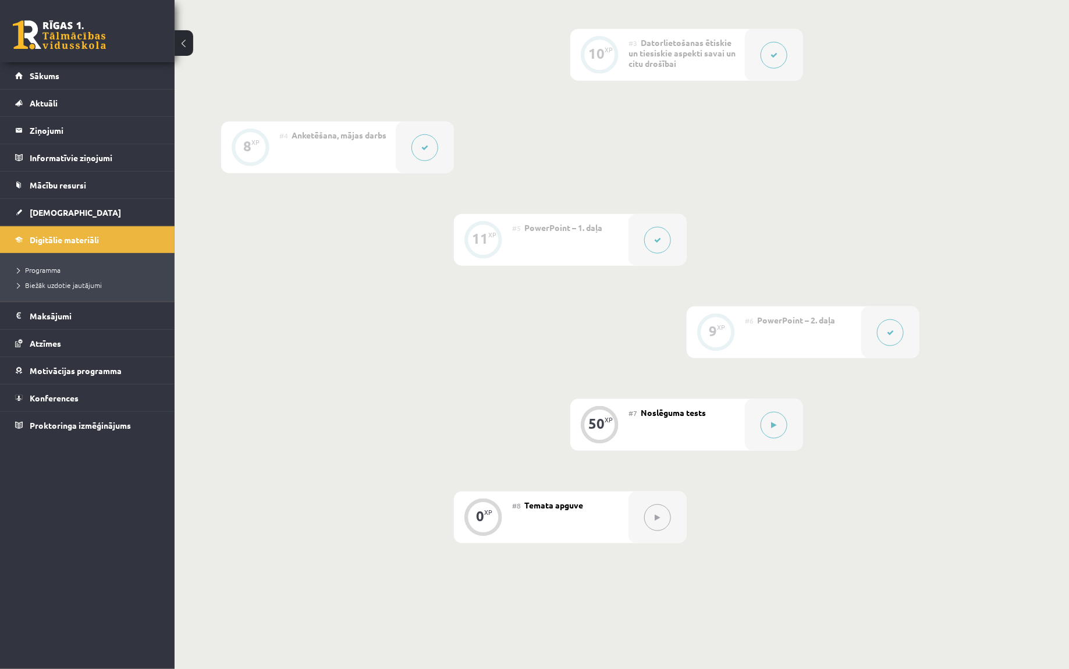
scroll to position [589, 0]
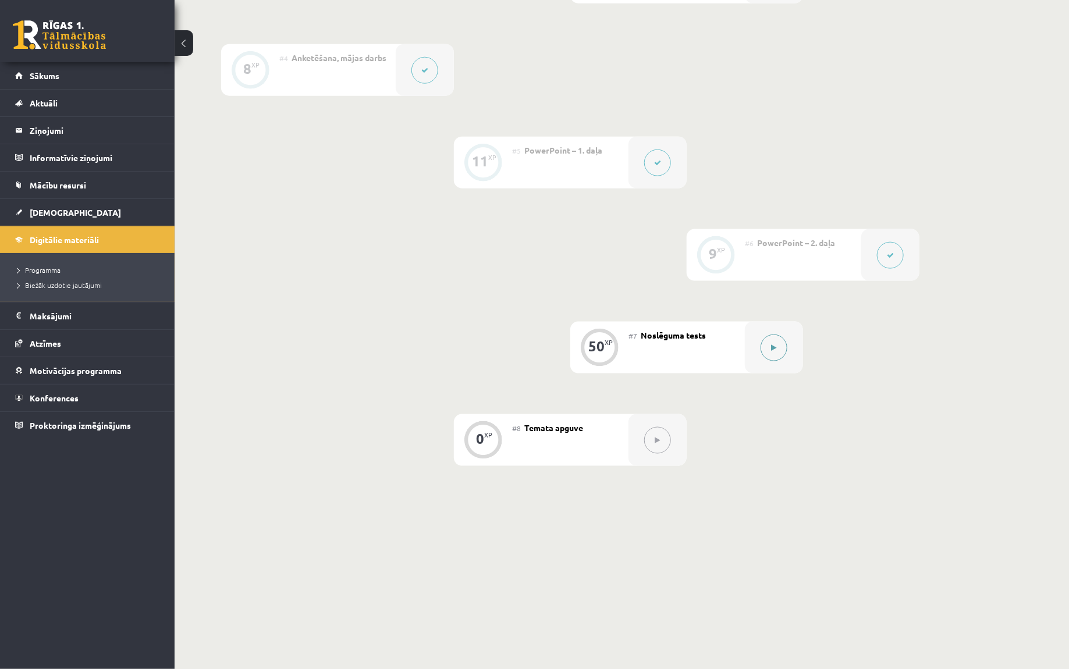
click at [759, 355] on div at bounding box center [774, 348] width 58 height 52
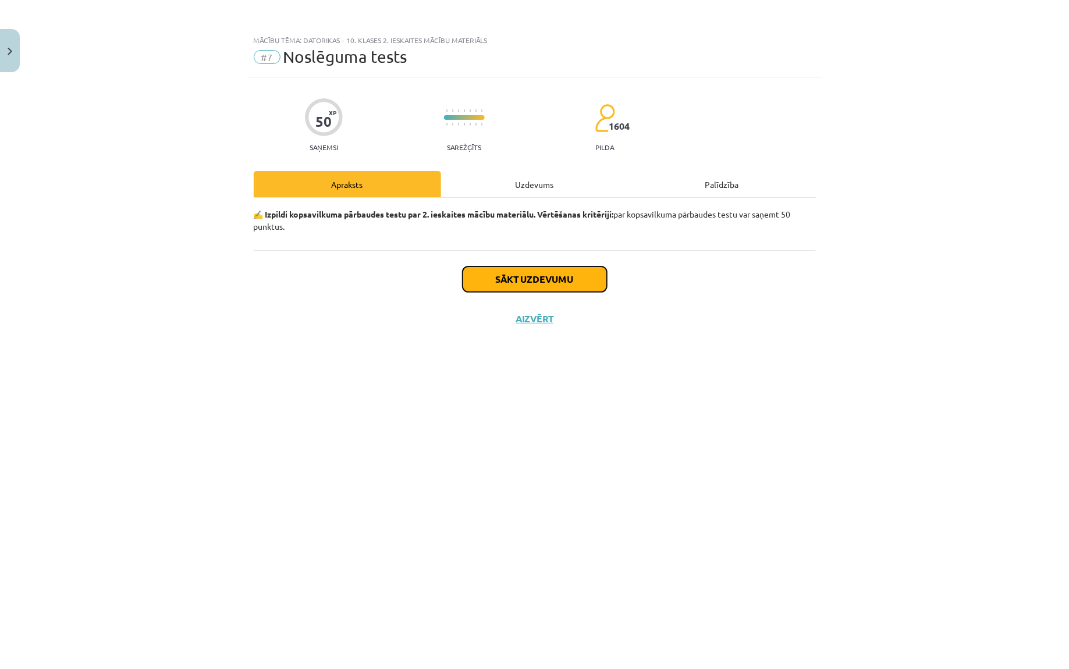
click at [550, 286] on button "Sākt uzdevumu" at bounding box center [535, 280] width 144 height 26
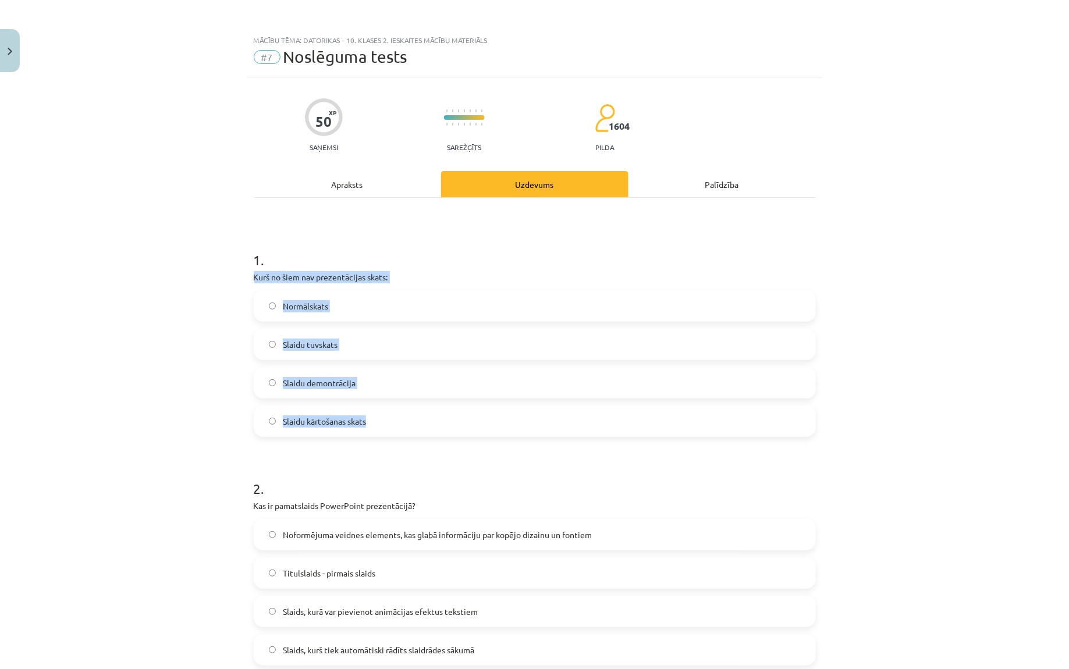
drag, startPoint x: 245, startPoint y: 279, endPoint x: 382, endPoint y: 428, distance: 202.2
click at [382, 428] on div "Mācību tēma: Datorikas - 10. klases 2. ieskaites mācību materiāls #7 Noslēguma …" at bounding box center [534, 334] width 1069 height 669
copy div "Kurš no šiem nav prezentācijas skats: Normālskats Slaidu tuvskats Slaidu demont…"
click at [349, 386] on span "Slaidu demontrācija" at bounding box center [319, 383] width 73 height 12
click at [359, 336] on label "Slaidu tuvskats" at bounding box center [535, 344] width 560 height 29
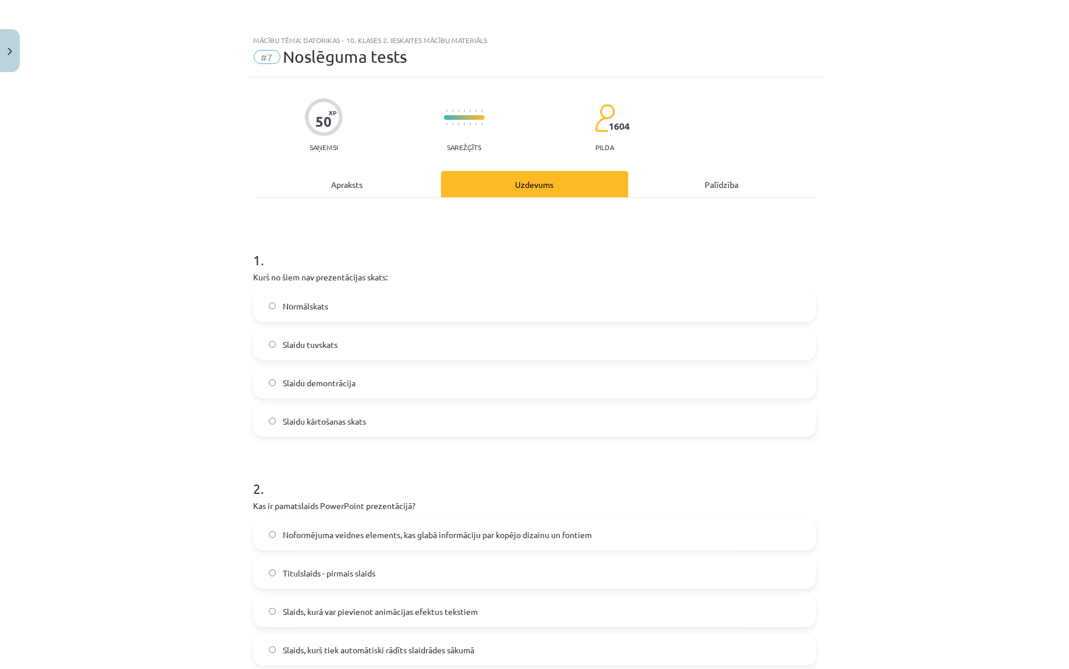
click at [373, 380] on label "Slaidu demontrācija" at bounding box center [535, 382] width 560 height 29
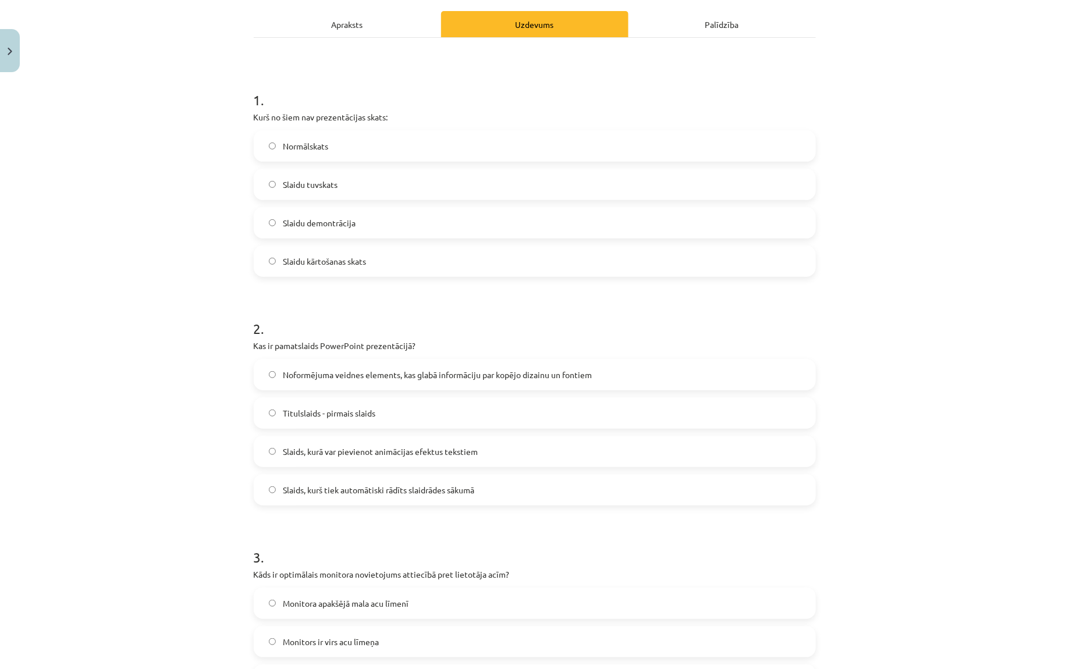
scroll to position [211, 0]
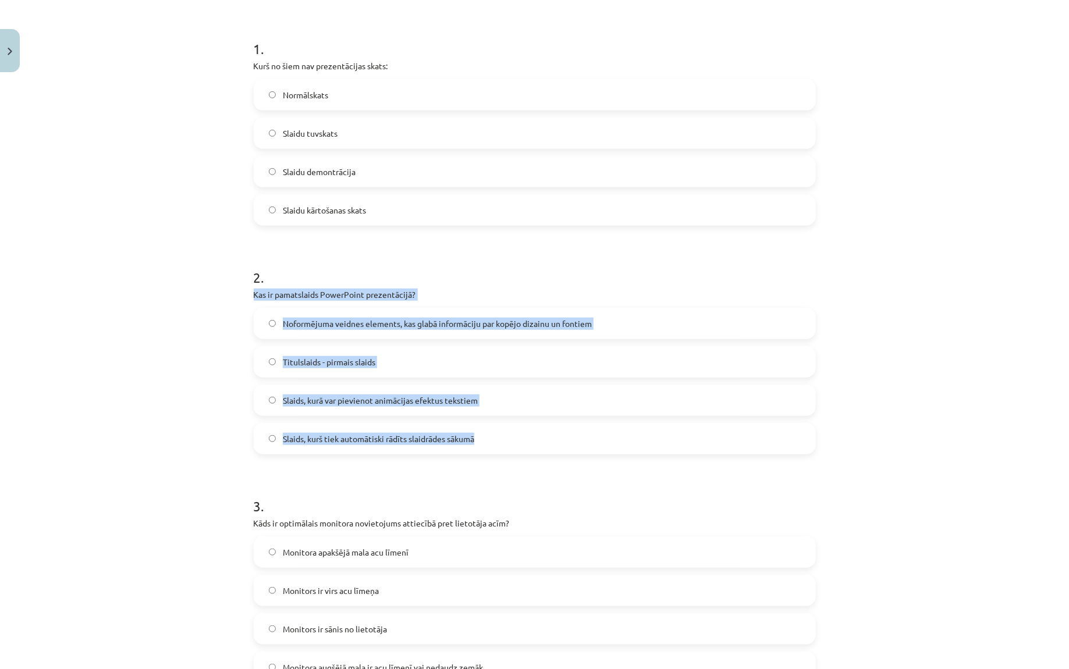
drag, startPoint x: 249, startPoint y: 294, endPoint x: 513, endPoint y: 443, distance: 303.0
copy div "Kas ir pamatslaids PowerPoint prezentācijā? Noformējuma veidnes elements, kas g…"
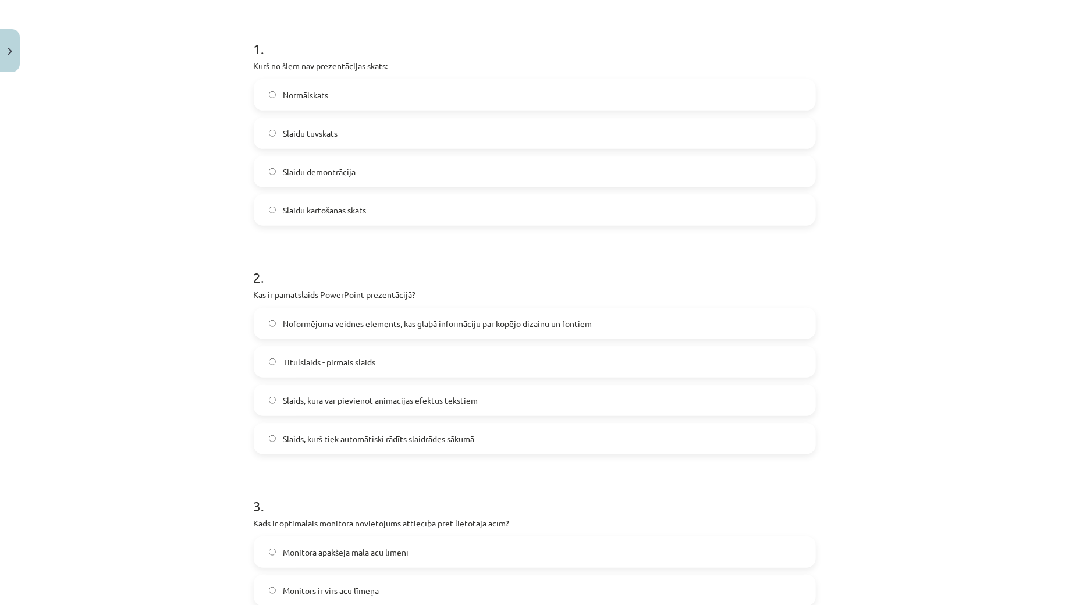
click at [462, 312] on label "Noformējuma veidnes elements, kas glabā informāciju par kopējo dizainu un fonti…" at bounding box center [535, 323] width 560 height 29
click at [909, 274] on div "Mācību tēma: Datorikas - 10. klases 2. ieskaites mācību materiāls #7 Noslēguma …" at bounding box center [534, 302] width 1069 height 605
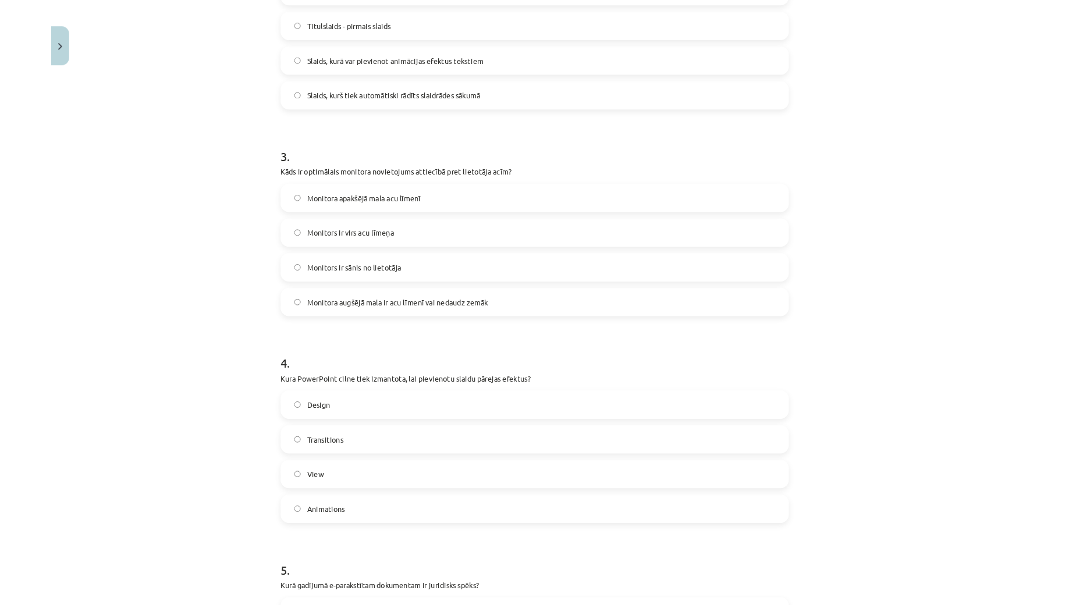
scroll to position [575, 0]
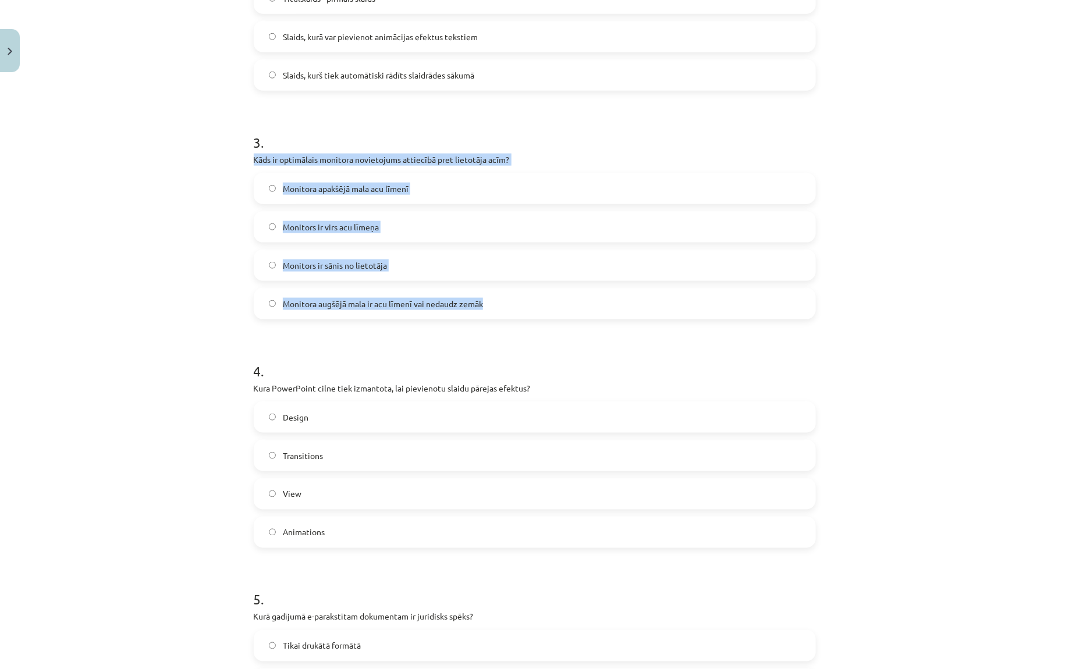
drag, startPoint x: 244, startPoint y: 162, endPoint x: 492, endPoint y: 308, distance: 287.7
click at [492, 308] on div "Mācību tēma: Datorikas - 10. klases 2. ieskaites mācību materiāls #7 Noslēguma …" at bounding box center [534, 334] width 1069 height 669
copy div "Kāds ir optimālais monitora novietojums attiecībā pret lietotāja acīm? Monitora…"
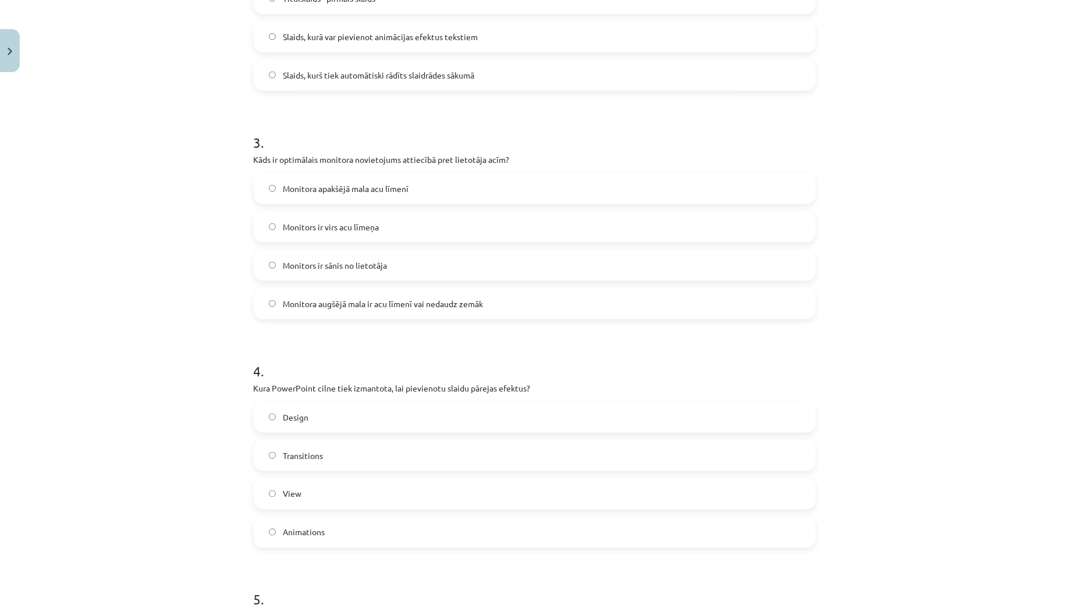
click at [333, 298] on span "Monitora augšējā mala ir acu līmenī vai nedaudz zemāk" at bounding box center [383, 304] width 200 height 12
click at [351, 346] on h1 "4 ." at bounding box center [535, 361] width 562 height 36
click at [358, 347] on h1 "4 ." at bounding box center [535, 361] width 562 height 36
drag, startPoint x: 282, startPoint y: 158, endPoint x: 402, endPoint y: 161, distance: 120.5
click at [402, 161] on p "Kāds ir optimālais monitora novietojums attiecībā pret lietotāja acīm?" at bounding box center [535, 160] width 562 height 12
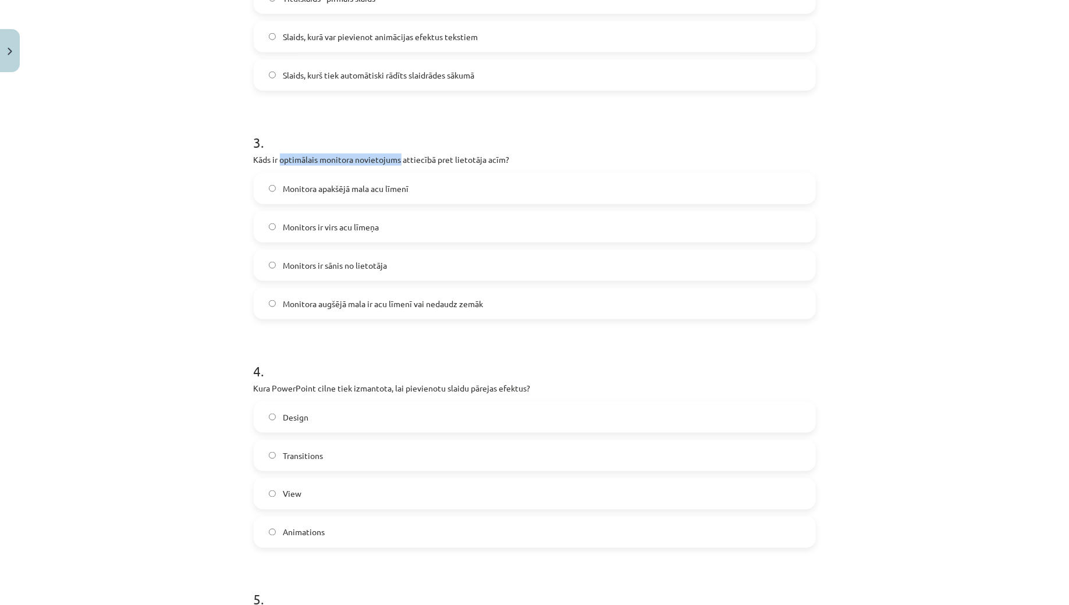
copy p "optimālais monitora novietojums"
click at [236, 326] on div "Mācību tēma: Datorikas - 10. klases 2. ieskaites mācību materiāls #7 Noslēguma …" at bounding box center [534, 302] width 1069 height 605
click at [226, 349] on div "Mācību tēma: Datorikas - 10. klases 2. ieskaites mācību materiāls #7 Noslēguma …" at bounding box center [534, 302] width 1069 height 605
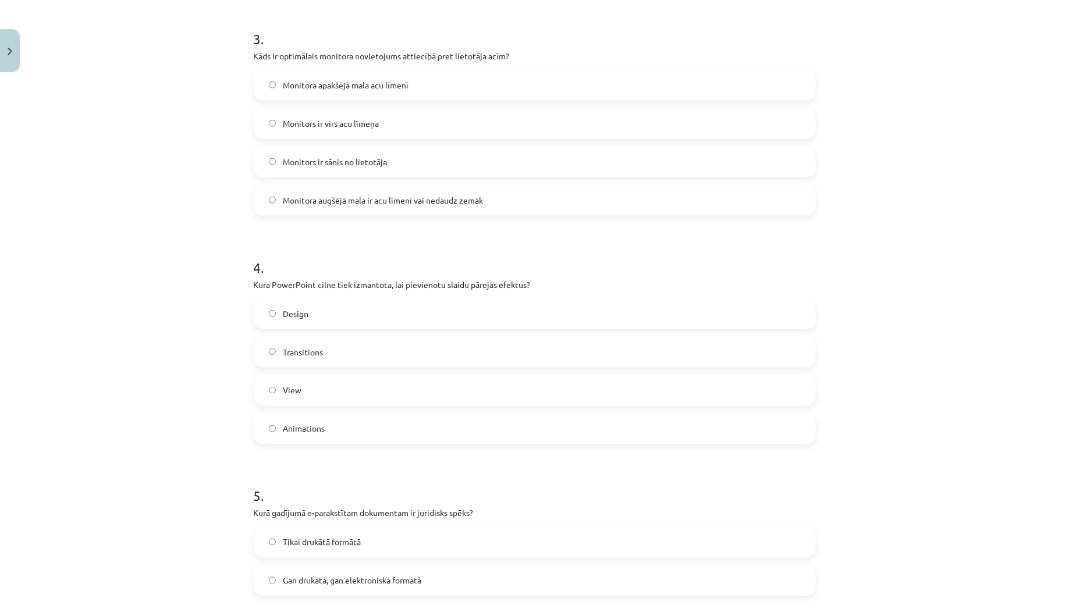
scroll to position [691, 0]
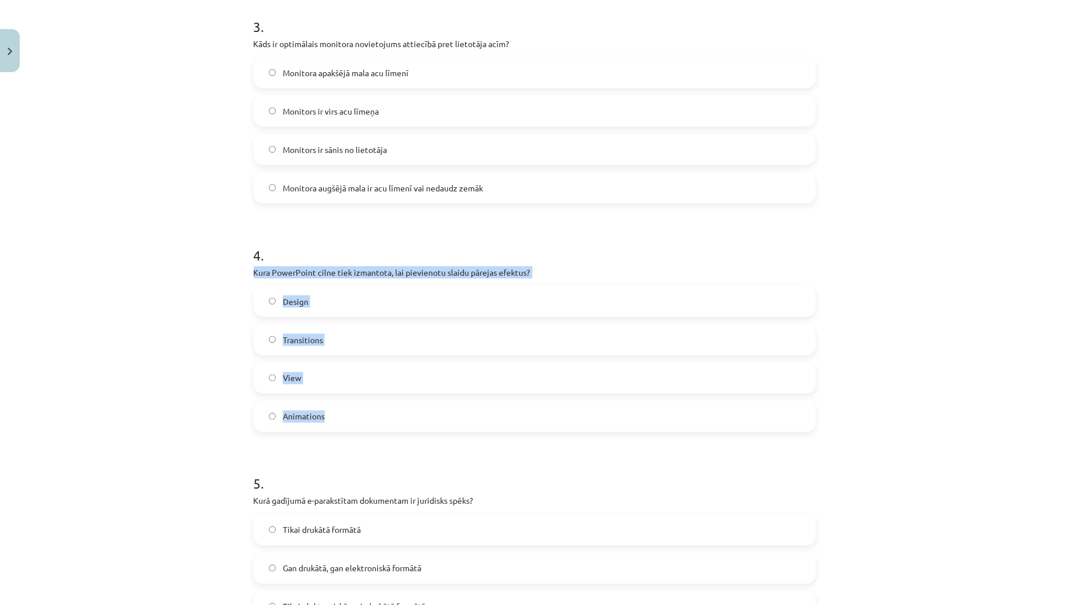
drag, startPoint x: 243, startPoint y: 275, endPoint x: 348, endPoint y: 411, distance: 172.1
click at [348, 411] on div "Mācību tēma: Datorikas - 10. klases 2. ieskaites mācību materiāls #7 Noslēguma …" at bounding box center [534, 302] width 1069 height 605
copy div "Kura PowerPoint cilne tiek izmantota, lai pievienotu slaidu pārejas efektus? De…"
click at [320, 335] on span "Transitions" at bounding box center [303, 340] width 40 height 12
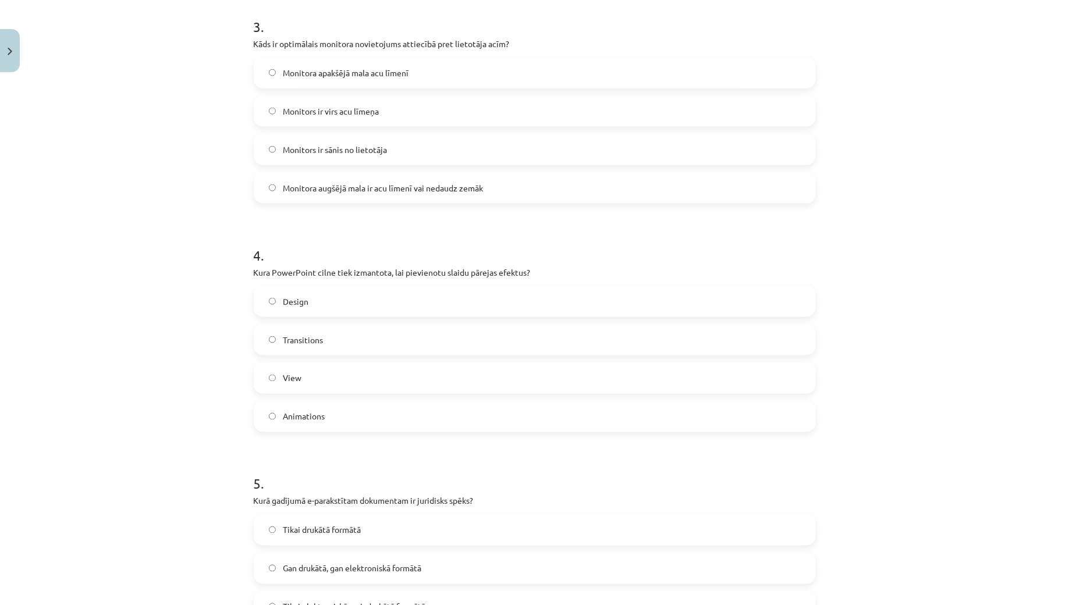
click at [172, 361] on div "Mācību tēma: Datorikas - 10. klases 2. ieskaites mācību materiāls #7 Noslēguma …" at bounding box center [534, 302] width 1069 height 605
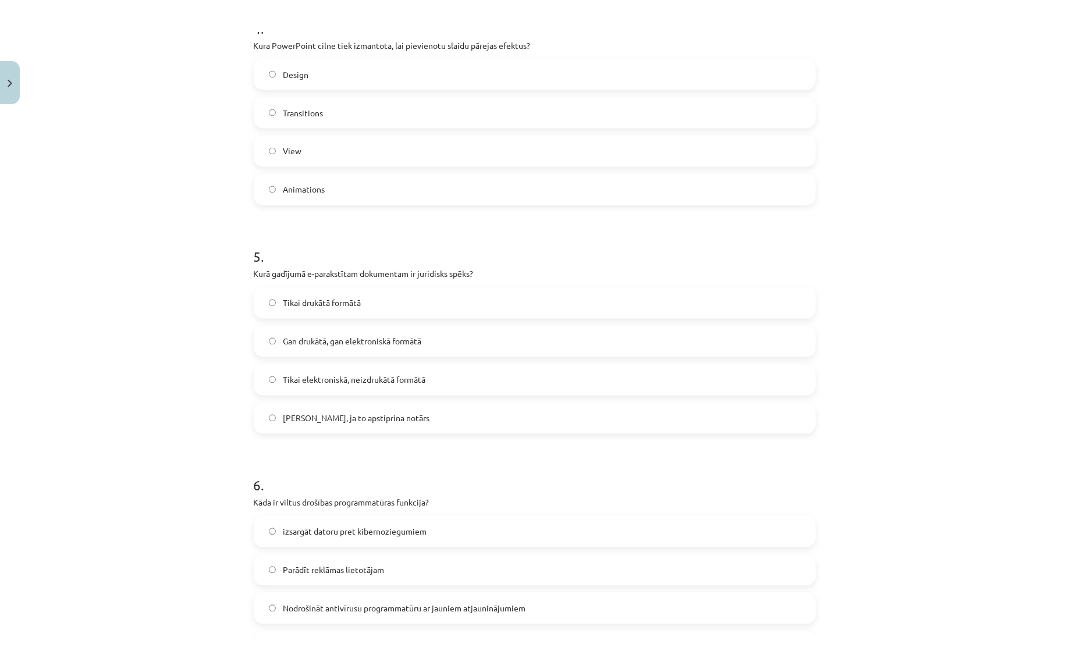
scroll to position [952, 0]
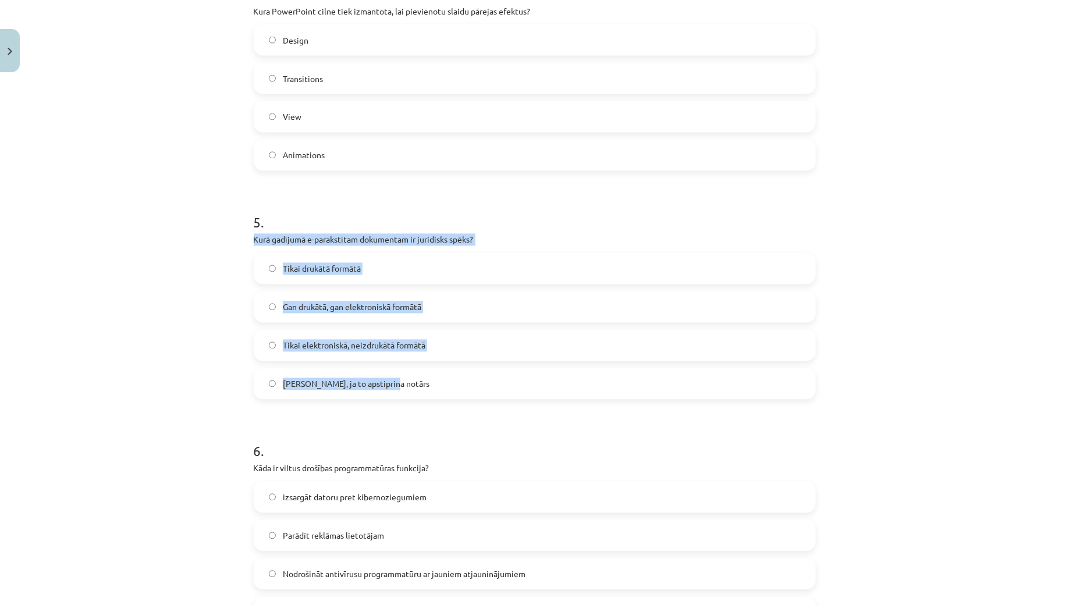
drag, startPoint x: 247, startPoint y: 243, endPoint x: 397, endPoint y: 390, distance: 210.7
click at [397, 390] on div "50 XP Saņemsi Sarežģīts 1604 pilda Apraksts Uzdevums Palīdzība 1 . Kurš no šiem…" at bounding box center [535, 387] width 576 height 2524
copy div "Kurā gadījumā e-parakstītam dokumentam ir juridisks spēks? Tikai drukātā formāt…"
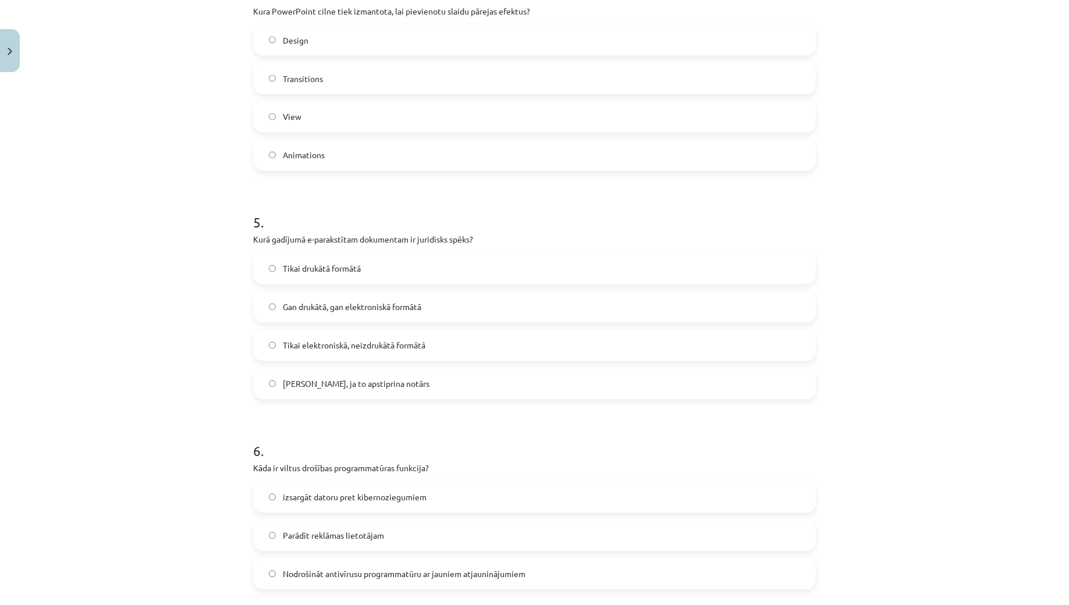
click at [351, 306] on span "Gan drukātā, gan elektroniskā formātā" at bounding box center [352, 307] width 138 height 12
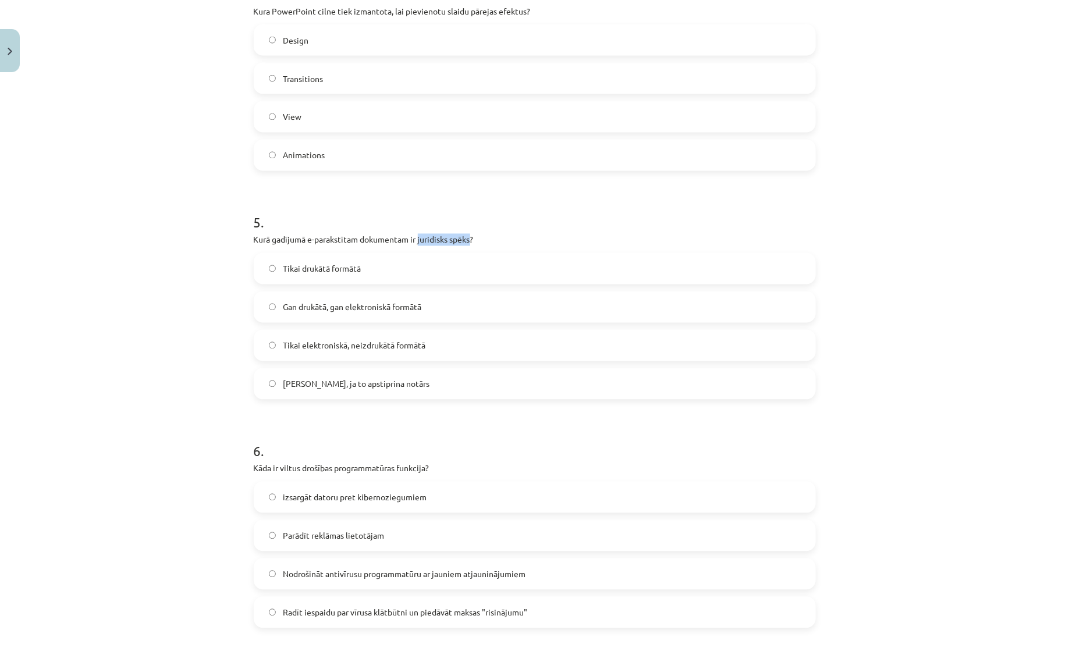
drag, startPoint x: 419, startPoint y: 239, endPoint x: 474, endPoint y: 239, distance: 54.7
click at [474, 239] on p "Kurā gadījumā e-parakstītam dokumentam ir juridisks spēks?" at bounding box center [535, 240] width 562 height 12
copy p "juridisks spēks"
click at [398, 343] on span "Tikai elektroniskā, neizdrukātā formātā" at bounding box center [354, 346] width 143 height 12
click at [159, 423] on div "Mācību tēma: Datorikas - 10. klases 2. ieskaites mācību materiāls #7 Noslēguma …" at bounding box center [534, 334] width 1069 height 669
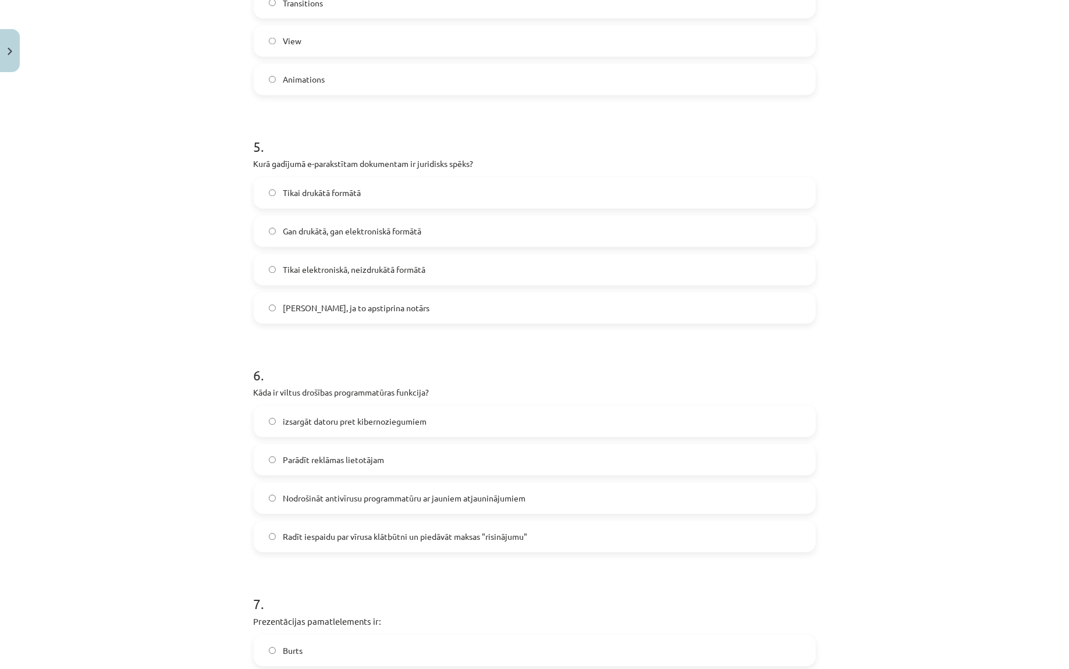
scroll to position [1060, 0]
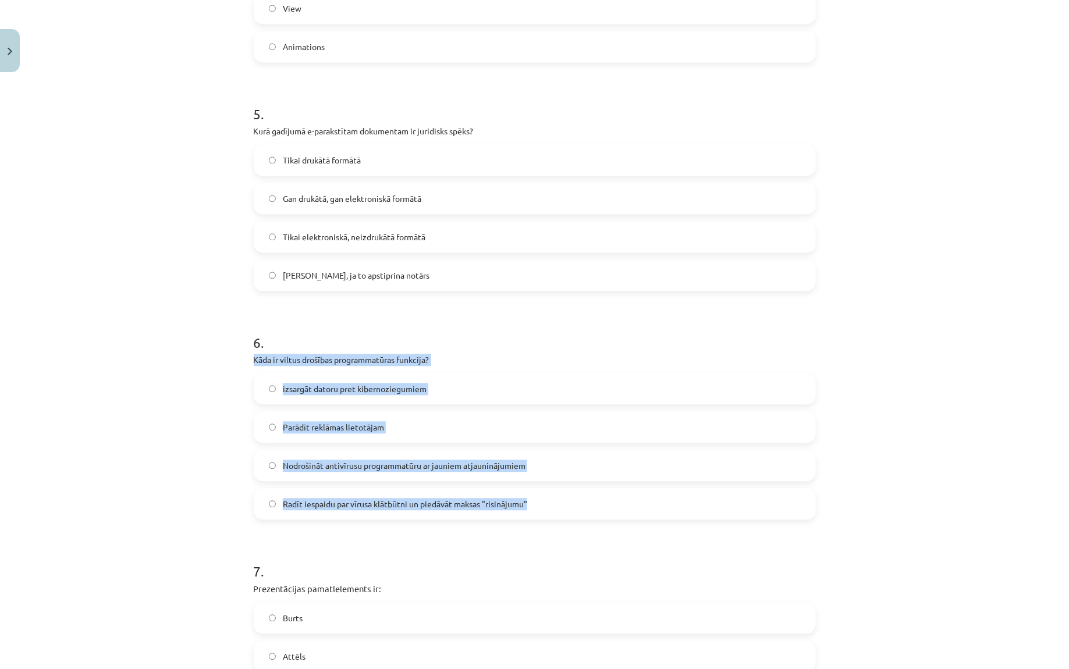
drag, startPoint x: 241, startPoint y: 362, endPoint x: 555, endPoint y: 499, distance: 342.4
click at [555, 499] on div "Mācību tēma: Datorikas - 10. klases 2. ieskaites mācību materiāls #7 Noslēguma …" at bounding box center [534, 334] width 1069 height 669
copy div "Kāda ir viltus drošības programmatūras funkcija? izsargāt datoru pret kibernozi…"
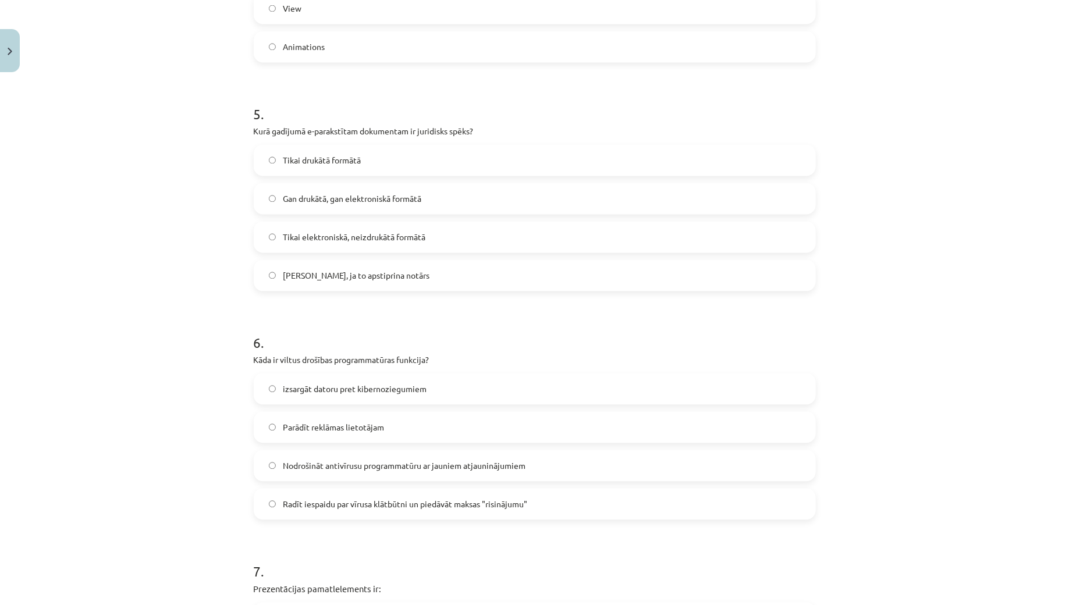
click at [393, 504] on span "Radīt iespaidu par vīrusa klātbūtni un piedāvāt maksas "risinājumu"" at bounding box center [405, 505] width 244 height 12
click at [192, 447] on div "Mācību tēma: Datorikas - 10. klases 2. ieskaites mācību materiāls #7 Noslēguma …" at bounding box center [534, 302] width 1069 height 605
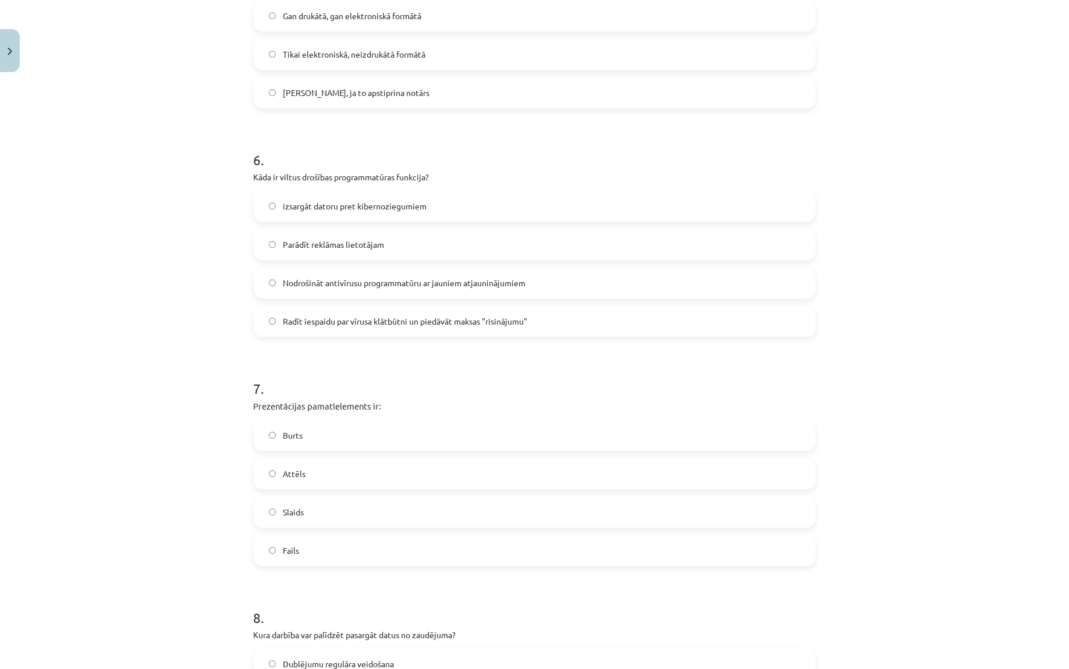
scroll to position [1269, 0]
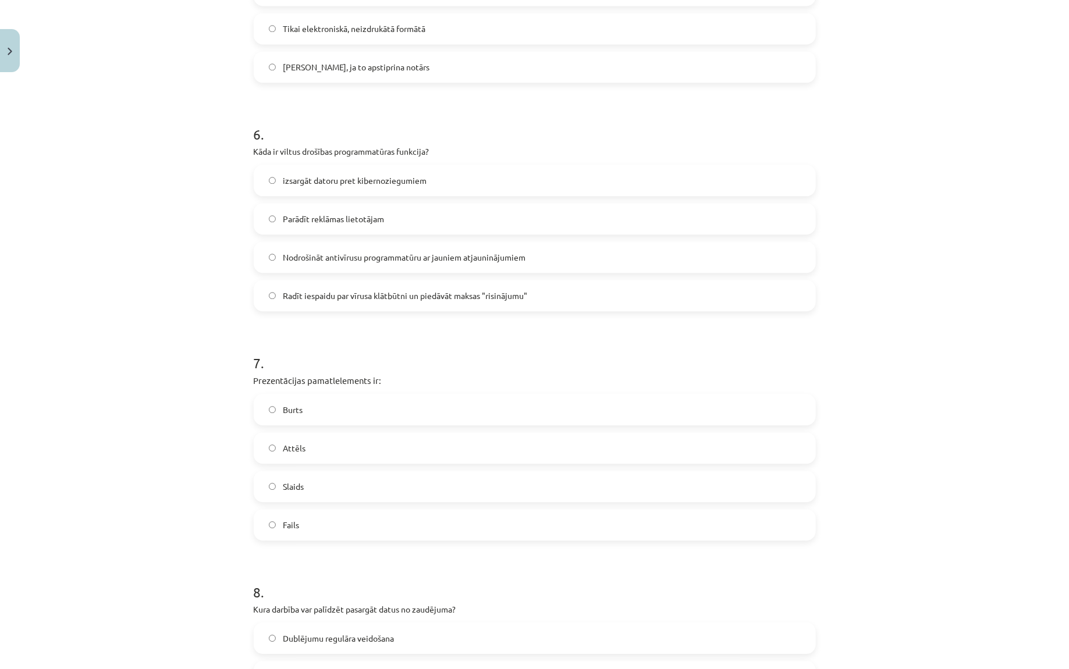
click at [333, 475] on label "Slaids" at bounding box center [535, 486] width 560 height 29
drag, startPoint x: 250, startPoint y: 384, endPoint x: 349, endPoint y: 518, distance: 166.5
click at [349, 518] on div "50 XP Saņemsi Sarežģīts 1604 pilda Apraksts Uzdevums Palīdzība 1 . Kurš no šiem…" at bounding box center [535, 70] width 576 height 2524
click at [213, 276] on div "Mācību tēma: Datorikas - 10. klases 2. ieskaites mācību materiāls #7 Noslēguma …" at bounding box center [534, 334] width 1069 height 669
drag, startPoint x: 246, startPoint y: 376, endPoint x: 337, endPoint y: 523, distance: 173.0
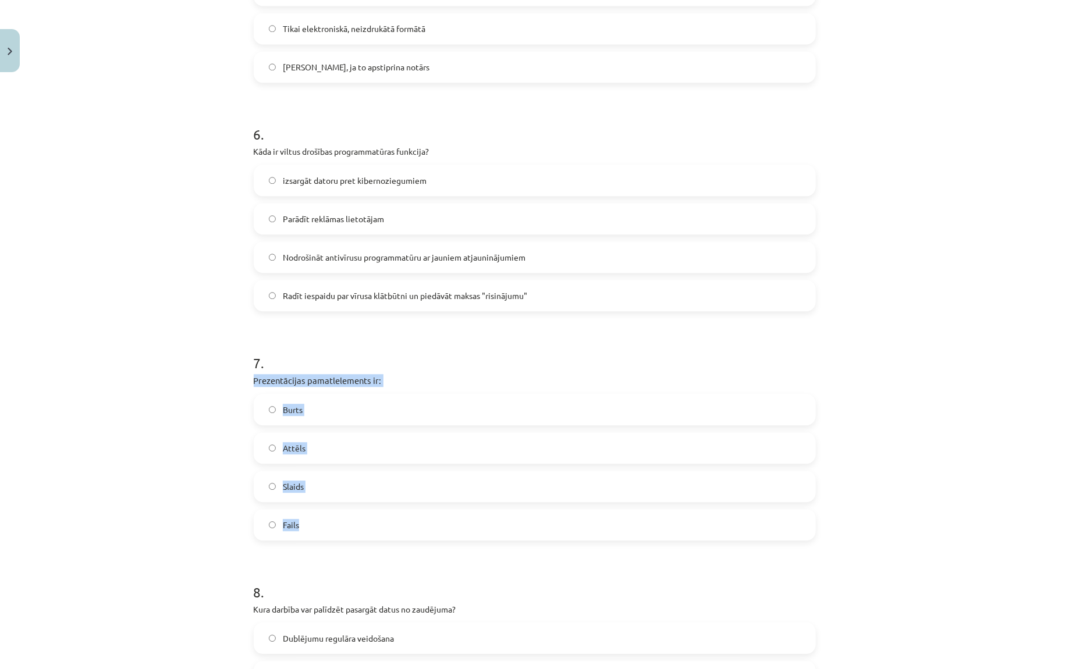
click at [337, 523] on div "50 XP Saņemsi Sarežģīts 1604 pilda Apraksts Uzdevums Palīdzība 1 . Kurš no šiem…" at bounding box center [535, 70] width 576 height 2524
copy div "Prezentācijas pamatlelements ir: Burts Attēls Slaids Fails"
click at [144, 367] on div "Mācību tēma: Datorikas - 10. klases 2. ieskaites mācību materiāls #7 Noslēguma …" at bounding box center [534, 334] width 1069 height 669
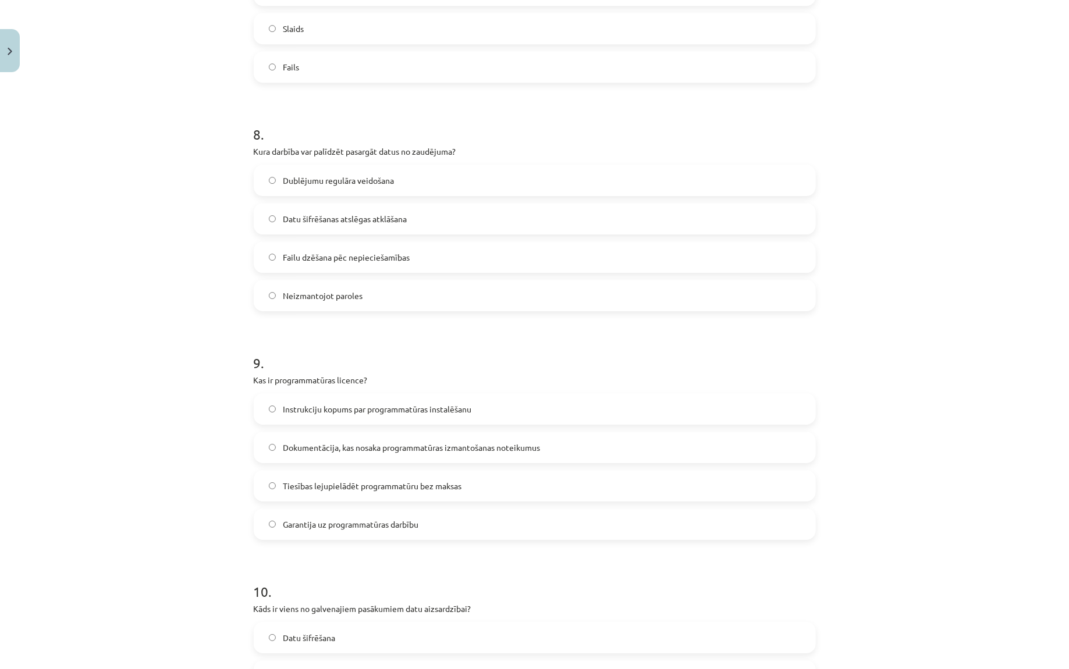
scroll to position [1750, 0]
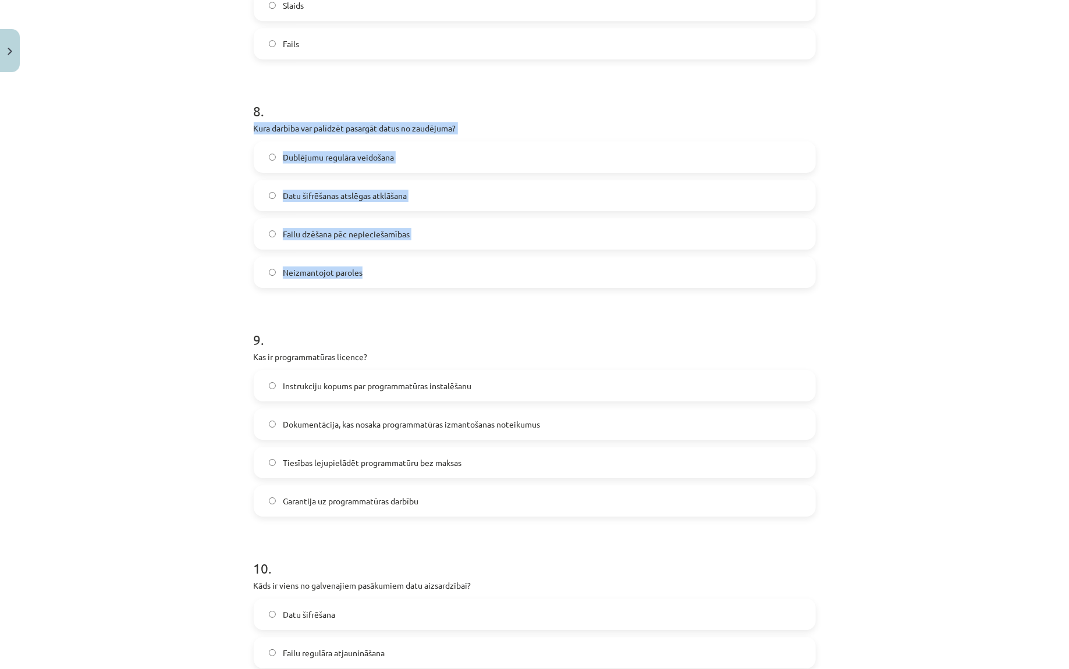
drag, startPoint x: 248, startPoint y: 129, endPoint x: 415, endPoint y: 275, distance: 221.9
copy div "Kura darbība var palīdzēt pasargāt datus no zaudējuma? Dublējumu regulāra veido…"
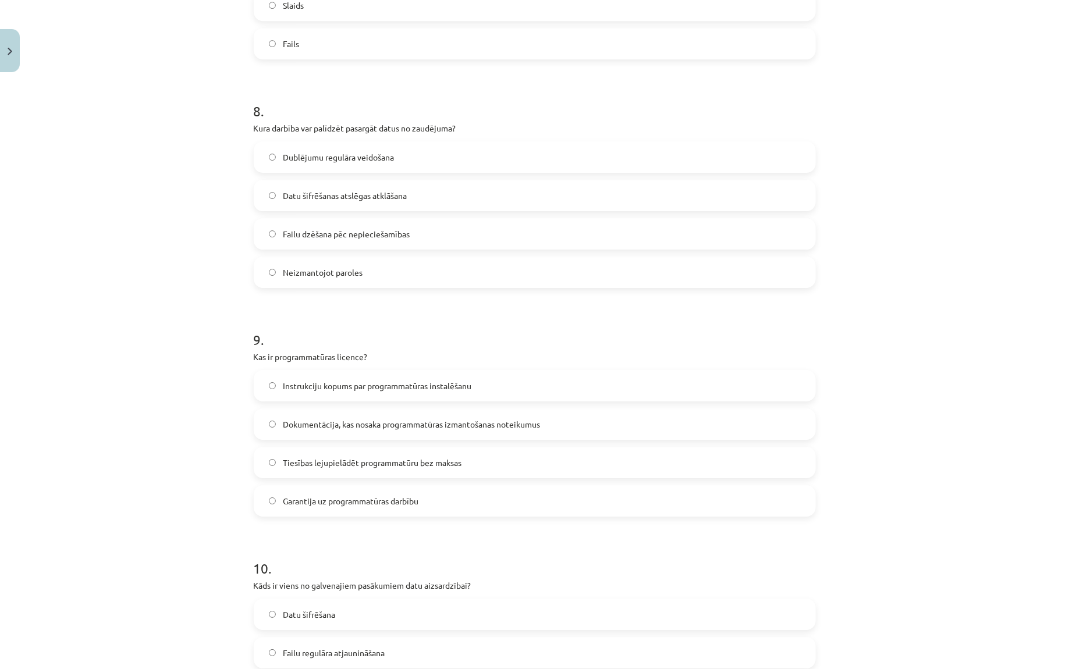
click at [344, 155] on span "Dublējumu regulāra veidošana" at bounding box center [338, 157] width 111 height 12
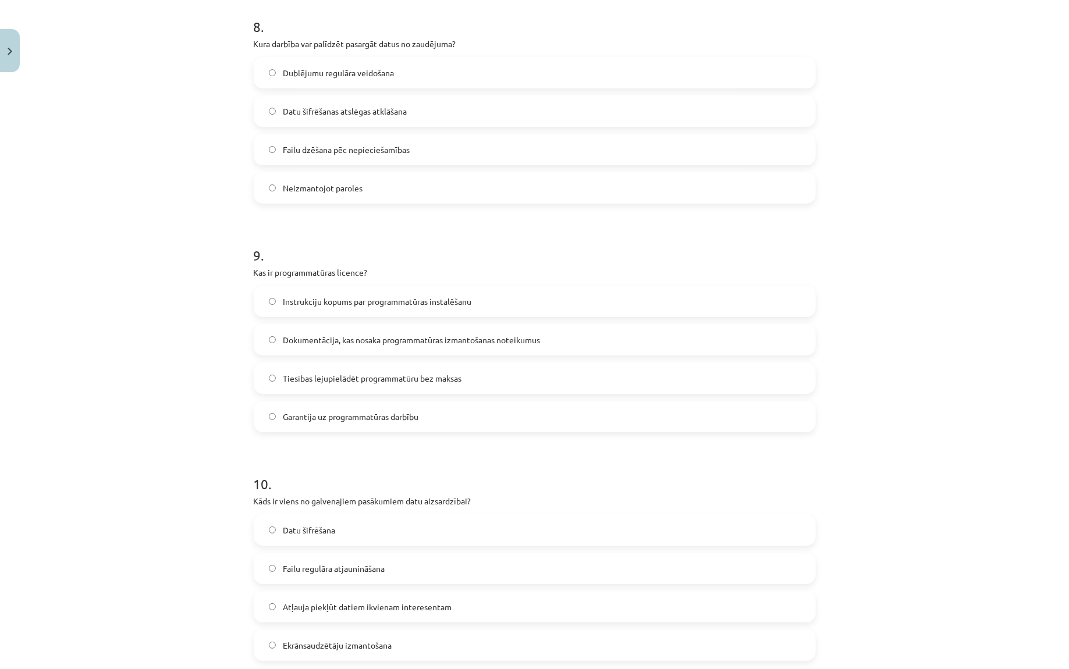
scroll to position [1863, 0]
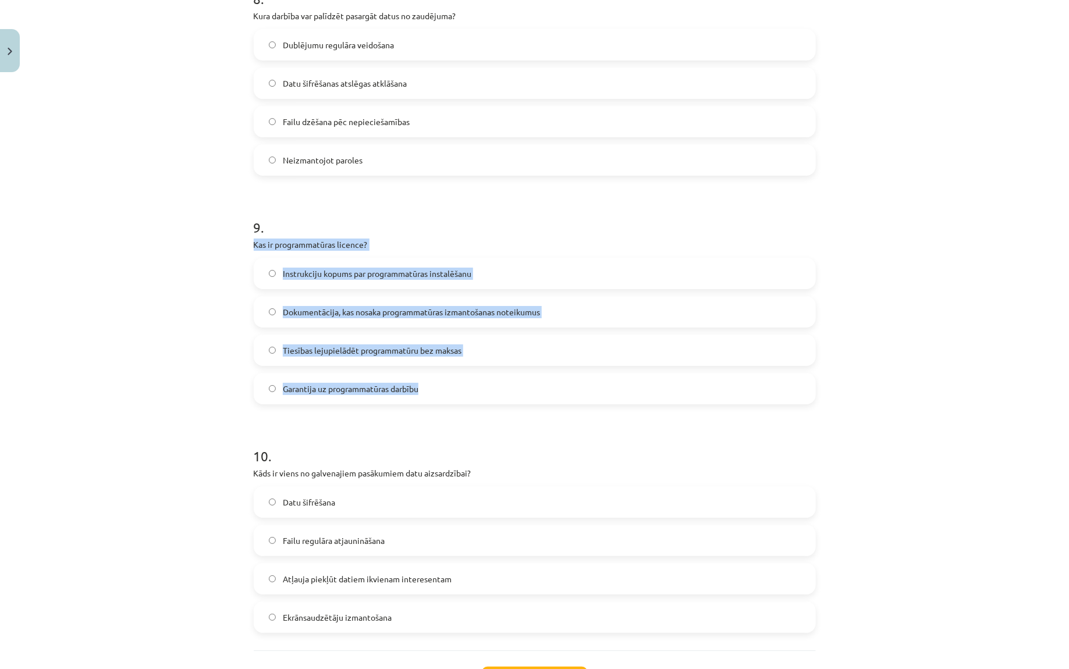
drag, startPoint x: 247, startPoint y: 246, endPoint x: 448, endPoint y: 395, distance: 250.0
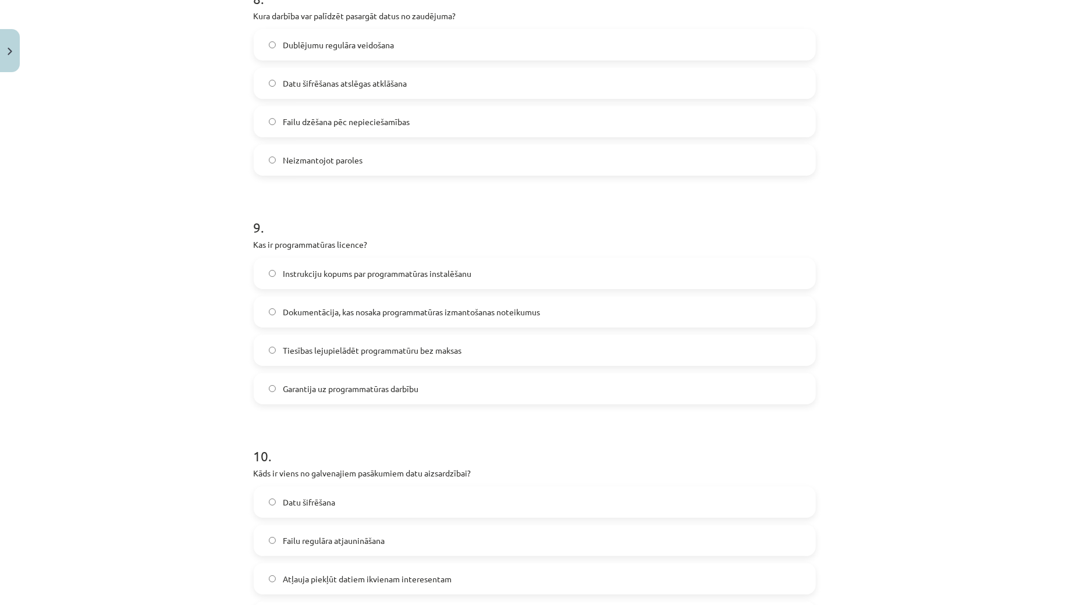
click at [409, 312] on span "Dokumentācija, kas nosaka programmatūras izmantošanas noteikumus" at bounding box center [411, 312] width 257 height 12
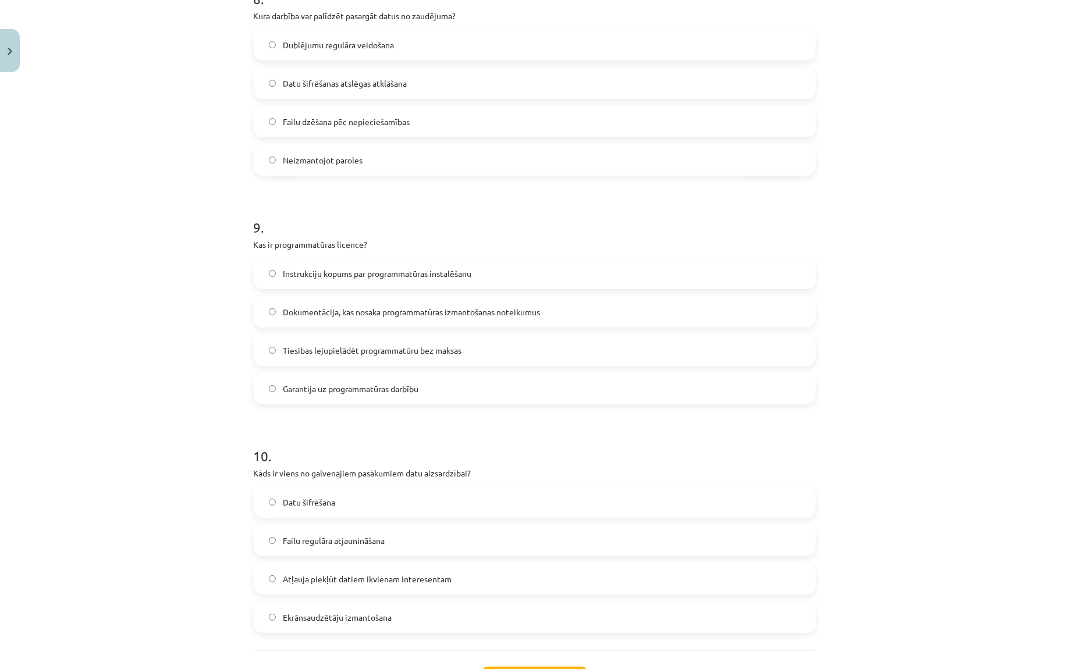
click at [211, 341] on div "Mācību tēma: Datorikas - 10. klases 2. ieskaites mācību materiāls #7 Noslēguma …" at bounding box center [534, 334] width 1069 height 669
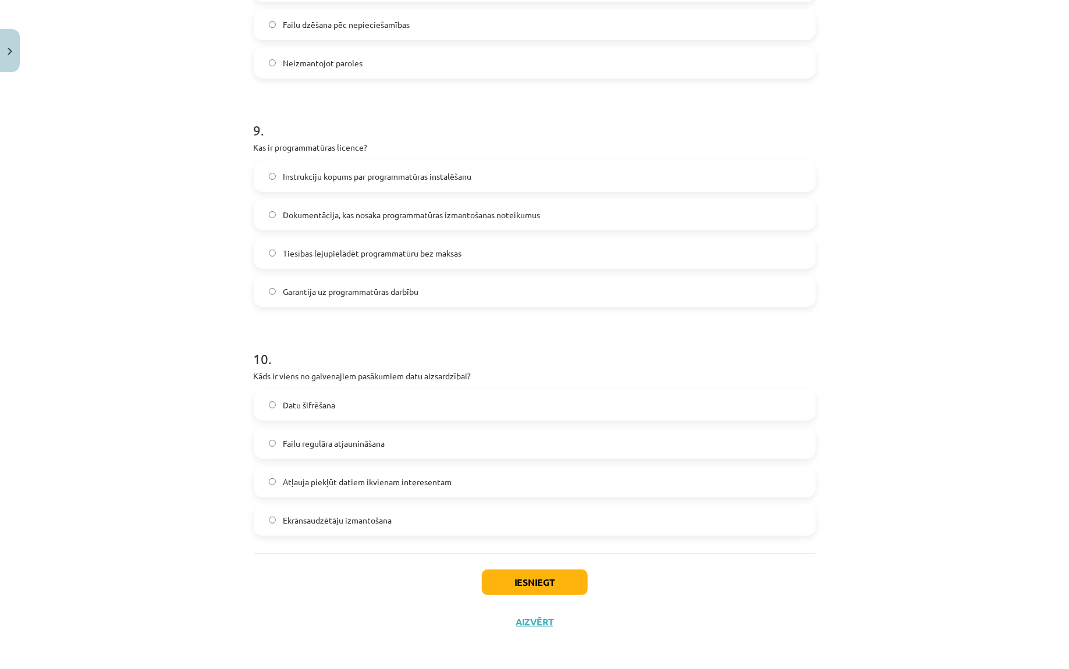
scroll to position [1960, 0]
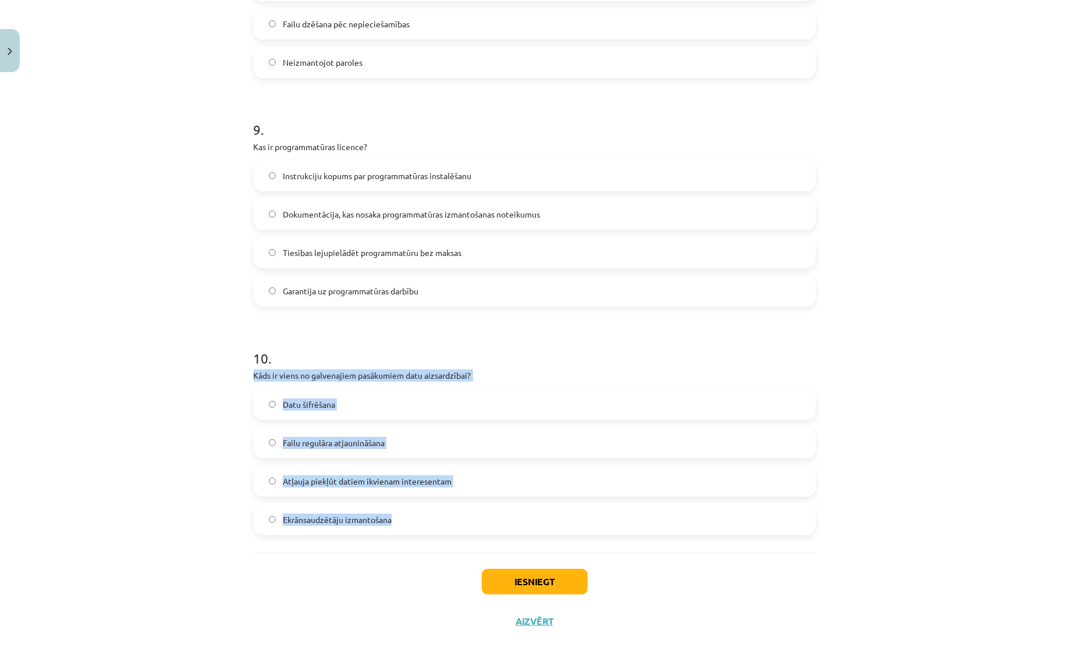
drag, startPoint x: 248, startPoint y: 375, endPoint x: 435, endPoint y: 523, distance: 238.5
click at [340, 420] on div "Datu šifrēšana Failu regulāra atjaunināšana Atļauja piekļūt datiem ikvienam int…" at bounding box center [535, 462] width 562 height 147
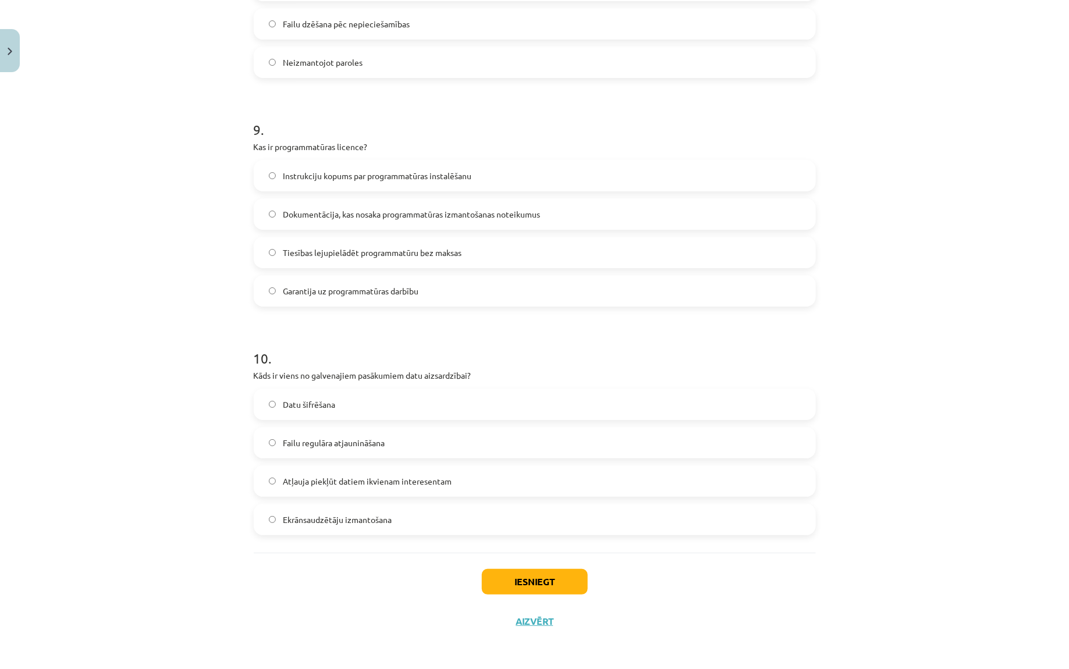
click at [342, 416] on label "Datu šifrēšana" at bounding box center [535, 404] width 560 height 29
click at [518, 578] on button "Iesniegt" at bounding box center [535, 582] width 106 height 26
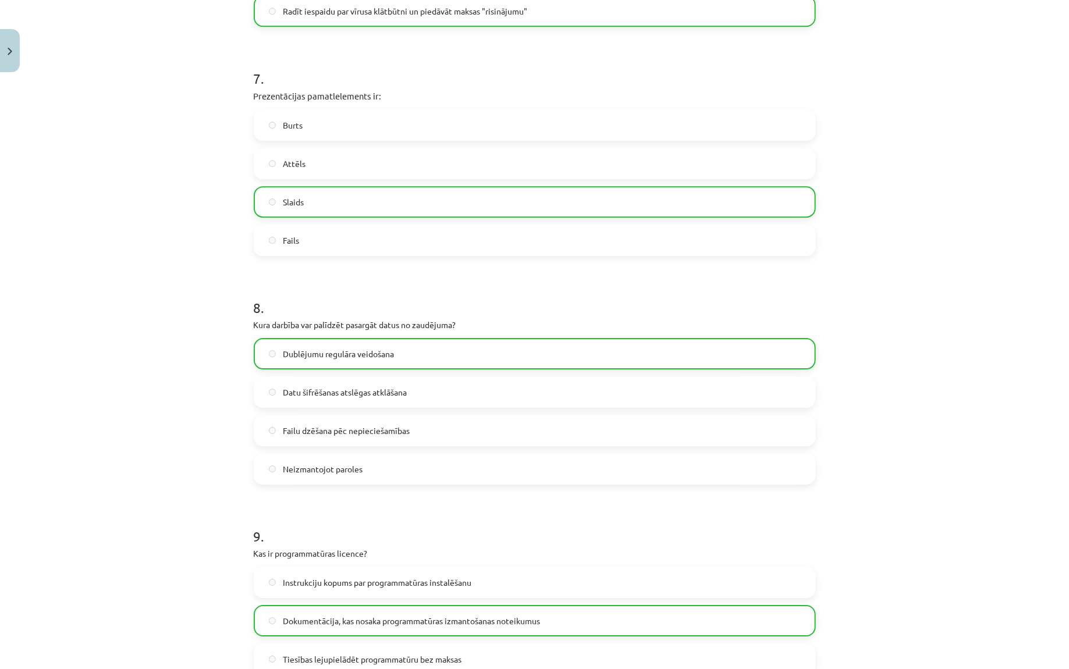
scroll to position [1996, 0]
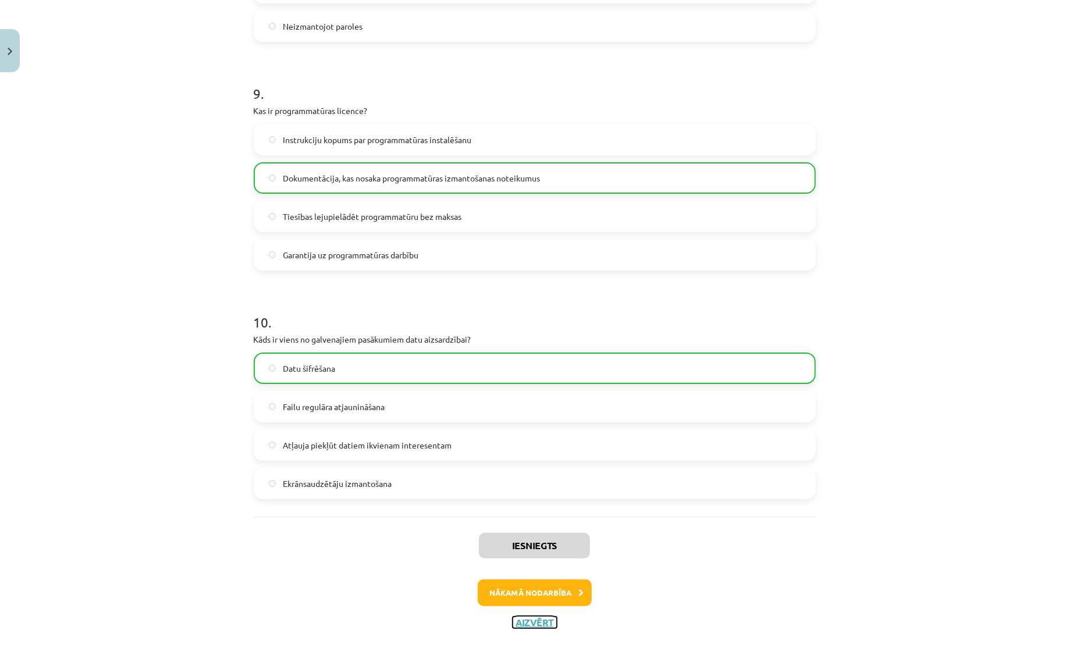
click at [528, 624] on button "Aizvērt" at bounding box center [535, 623] width 44 height 12
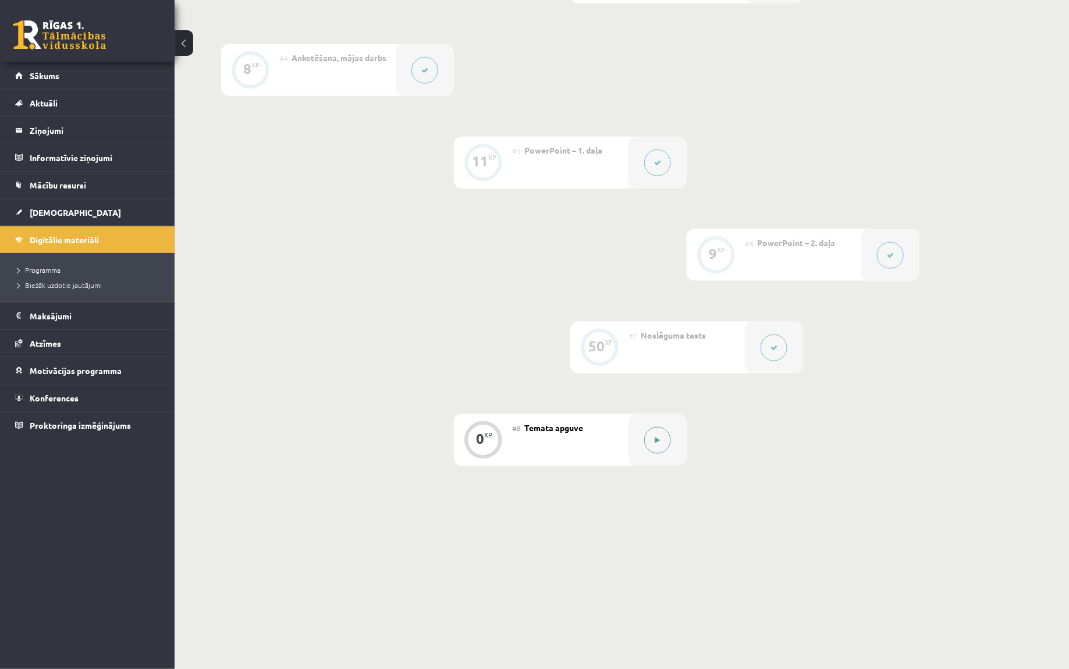
click at [662, 450] on button at bounding box center [657, 440] width 27 height 27
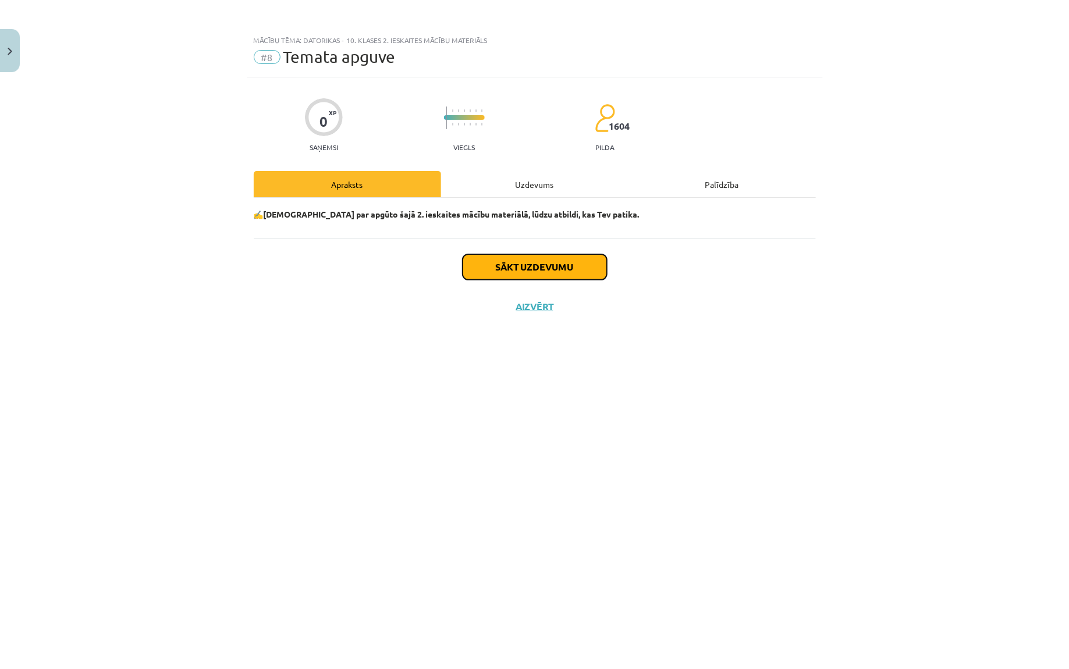
click at [573, 274] on button "Sākt uzdevumu" at bounding box center [535, 267] width 144 height 26
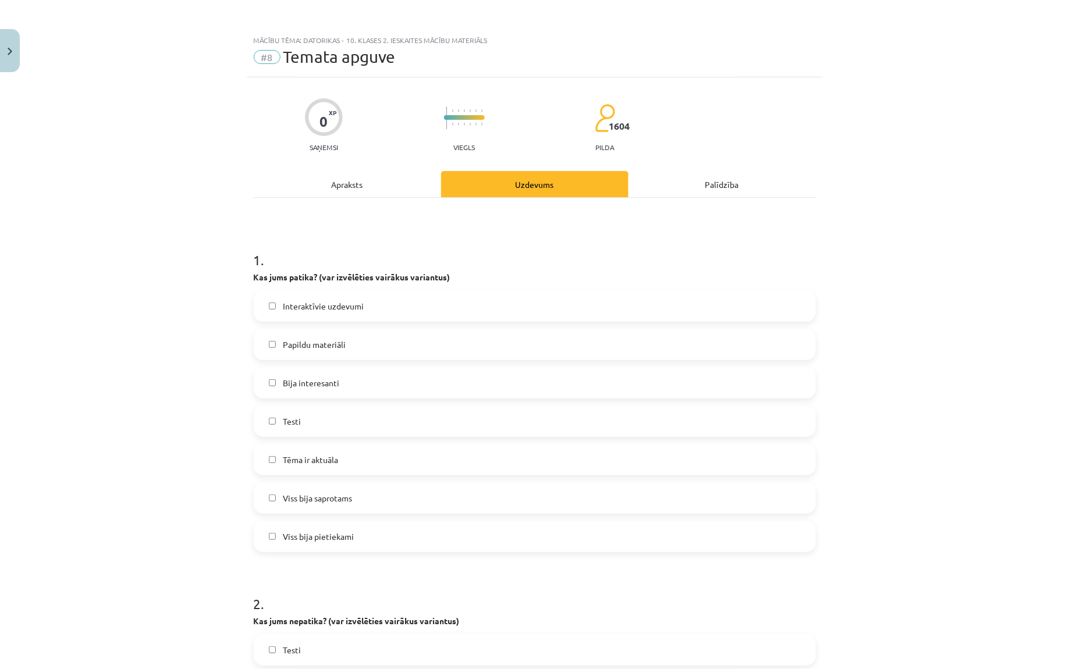
click at [369, 388] on label "Bija interesanti" at bounding box center [535, 382] width 560 height 29
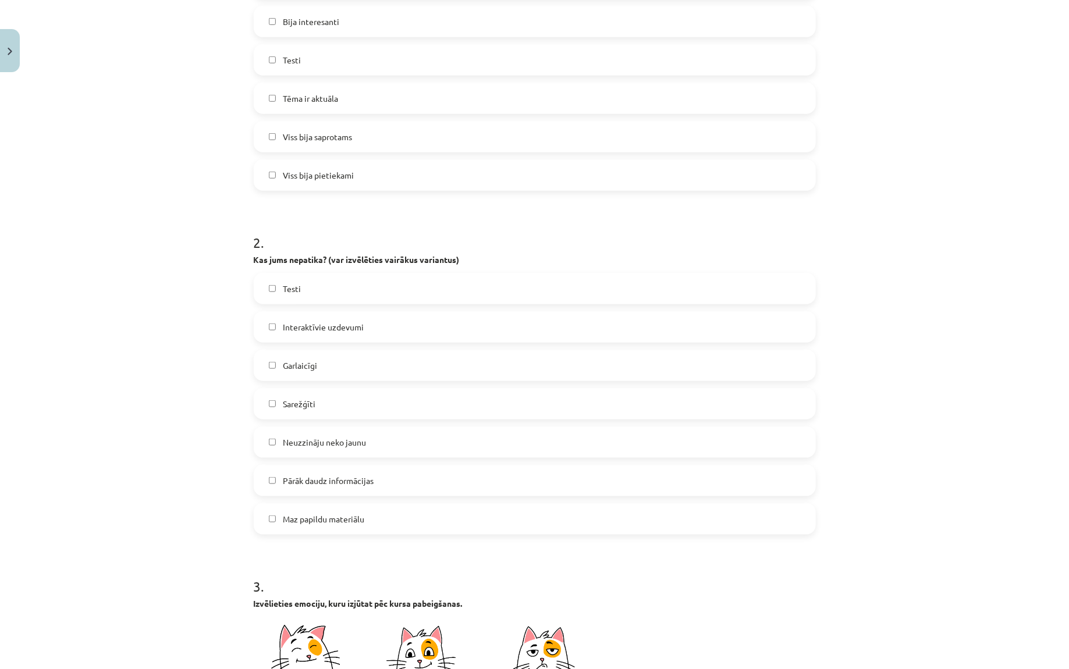
scroll to position [368, 0]
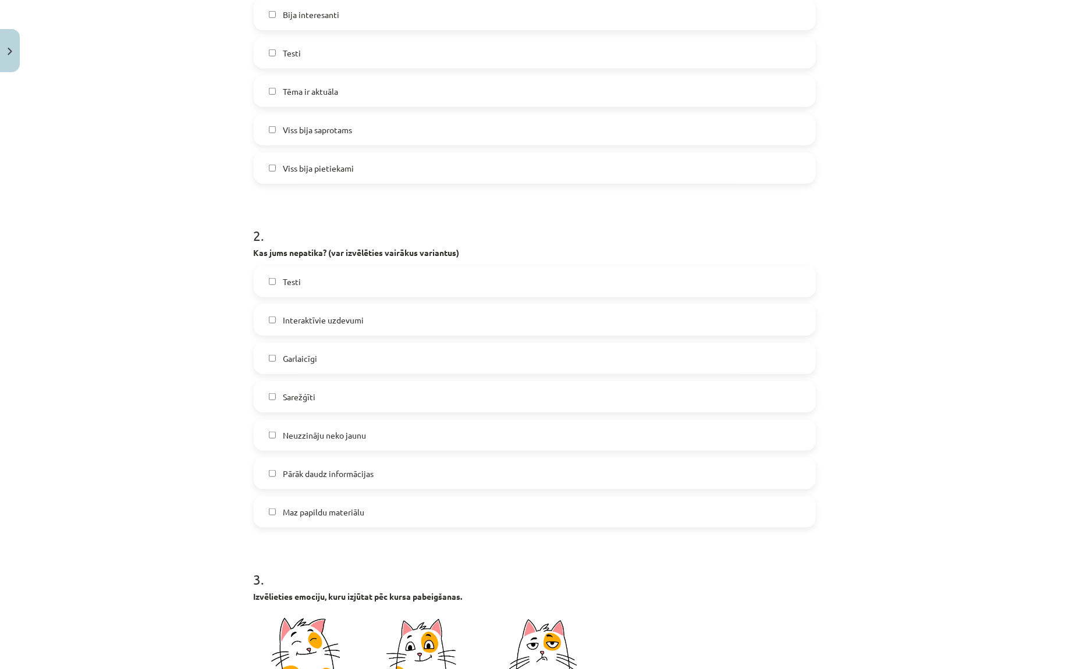
click at [360, 440] on label "Neuzzināju neko jaunu" at bounding box center [535, 435] width 560 height 29
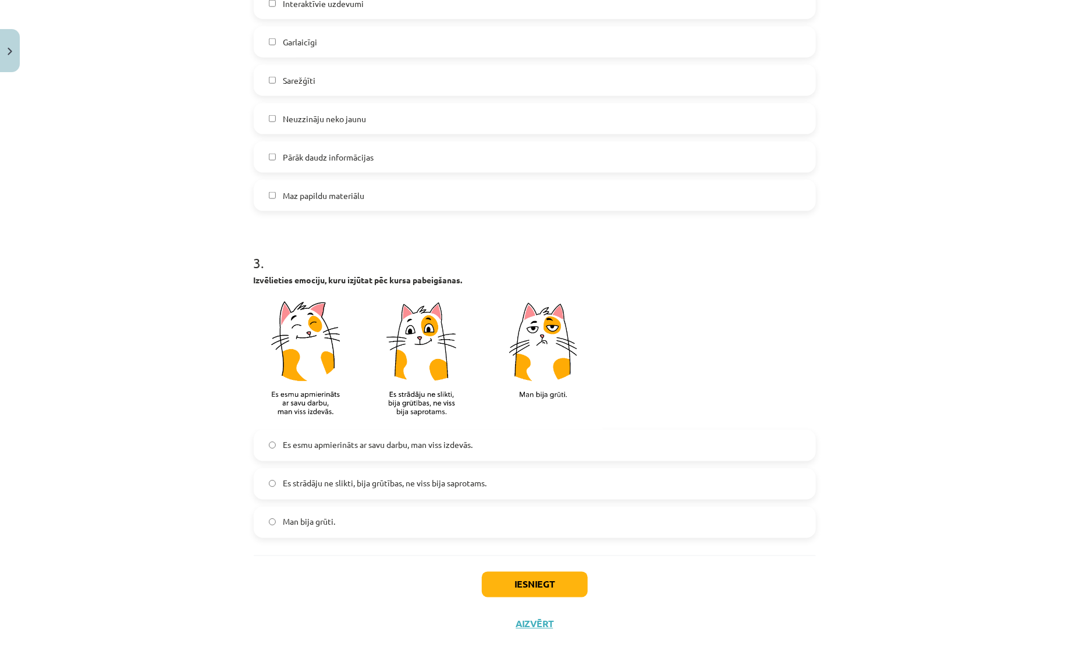
scroll to position [688, 0]
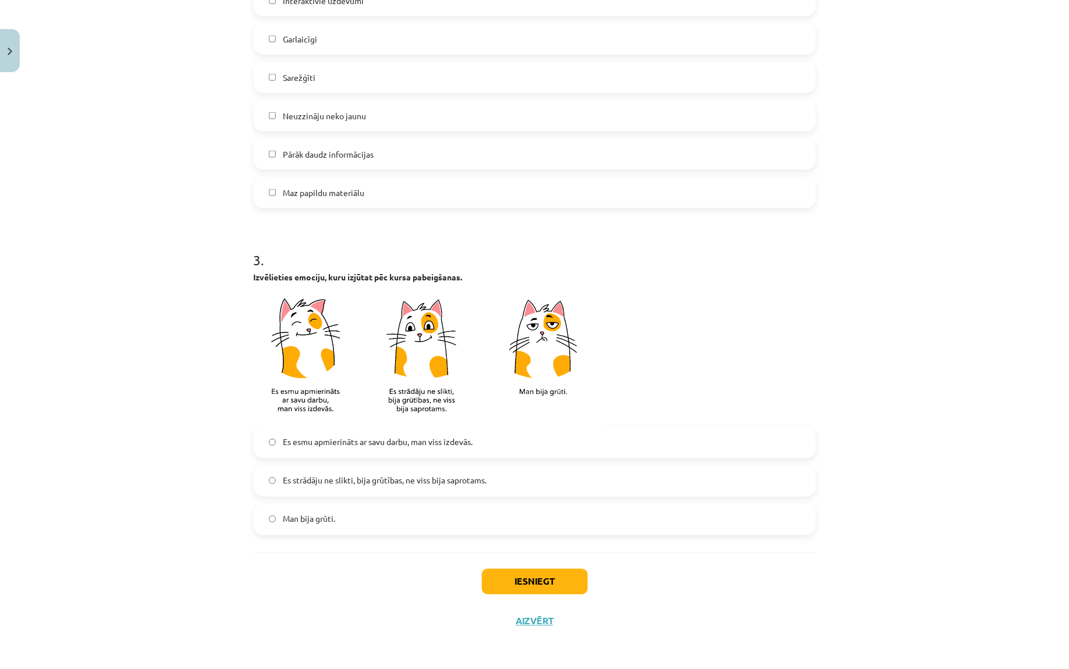
click at [386, 447] on label "Es esmu apmierināts ar savu darbu, man viss izdevās." at bounding box center [535, 442] width 560 height 29
click at [553, 584] on button "Iesniegt" at bounding box center [535, 582] width 106 height 26
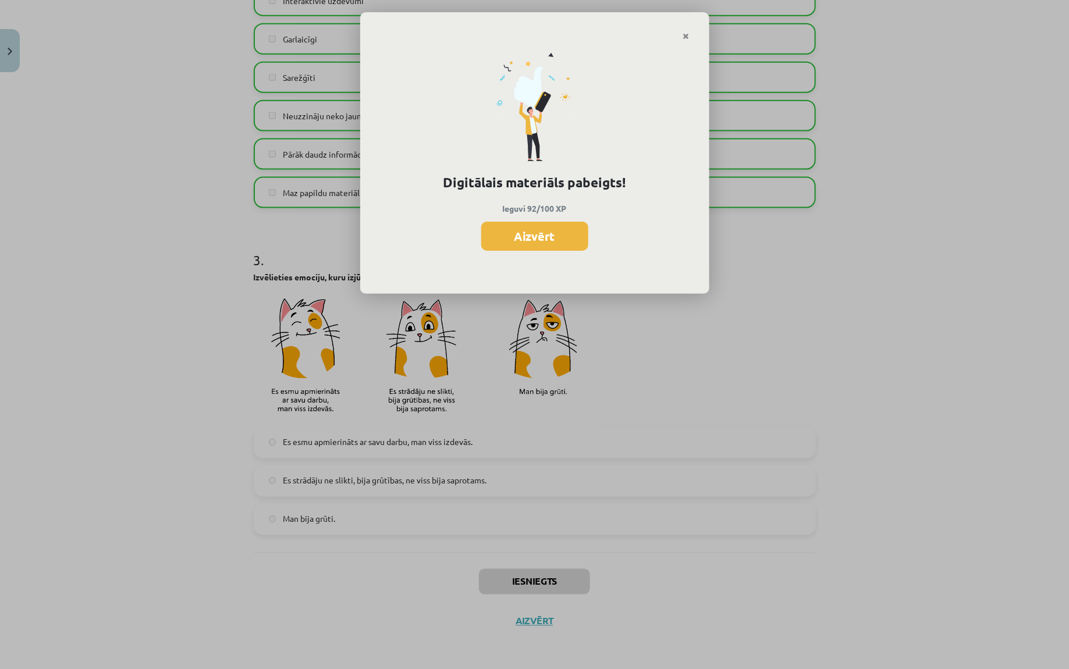
click at [567, 253] on div "Digitālais materiāls pabeigts! Ieguvi 92/100 XP Aizvērt" at bounding box center [534, 168] width 349 height 254
click at [567, 246] on button "Aizvērt" at bounding box center [534, 236] width 107 height 29
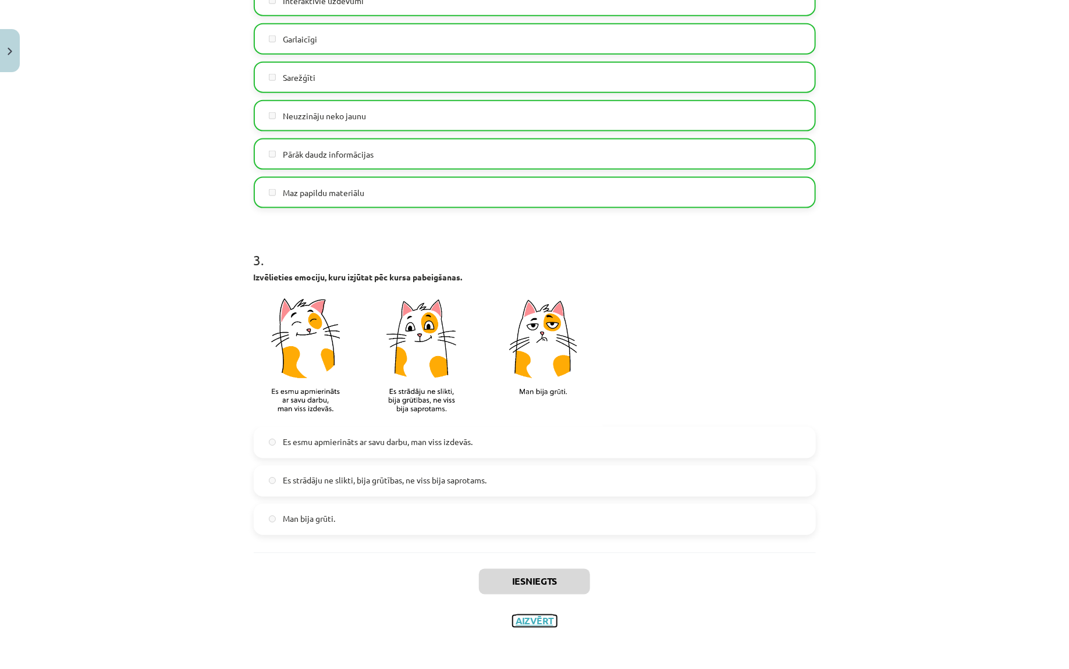
click at [536, 616] on button "Aizvērt" at bounding box center [535, 622] width 44 height 12
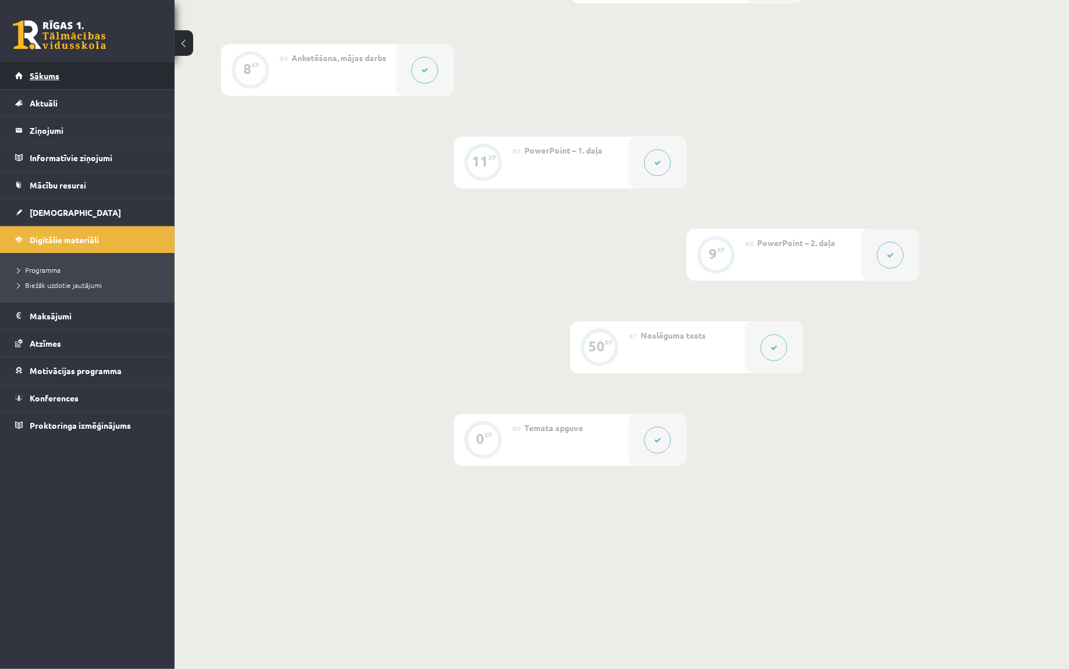
click at [83, 74] on link "Sākums" at bounding box center [87, 75] width 145 height 27
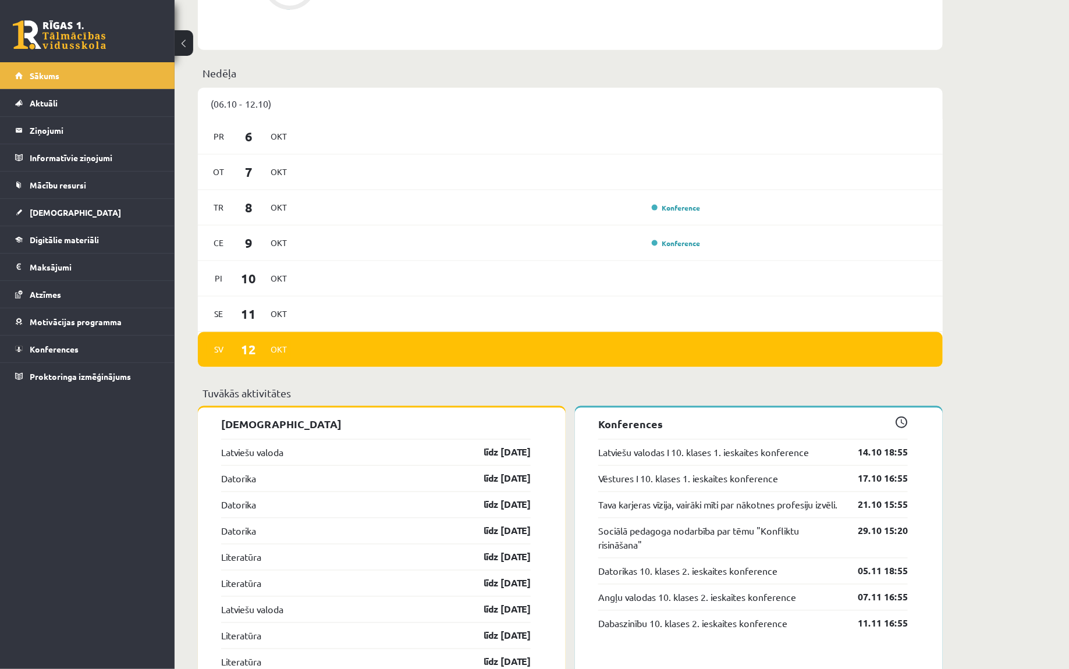
scroll to position [711, 0]
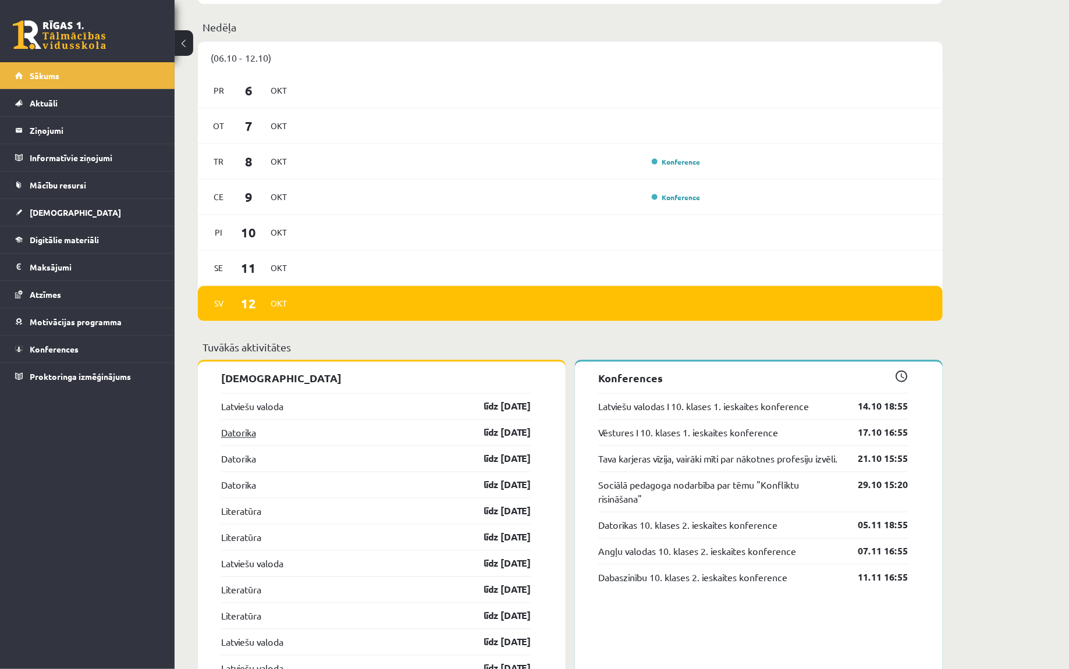
click at [243, 434] on link "Datorika" at bounding box center [238, 433] width 35 height 14
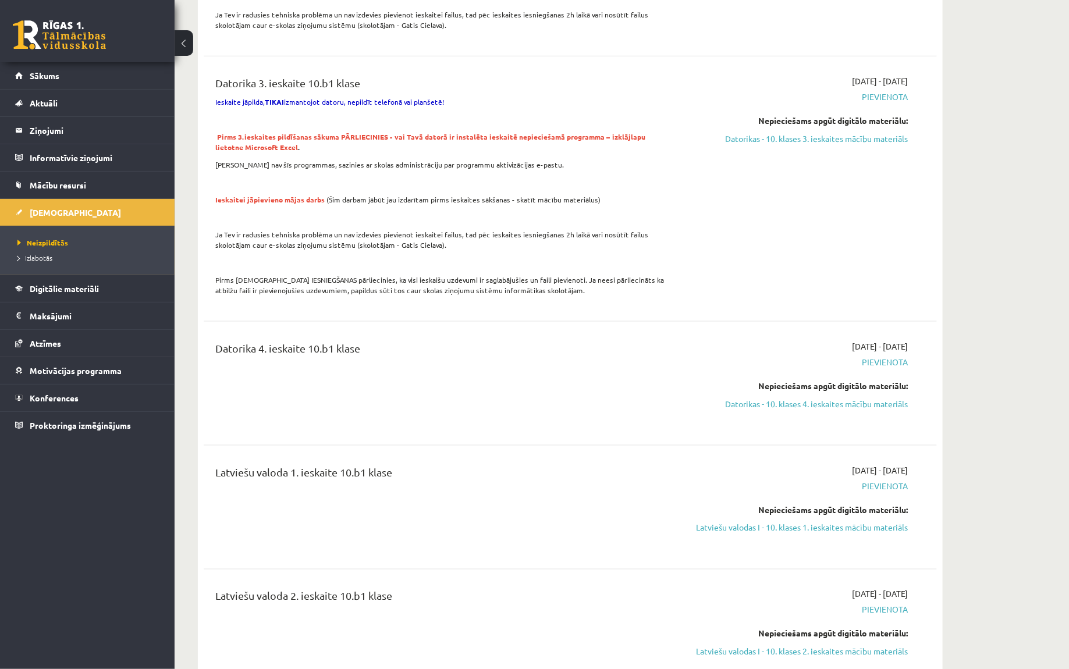
scroll to position [485, 0]
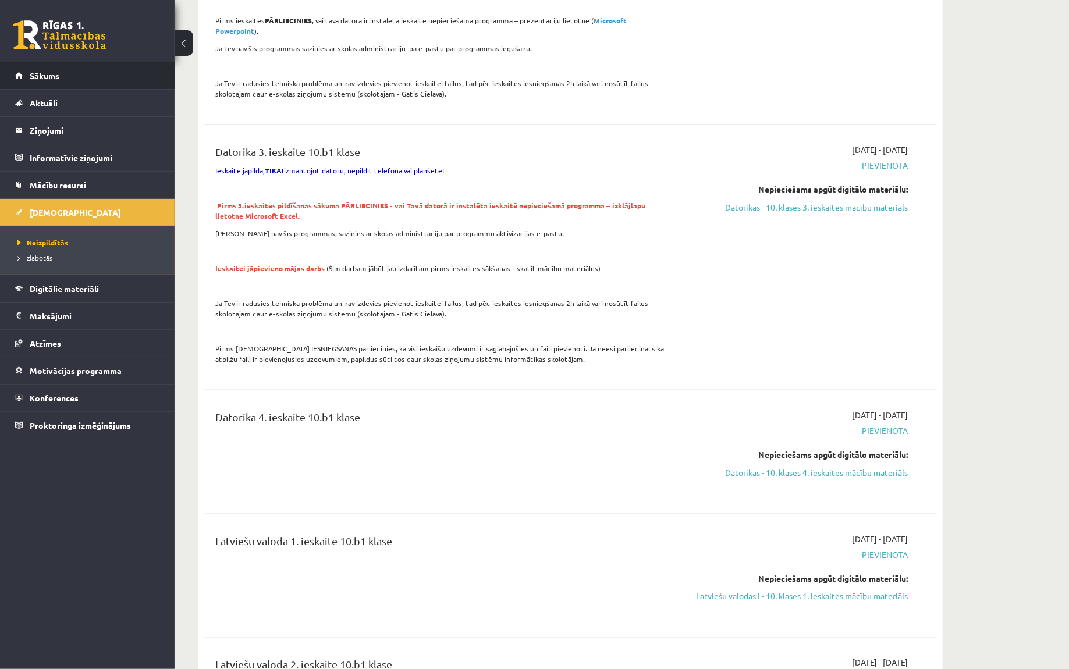
click at [79, 83] on link "Sākums" at bounding box center [87, 75] width 145 height 27
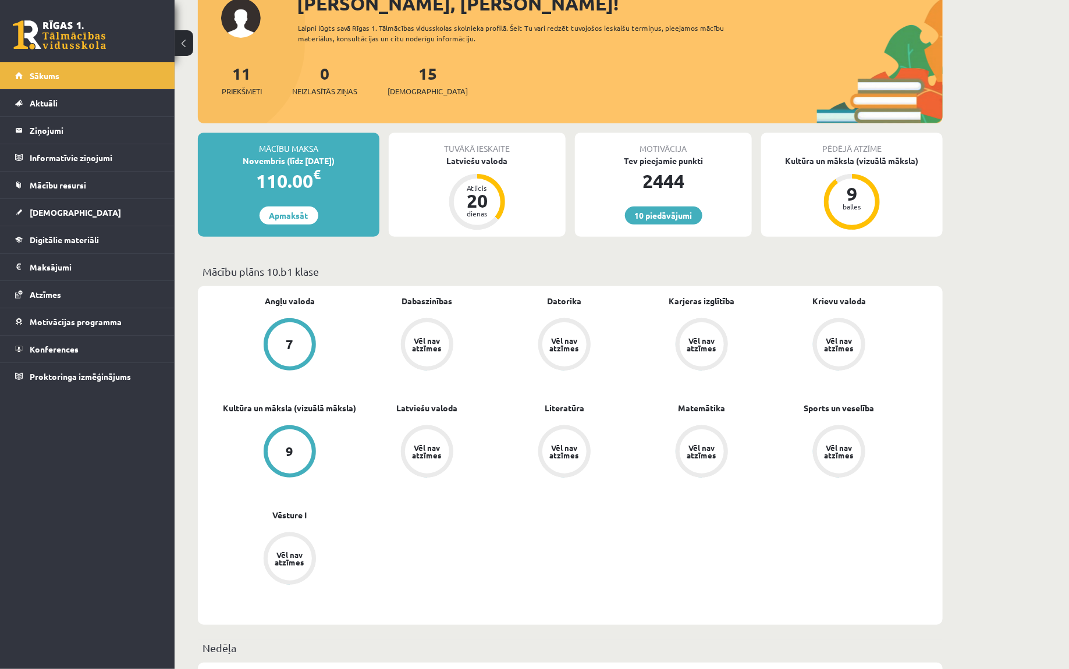
scroll to position [93, 0]
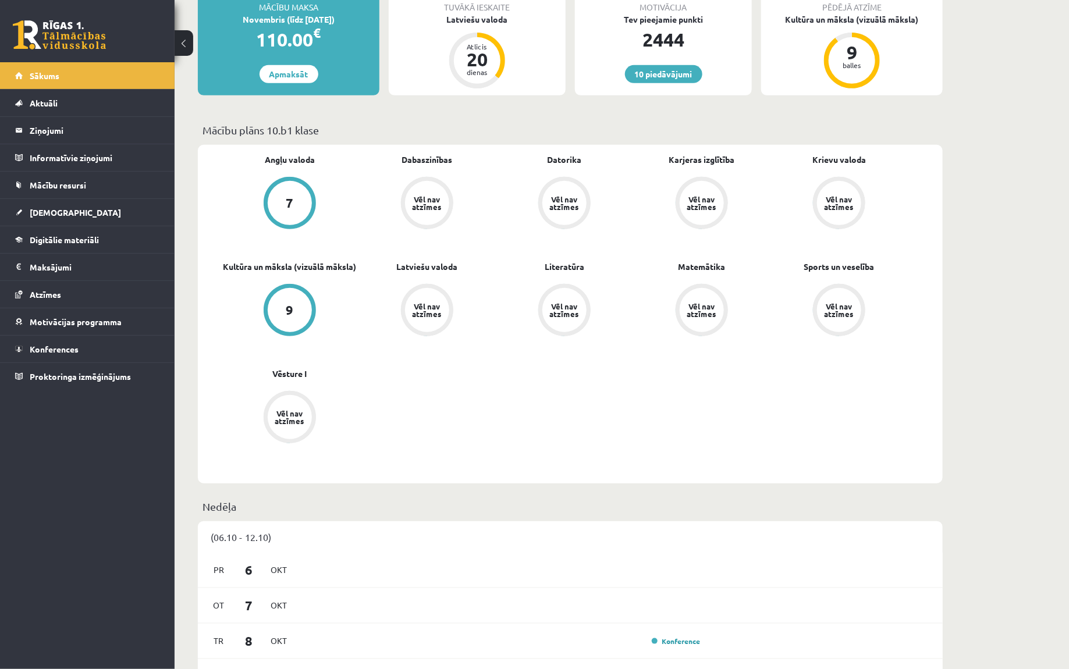
scroll to position [236, 0]
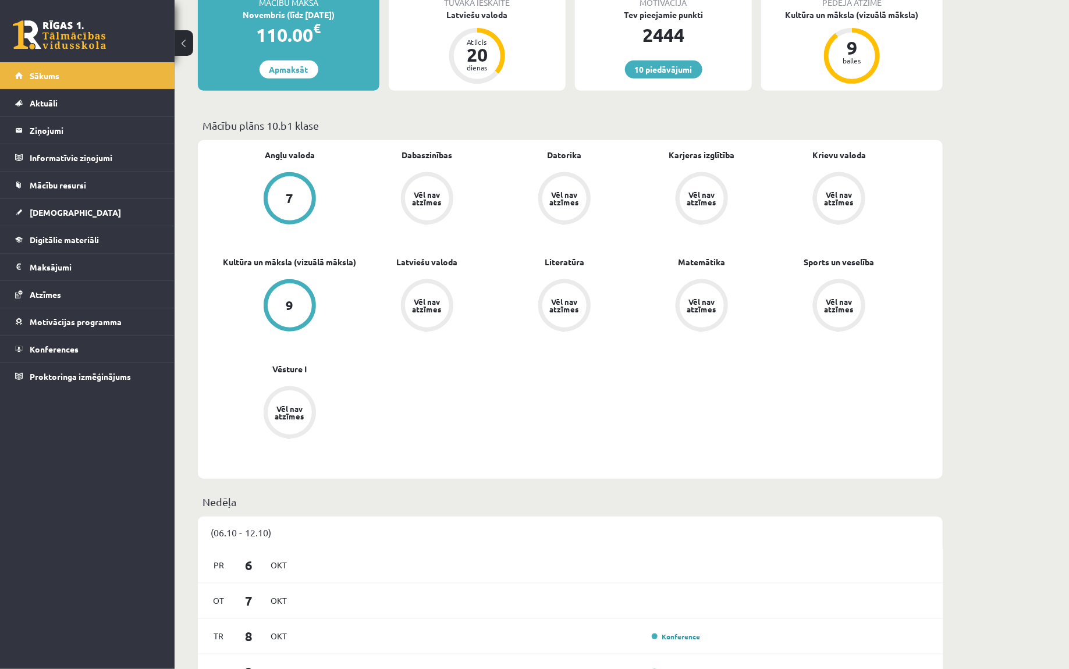
click at [699, 195] on div "Vēl nav atzīmes" at bounding box center [701, 198] width 33 height 15
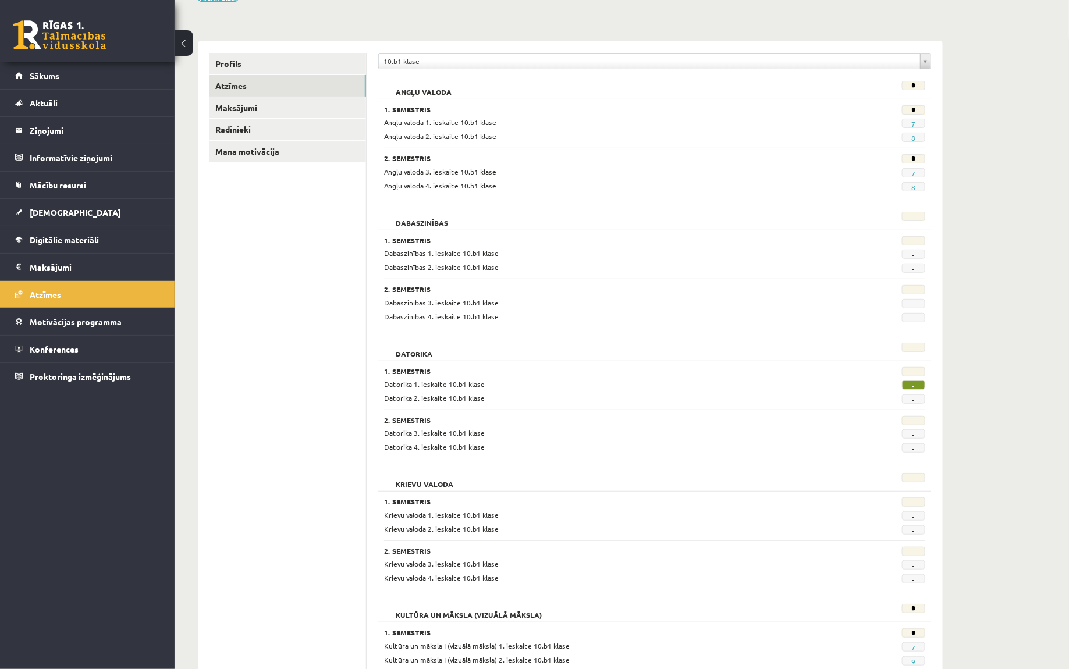
scroll to position [83, 0]
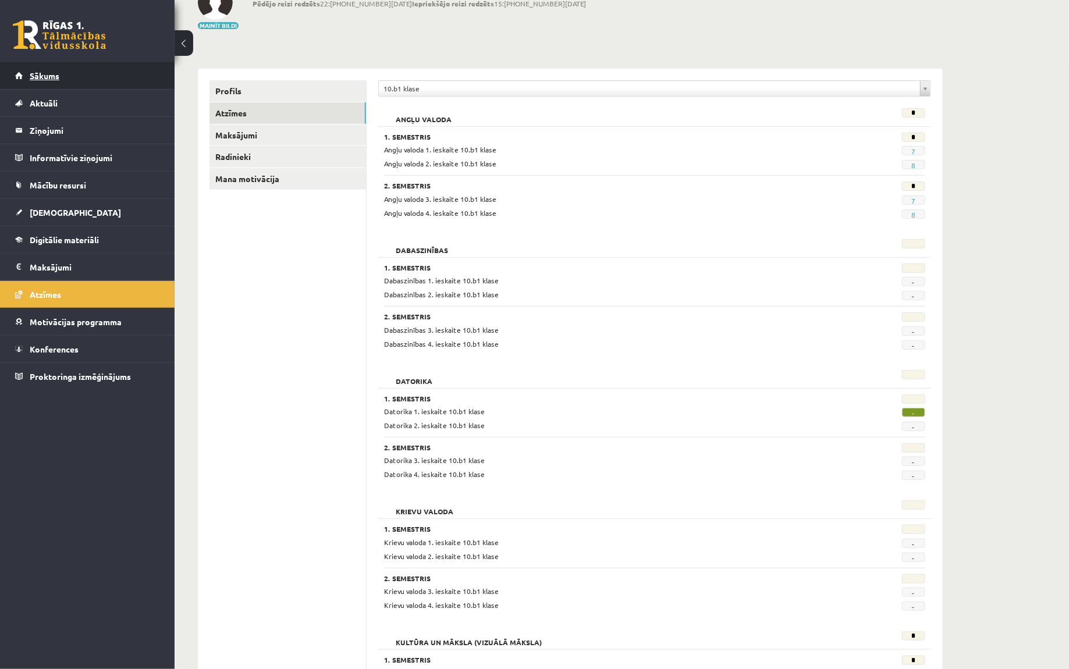
click at [103, 86] on link "Sākums" at bounding box center [87, 75] width 145 height 27
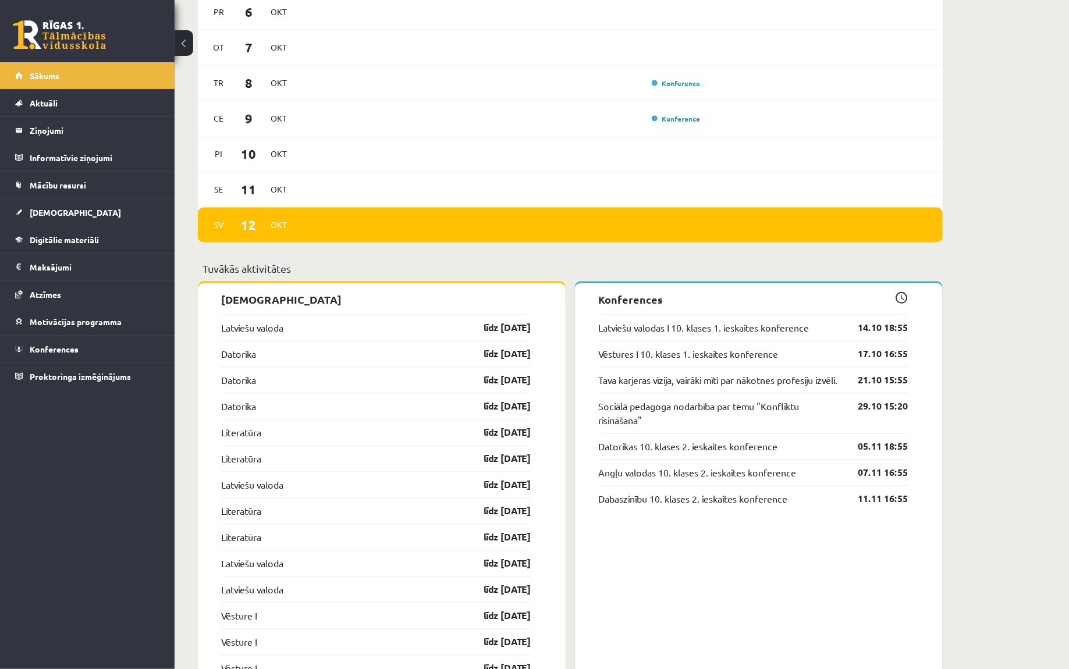
scroll to position [859, 0]
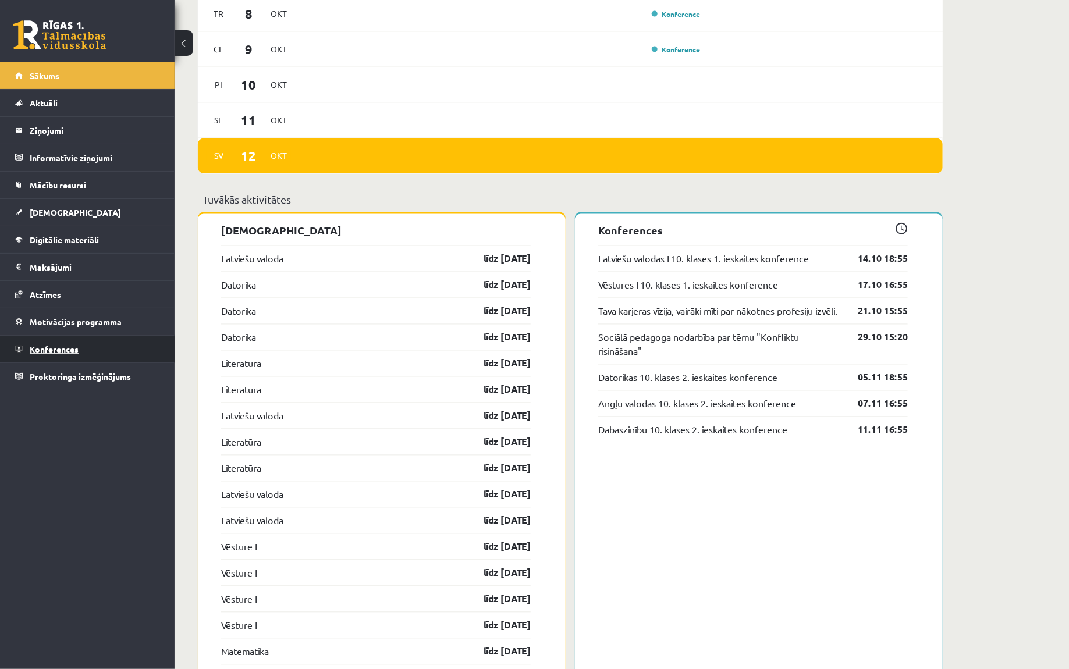
click at [79, 349] on link "Konferences" at bounding box center [87, 349] width 145 height 27
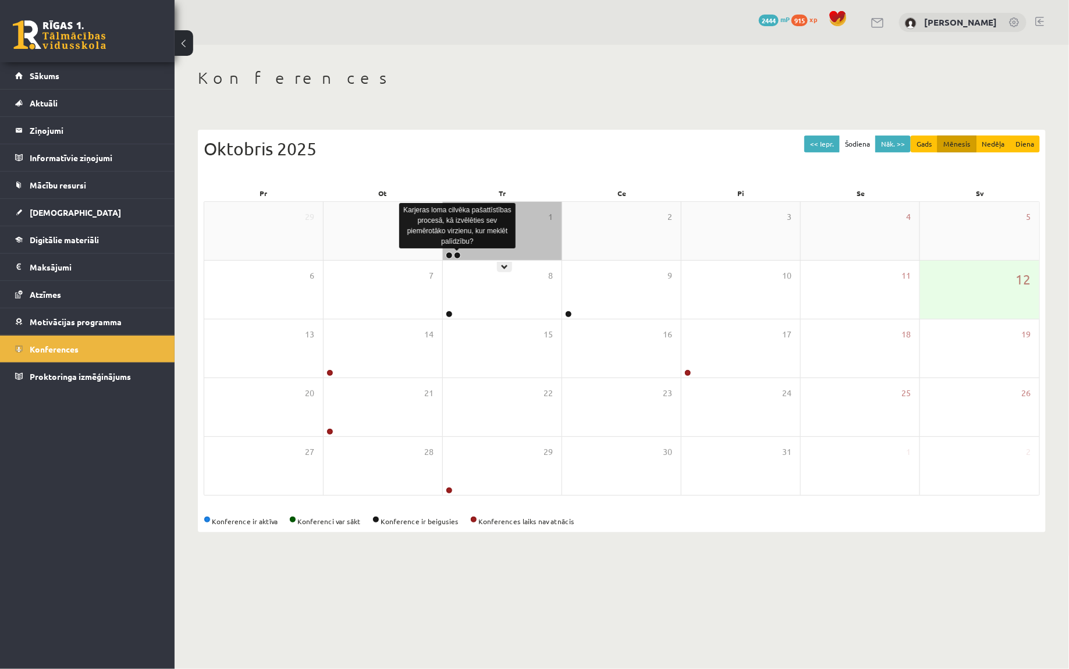
click at [457, 254] on link at bounding box center [457, 255] width 7 height 7
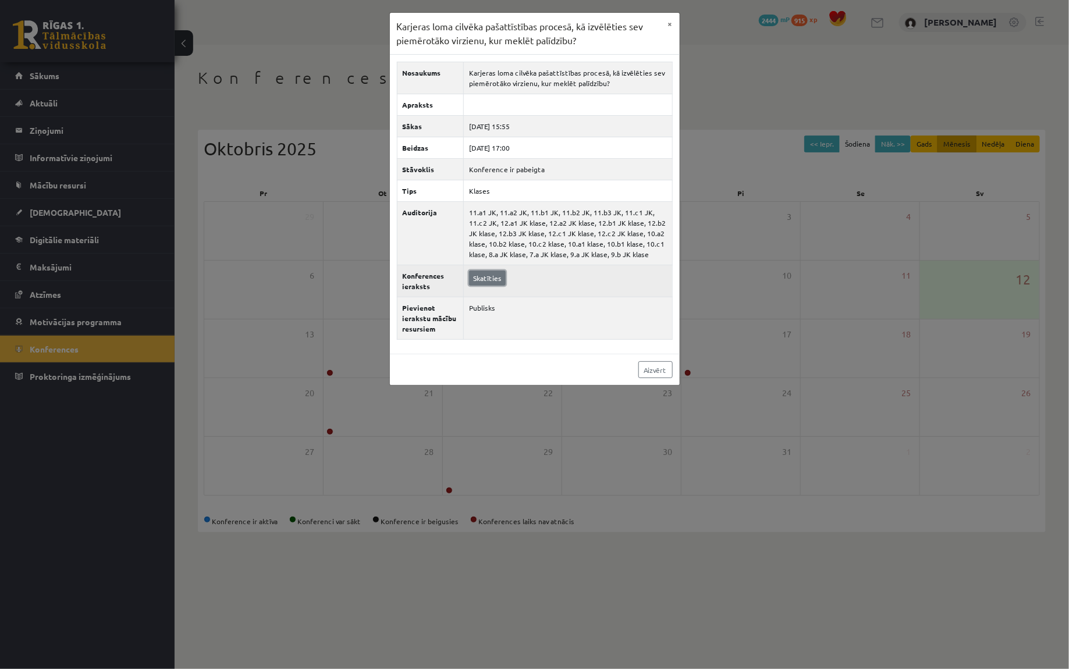
click at [490, 276] on link "Skatīties" at bounding box center [487, 278] width 37 height 15
click at [653, 371] on link "Aizvērt" at bounding box center [655, 369] width 34 height 17
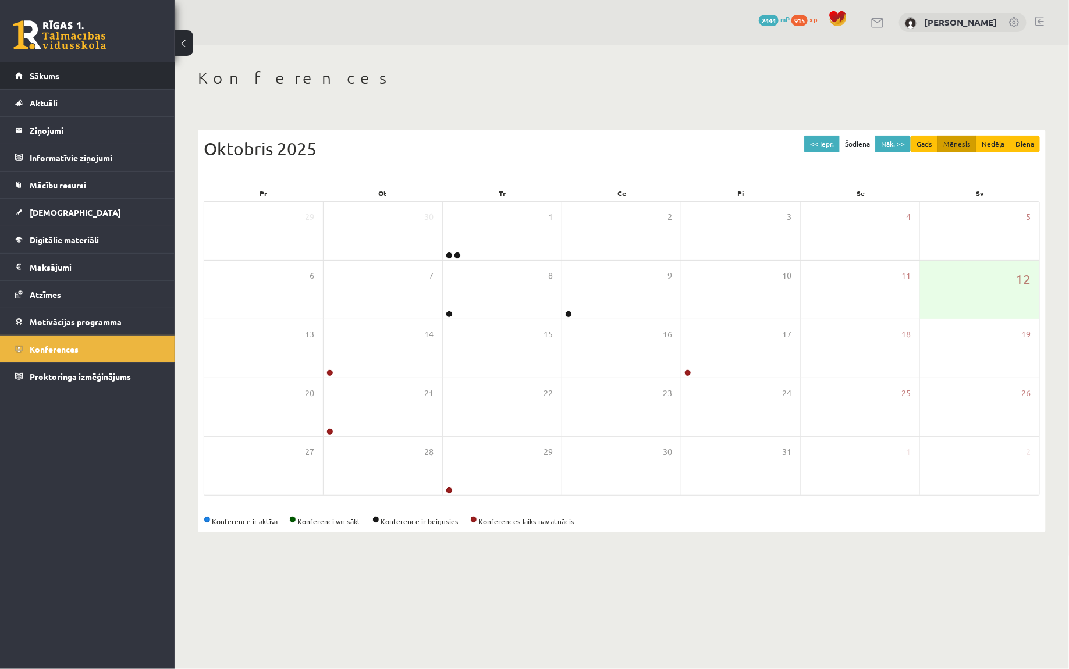
click at [104, 71] on link "Sākums" at bounding box center [87, 75] width 145 height 27
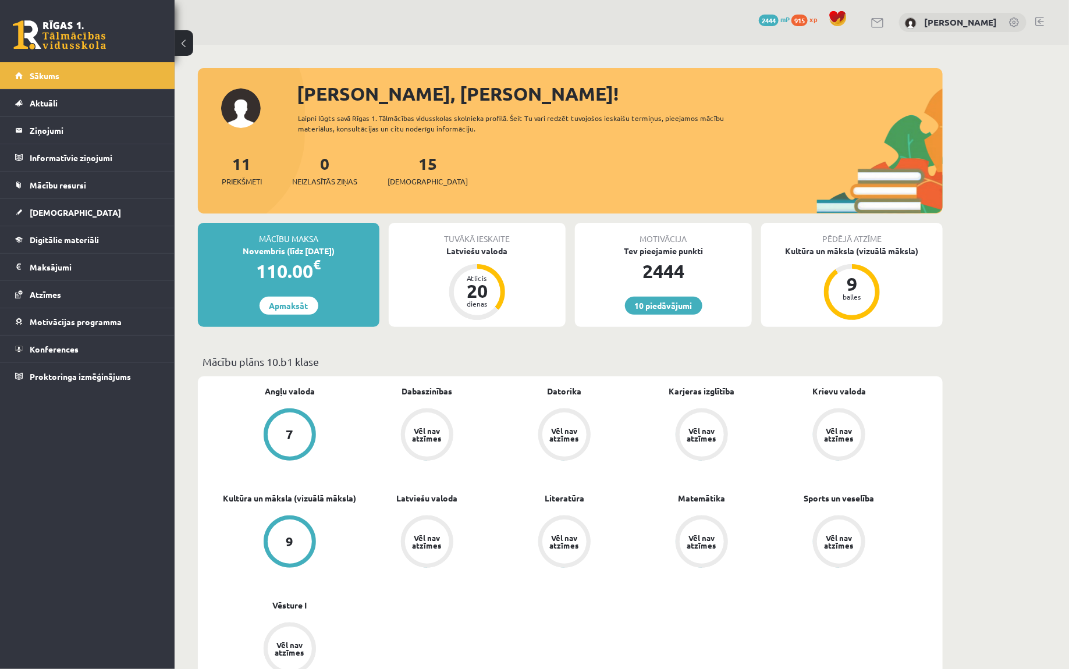
click at [104, 71] on link "Sākums" at bounding box center [87, 75] width 145 height 27
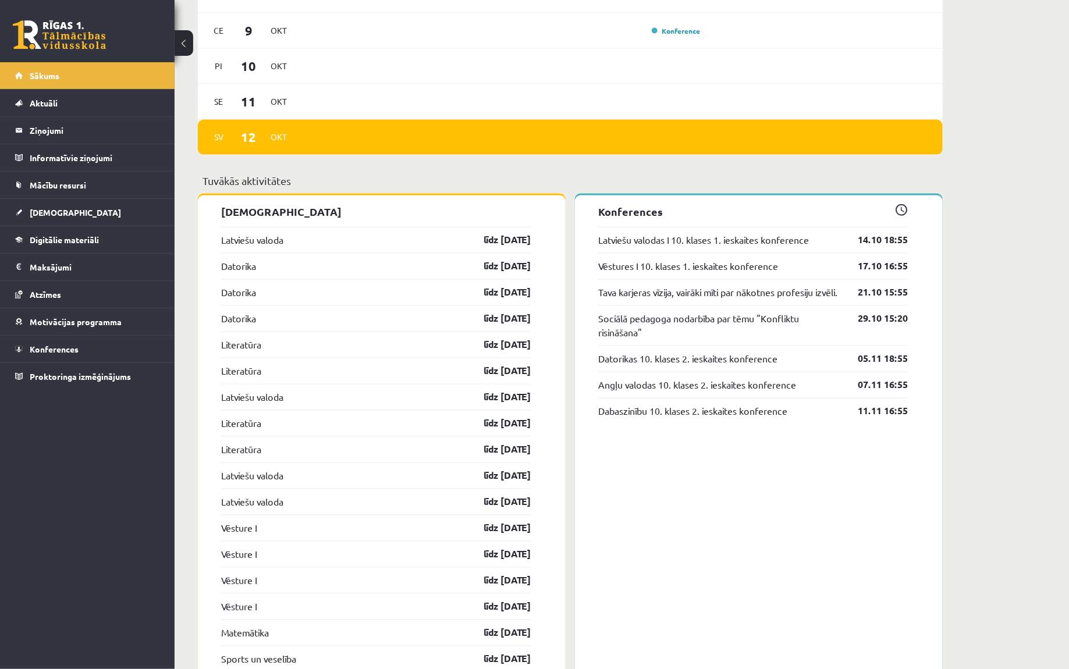
scroll to position [851, 0]
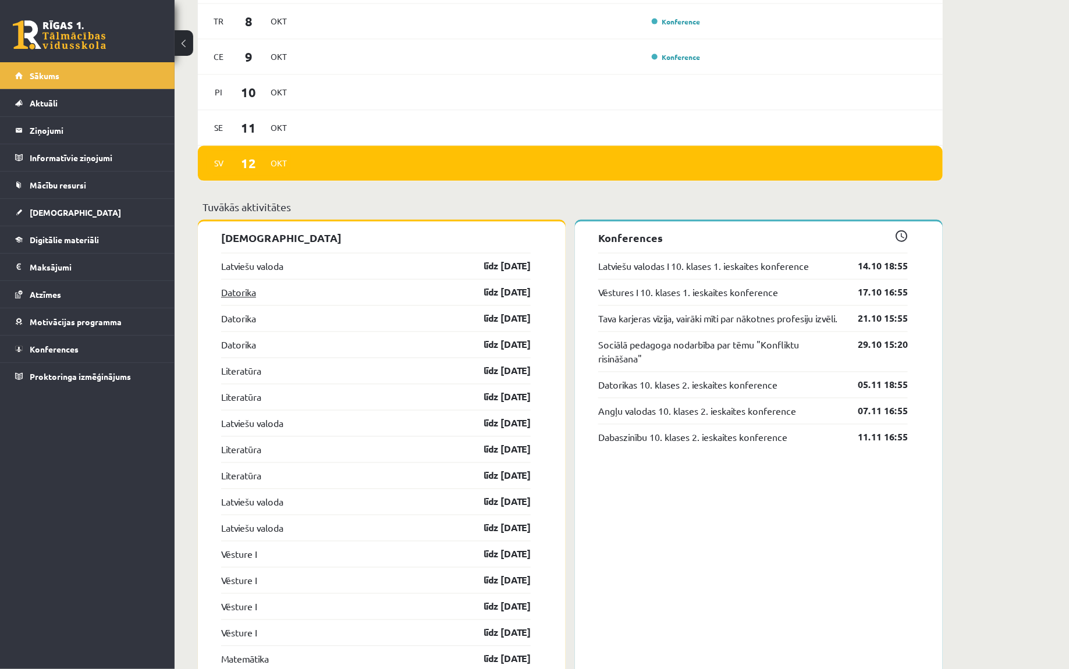
click at [246, 298] on link "Datorika" at bounding box center [238, 293] width 35 height 14
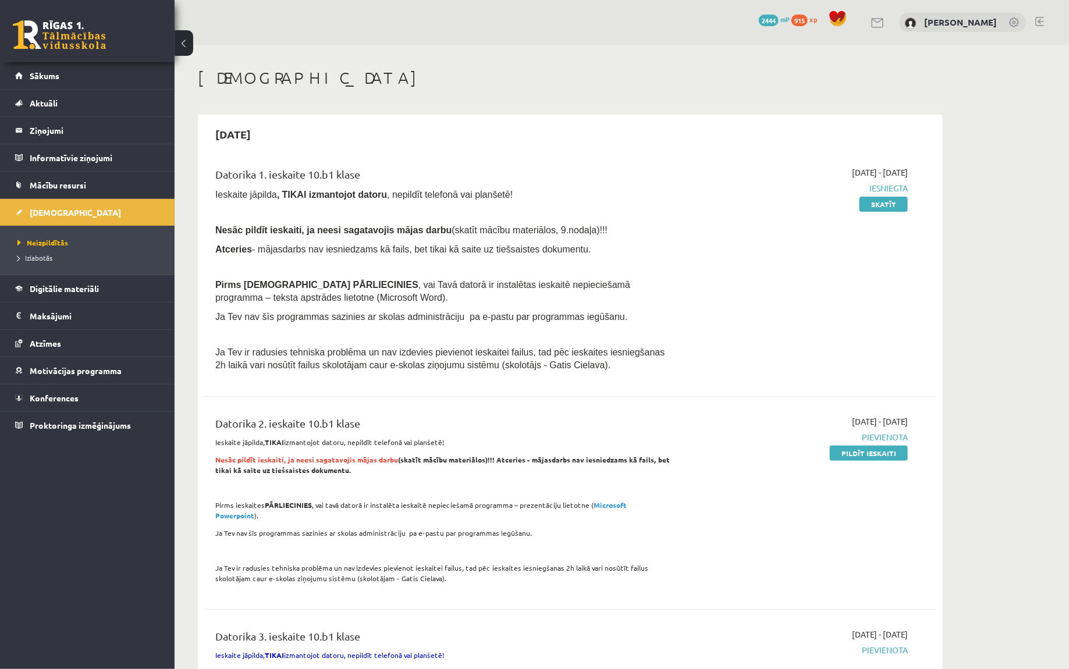
click at [863, 211] on div "[DATE] - [DATE] Iesniegta Skatīt" at bounding box center [798, 271] width 237 height 211
click at [880, 207] on link "Skatīt" at bounding box center [883, 204] width 48 height 15
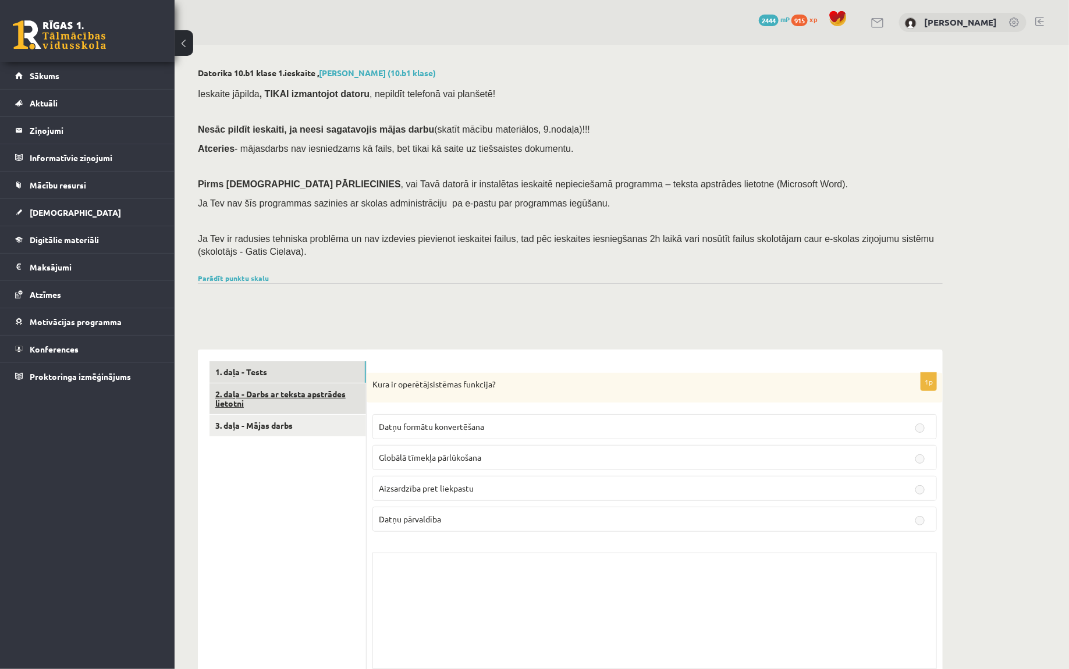
click at [276, 400] on link "2. daļa - Darbs ar teksta apstrādes lietotni" at bounding box center [287, 398] width 157 height 31
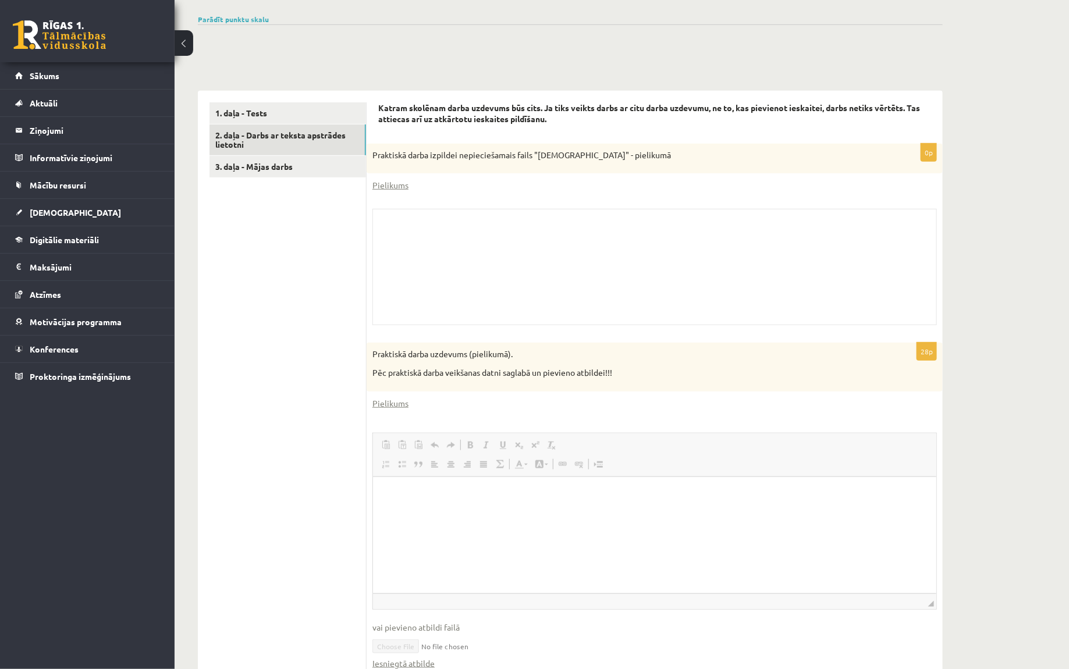
scroll to position [153, 0]
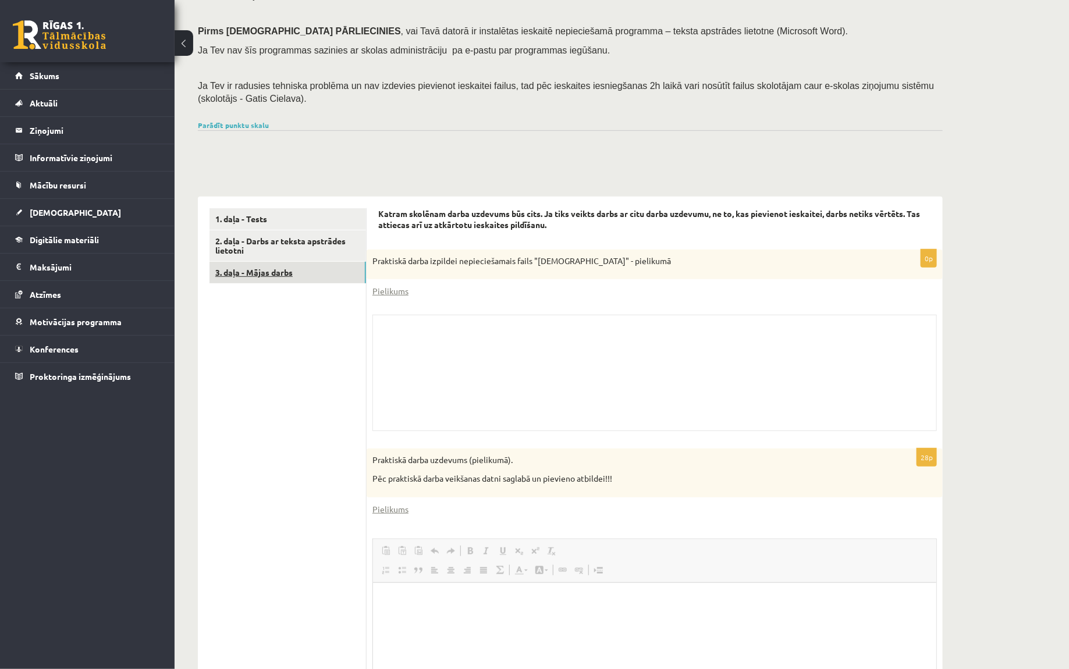
click at [297, 273] on link "3. daļa - Mājas darbs" at bounding box center [287, 273] width 157 height 22
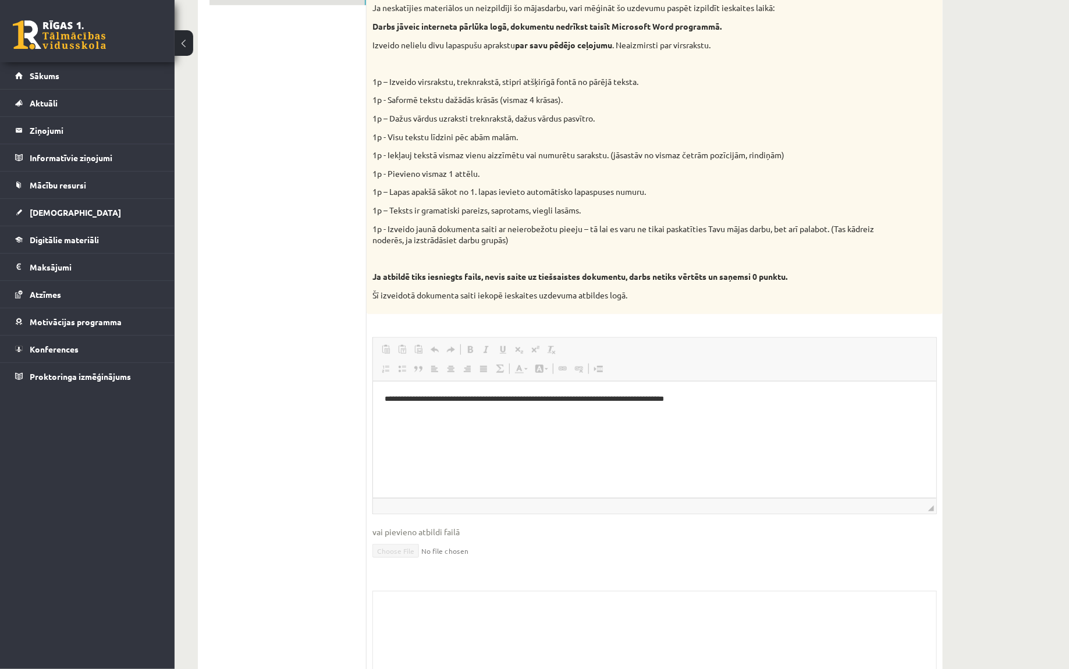
scroll to position [437, 0]
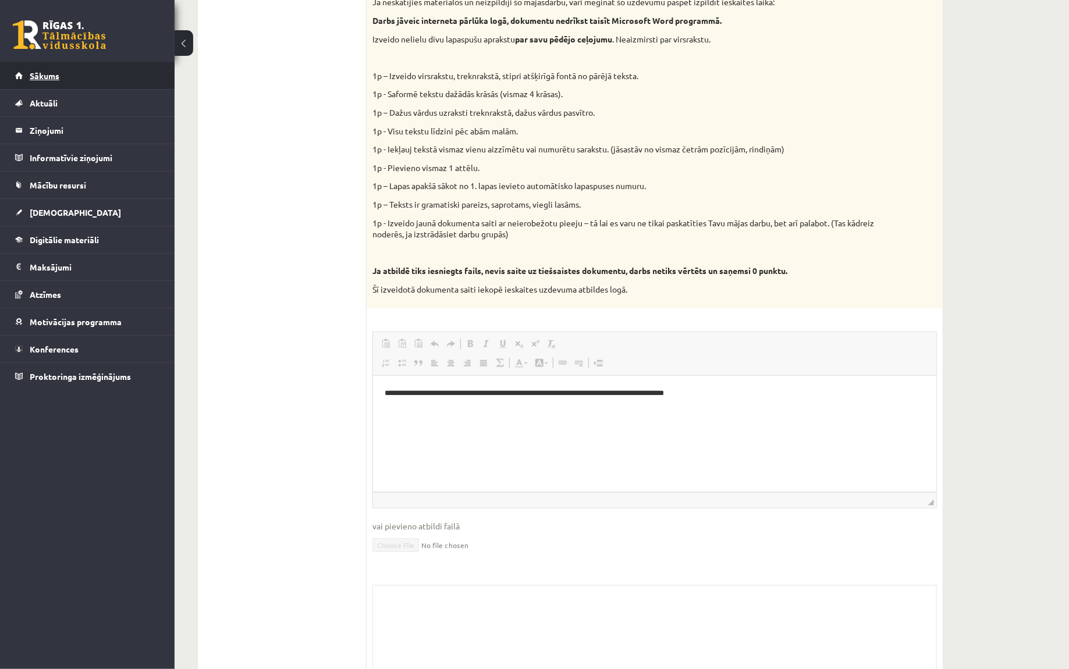
click at [96, 67] on link "Sākums" at bounding box center [87, 75] width 145 height 27
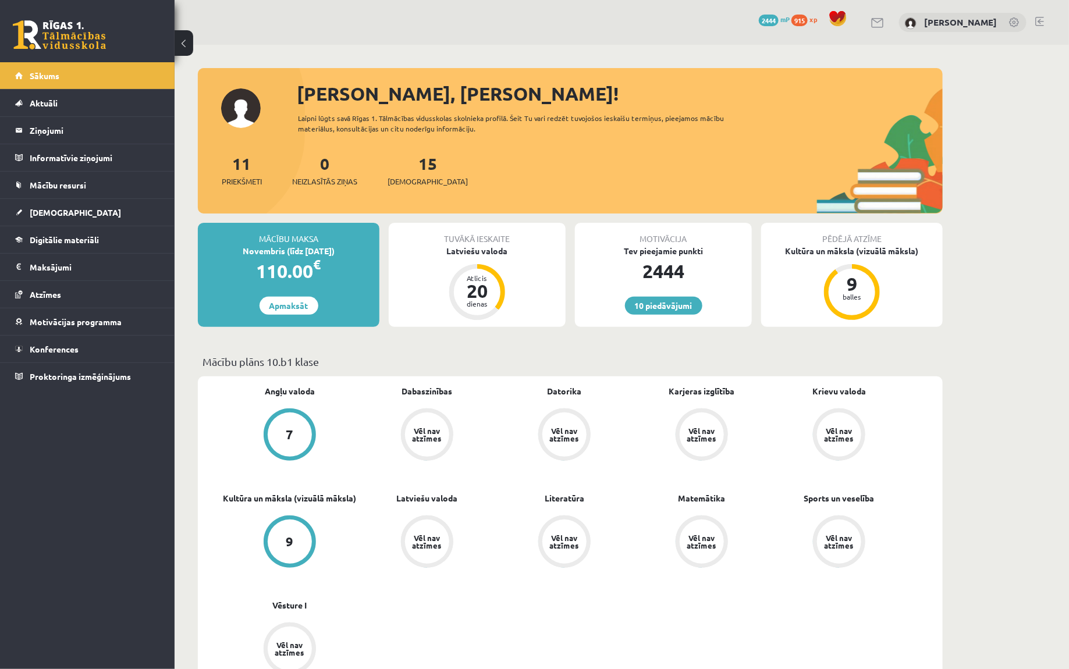
click at [1036, 20] on link at bounding box center [1039, 21] width 9 height 9
